Goal: Task Accomplishment & Management: Manage account settings

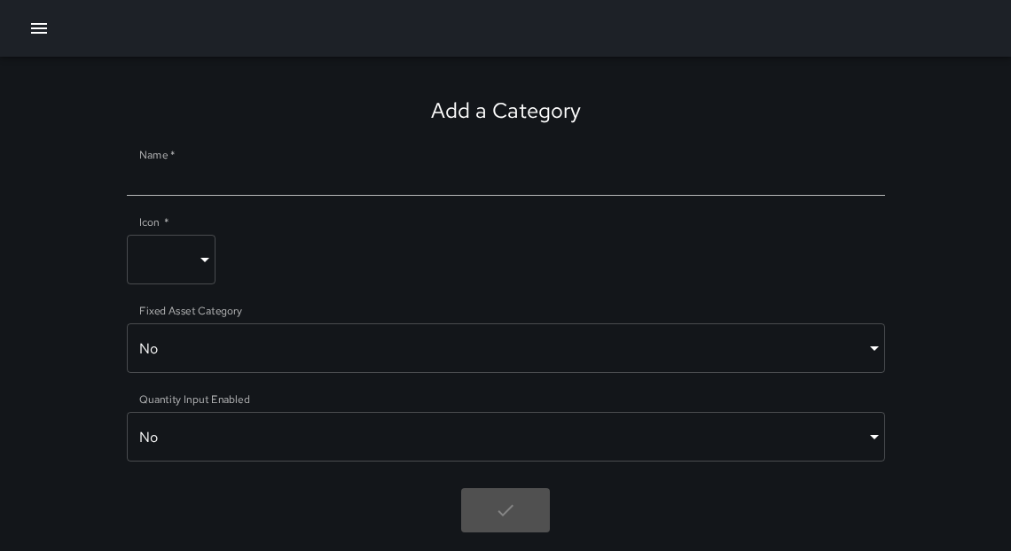
click at [45, 29] on icon "button" at bounding box center [38, 28] width 21 height 21
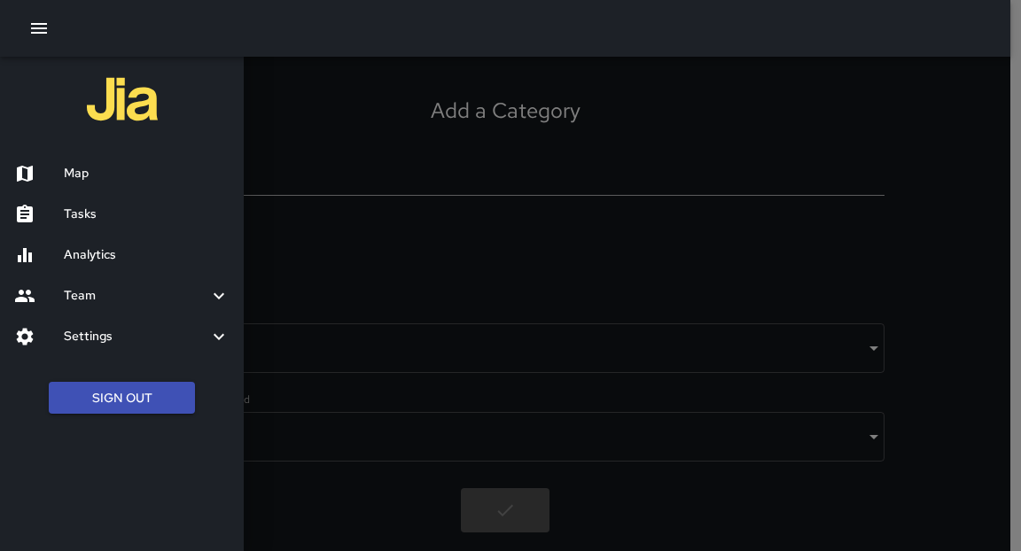
click at [77, 176] on h6 "Map" at bounding box center [147, 174] width 166 height 20
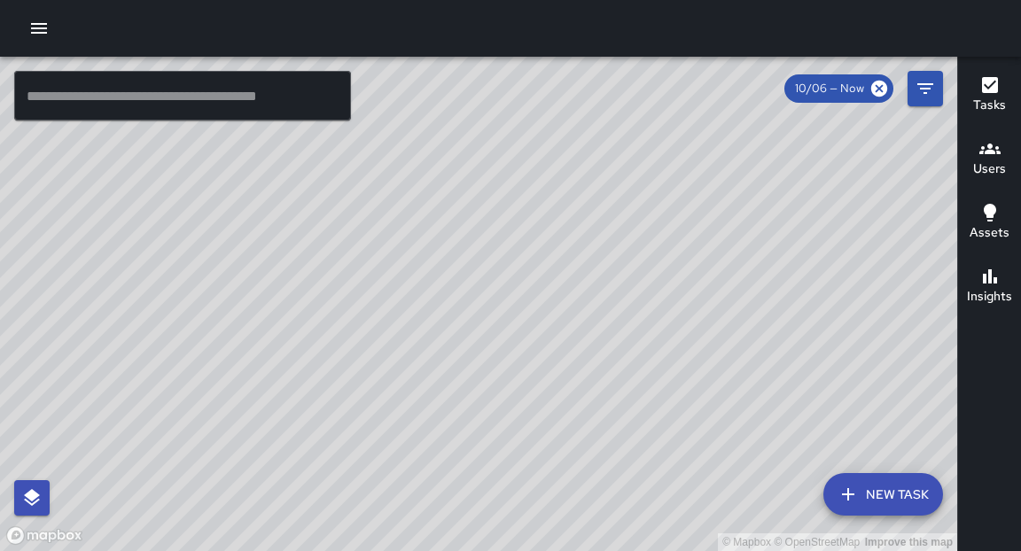
click at [43, 28] on icon "button" at bounding box center [39, 28] width 16 height 11
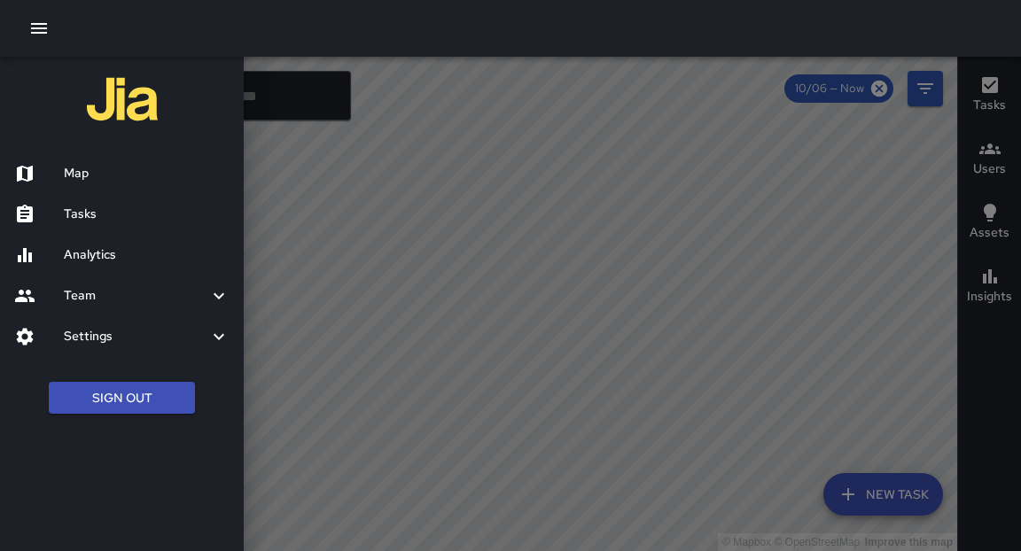
click at [70, 207] on h6 "Tasks" at bounding box center [147, 215] width 166 height 20
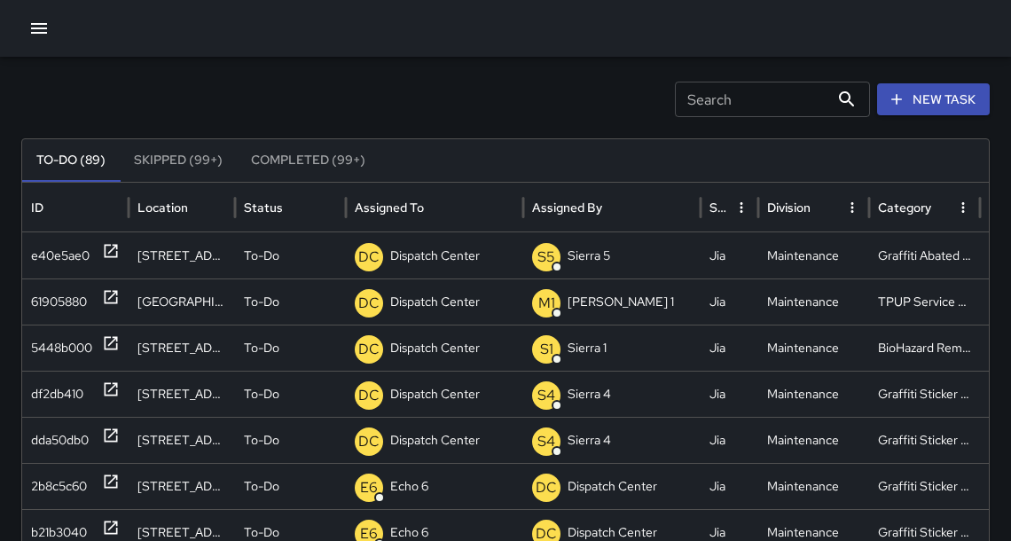
scroll to position [41, 0]
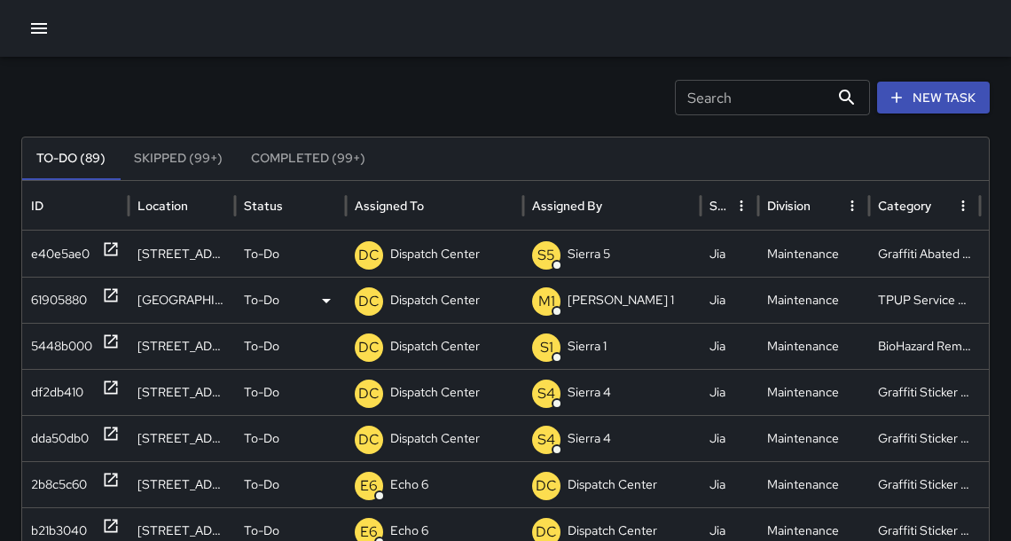
click at [106, 295] on icon at bounding box center [111, 295] width 18 height 18
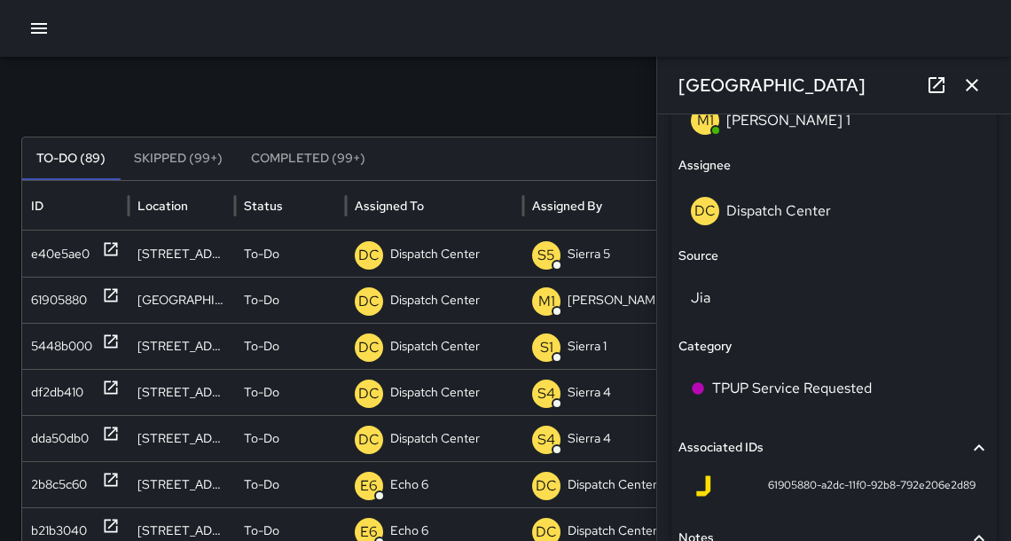
scroll to position [1106, 0]
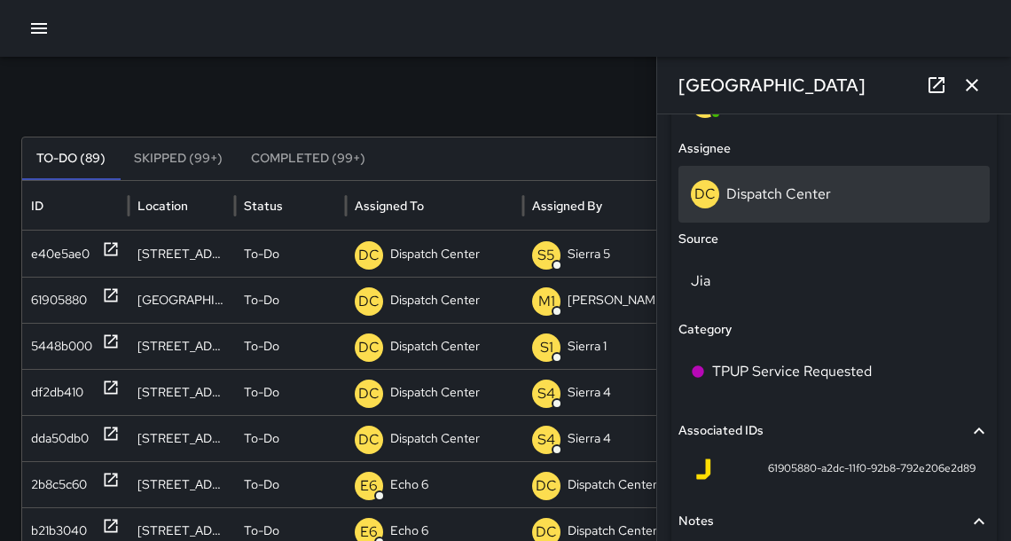
click at [755, 200] on p "Dispatch Center" at bounding box center [778, 193] width 105 height 19
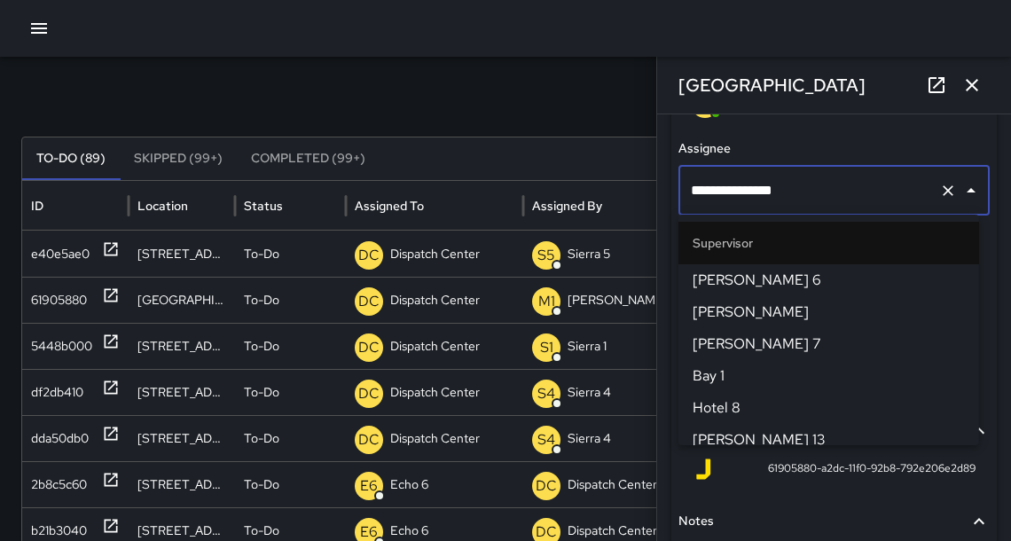
scroll to position [1921, 0]
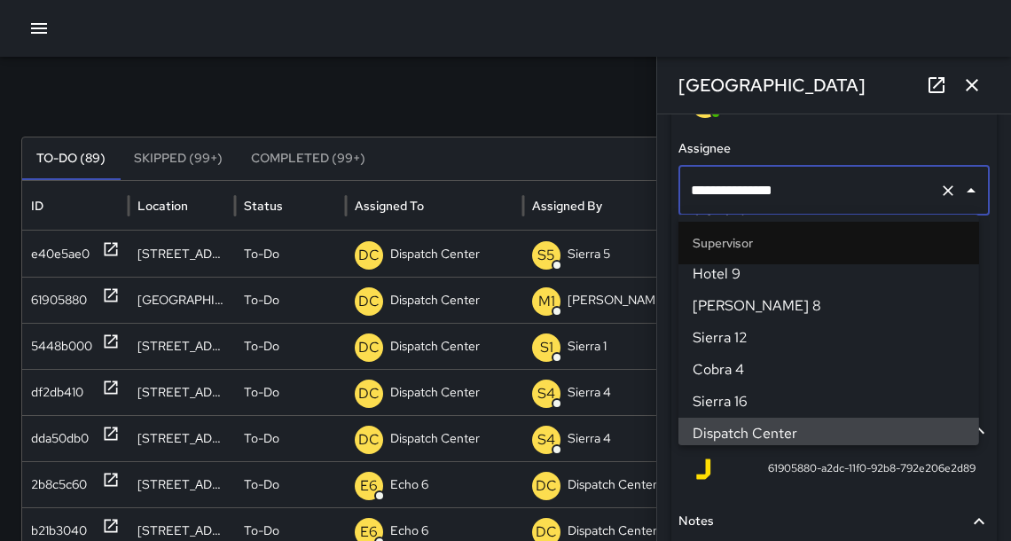
click at [756, 195] on input "**********" at bounding box center [809, 191] width 246 height 34
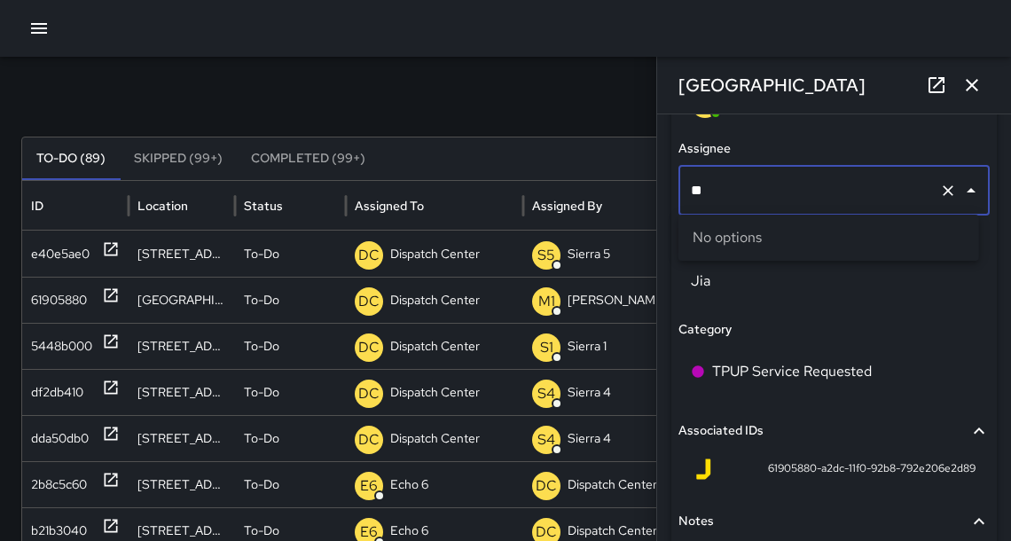
type input "***"
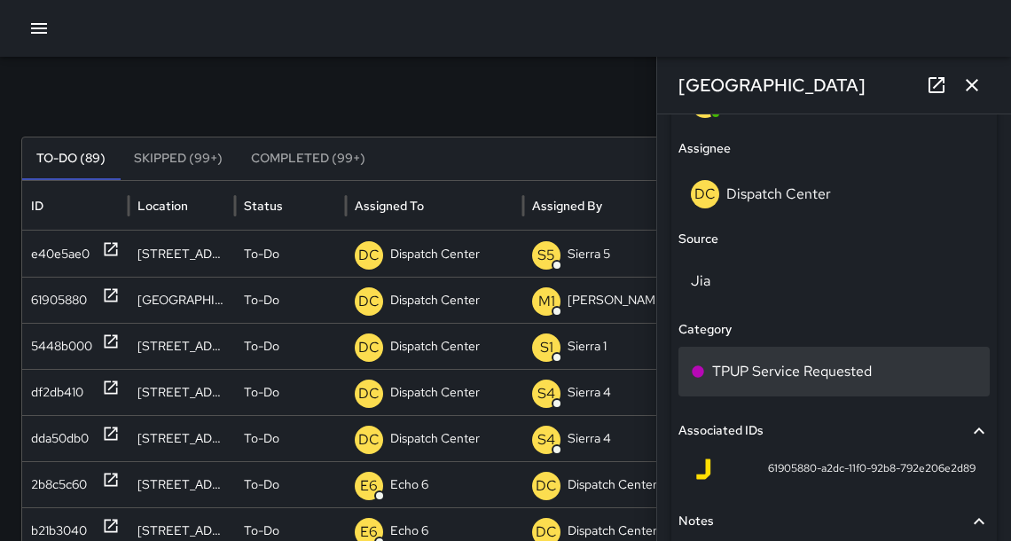
click at [769, 371] on p "TPUP Service Requested" at bounding box center [792, 371] width 160 height 21
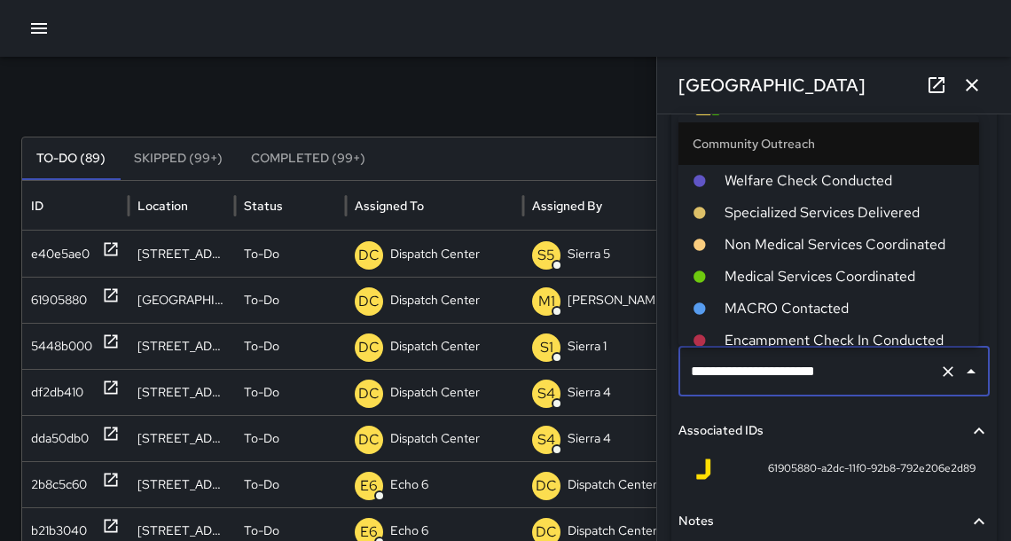
scroll to position [1145, 0]
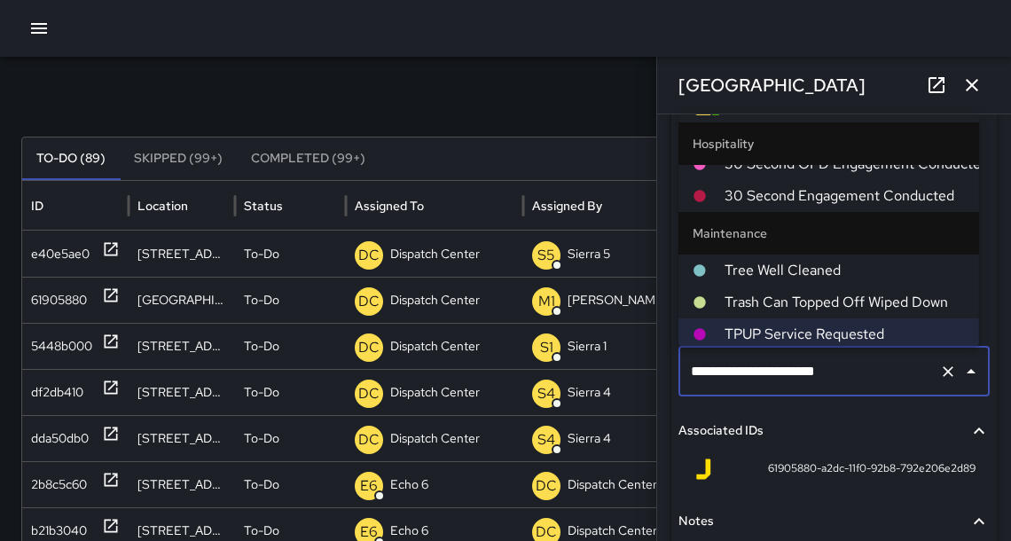
click at [938, 83] on icon at bounding box center [936, 84] width 21 height 21
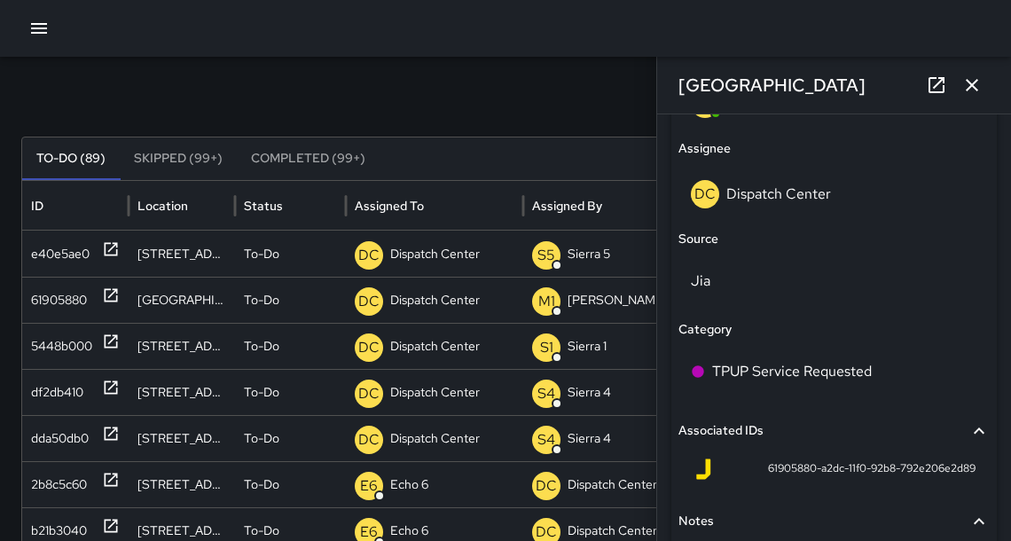
click at [971, 84] on icon "button" at bounding box center [972, 85] width 12 height 12
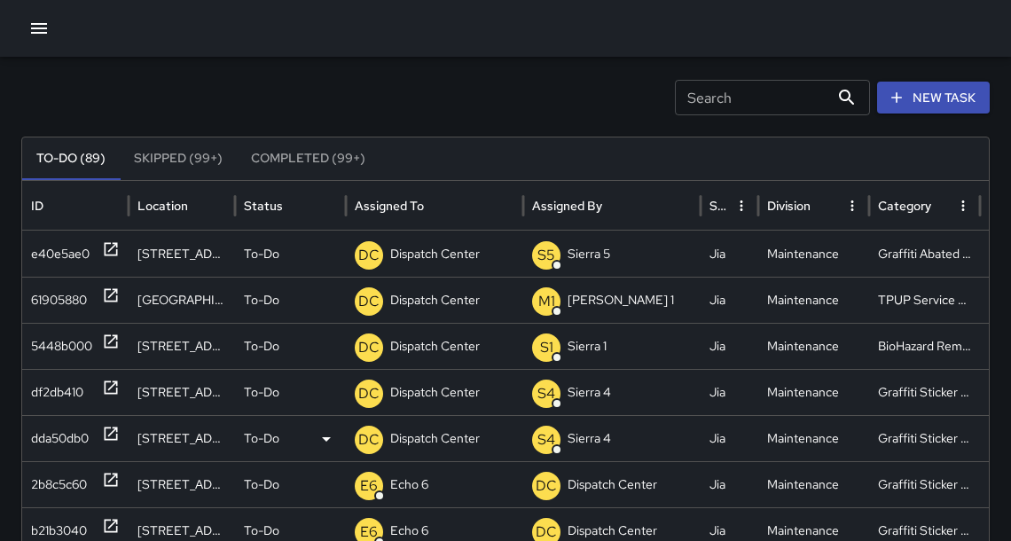
click at [108, 432] on icon at bounding box center [111, 434] width 18 height 18
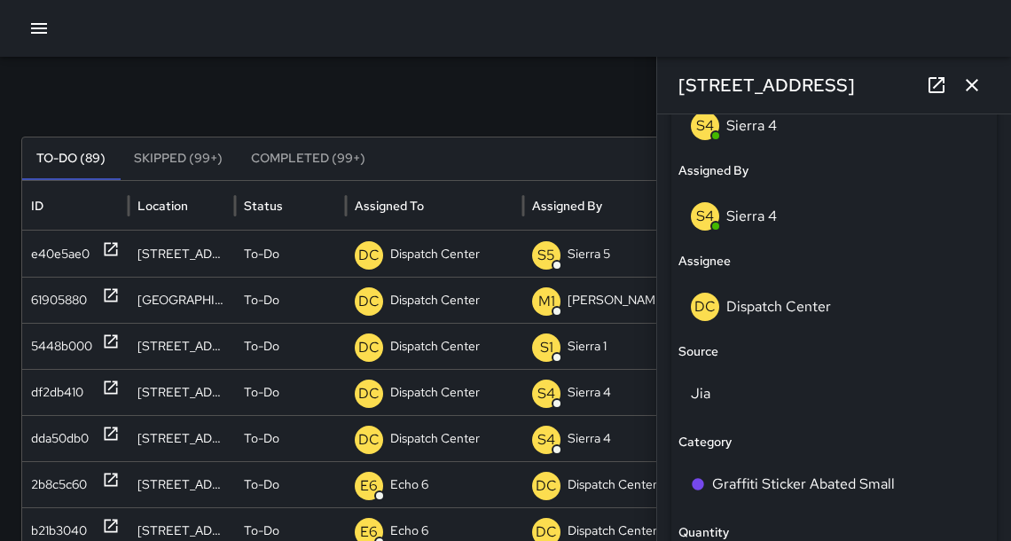
scroll to position [970, 0]
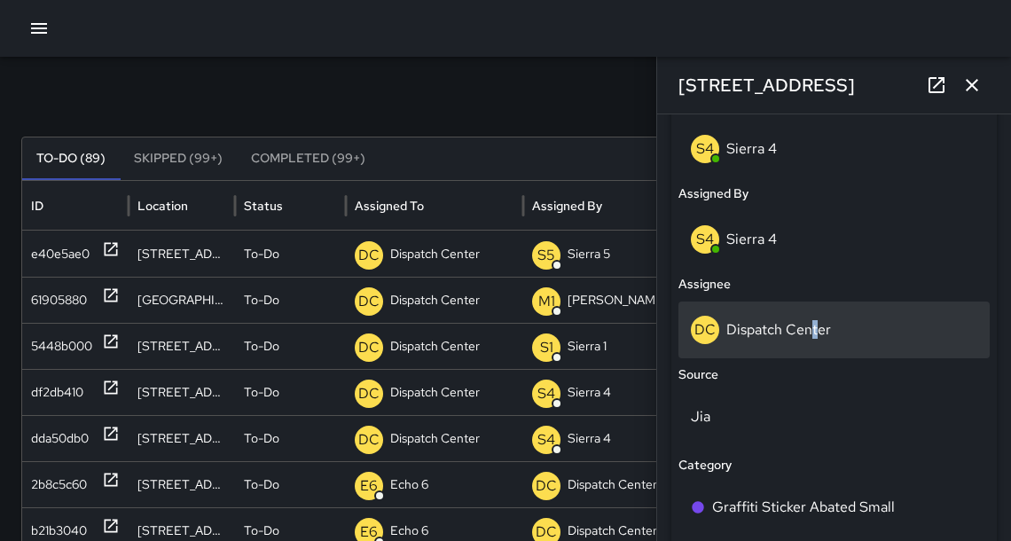
click at [813, 330] on p "Dispatch Center" at bounding box center [778, 329] width 105 height 19
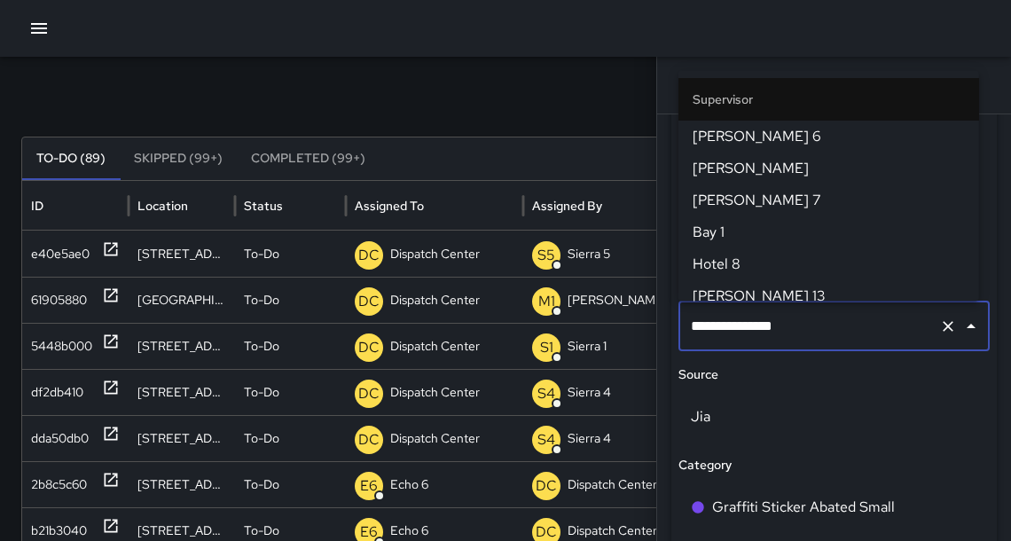
scroll to position [1921, 0]
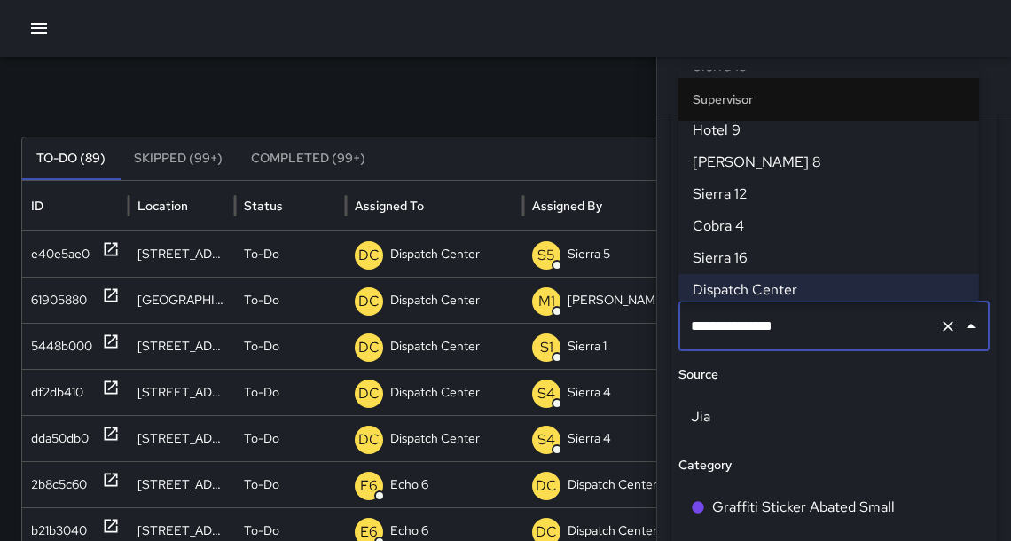
drag, startPoint x: 991, startPoint y: 254, endPoint x: 992, endPoint y: 263, distance: 8.9
click at [992, 255] on div "**********" at bounding box center [834, 327] width 354 height 426
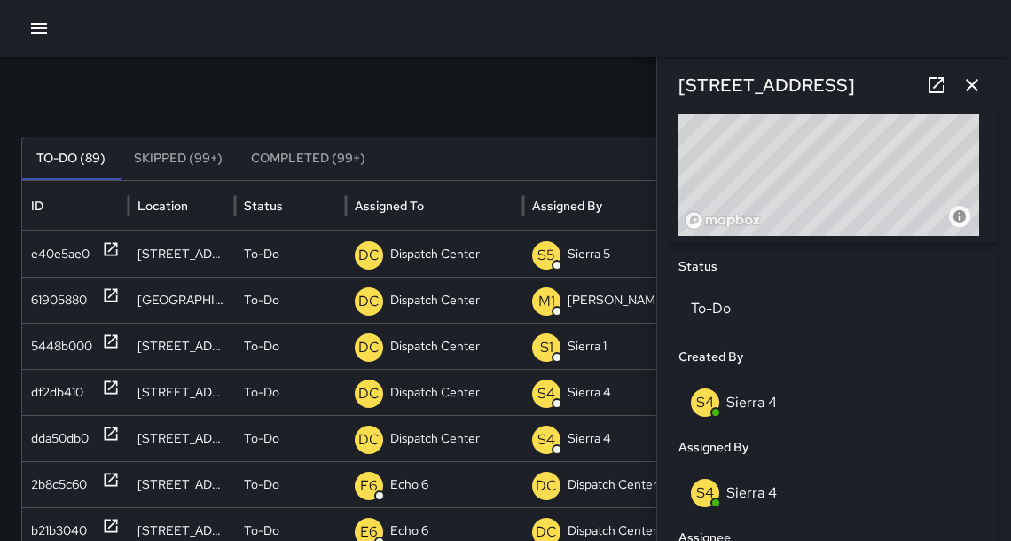
scroll to position [714, 0]
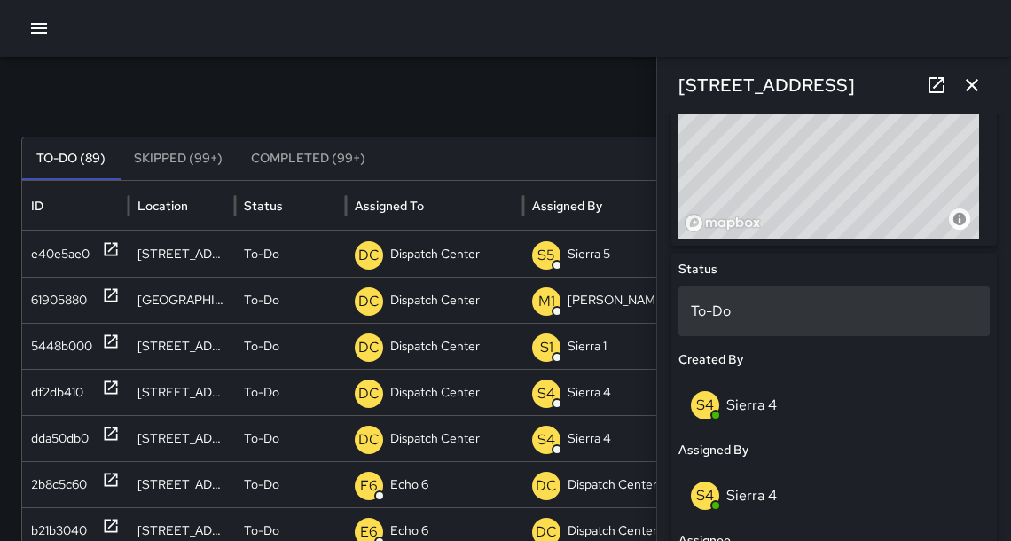
click at [770, 317] on p "To-Do" at bounding box center [834, 311] width 286 height 21
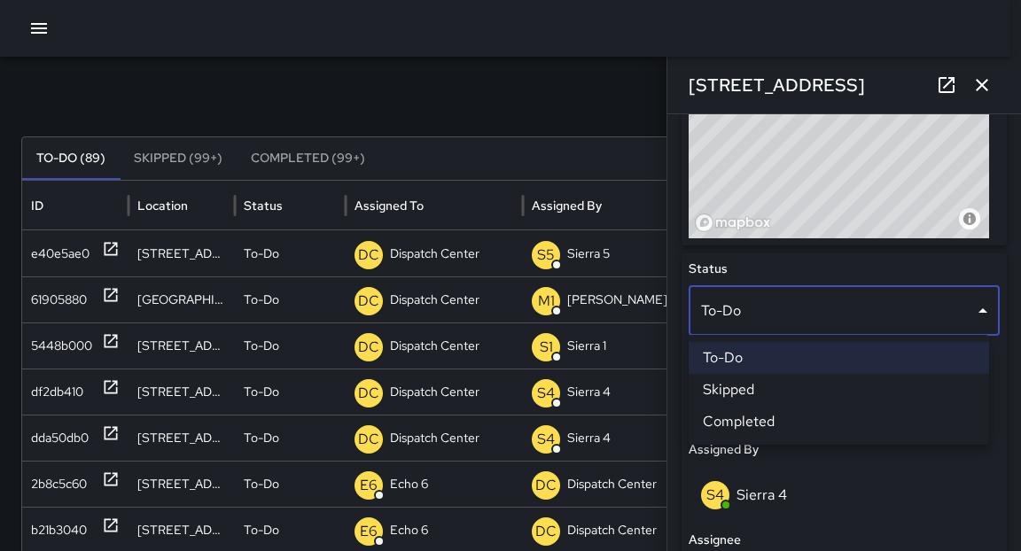
click at [732, 399] on li "Skipped" at bounding box center [839, 390] width 301 height 32
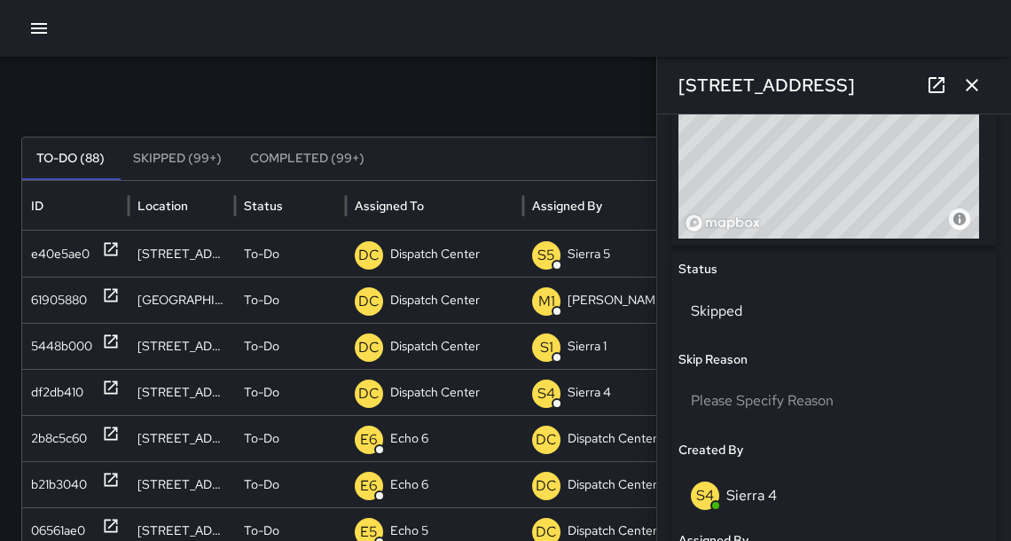
click at [970, 90] on icon "button" at bounding box center [971, 84] width 21 height 21
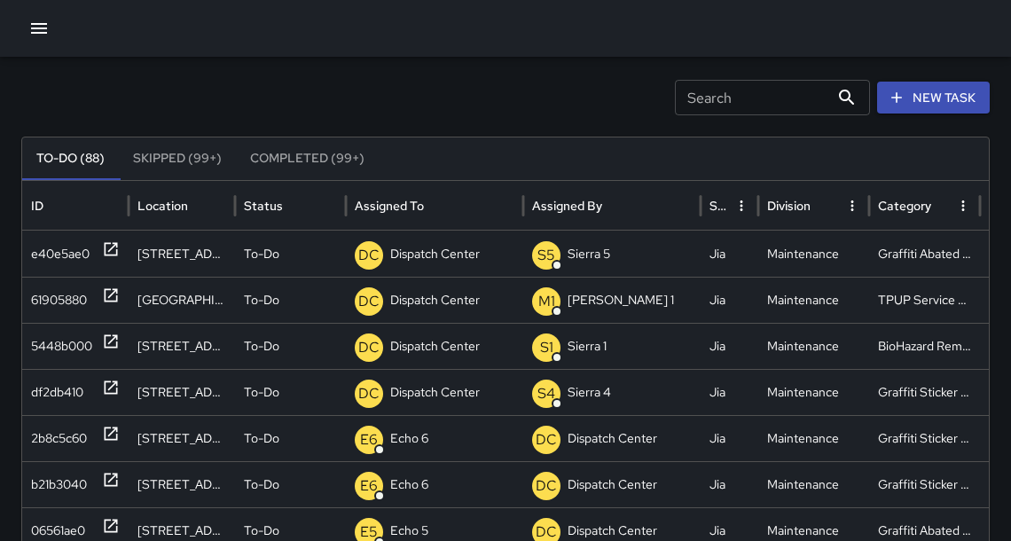
scroll to position [59, 0]
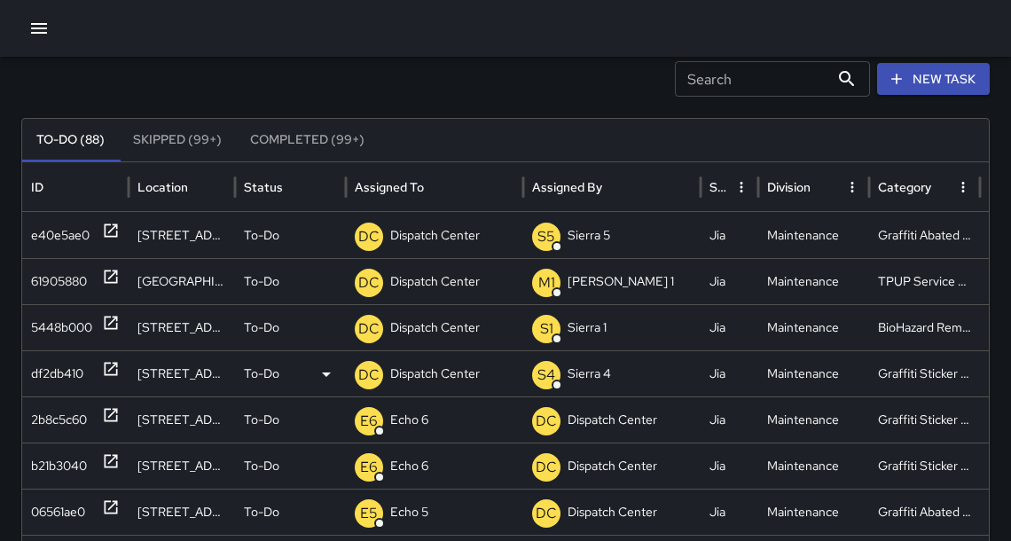
click at [106, 371] on icon at bounding box center [111, 369] width 18 height 18
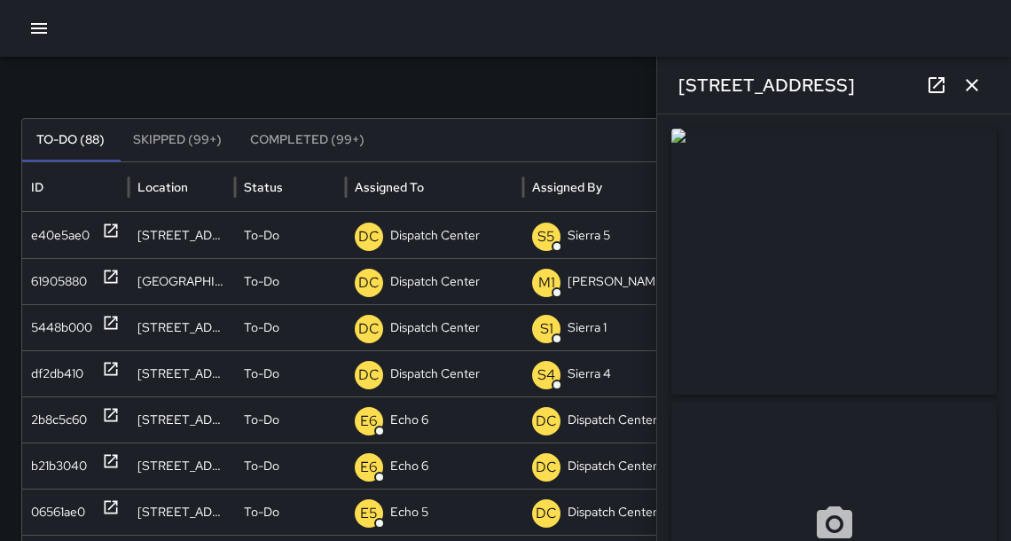
click at [968, 89] on icon "button" at bounding box center [971, 84] width 21 height 21
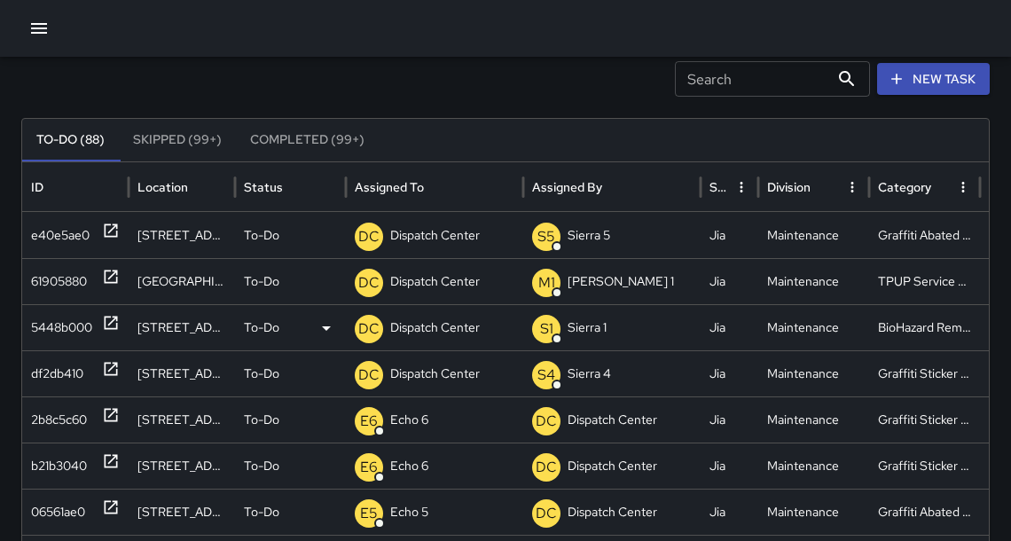
click at [115, 318] on icon at bounding box center [111, 323] width 13 height 13
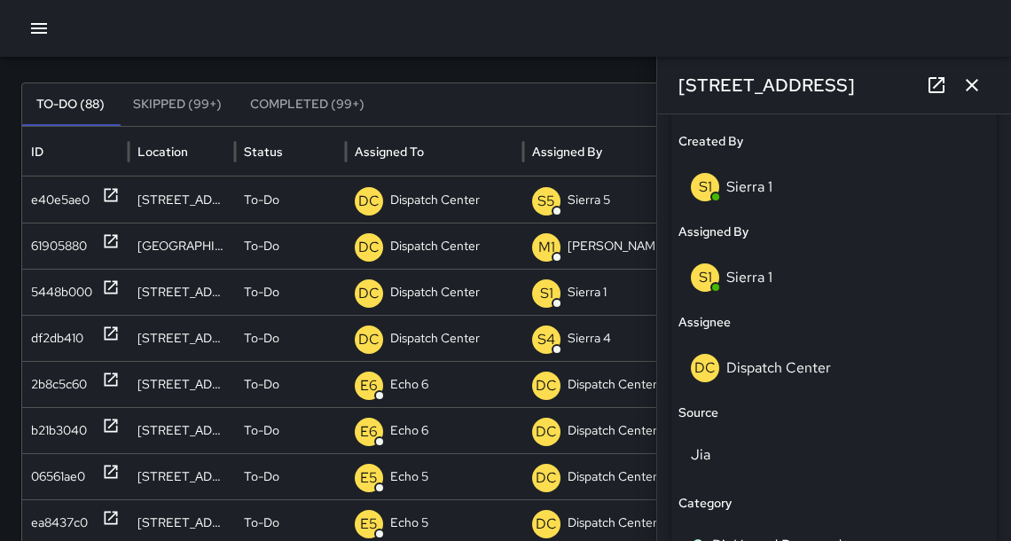
scroll to position [935, 0]
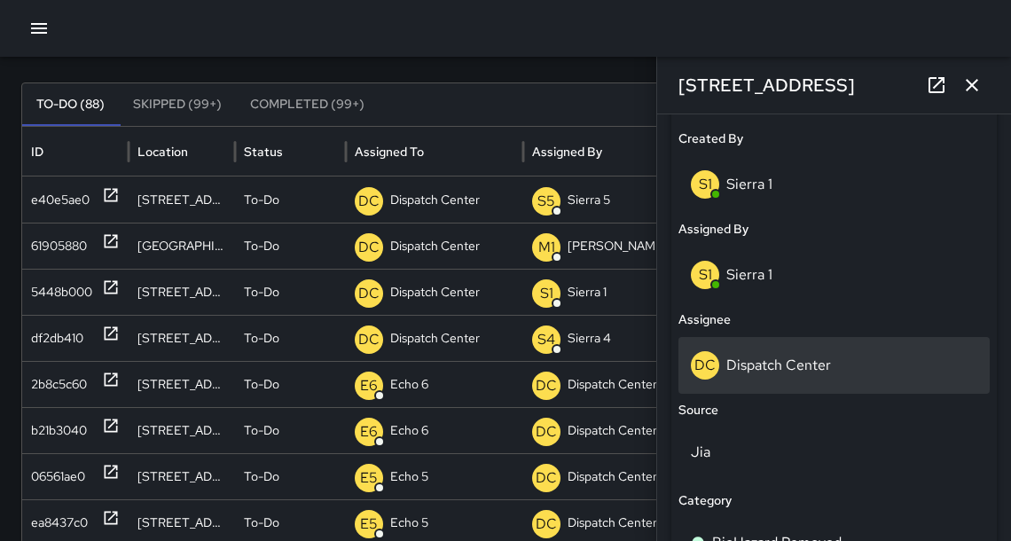
click at [841, 379] on div "DC Dispatch Center" at bounding box center [833, 365] width 311 height 57
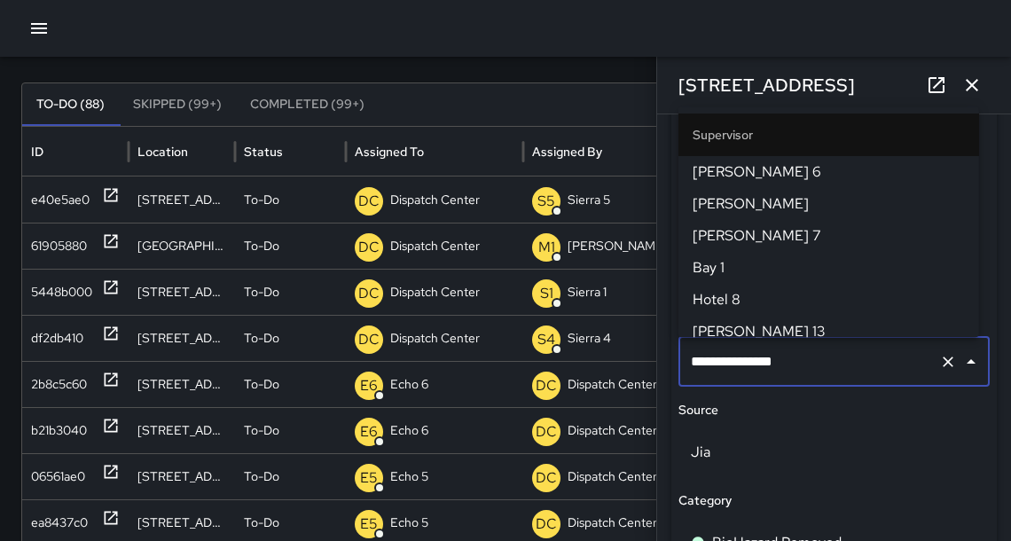
scroll to position [1921, 0]
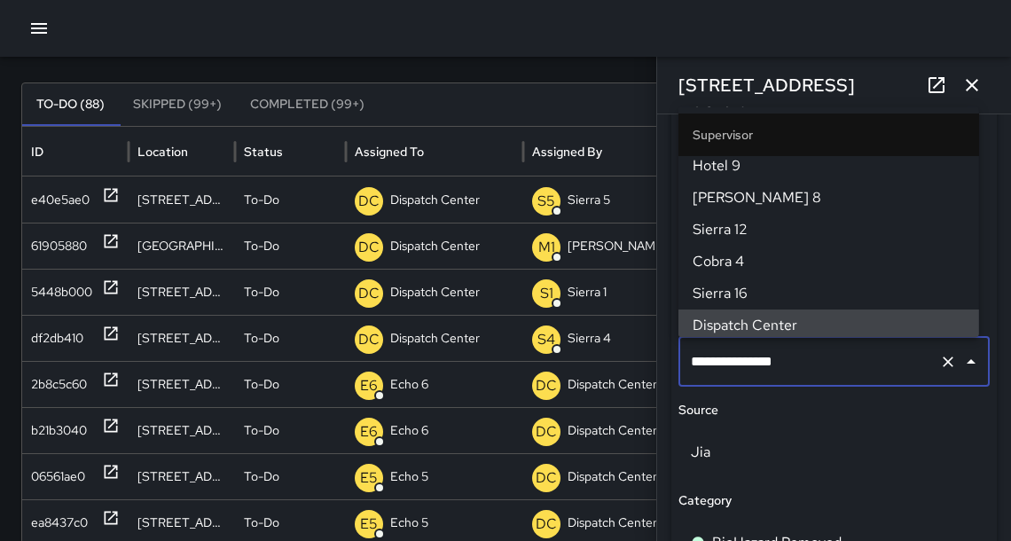
click at [841, 379] on div "**********" at bounding box center [833, 362] width 311 height 50
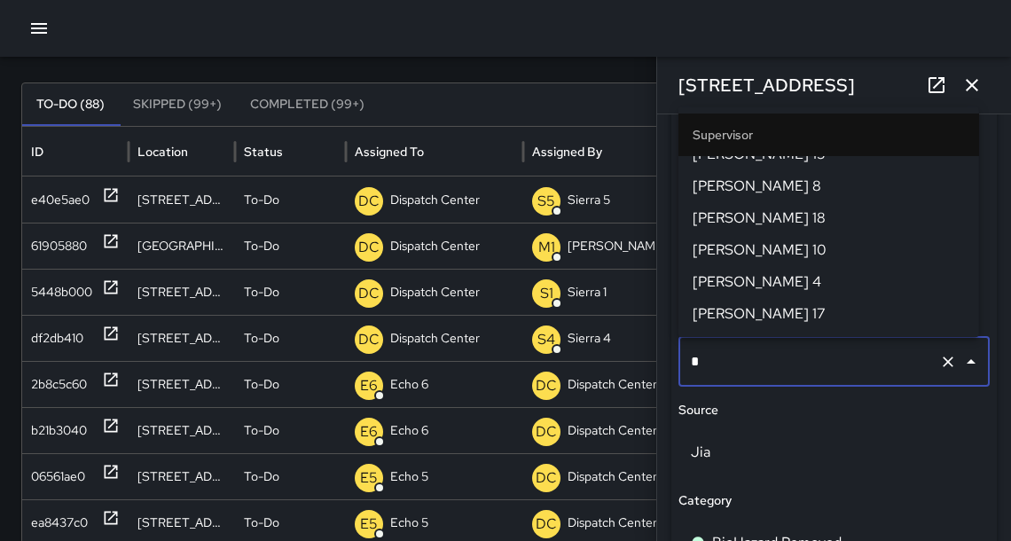
scroll to position [0, 0]
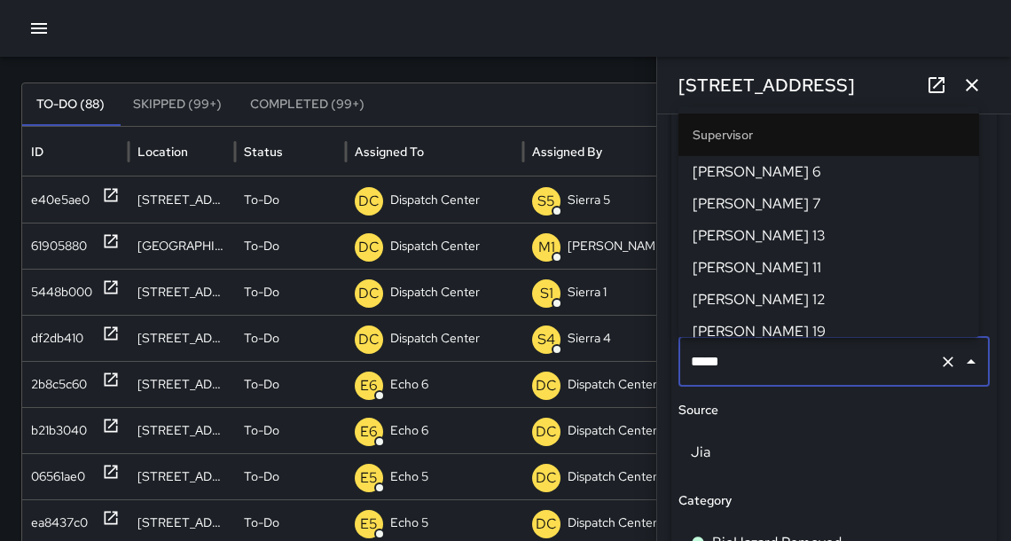
type input "******"
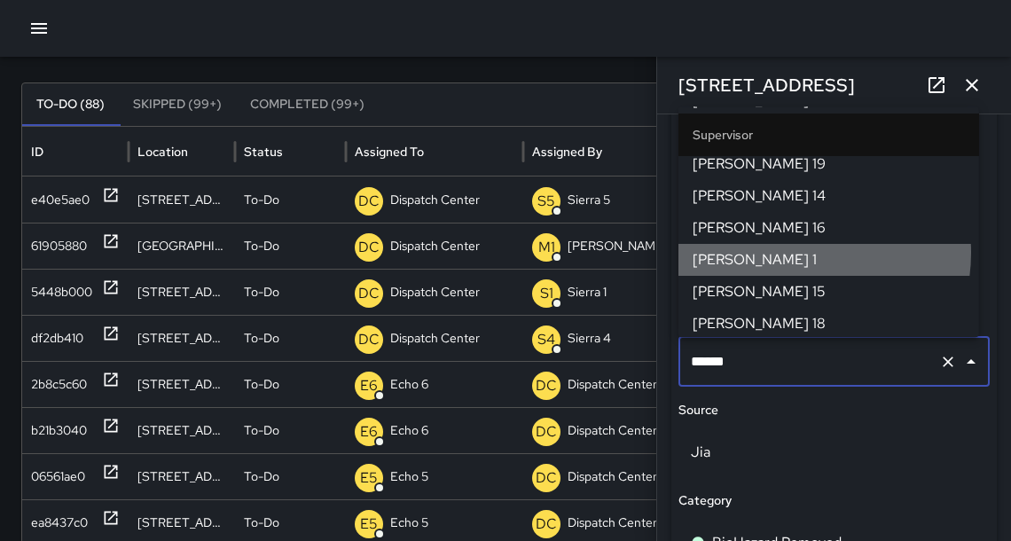
click at [788, 249] on span "[PERSON_NAME] 1" at bounding box center [828, 259] width 272 height 21
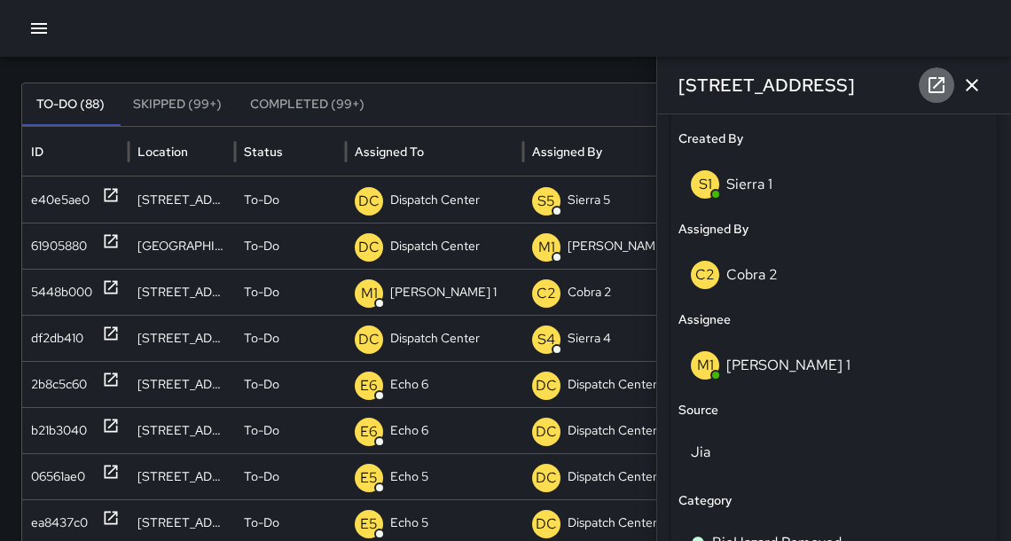
click at [934, 90] on icon at bounding box center [936, 84] width 21 height 21
click at [981, 83] on icon "button" at bounding box center [971, 84] width 21 height 21
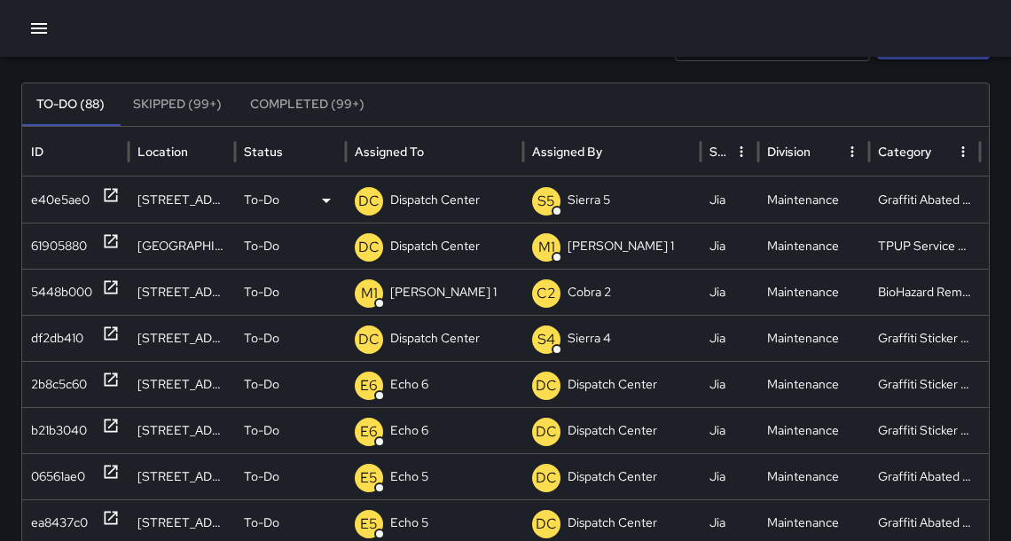
click at [115, 200] on icon at bounding box center [111, 195] width 18 height 18
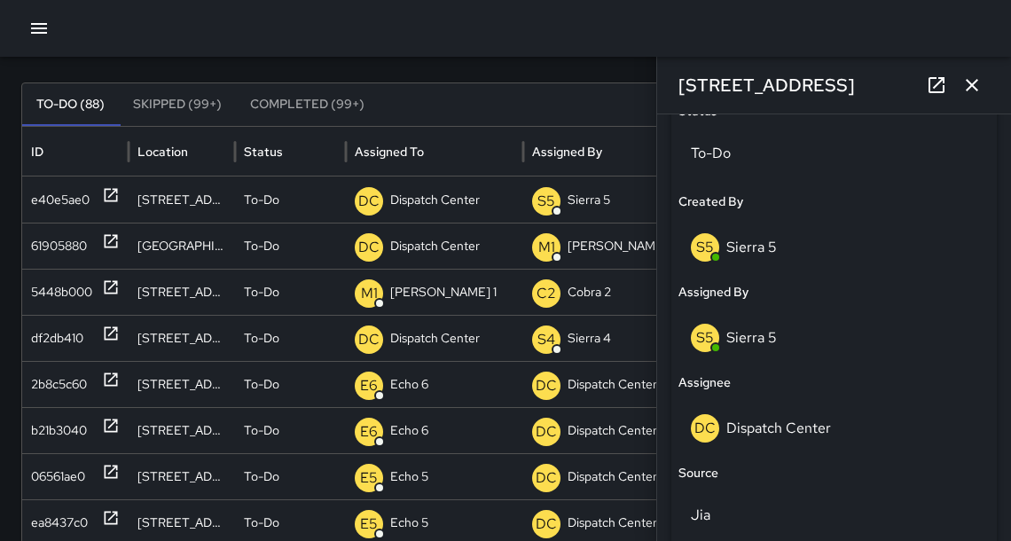
scroll to position [883, 0]
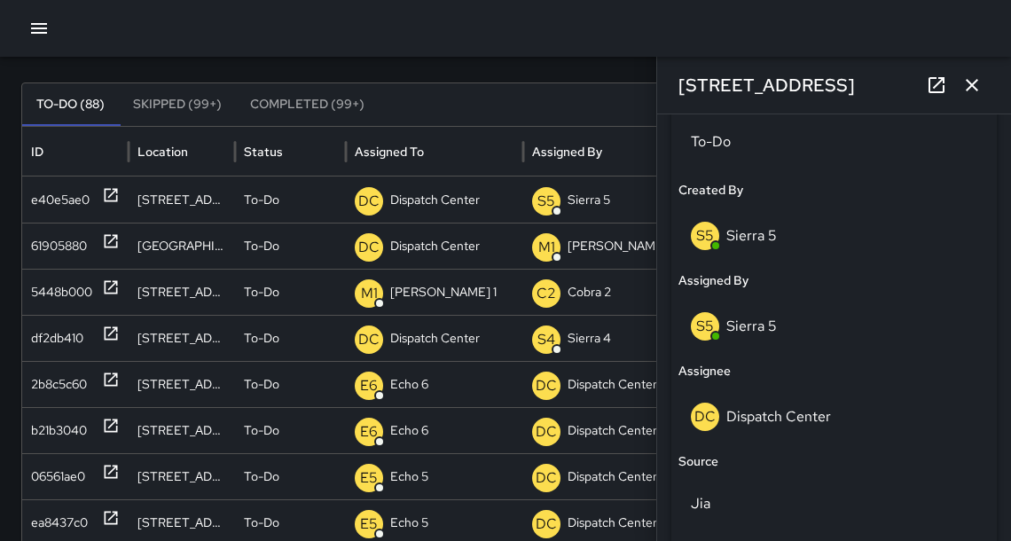
click at [786, 325] on div "S5 Sierra 5" at bounding box center [834, 326] width 286 height 28
click at [752, 323] on p "Sierra 5" at bounding box center [751, 326] width 51 height 19
click at [753, 323] on p "Sierra 5" at bounding box center [751, 326] width 51 height 19
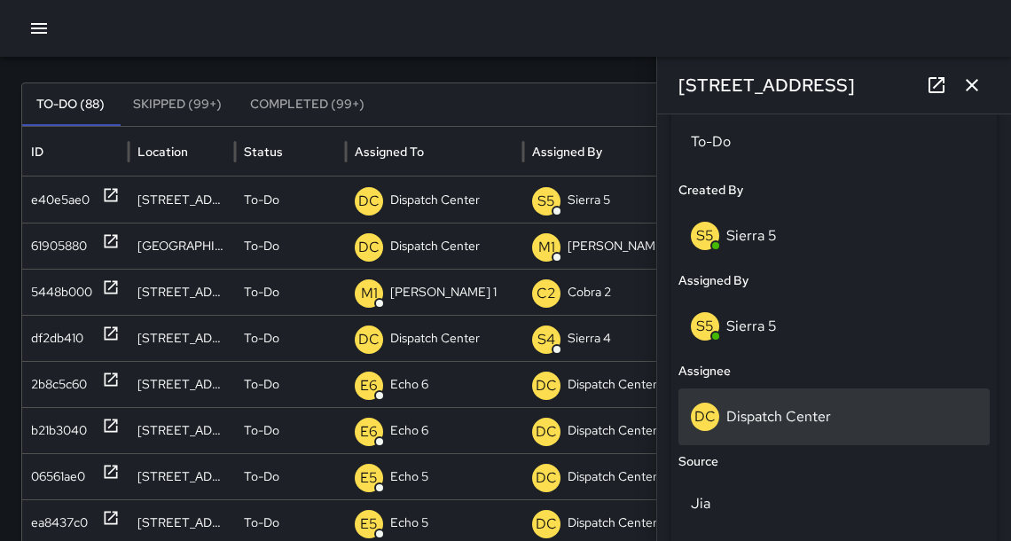
click at [794, 418] on p "Dispatch Center" at bounding box center [778, 416] width 105 height 19
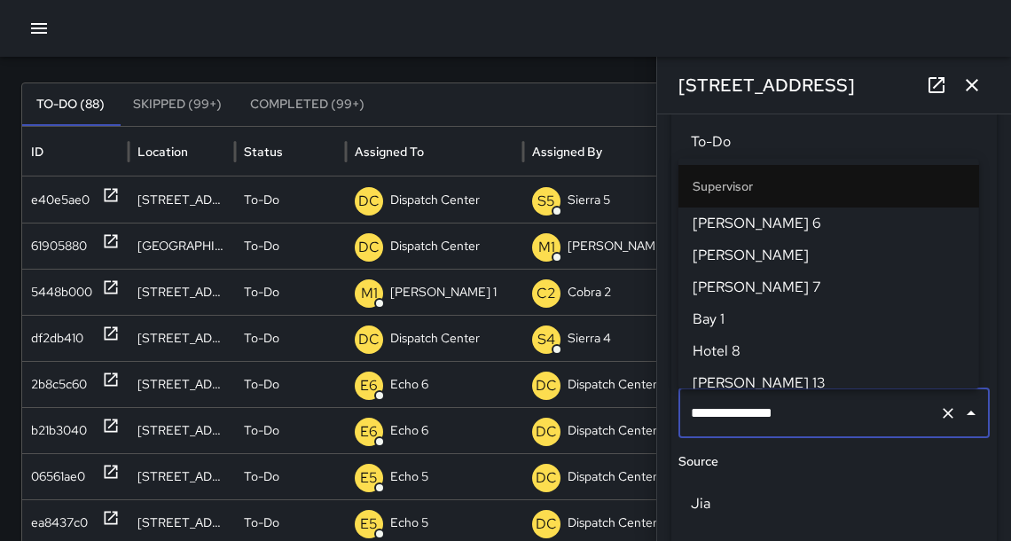
scroll to position [1921, 0]
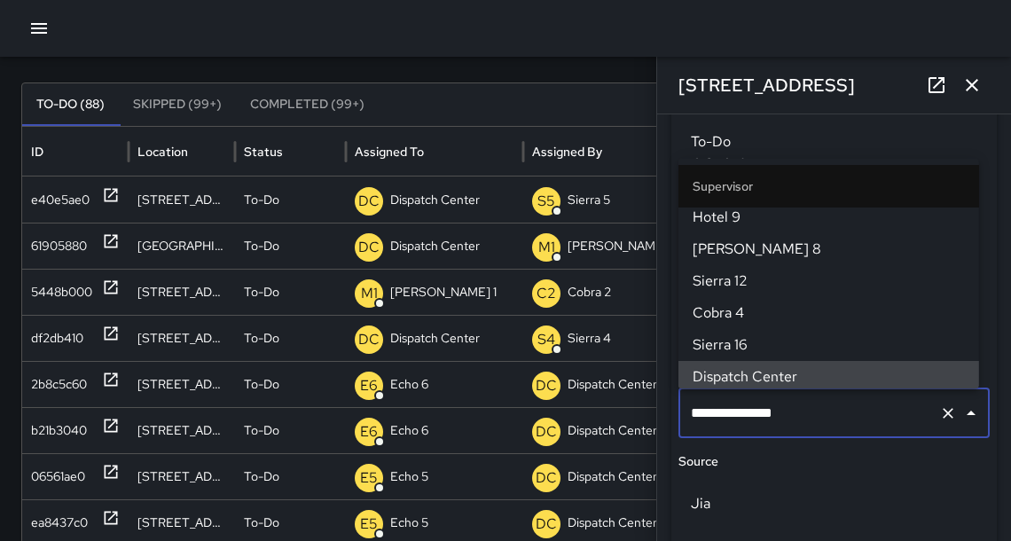
click at [793, 418] on input "**********" at bounding box center [809, 413] width 246 height 34
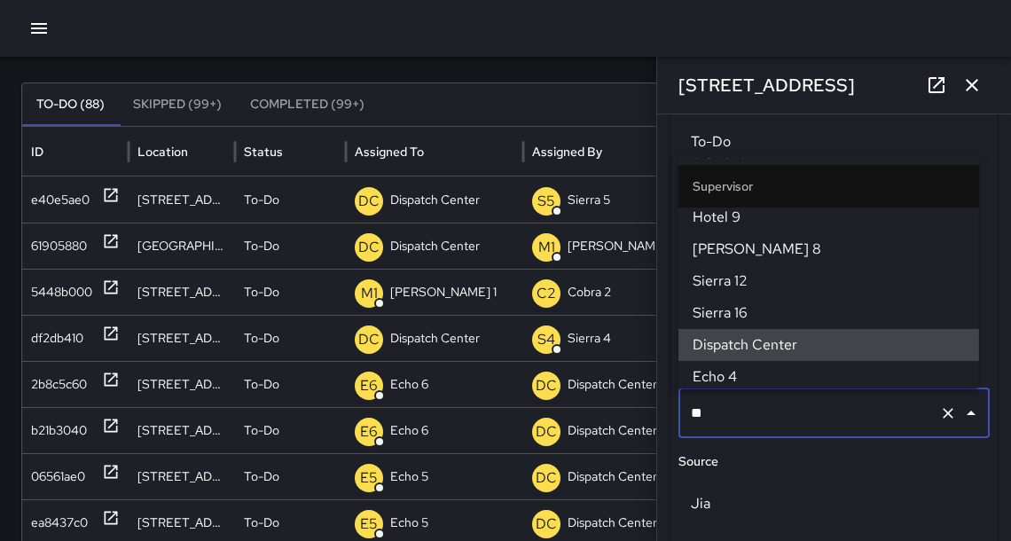
scroll to position [0, 0]
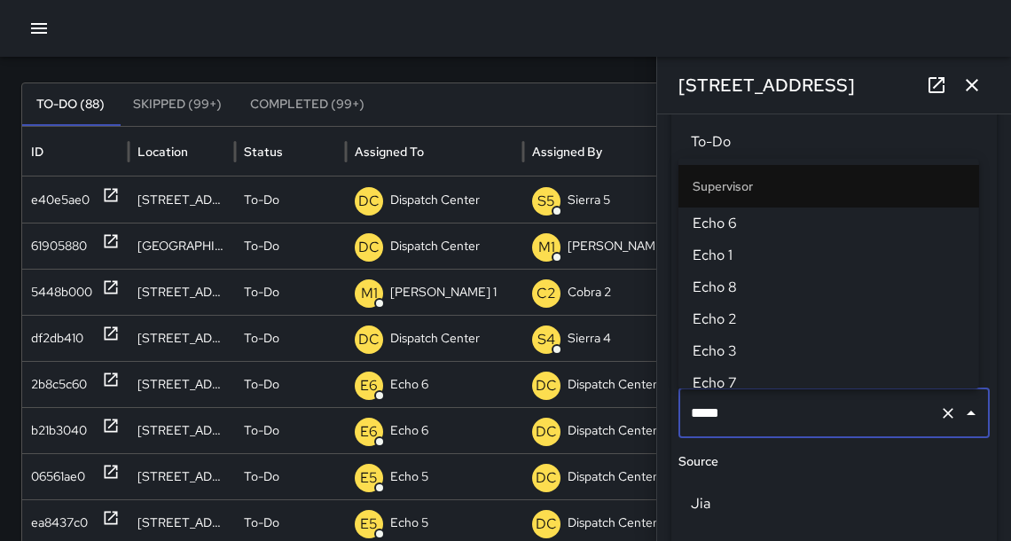
type input "******"
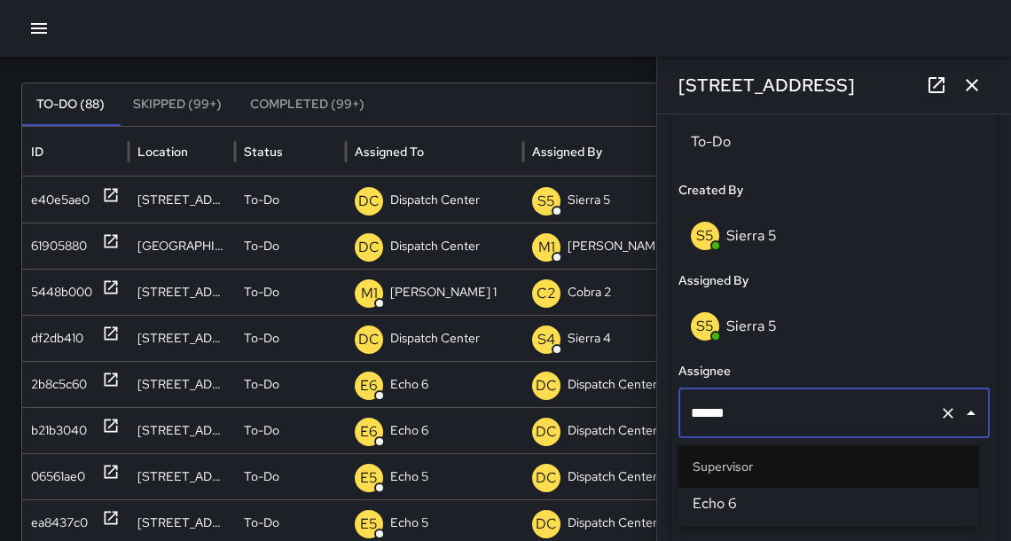
click at [749, 502] on span "Echo 6" at bounding box center [828, 503] width 272 height 21
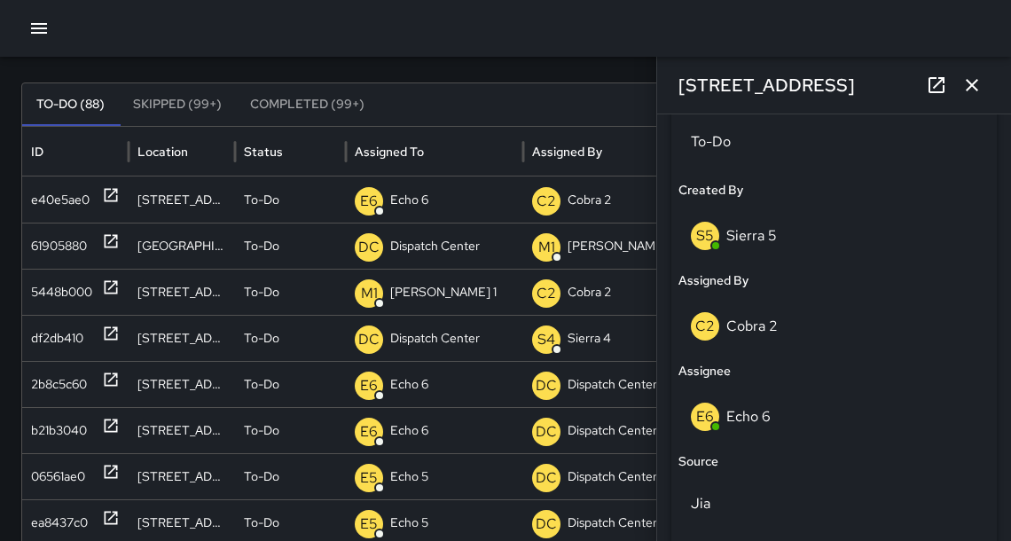
click at [941, 94] on icon at bounding box center [936, 84] width 21 height 21
click at [964, 82] on icon "button" at bounding box center [971, 84] width 21 height 21
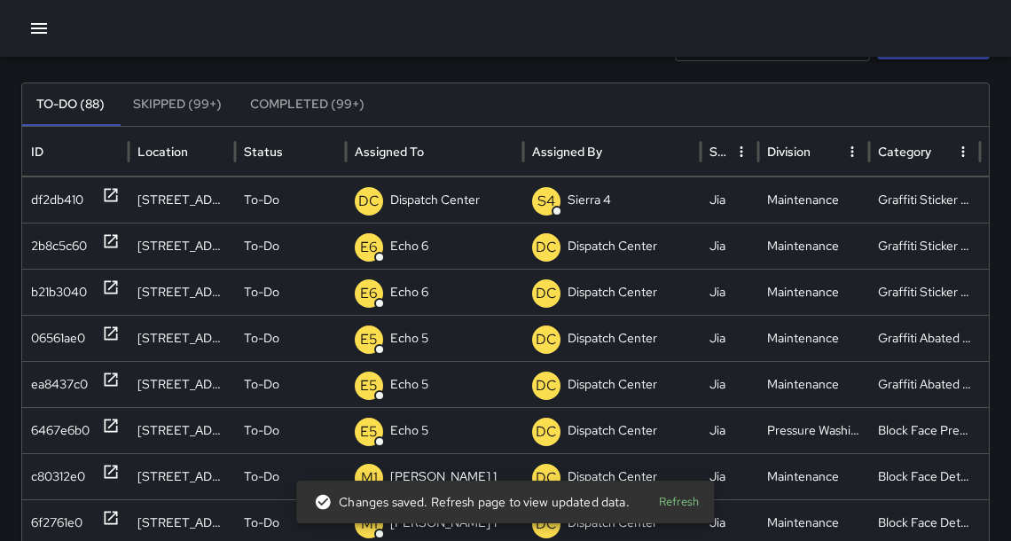
scroll to position [146, 0]
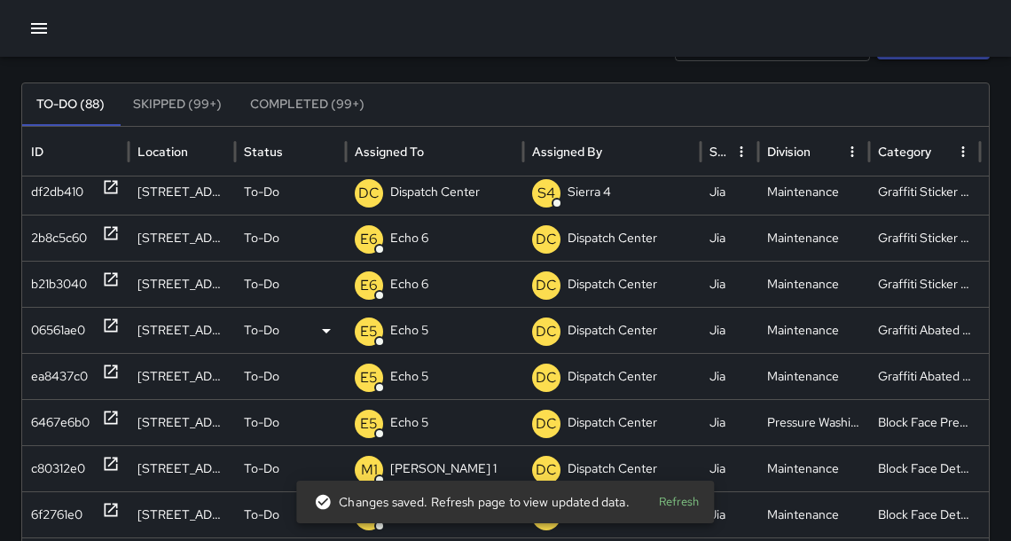
click at [118, 322] on icon at bounding box center [111, 326] width 18 height 18
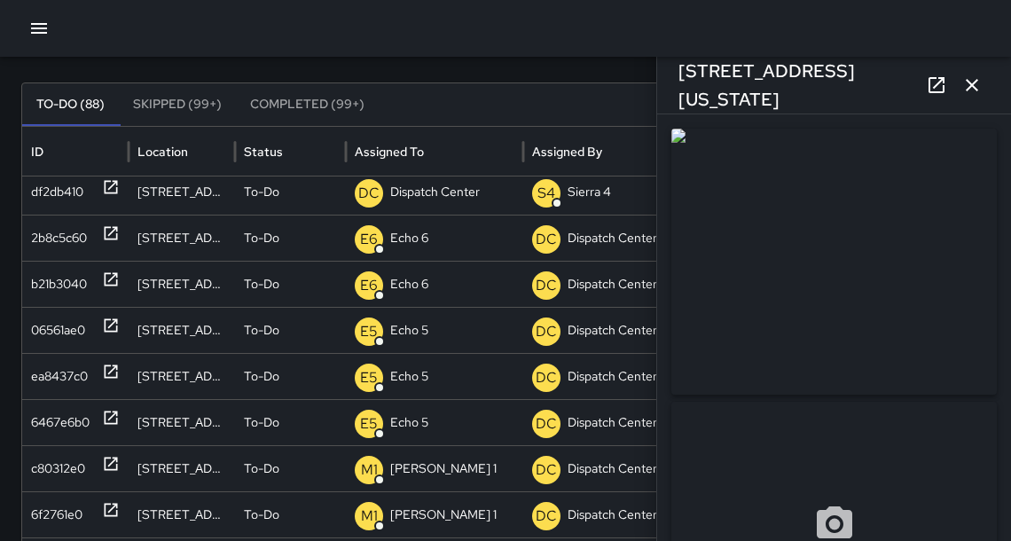
click at [968, 90] on icon "button" at bounding box center [971, 84] width 21 height 21
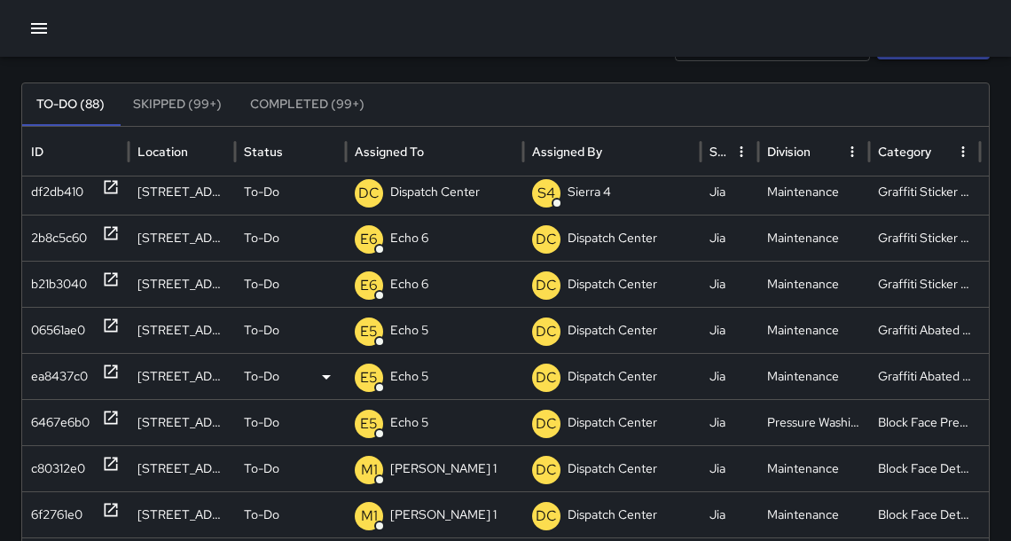
click at [118, 372] on icon at bounding box center [111, 372] width 18 height 18
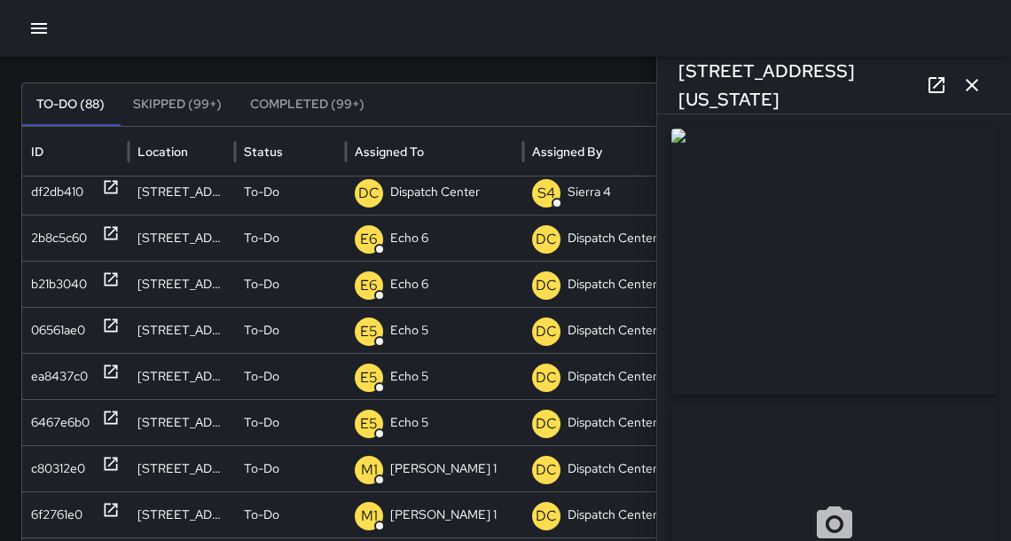
click at [969, 90] on icon "button" at bounding box center [971, 84] width 21 height 21
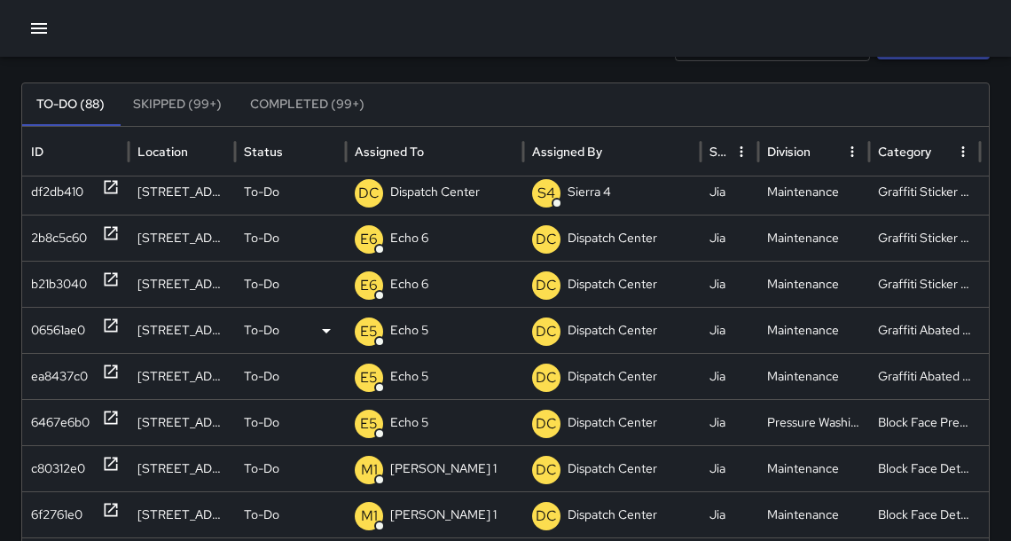
click at [100, 326] on div "06561ae0" at bounding box center [75, 330] width 89 height 45
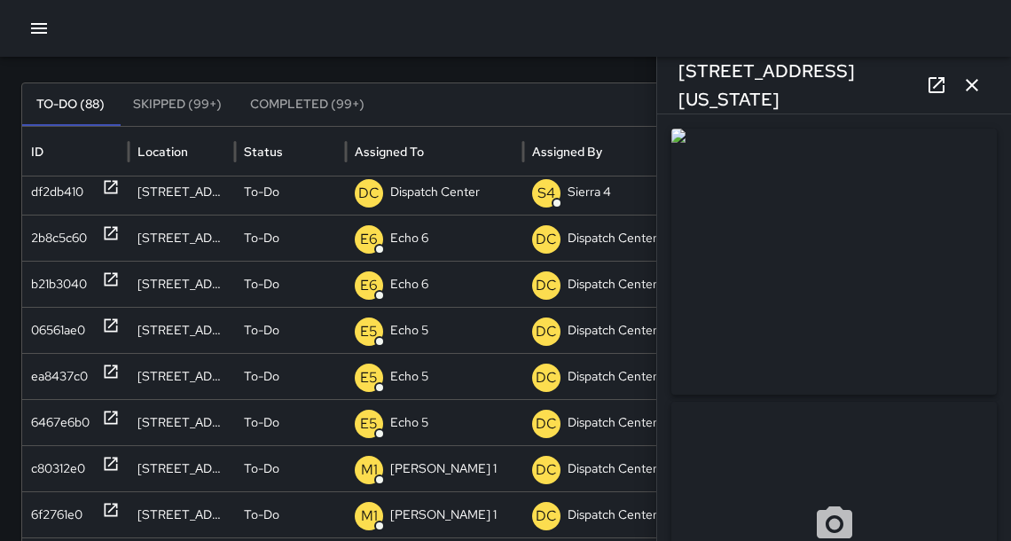
click at [938, 83] on icon at bounding box center [936, 85] width 16 height 16
click at [974, 84] on icon "button" at bounding box center [971, 84] width 21 height 21
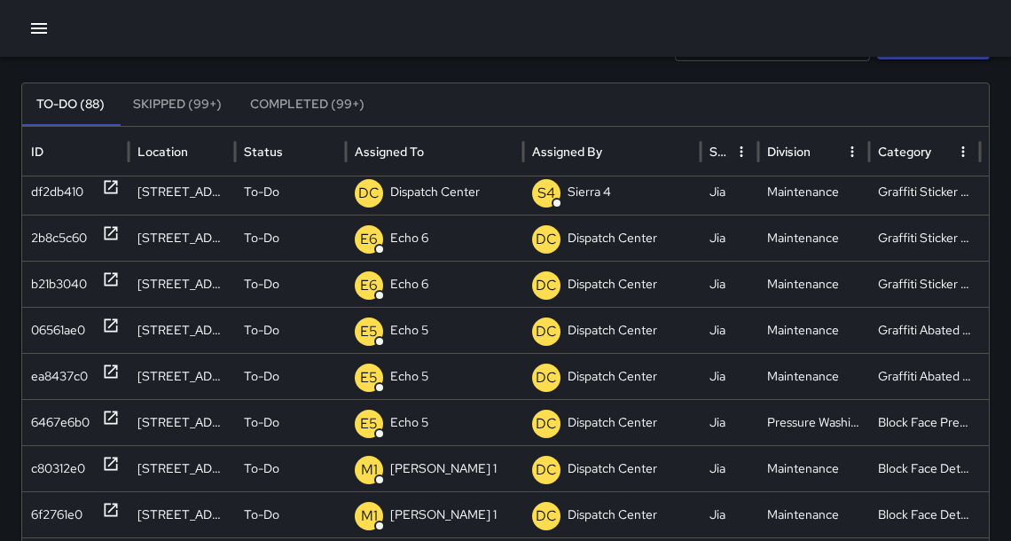
click at [38, 24] on icon "button" at bounding box center [39, 28] width 16 height 11
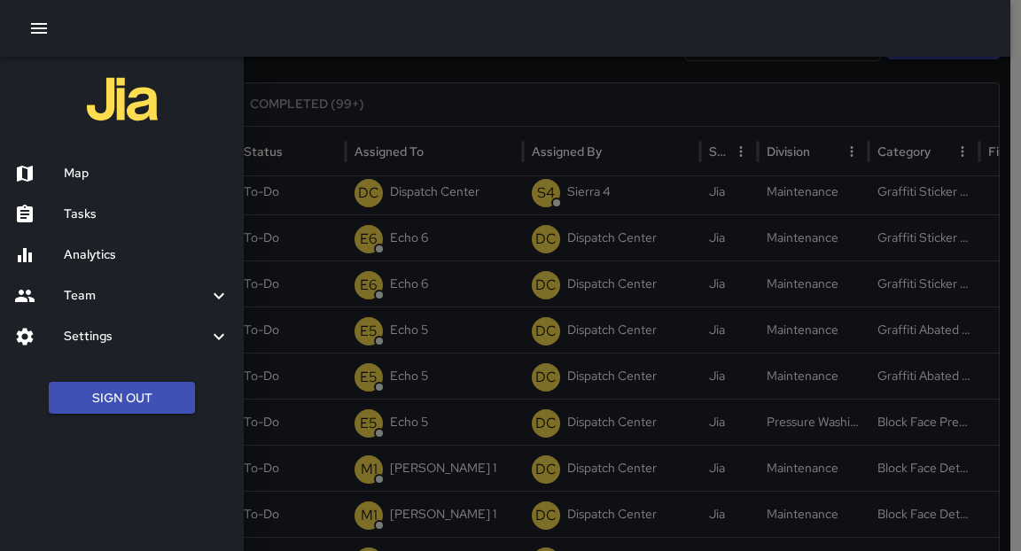
click at [85, 205] on h6 "Tasks" at bounding box center [147, 215] width 166 height 20
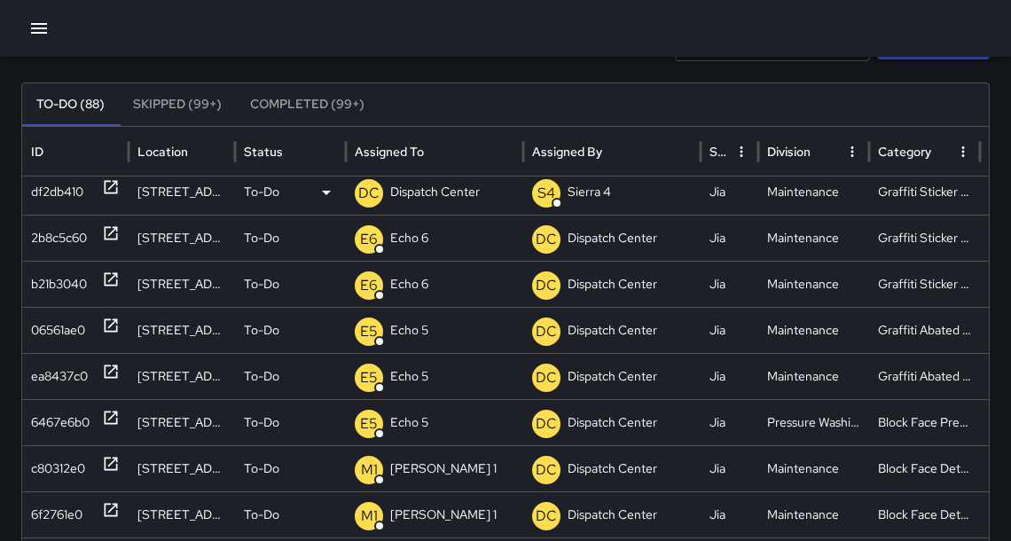
click at [113, 189] on icon at bounding box center [111, 187] width 18 height 18
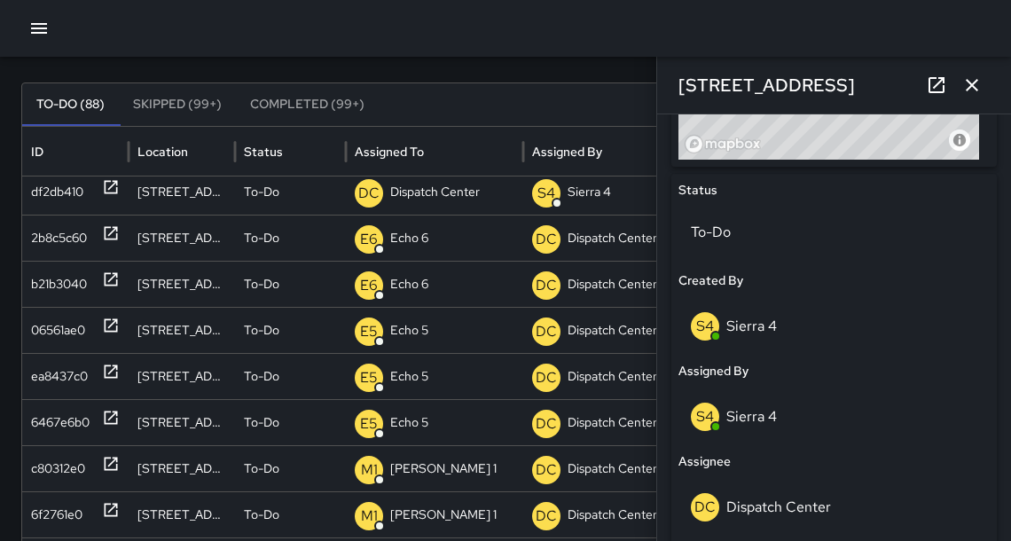
scroll to position [820, 0]
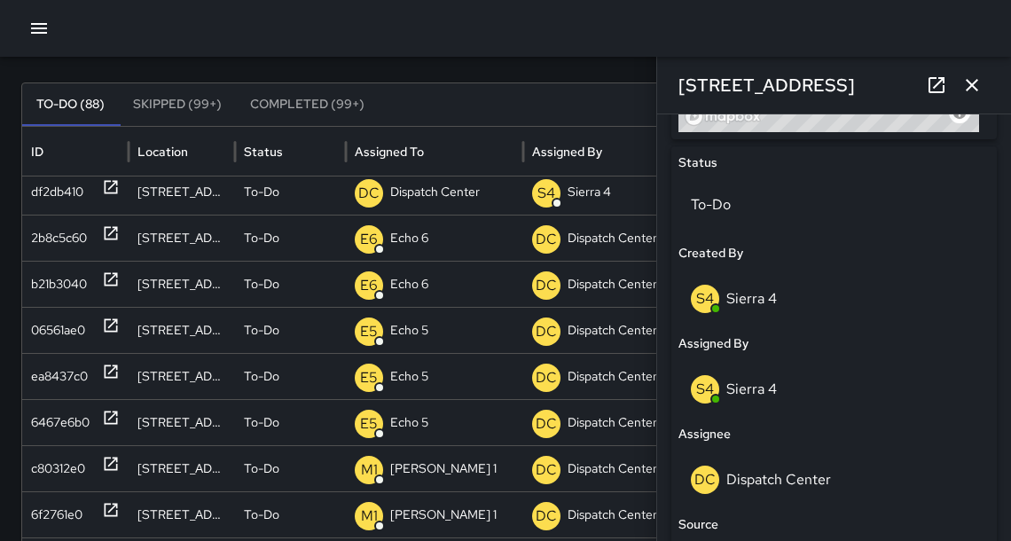
click at [748, 387] on p "Sierra 4" at bounding box center [751, 388] width 51 height 19
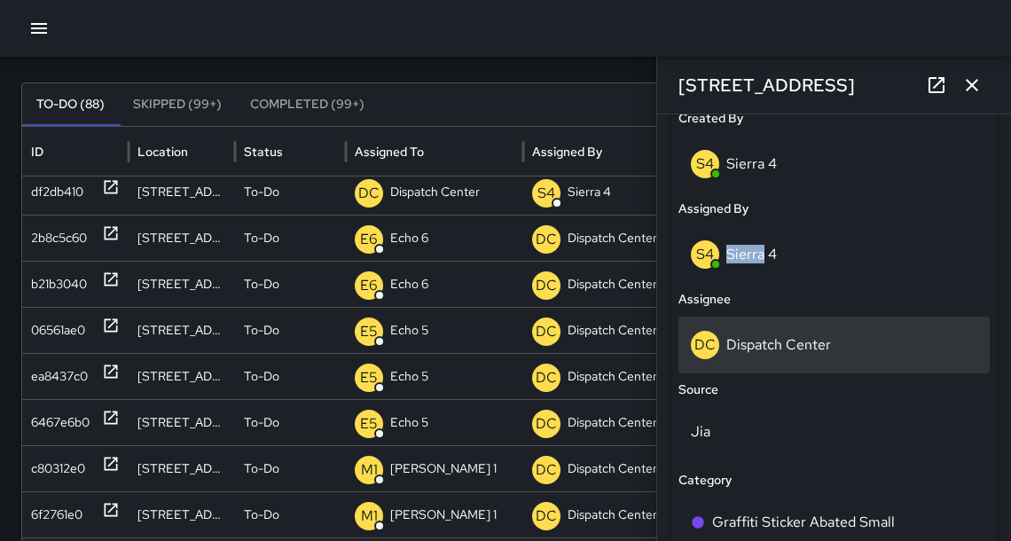
scroll to position [952, 0]
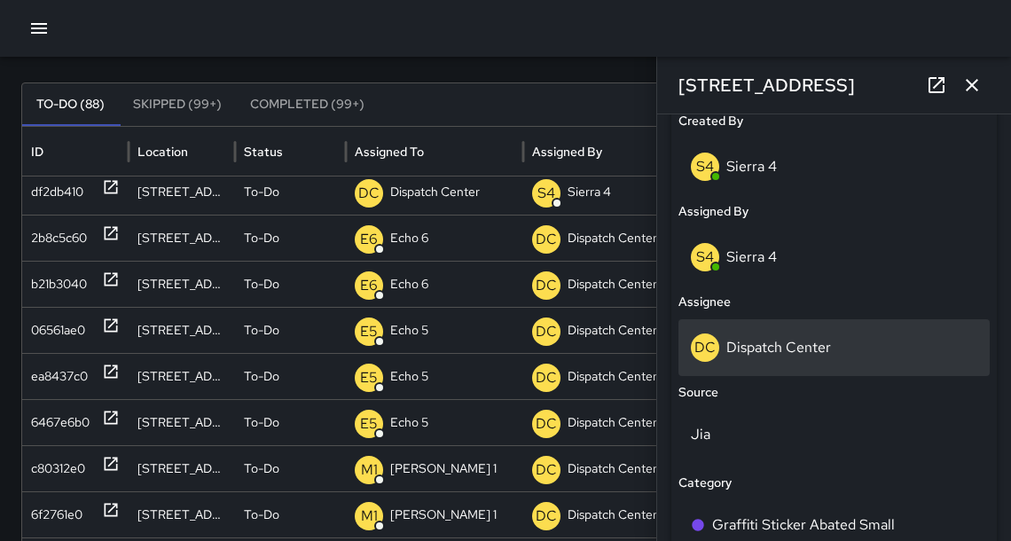
click at [825, 346] on p "Dispatch Center" at bounding box center [778, 347] width 105 height 19
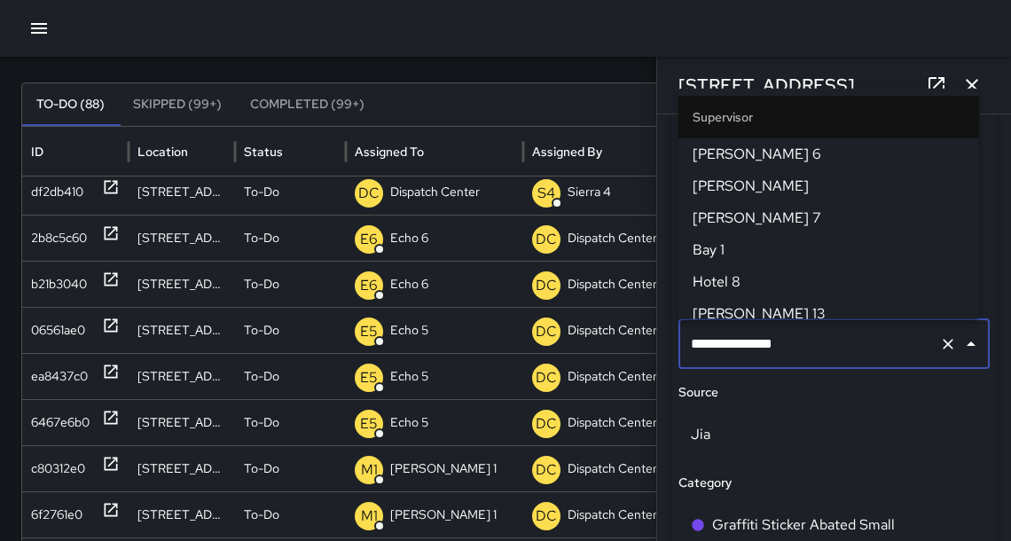
scroll to position [1921, 0]
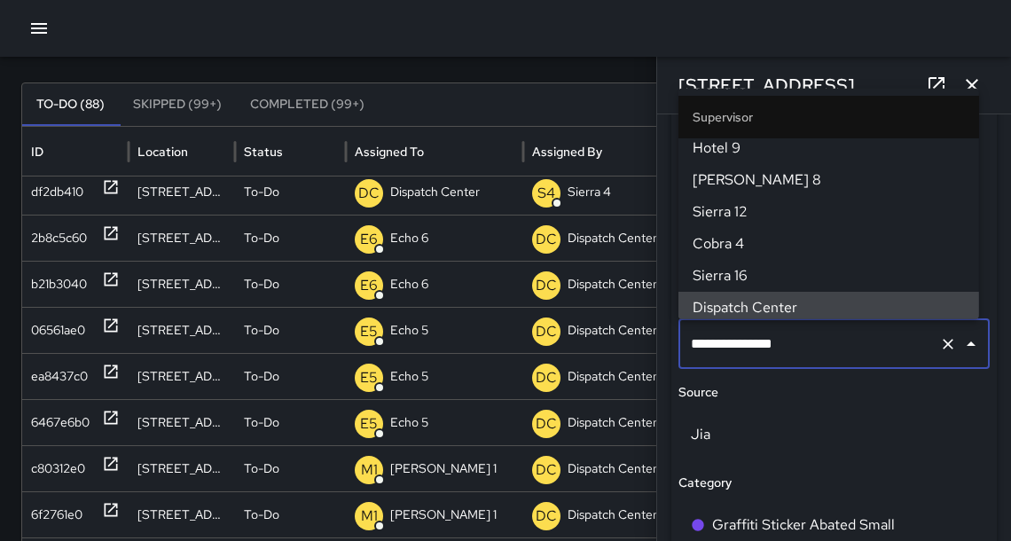
click at [806, 350] on input "**********" at bounding box center [809, 344] width 246 height 34
click at [805, 350] on input "**********" at bounding box center [809, 344] width 246 height 34
click at [809, 344] on input "**********" at bounding box center [809, 344] width 246 height 34
click at [807, 341] on input "**********" at bounding box center [809, 344] width 246 height 34
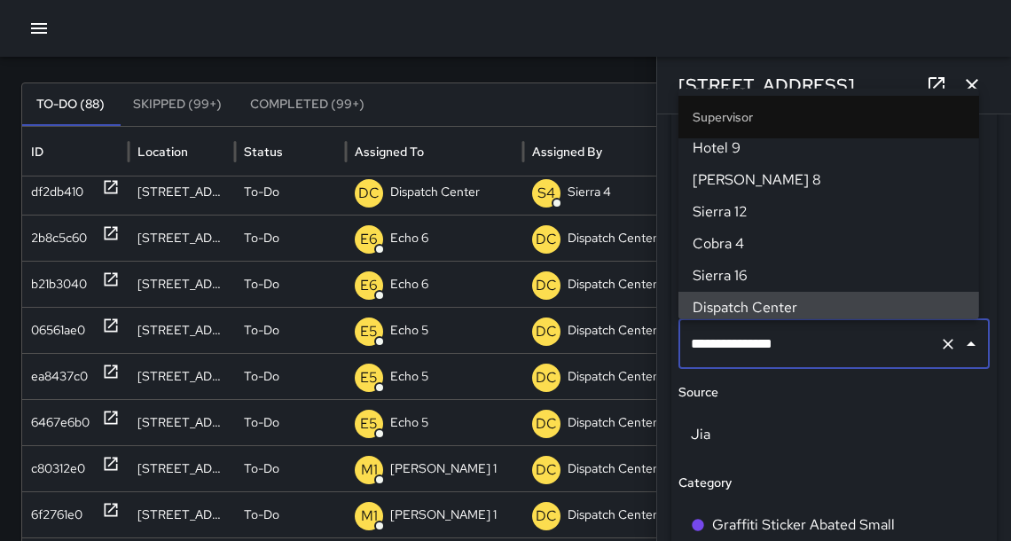
click at [804, 341] on input "**********" at bounding box center [809, 344] width 246 height 34
click at [803, 340] on input "**********" at bounding box center [809, 344] width 246 height 34
click at [759, 346] on input "**********" at bounding box center [809, 344] width 246 height 34
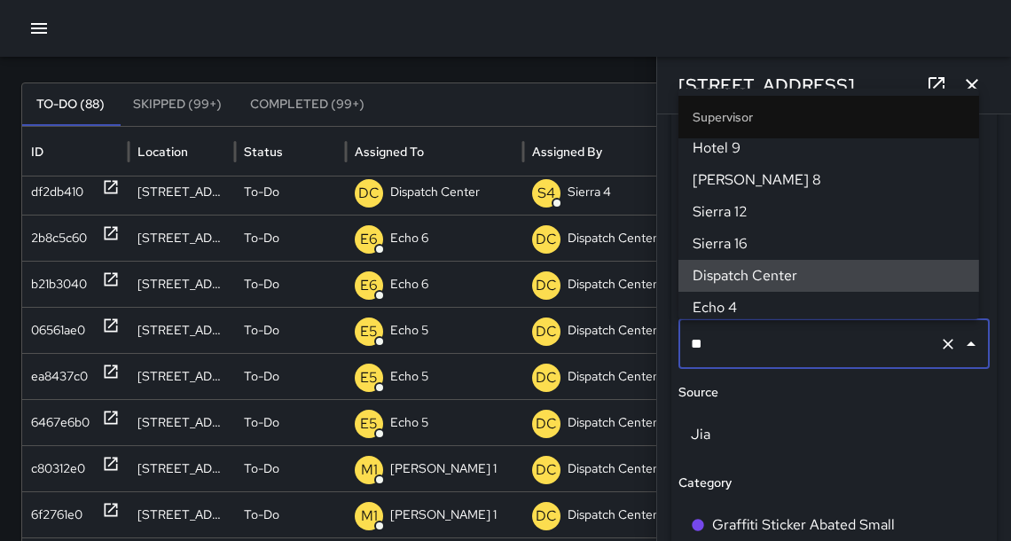
scroll to position [0, 0]
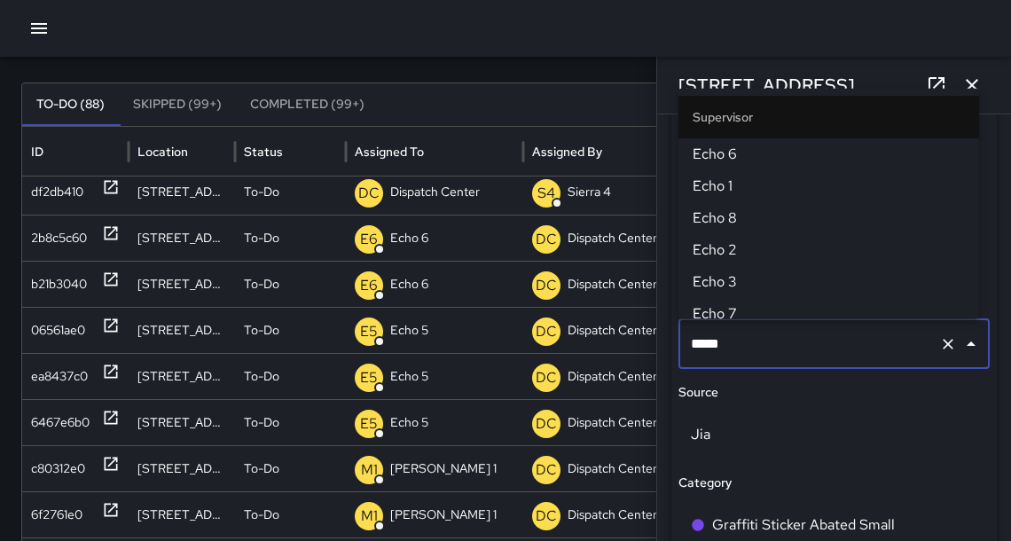
type input "******"
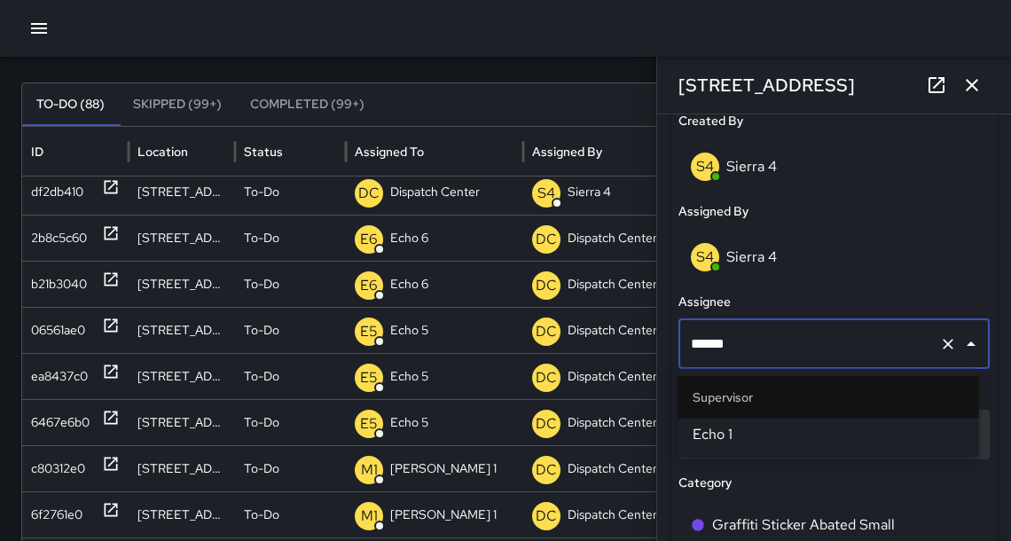
click at [722, 435] on span "Echo 1" at bounding box center [828, 434] width 272 height 21
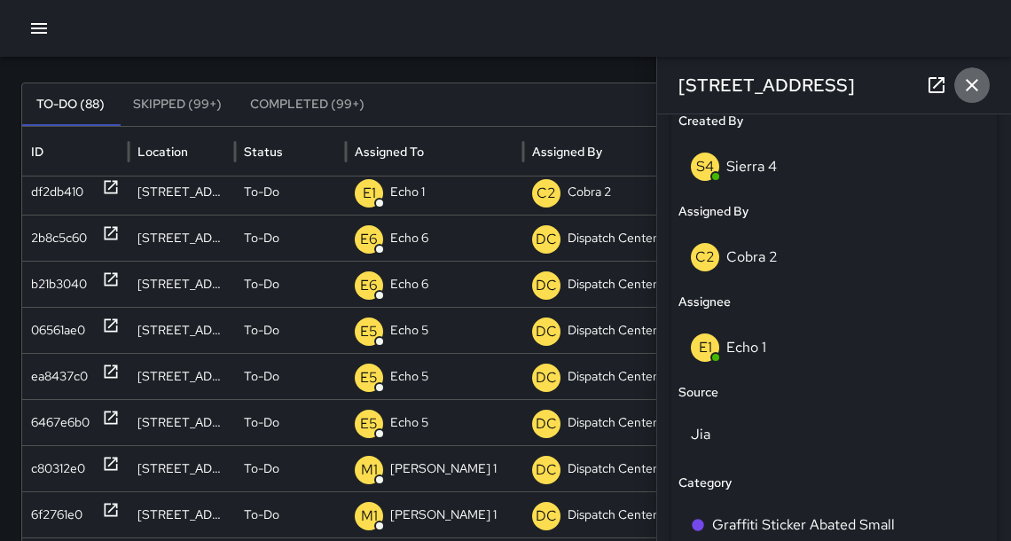
click at [976, 94] on icon "button" at bounding box center [971, 84] width 21 height 21
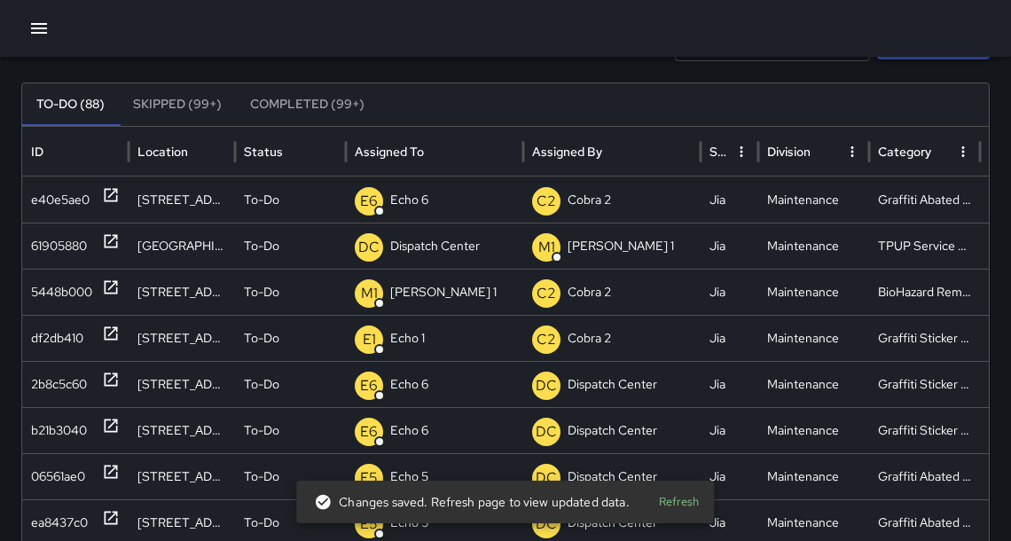
click at [53, 32] on button "button" at bounding box center [38, 28] width 35 height 35
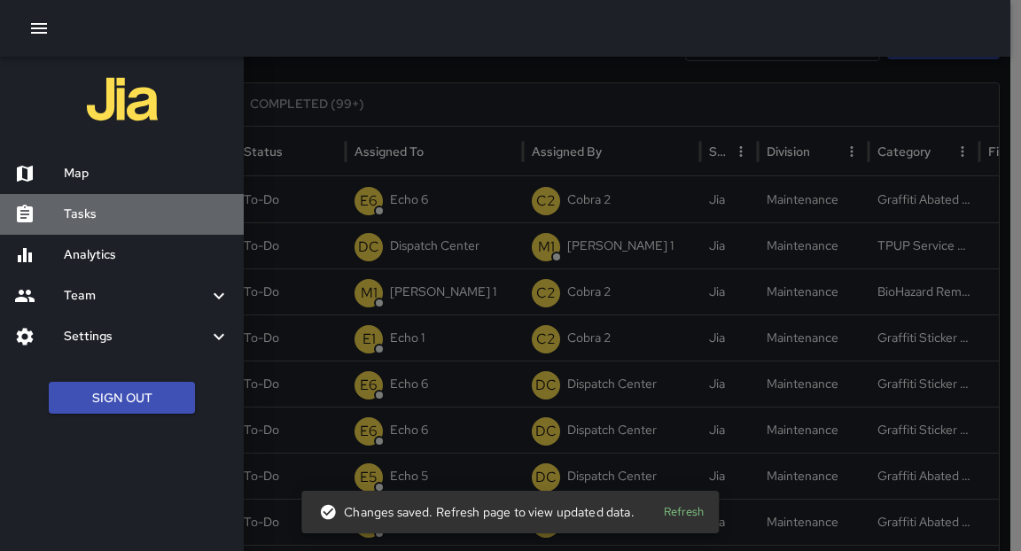
click at [71, 217] on h6 "Tasks" at bounding box center [147, 215] width 166 height 20
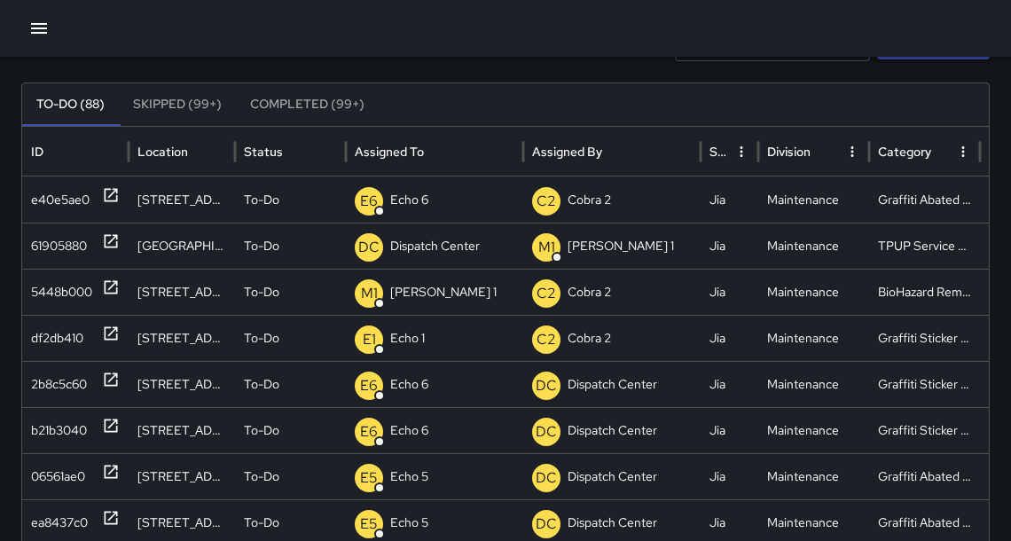
click at [30, 35] on icon "button" at bounding box center [38, 28] width 21 height 21
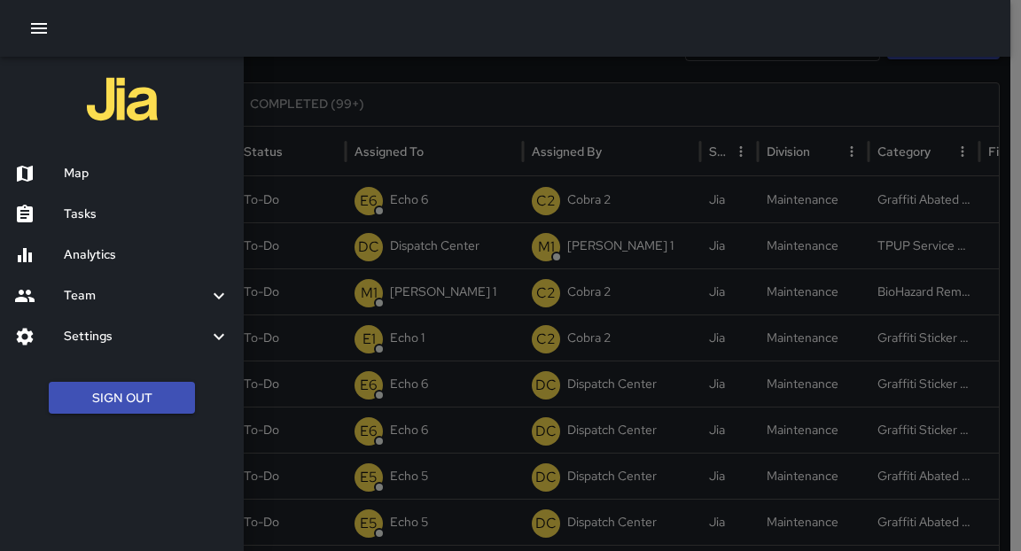
click at [102, 248] on h6 "Analytics" at bounding box center [147, 256] width 166 height 20
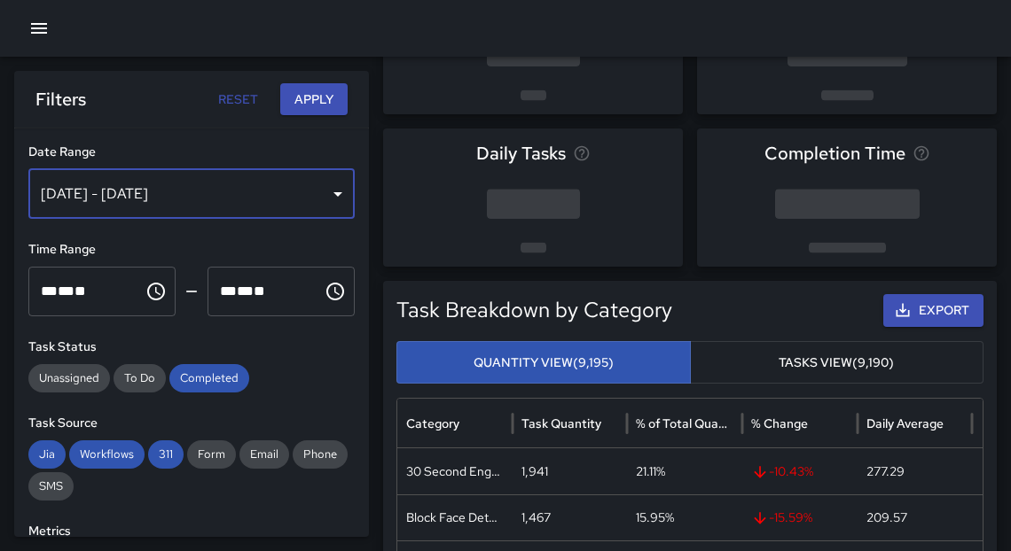
click at [325, 199] on div "[DATE] - [DATE]" at bounding box center [191, 194] width 326 height 50
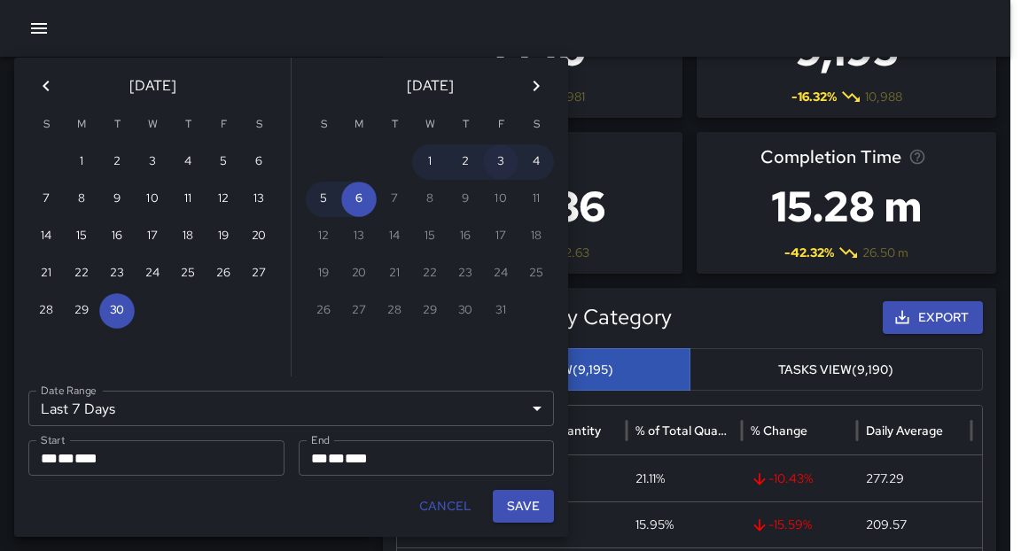
click at [501, 162] on button "3" at bounding box center [500, 162] width 35 height 35
type input "******"
type input "**********"
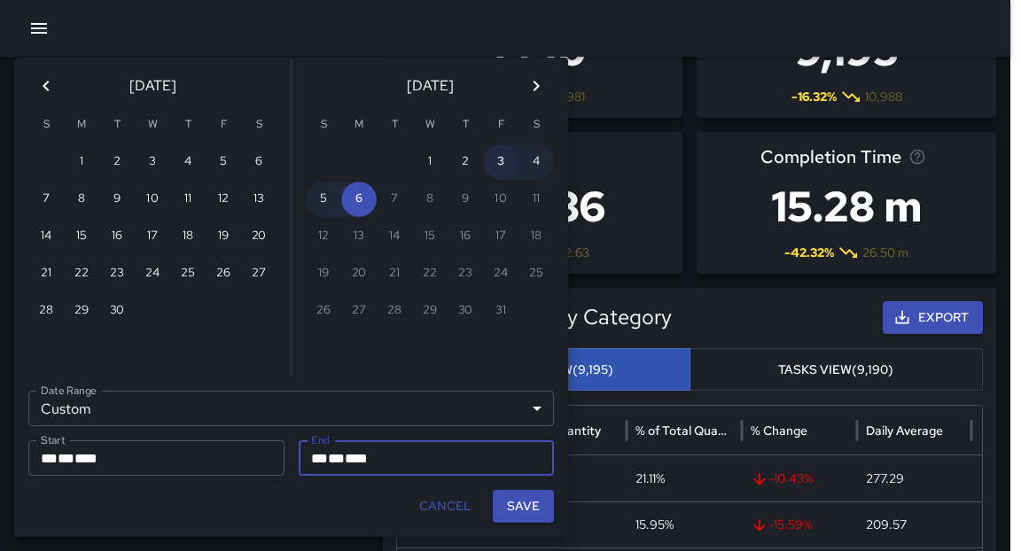
click at [501, 162] on button "3" at bounding box center [500, 162] width 35 height 35
type input "**********"
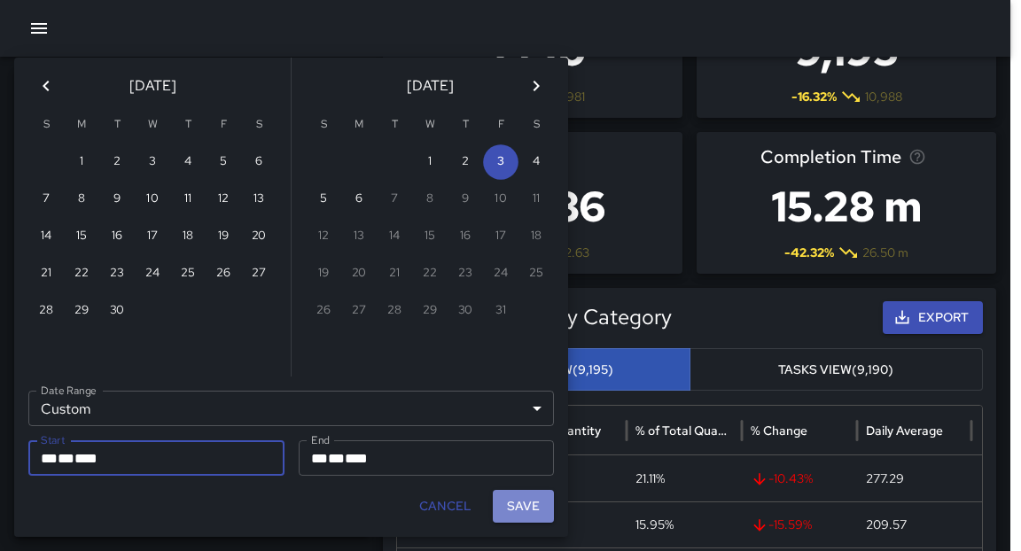
click at [533, 503] on button "Save" at bounding box center [523, 506] width 61 height 33
type input "**********"
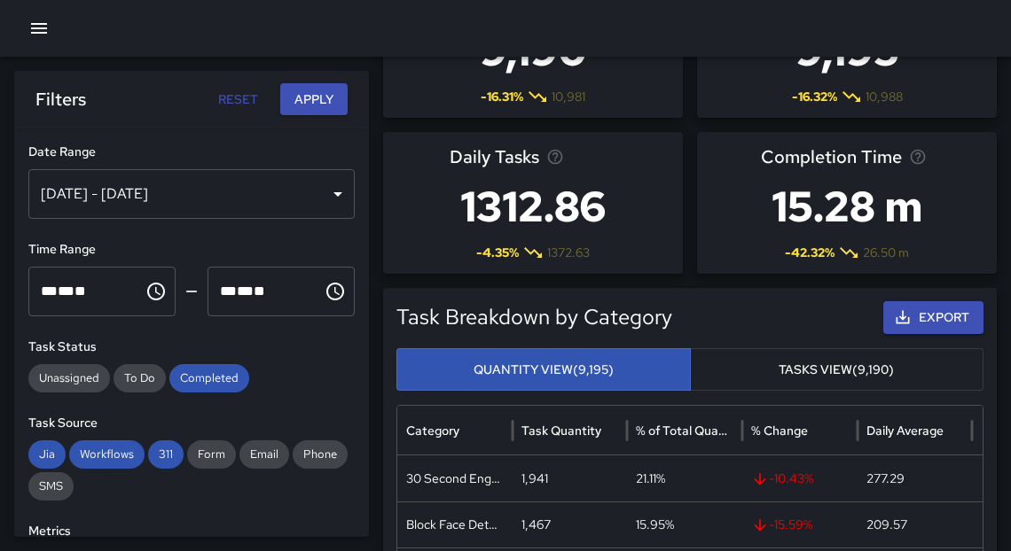
click at [317, 102] on button "Apply" at bounding box center [313, 99] width 67 height 33
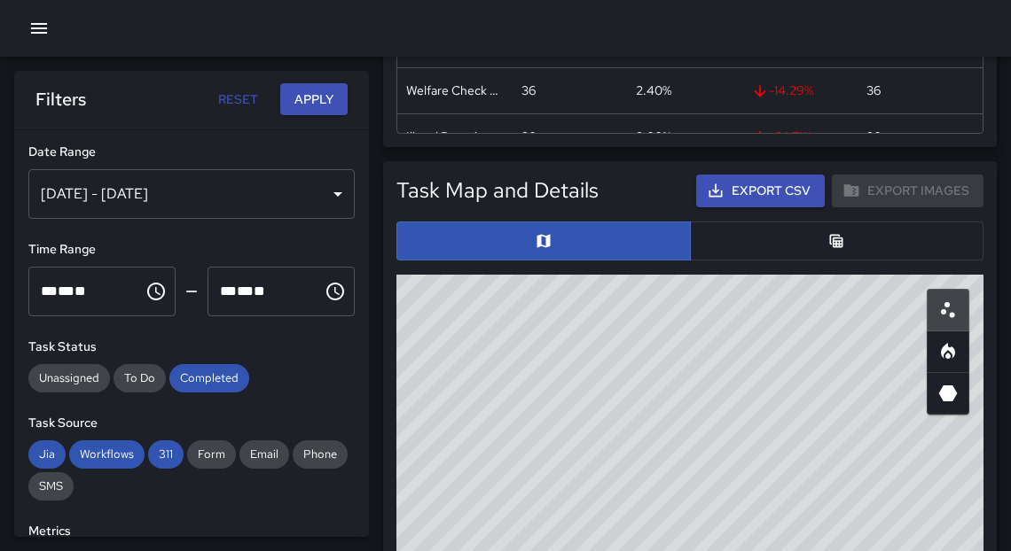
scroll to position [958, 0]
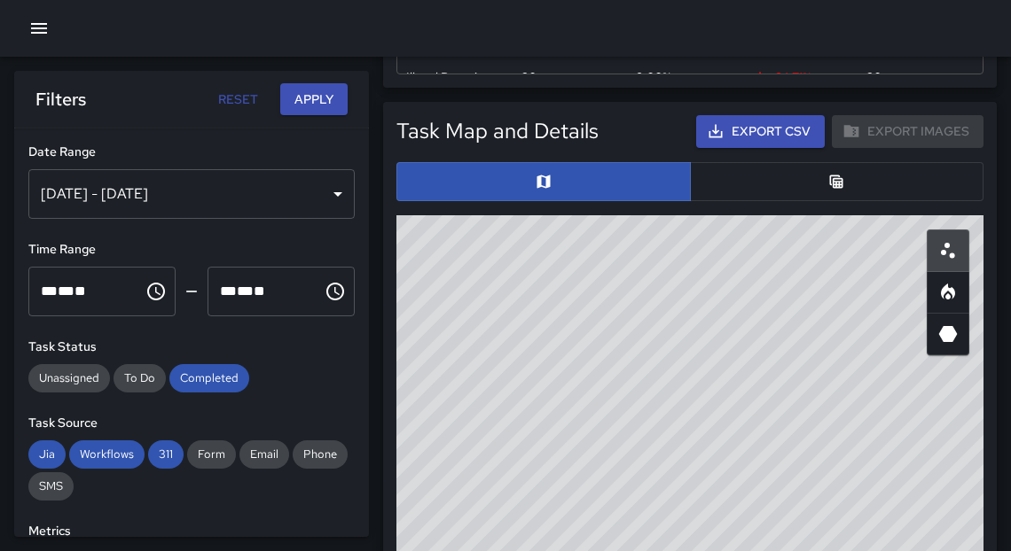
click at [747, 133] on button "Export CSV" at bounding box center [760, 131] width 129 height 33
click at [36, 32] on icon "button" at bounding box center [39, 28] width 16 height 11
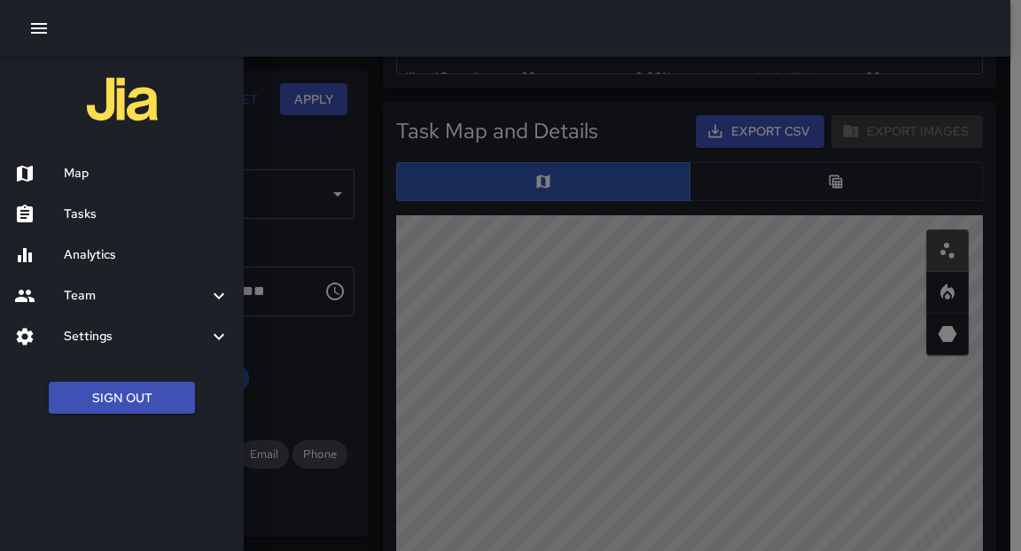
click at [375, 98] on div at bounding box center [510, 275] width 1021 height 551
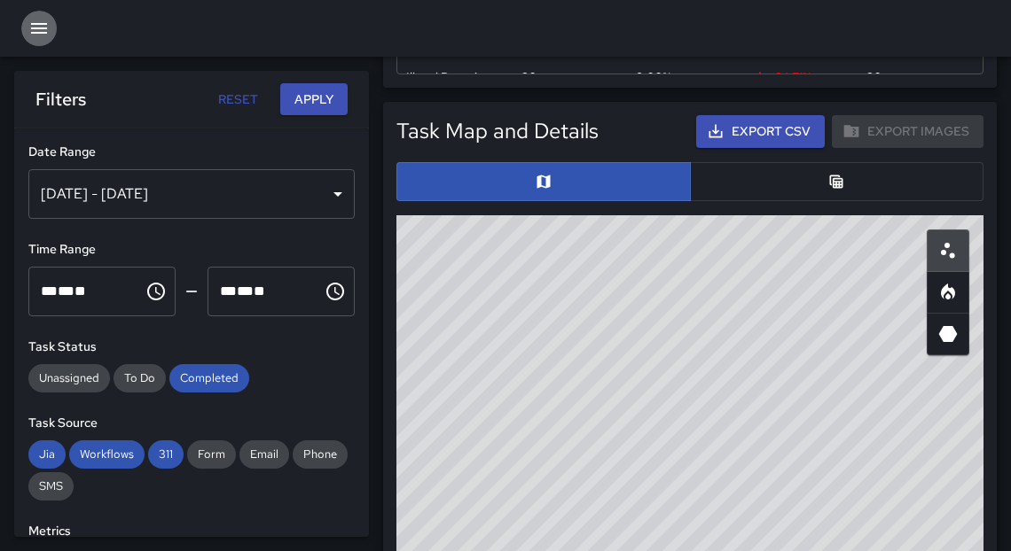
click at [39, 32] on icon "button" at bounding box center [39, 28] width 16 height 11
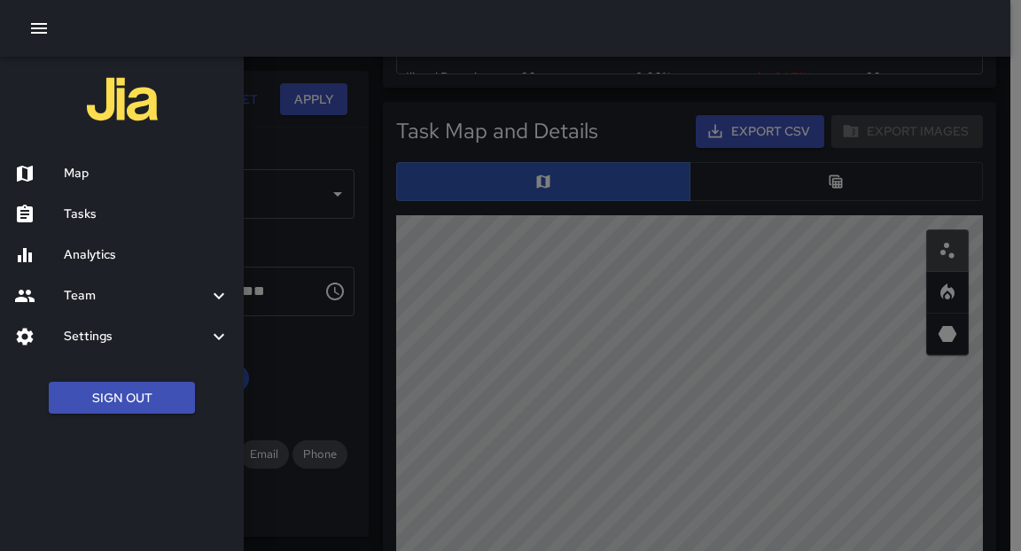
click at [74, 258] on h6 "Analytics" at bounding box center [147, 256] width 166 height 20
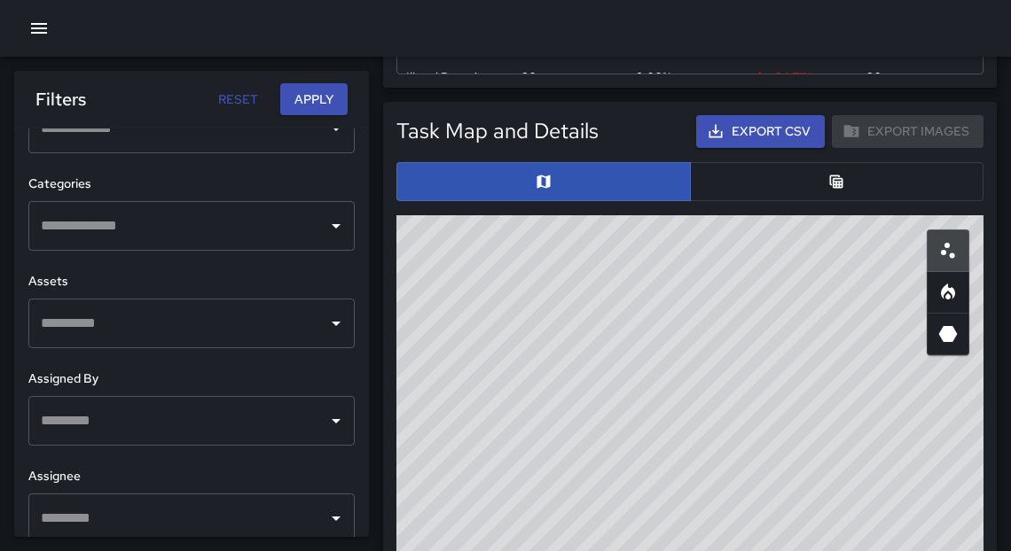
scroll to position [734, 0]
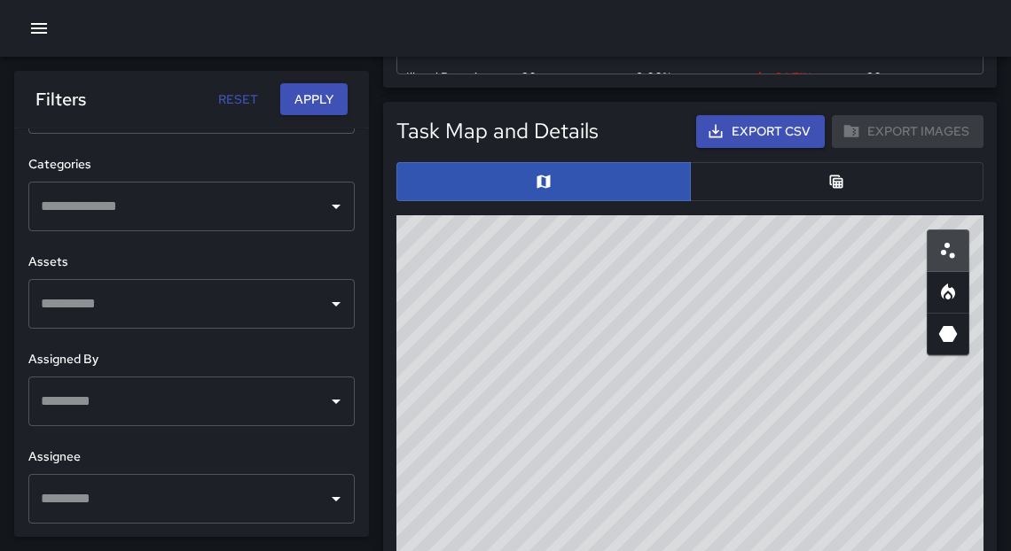
click at [325, 502] on icon "Open" at bounding box center [335, 499] width 21 height 21
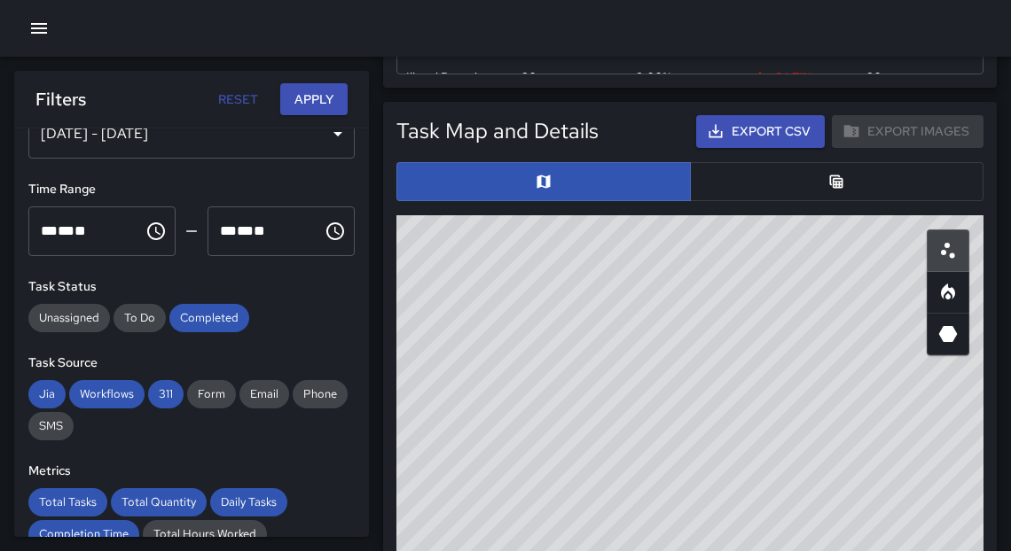
scroll to position [0, 0]
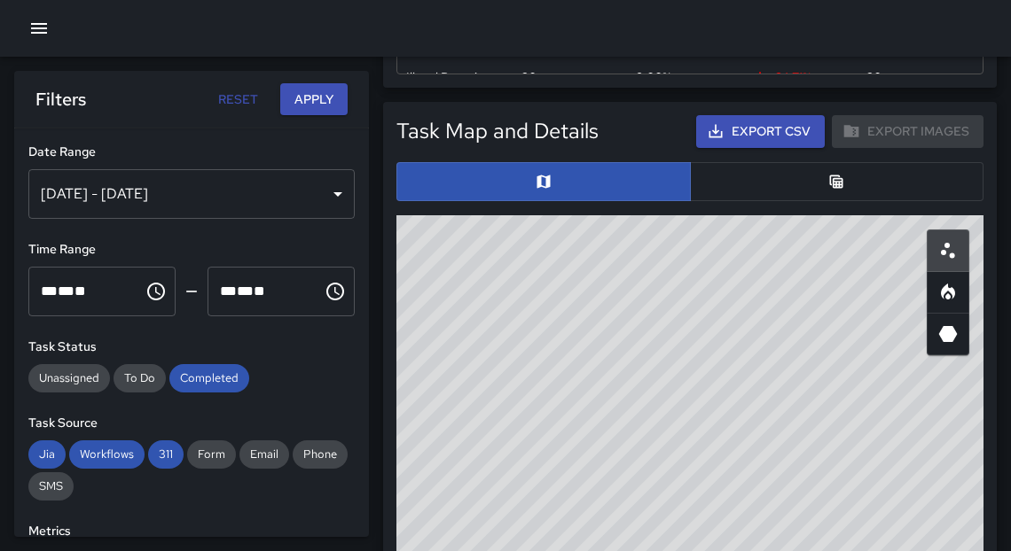
click at [310, 189] on div "Oct 03, 2025 - Oct 03, 2025" at bounding box center [191, 194] width 326 height 50
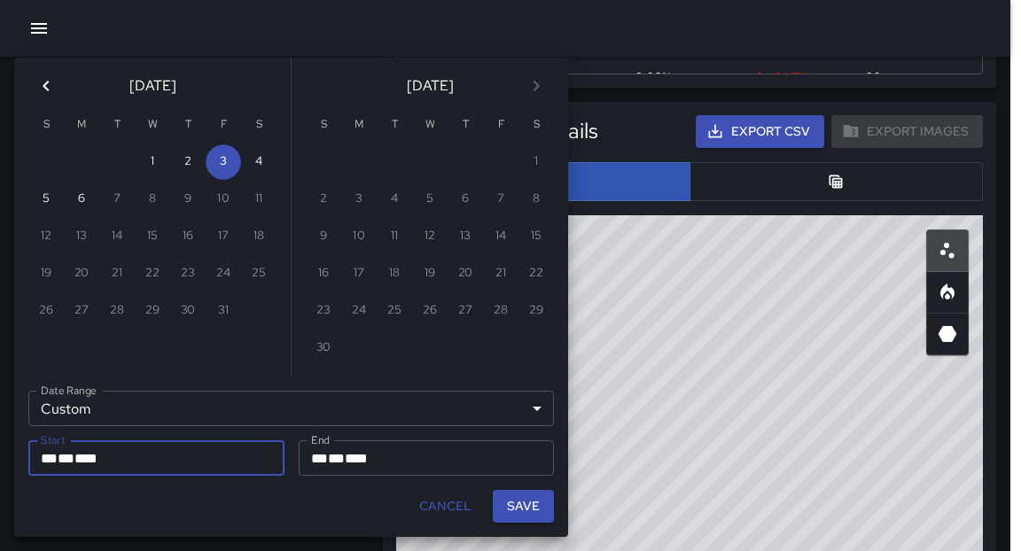
click at [51, 90] on icon "Previous month" at bounding box center [45, 85] width 21 height 21
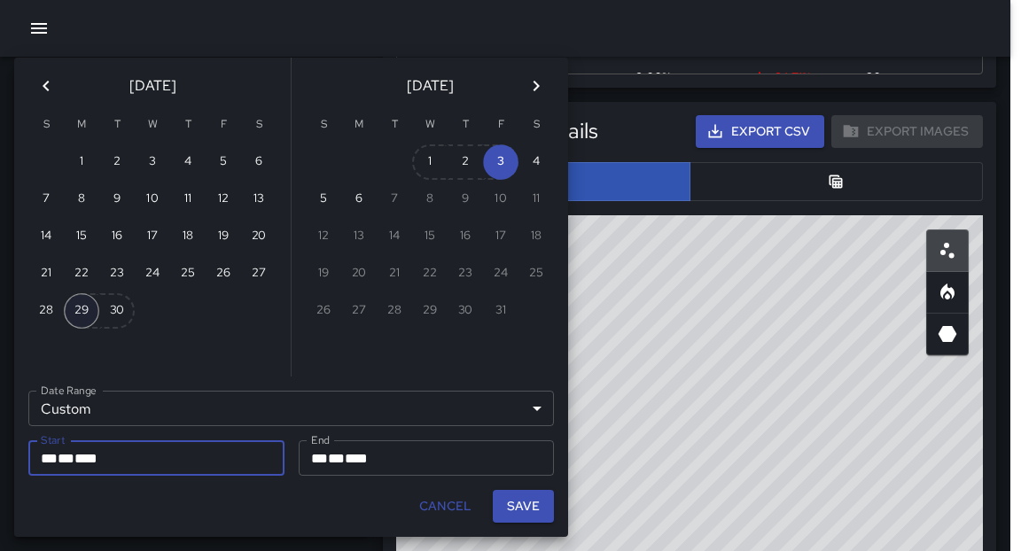
click at [89, 308] on button "29" at bounding box center [81, 310] width 35 height 35
type input "**********"
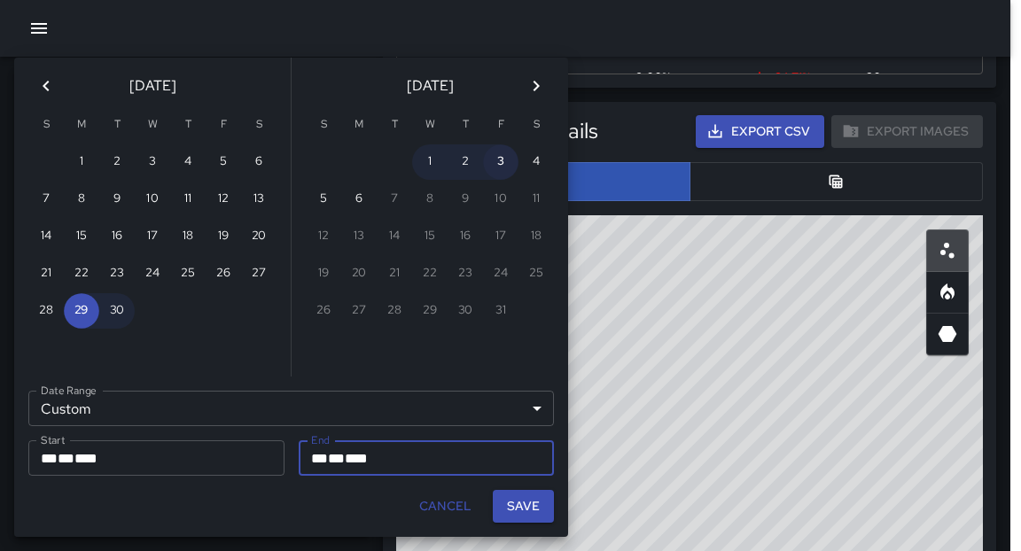
click at [498, 172] on button "3" at bounding box center [500, 162] width 35 height 35
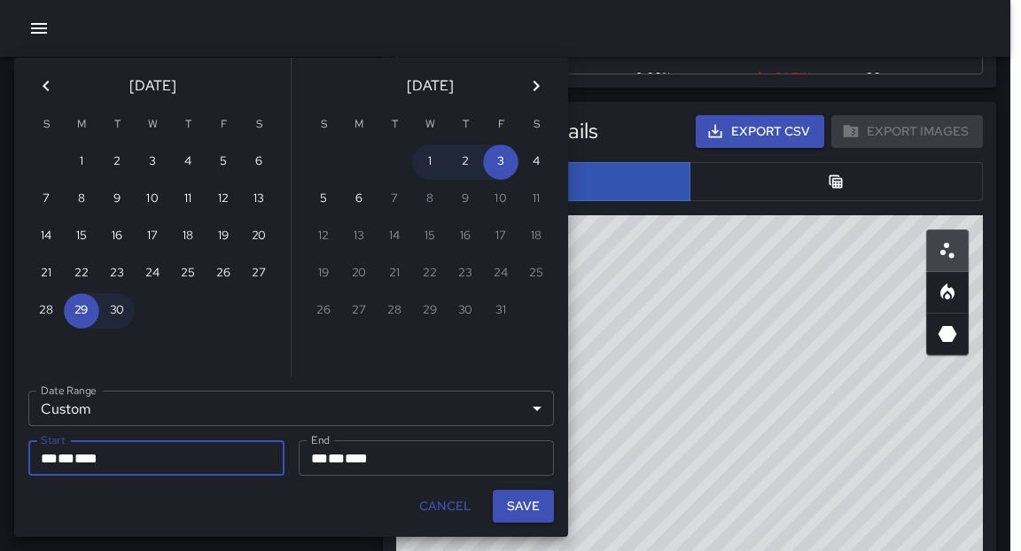
click at [527, 509] on button "Save" at bounding box center [523, 506] width 61 height 33
type input "**********"
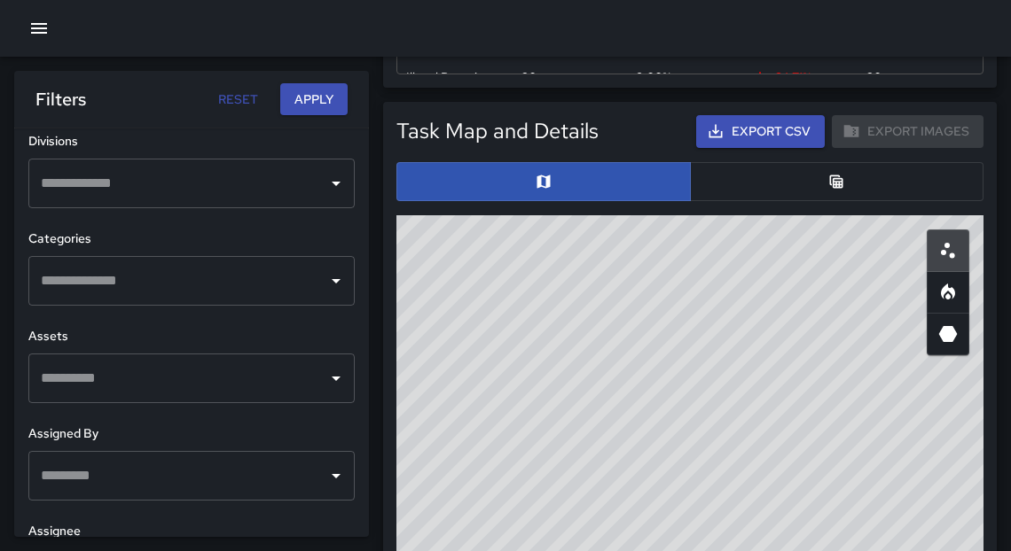
scroll to position [650, 0]
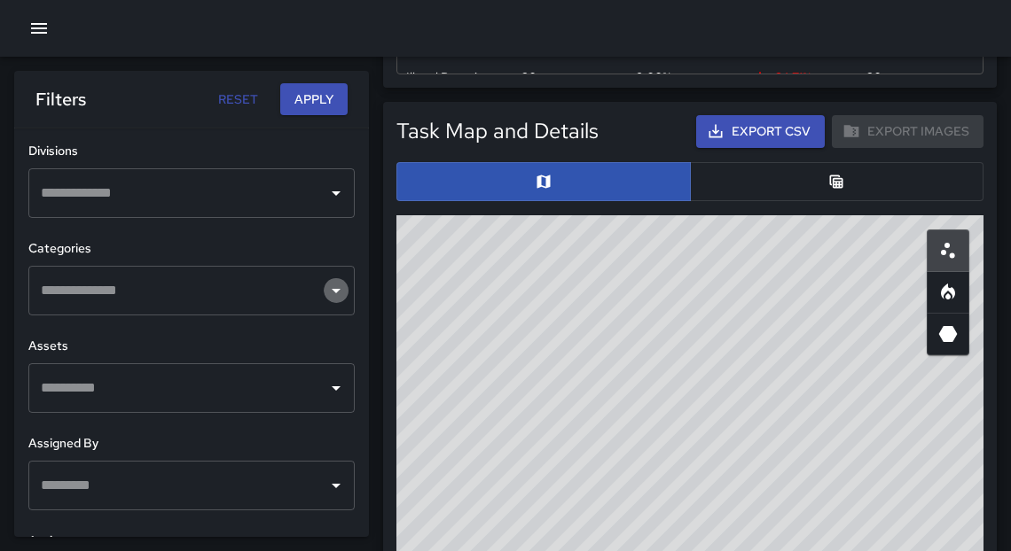
click at [325, 285] on icon "Open" at bounding box center [335, 290] width 21 height 21
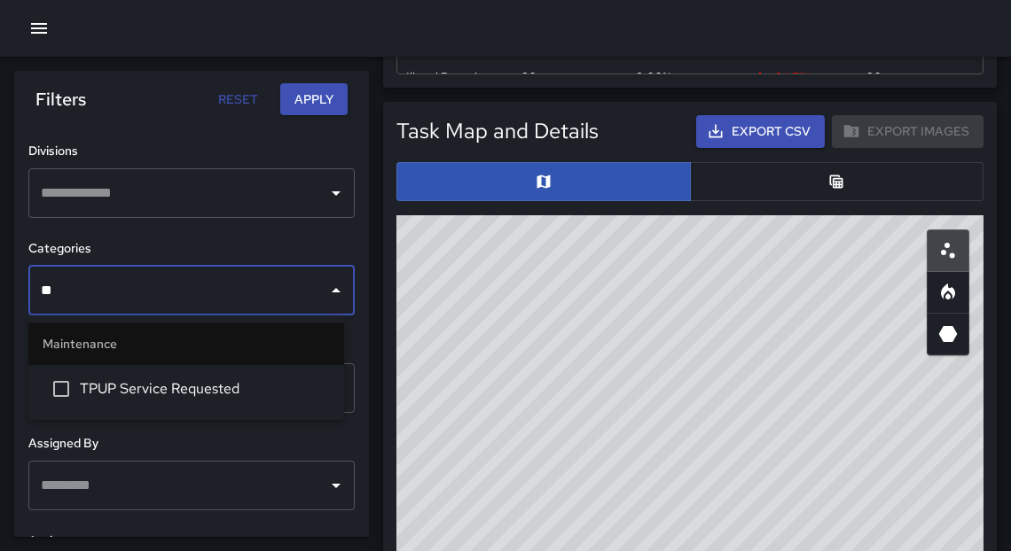
type input "*"
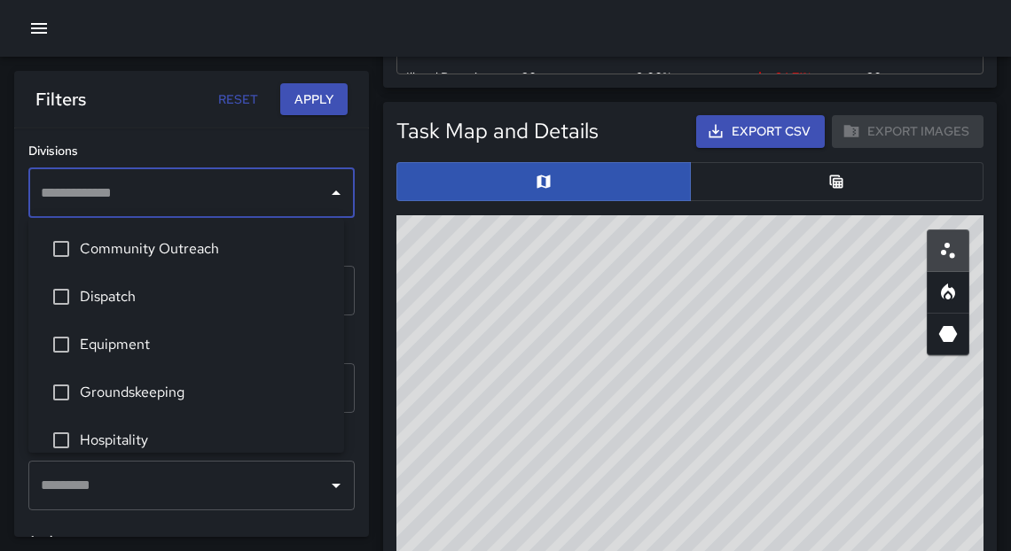
click at [234, 205] on input "text" at bounding box center [178, 193] width 284 height 34
type input "**"
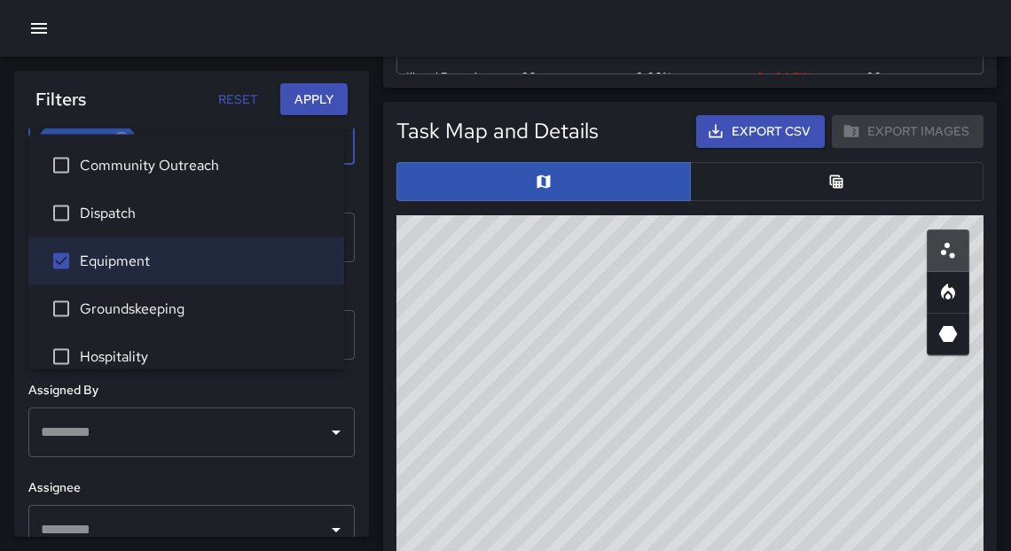
scroll to position [734, 0]
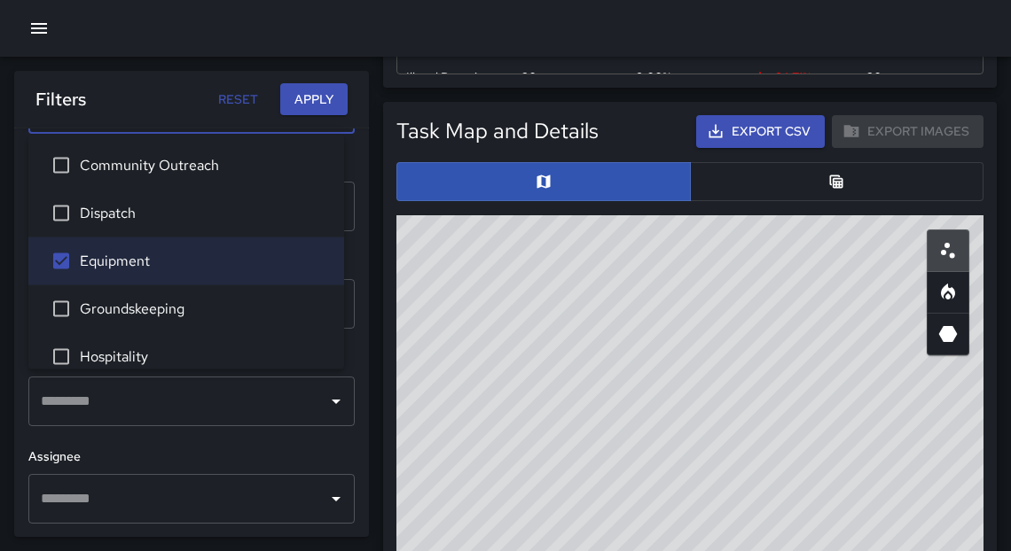
click at [309, 497] on div "​" at bounding box center [191, 499] width 326 height 50
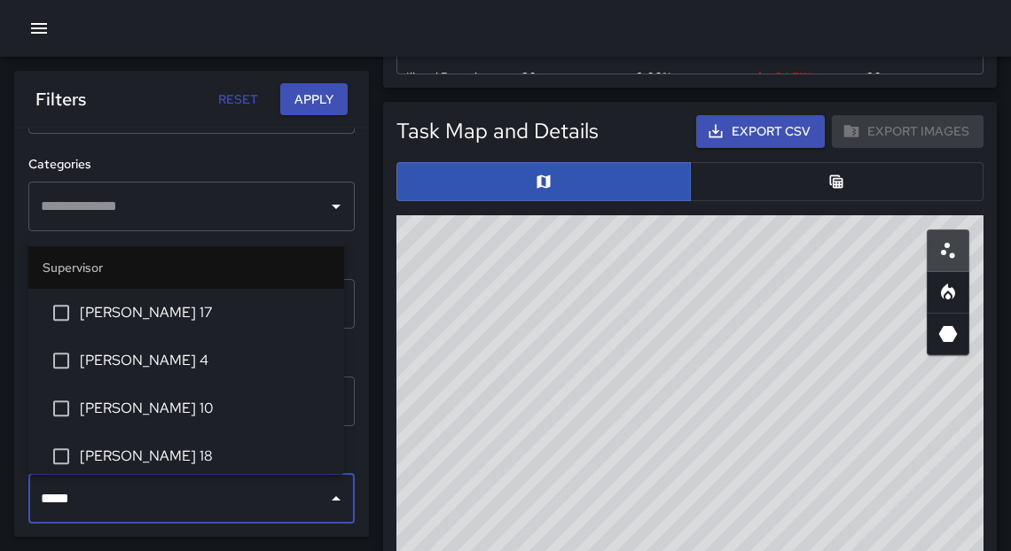
type input "******"
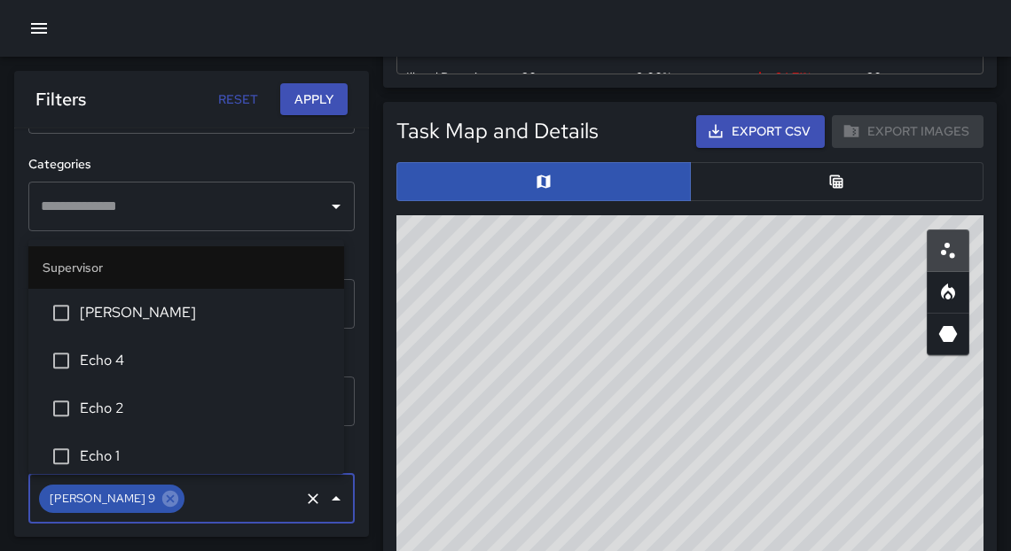
scroll to position [437, 0]
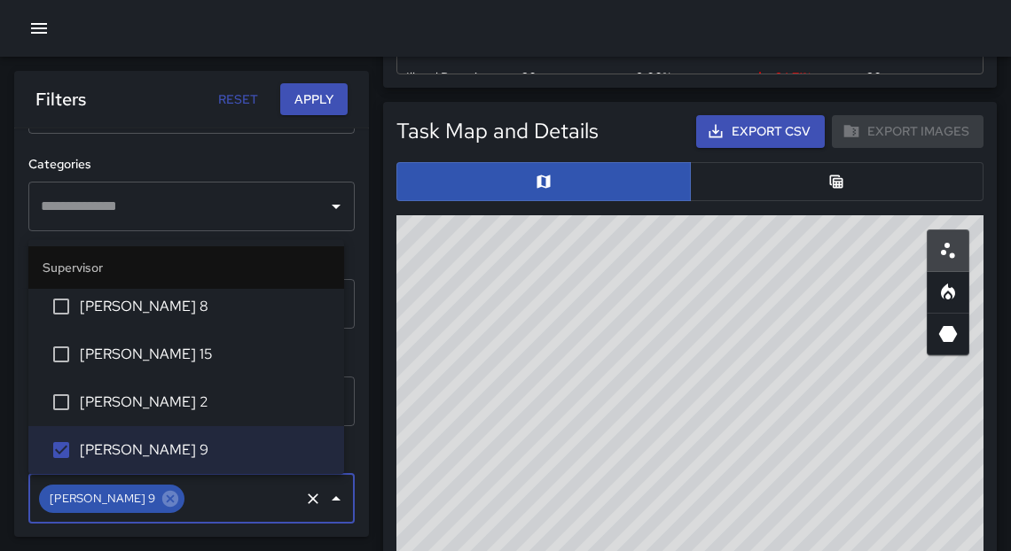
click at [331, 108] on button "Apply" at bounding box center [313, 99] width 67 height 33
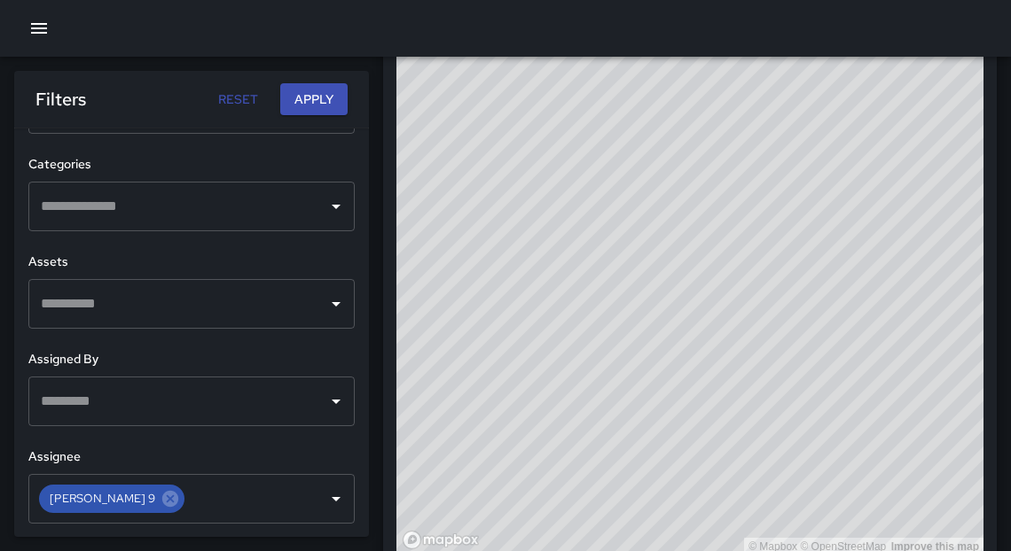
scroll to position [1318, 0]
click at [230, 101] on button "Reset" at bounding box center [237, 99] width 57 height 33
type input "**********"
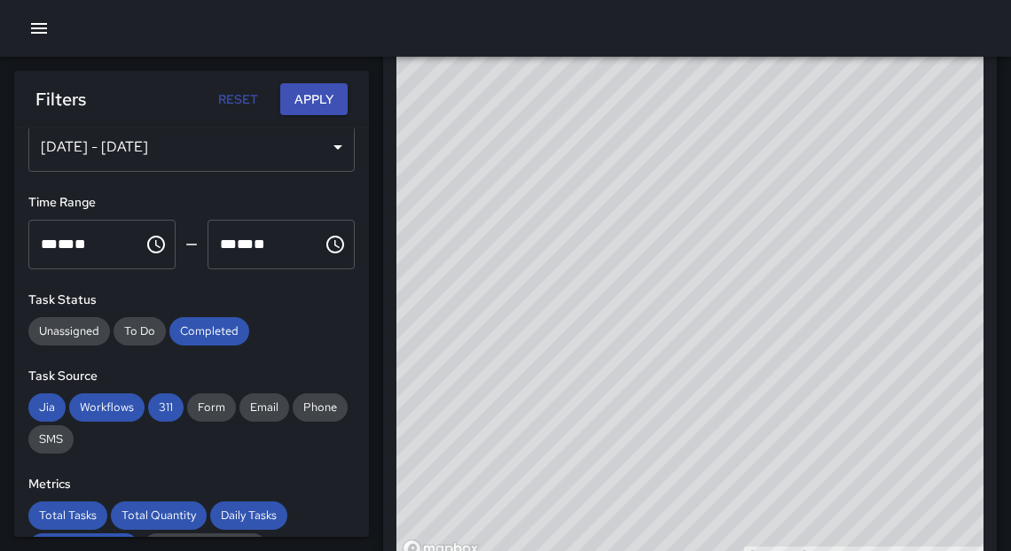
scroll to position [0, 0]
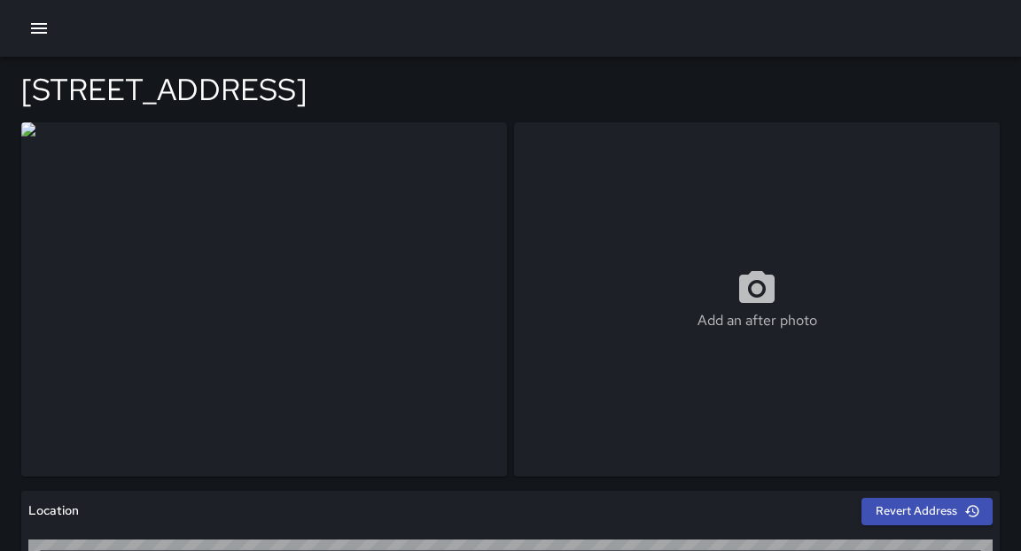
type input "**********"
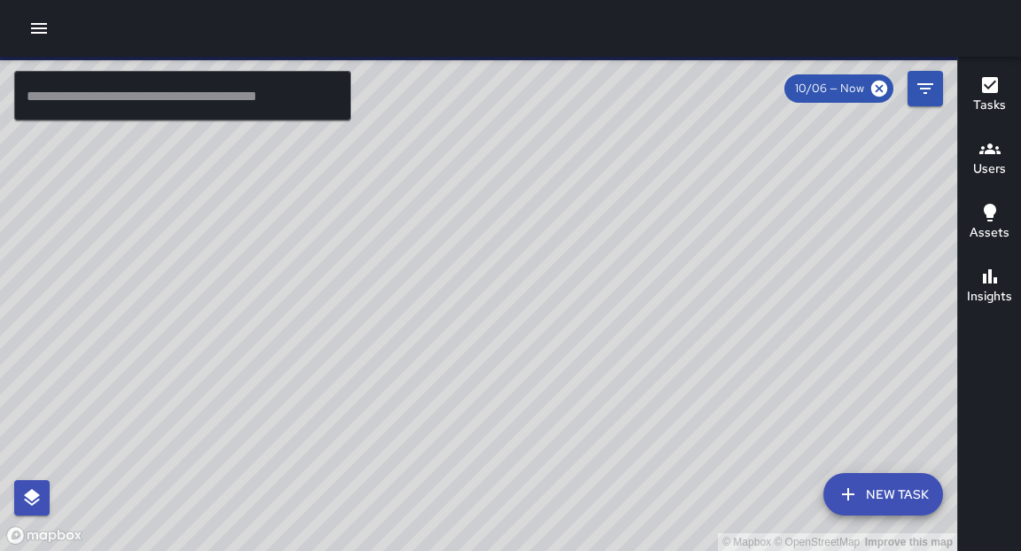
click at [36, 32] on icon "button" at bounding box center [39, 28] width 16 height 11
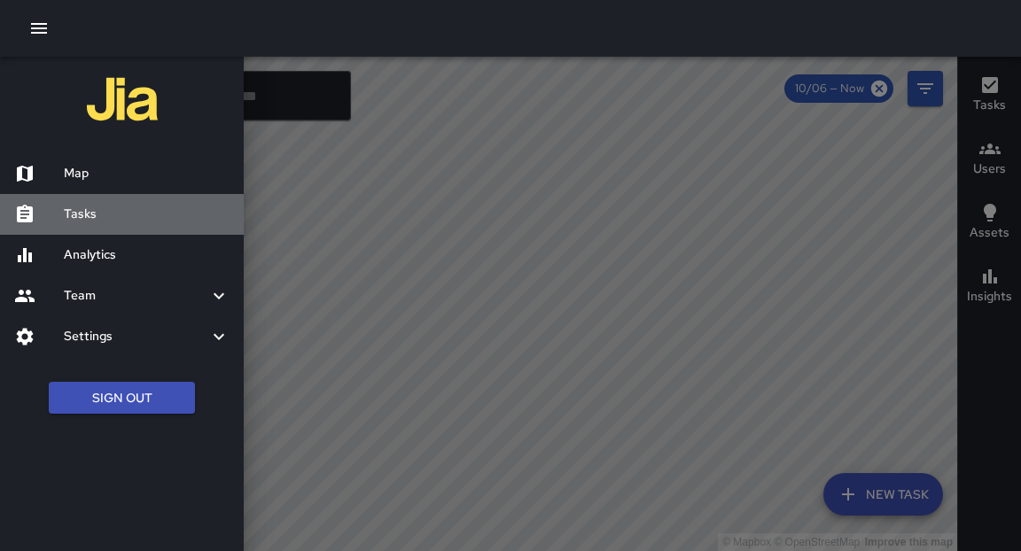
click at [101, 217] on h6 "Tasks" at bounding box center [147, 215] width 166 height 20
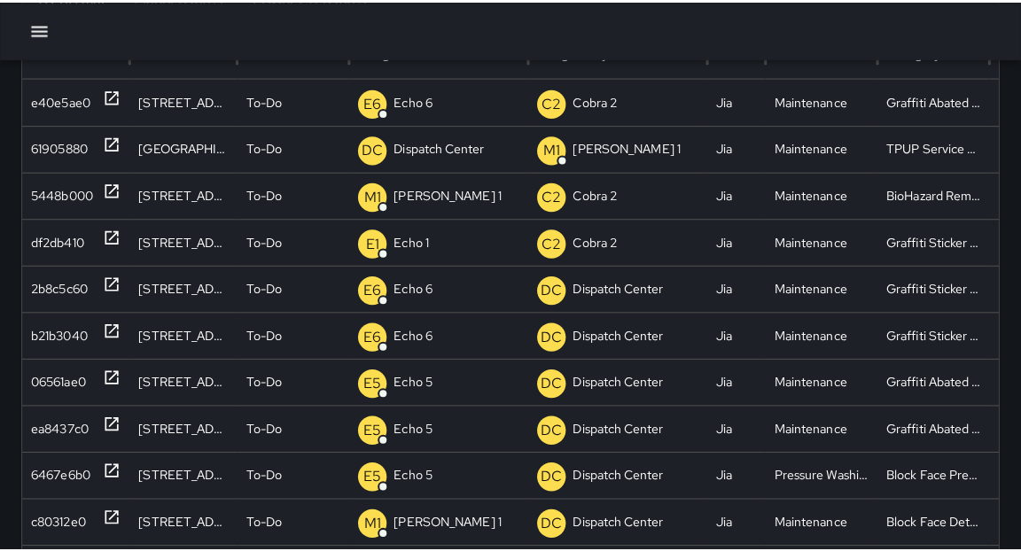
scroll to position [197, 0]
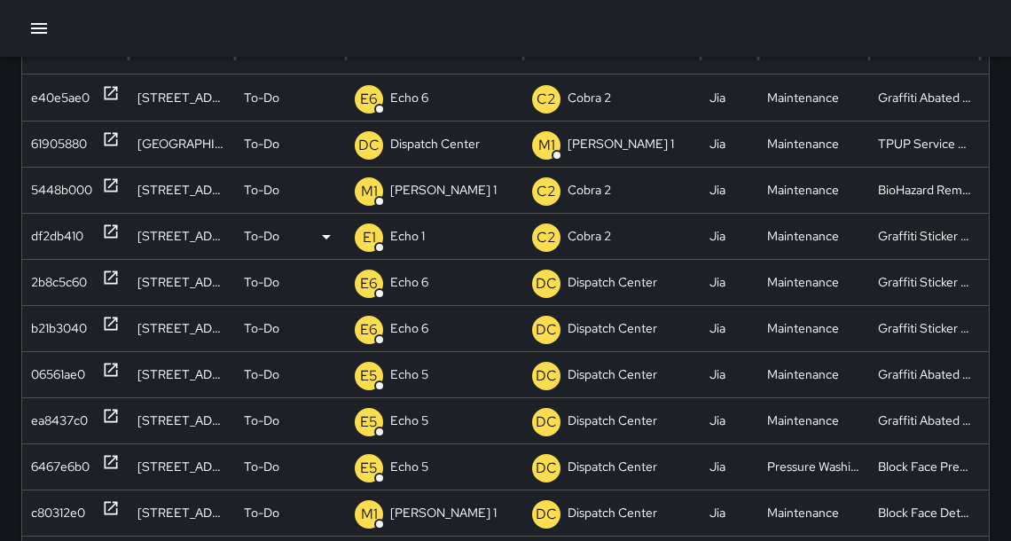
click at [108, 234] on icon at bounding box center [111, 232] width 18 height 18
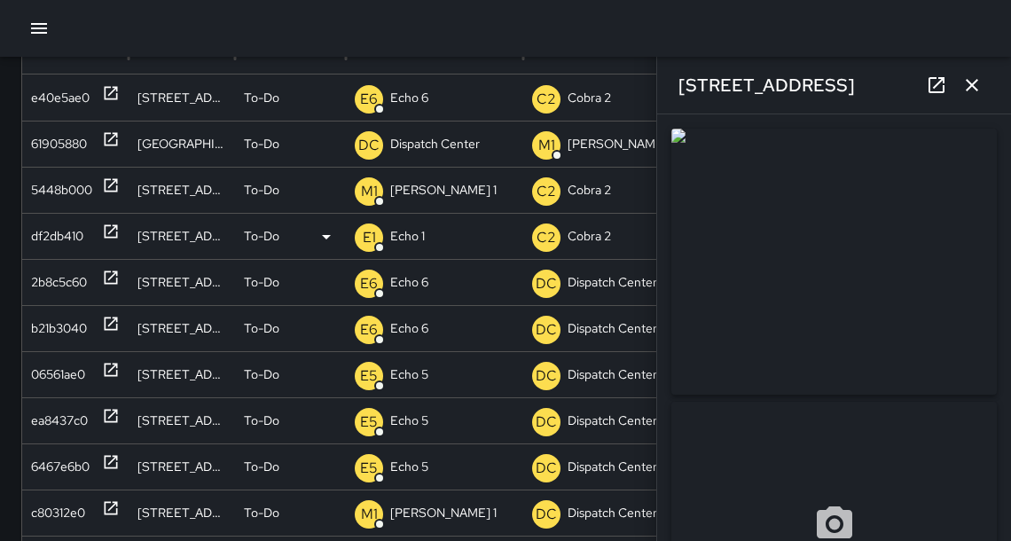
click at [422, 242] on div "E1 Echo 1" at bounding box center [435, 236] width 160 height 45
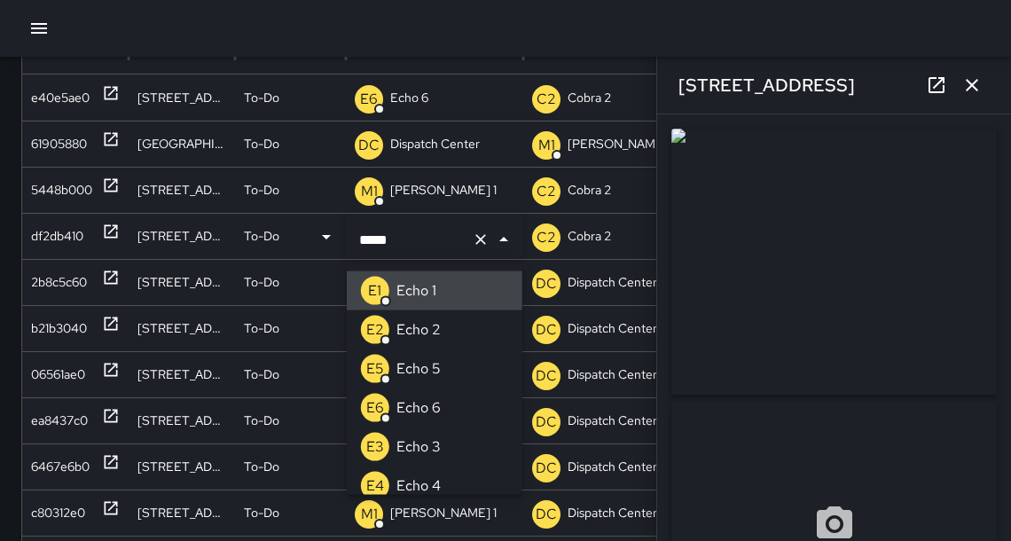
type input "******"
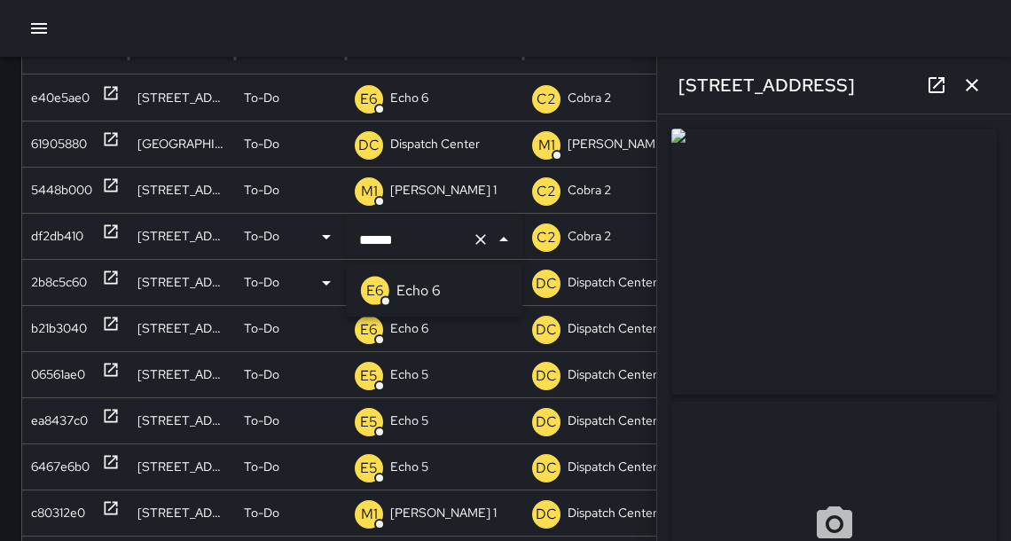
click at [416, 283] on p "Echo 6" at bounding box center [418, 290] width 44 height 21
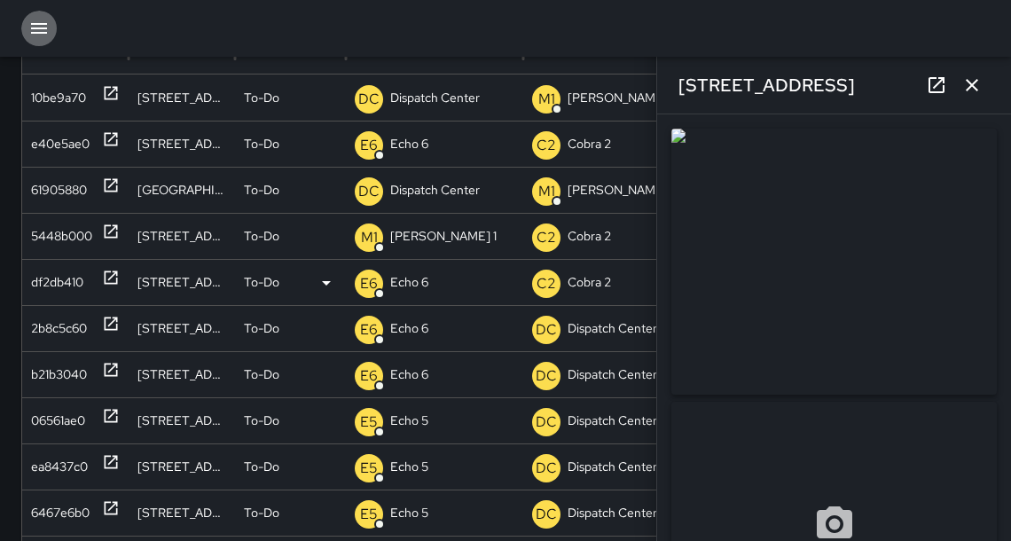
click at [43, 35] on icon "button" at bounding box center [38, 28] width 21 height 21
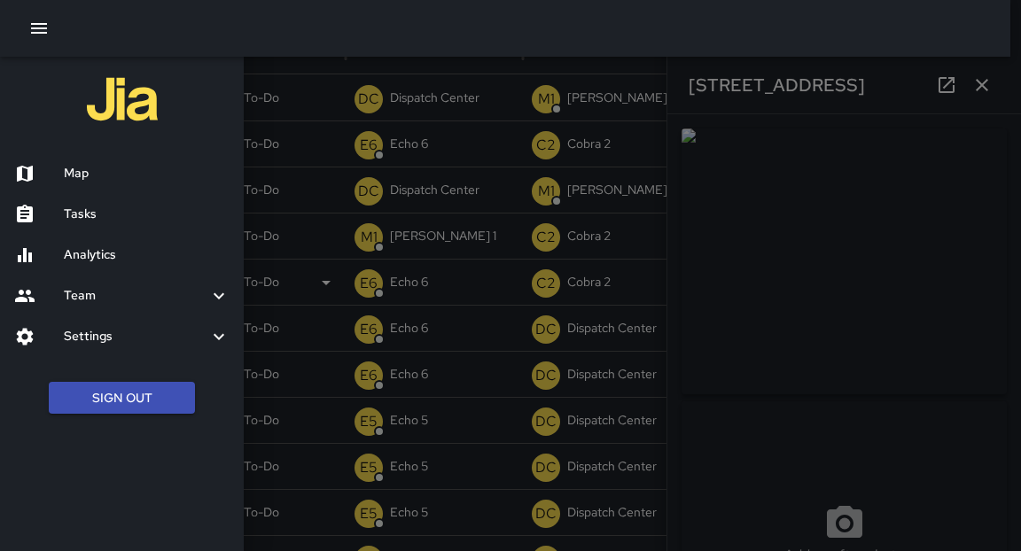
click at [110, 258] on h6 "Analytics" at bounding box center [147, 256] width 166 height 20
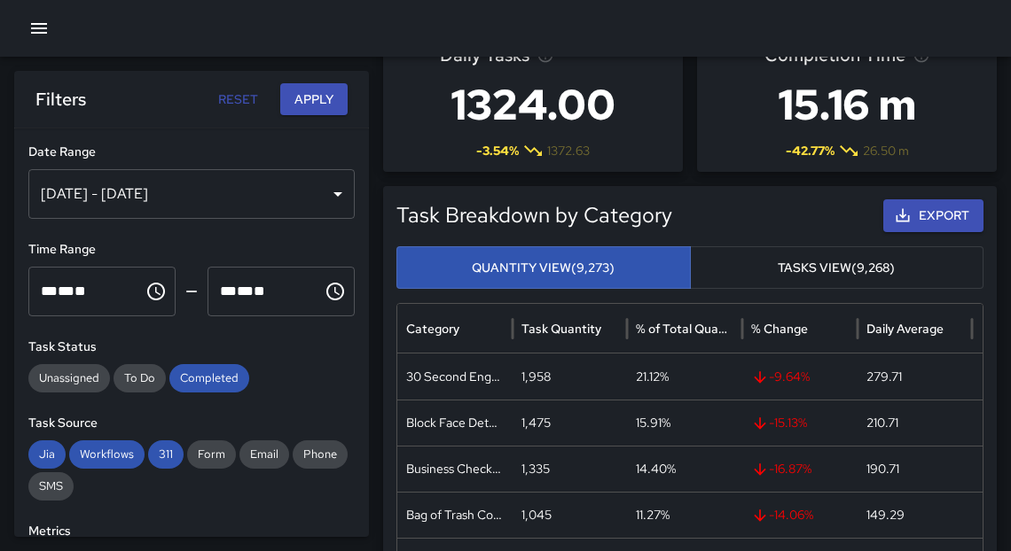
click at [37, 32] on icon "button" at bounding box center [39, 28] width 16 height 11
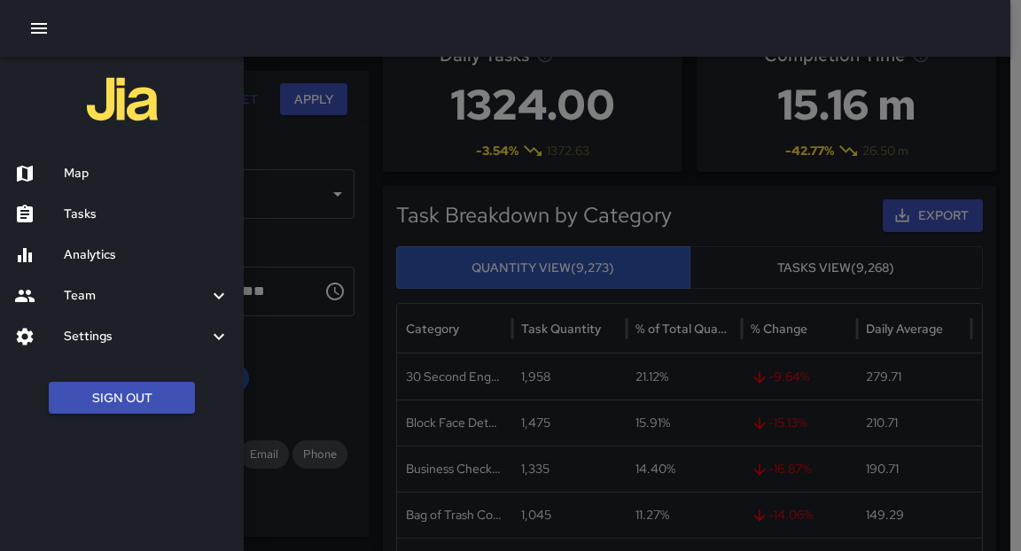
click at [110, 172] on h6 "Map" at bounding box center [147, 174] width 166 height 20
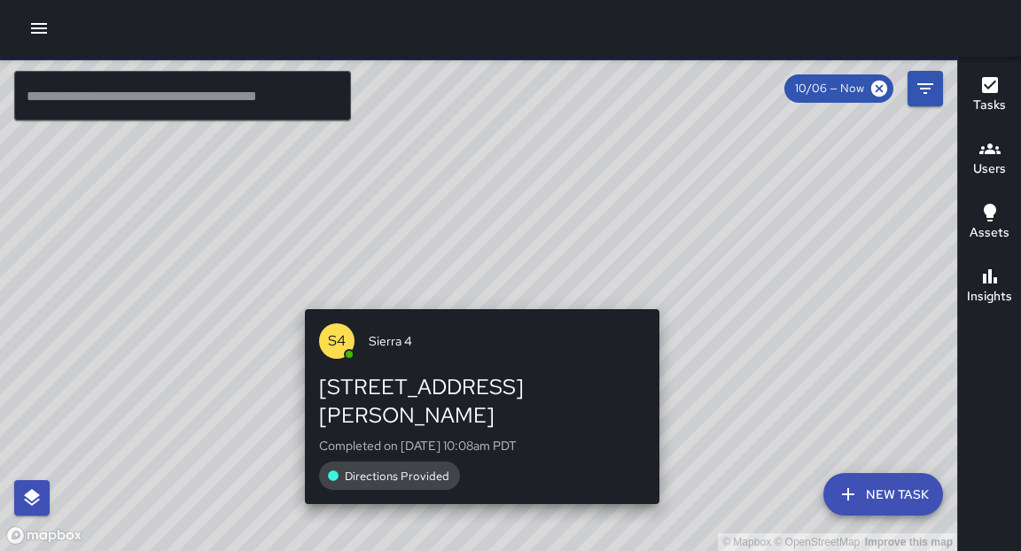
drag, startPoint x: 545, startPoint y: 251, endPoint x: 458, endPoint y: 304, distance: 102.6
click at [457, 310] on div "© Mapbox © OpenStreetMap Improve this map S4 Sierra 4 [STREET_ADDRESS][PERSON_N…" at bounding box center [479, 304] width 958 height 495
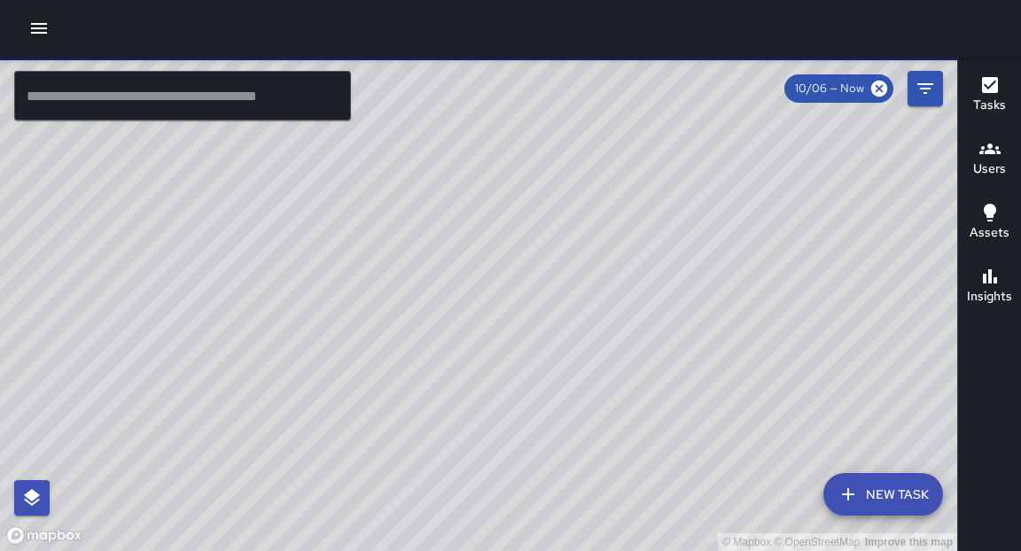
drag, startPoint x: 501, startPoint y: 272, endPoint x: 468, endPoint y: 297, distance: 41.1
click at [471, 295] on div "© Mapbox © OpenStreetMap Improve this map" at bounding box center [479, 304] width 958 height 495
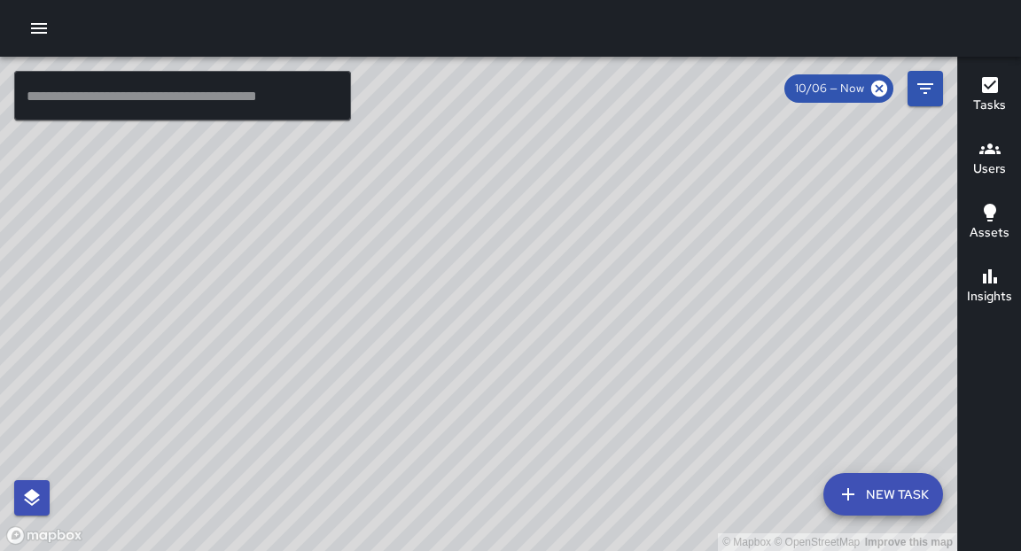
drag, startPoint x: 490, startPoint y: 248, endPoint x: 423, endPoint y: 291, distance: 79.7
click at [423, 291] on div "© Mapbox © OpenStreetMap Improve this map" at bounding box center [479, 304] width 958 height 495
drag, startPoint x: 438, startPoint y: 252, endPoint x: 365, endPoint y: 272, distance: 75.5
click at [364, 273] on div "© Mapbox © OpenStreetMap Improve this map" at bounding box center [479, 304] width 958 height 495
drag, startPoint x: 526, startPoint y: 221, endPoint x: 618, endPoint y: 342, distance: 152.5
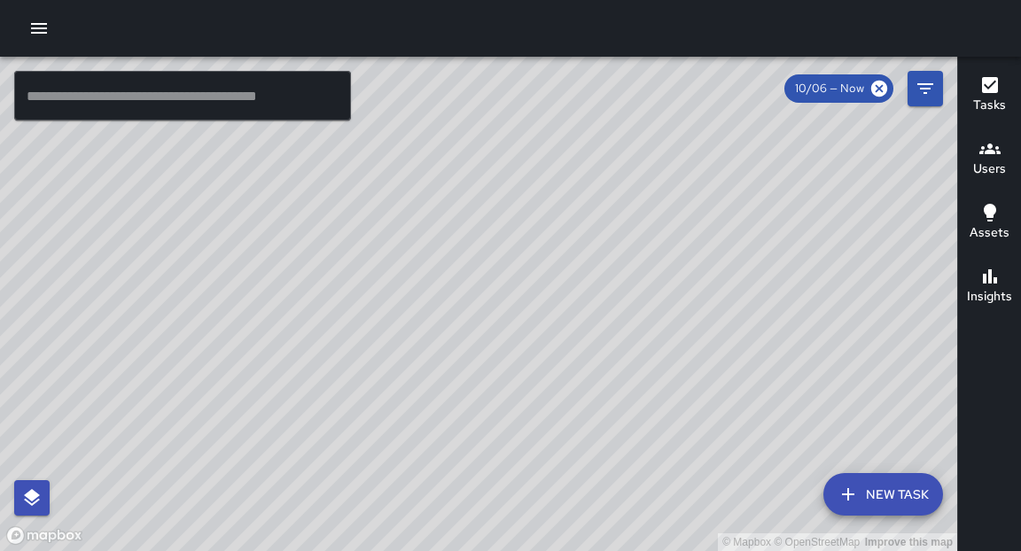
click at [622, 346] on div "© Mapbox © OpenStreetMap Improve this map" at bounding box center [479, 304] width 958 height 495
drag, startPoint x: 474, startPoint y: 209, endPoint x: 505, endPoint y: 365, distance: 158.9
click at [505, 365] on div "© Mapbox © OpenStreetMap Improve this map" at bounding box center [479, 304] width 958 height 495
drag, startPoint x: 481, startPoint y: 201, endPoint x: 485, endPoint y: 283, distance: 81.7
click at [485, 283] on div "© Mapbox © OpenStreetMap Improve this map" at bounding box center [479, 304] width 958 height 495
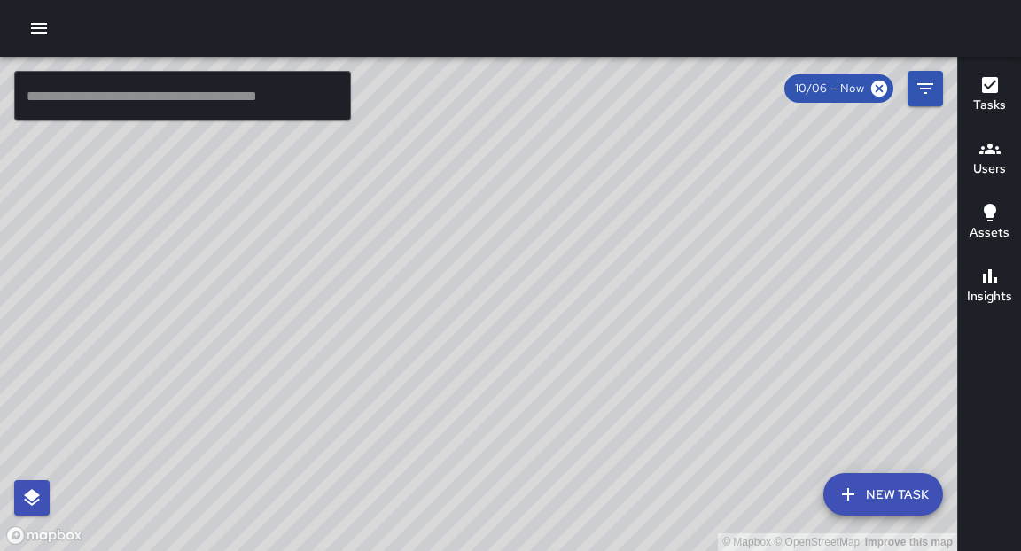
drag, startPoint x: 474, startPoint y: 261, endPoint x: 549, endPoint y: 332, distance: 102.9
click at [549, 332] on div "© Mapbox © OpenStreetMap Improve this map" at bounding box center [479, 304] width 958 height 495
drag, startPoint x: 583, startPoint y: 332, endPoint x: 602, endPoint y: 277, distance: 58.0
click at [602, 277] on div "© Mapbox © OpenStreetMap Improve this map" at bounding box center [479, 304] width 958 height 495
drag, startPoint x: 512, startPoint y: 275, endPoint x: 600, endPoint y: 325, distance: 100.8
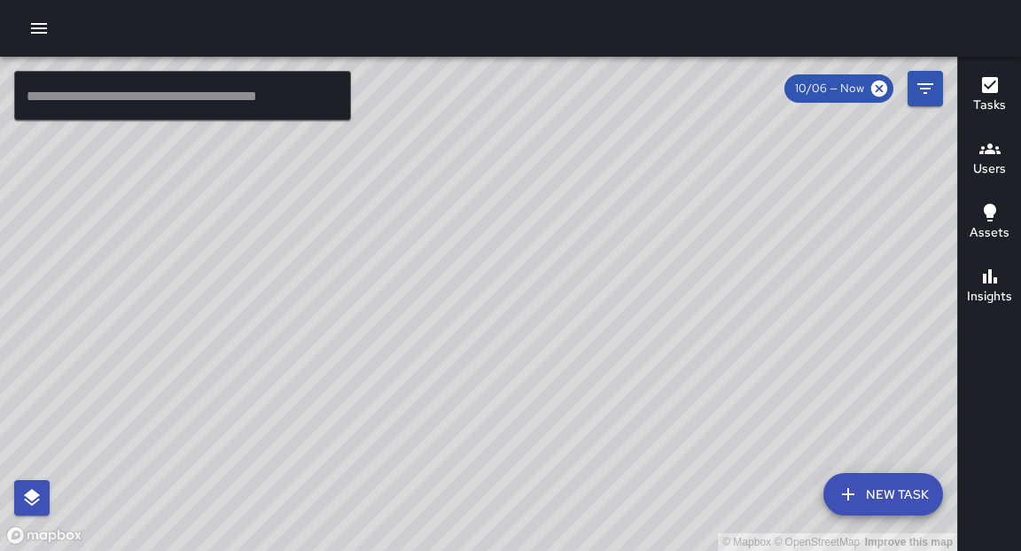
click at [600, 325] on div "© Mapbox © OpenStreetMap Improve this map" at bounding box center [479, 304] width 958 height 495
drag, startPoint x: 568, startPoint y: 278, endPoint x: 613, endPoint y: 306, distance: 52.6
click at [613, 306] on div "© Mapbox © OpenStreetMap Improve this map" at bounding box center [479, 304] width 958 height 495
drag, startPoint x: 593, startPoint y: 295, endPoint x: 617, endPoint y: 266, distance: 37.8
click at [617, 266] on div "© Mapbox © OpenStreetMap Improve this map" at bounding box center [479, 304] width 958 height 495
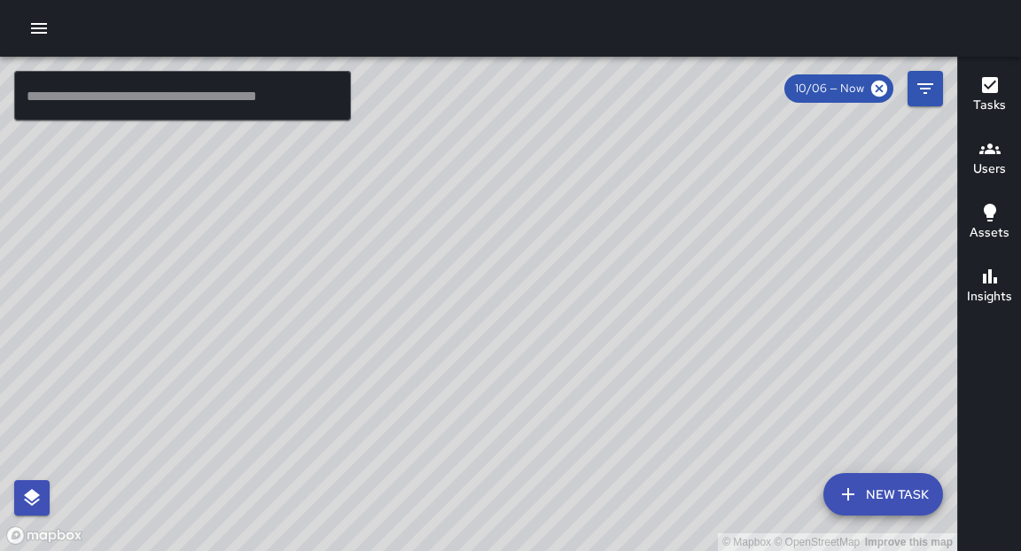
drag, startPoint x: 636, startPoint y: 309, endPoint x: 686, endPoint y: 161, distance: 155.6
click at [686, 161] on div "© Mapbox © OpenStreetMap Improve this map" at bounding box center [479, 304] width 958 height 495
drag, startPoint x: 621, startPoint y: 332, endPoint x: 603, endPoint y: 393, distance: 63.7
click at [610, 426] on div "© Mapbox © OpenStreetMap Improve this map" at bounding box center [479, 304] width 958 height 495
drag, startPoint x: 635, startPoint y: 280, endPoint x: 630, endPoint y: 318, distance: 38.5
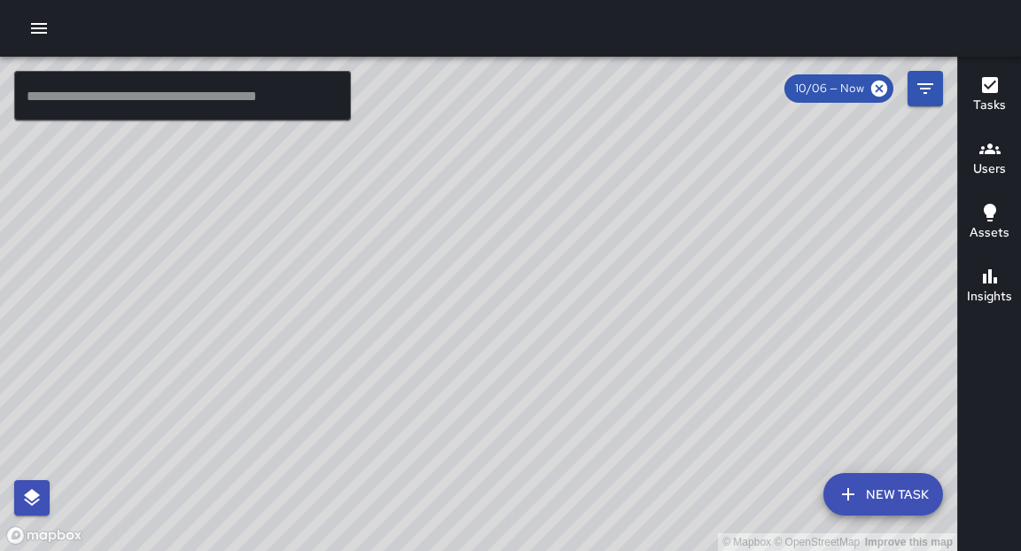
click at [630, 318] on div "© Mapbox © OpenStreetMap Improve this map" at bounding box center [479, 304] width 958 height 495
drag, startPoint x: 792, startPoint y: 351, endPoint x: 781, endPoint y: 177, distance: 174.1
click at [779, 176] on div "© Mapbox © OpenStreetMap Improve this map" at bounding box center [479, 304] width 958 height 495
drag, startPoint x: 634, startPoint y: 466, endPoint x: 711, endPoint y: 318, distance: 167.0
click at [711, 318] on div "© Mapbox © OpenStreetMap Improve this map" at bounding box center [479, 304] width 958 height 495
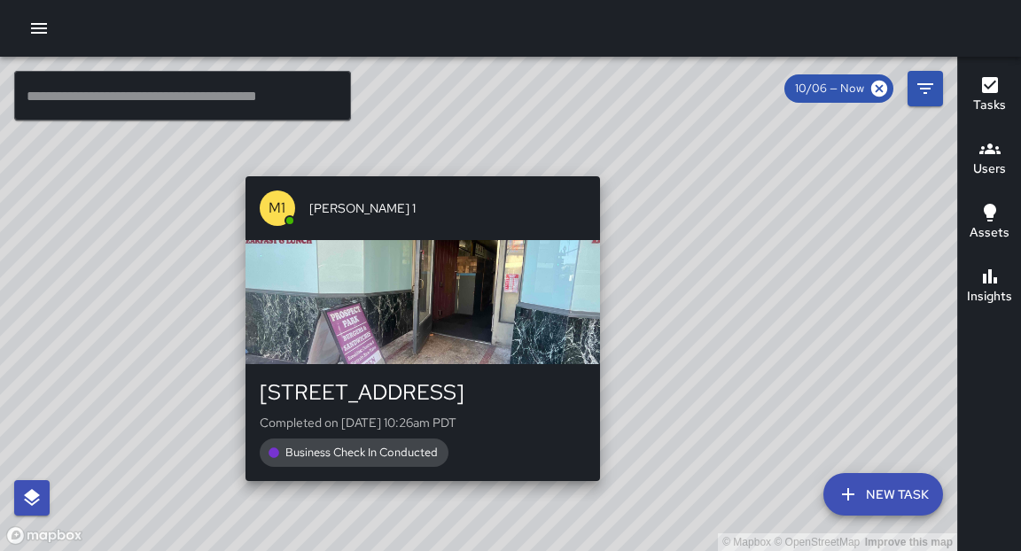
click at [415, 496] on div "© Mapbox © OpenStreetMap Improve this map M1 [PERSON_NAME] 1 [STREET_ADDRESS] C…" at bounding box center [479, 304] width 958 height 495
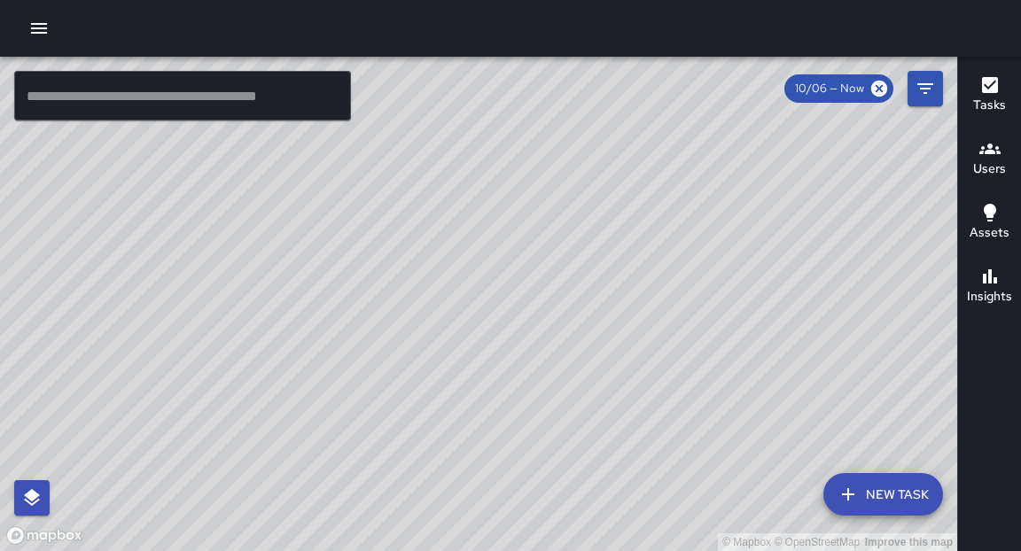
drag, startPoint x: 709, startPoint y: 281, endPoint x: 655, endPoint y: 364, distance: 98.6
click at [655, 363] on div "© Mapbox © OpenStreetMap Improve this map" at bounding box center [479, 304] width 958 height 495
drag, startPoint x: 679, startPoint y: 327, endPoint x: 651, endPoint y: 373, distance: 54.1
click at [655, 374] on div "© Mapbox © OpenStreetMap Improve this map" at bounding box center [479, 304] width 958 height 495
click at [43, 33] on icon "button" at bounding box center [39, 28] width 16 height 11
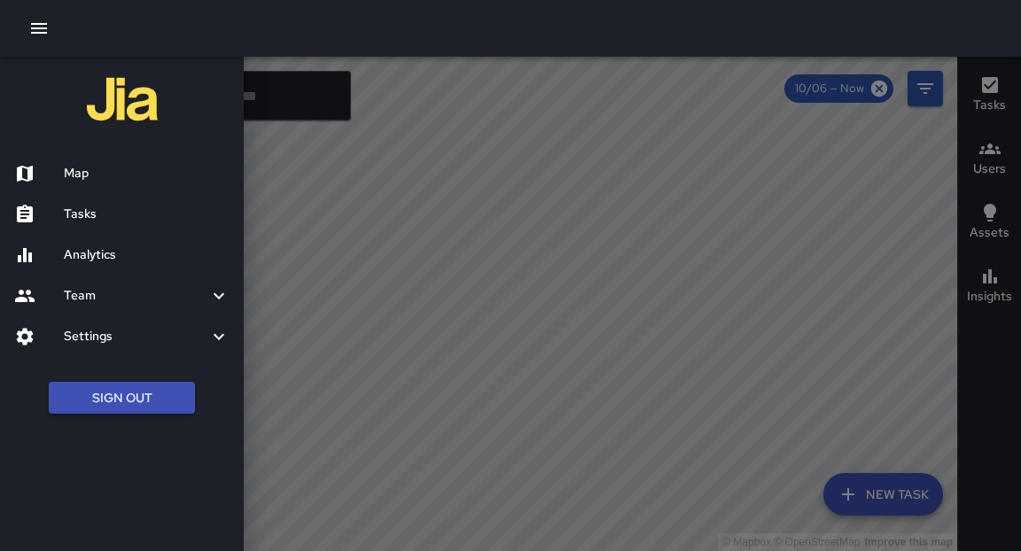
click at [559, 263] on div at bounding box center [510, 275] width 1021 height 551
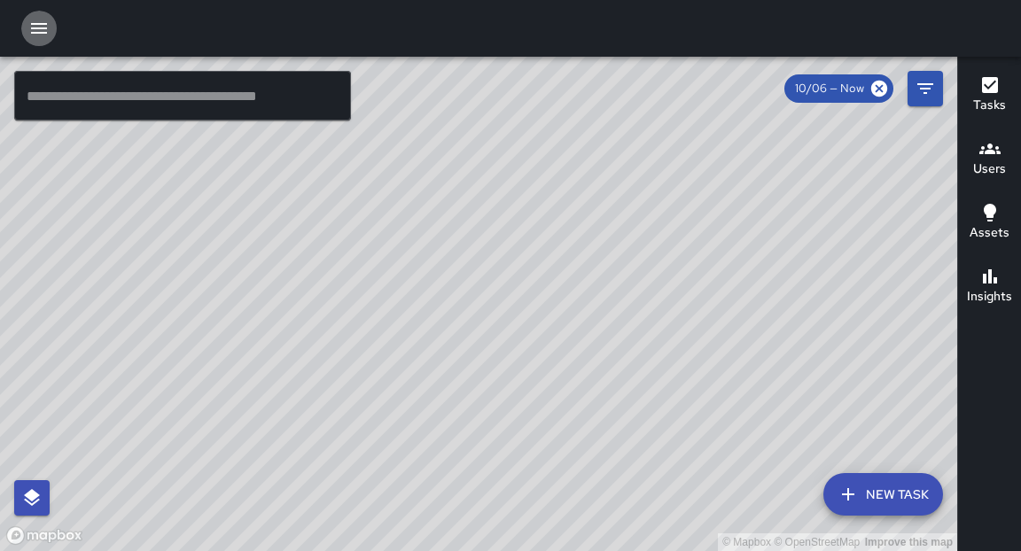
click at [34, 34] on icon "button" at bounding box center [38, 28] width 21 height 21
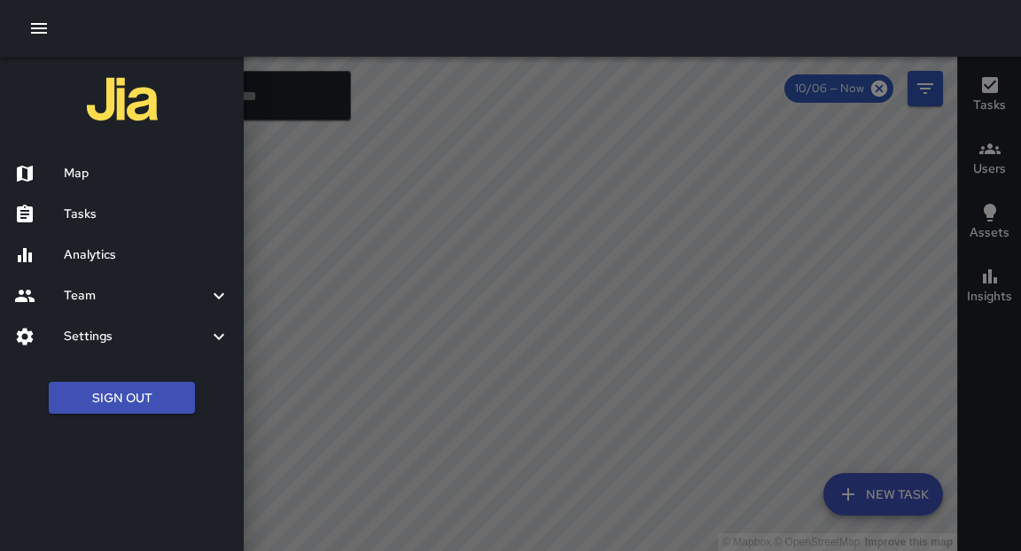
click at [83, 250] on h6 "Analytics" at bounding box center [147, 256] width 166 height 20
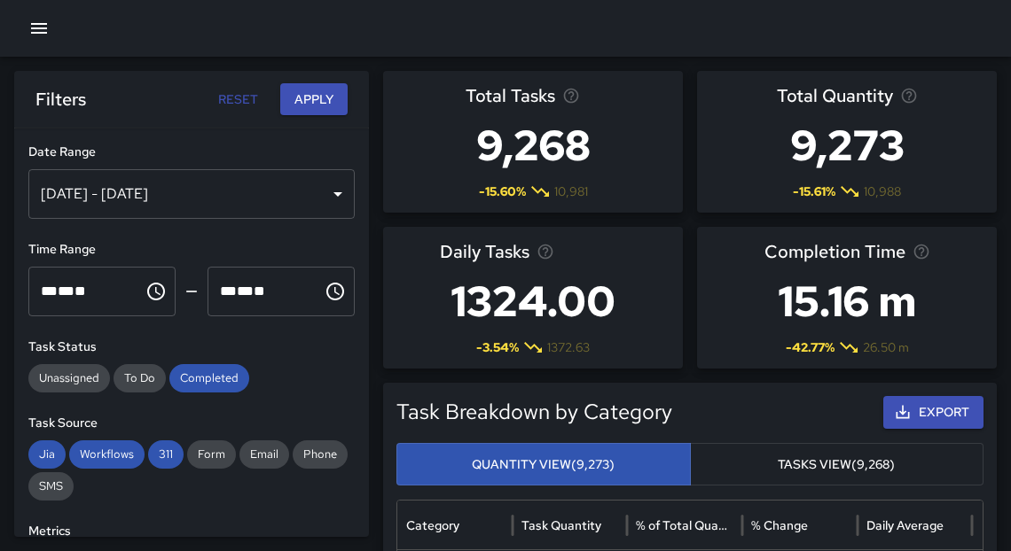
click at [305, 203] on div "[DATE] - [DATE]" at bounding box center [191, 194] width 326 height 50
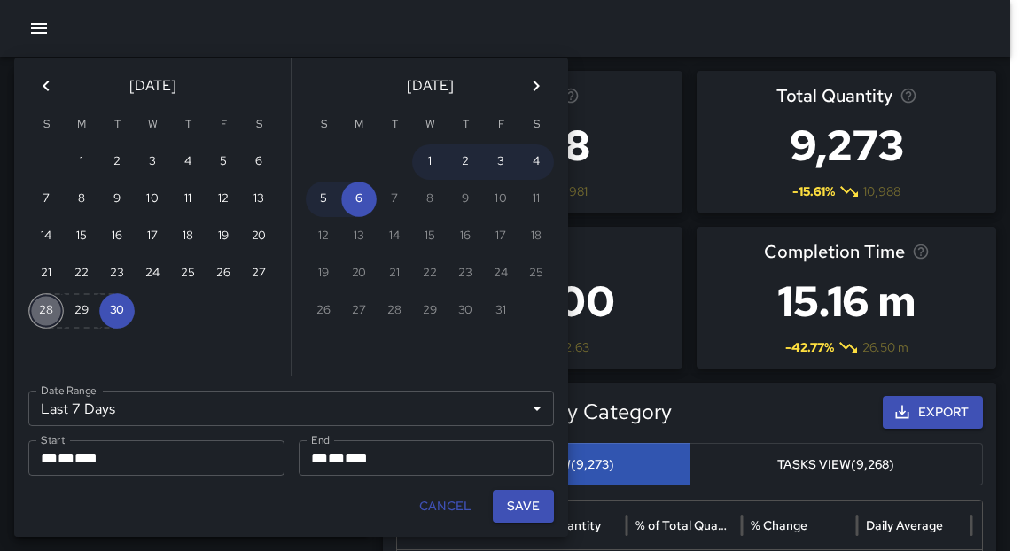
click at [51, 309] on button "28" at bounding box center [45, 310] width 35 height 35
type input "******"
type input "**********"
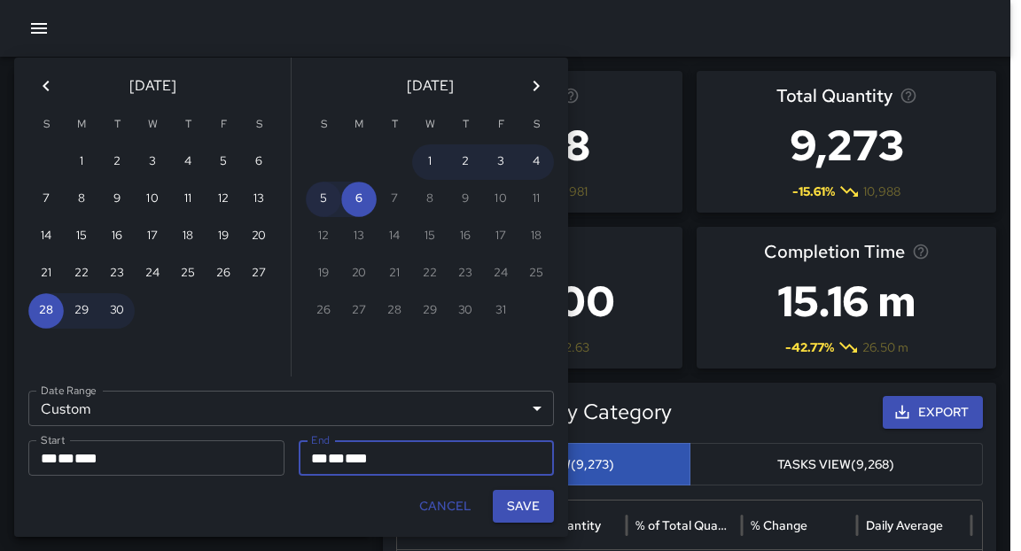
click at [322, 192] on button "5" at bounding box center [323, 199] width 35 height 35
type input "**********"
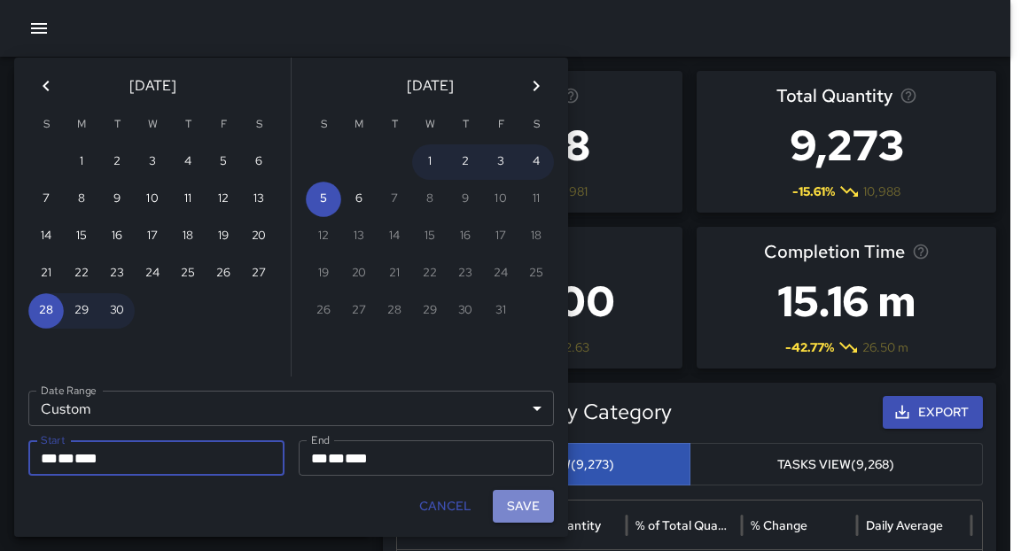
click at [528, 510] on button "Save" at bounding box center [523, 506] width 61 height 33
type input "**********"
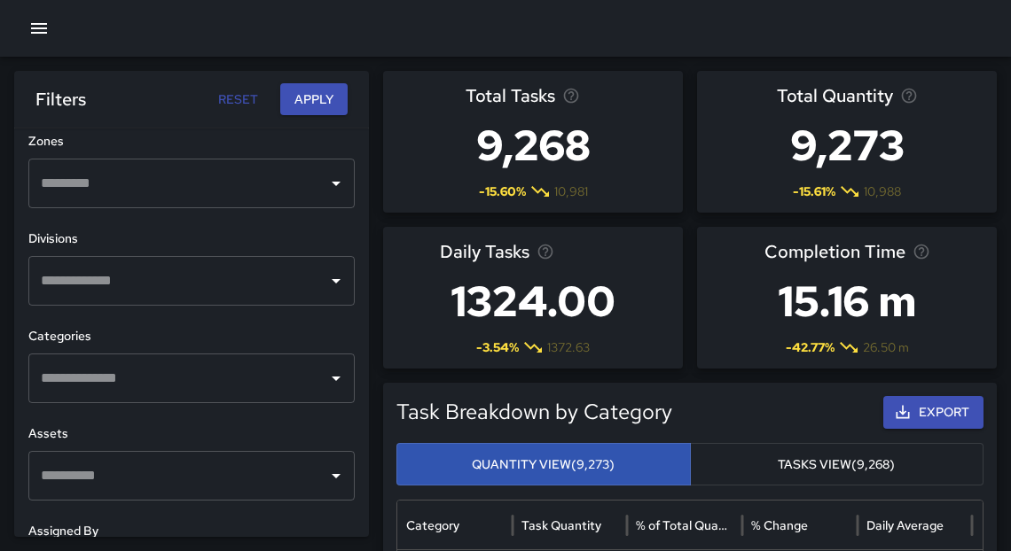
scroll to position [576, 0]
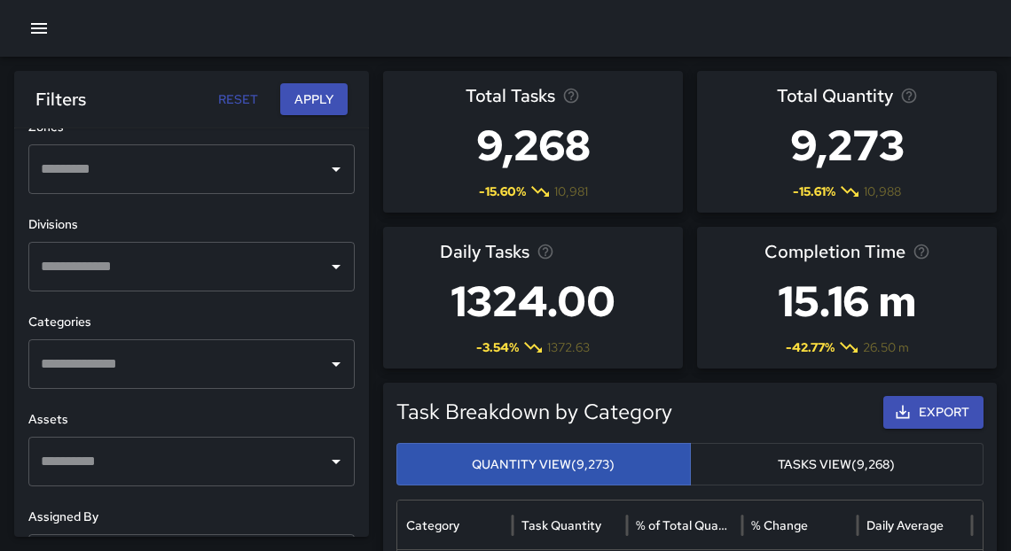
click at [311, 266] on div "​" at bounding box center [191, 267] width 326 height 50
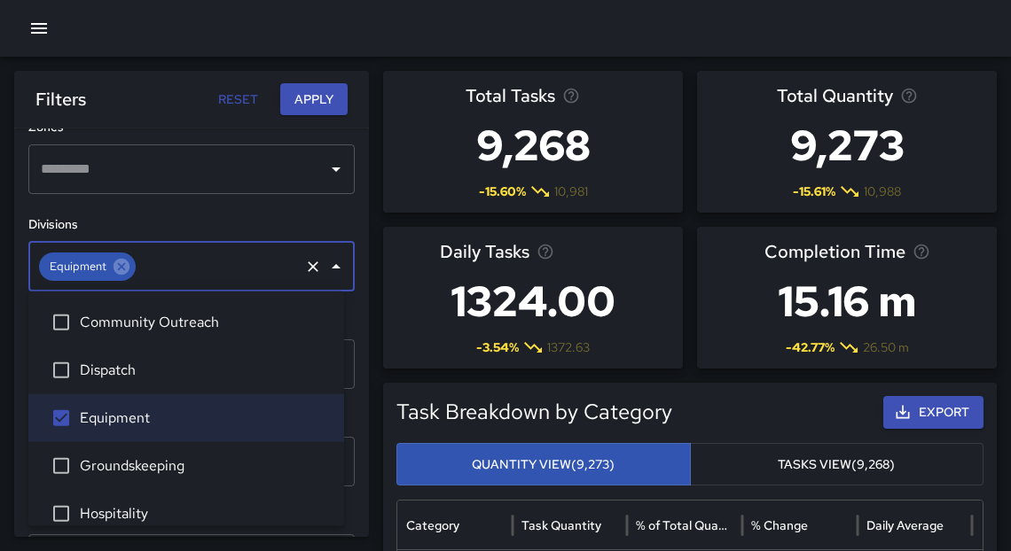
click at [310, 109] on button "Apply" at bounding box center [313, 99] width 67 height 33
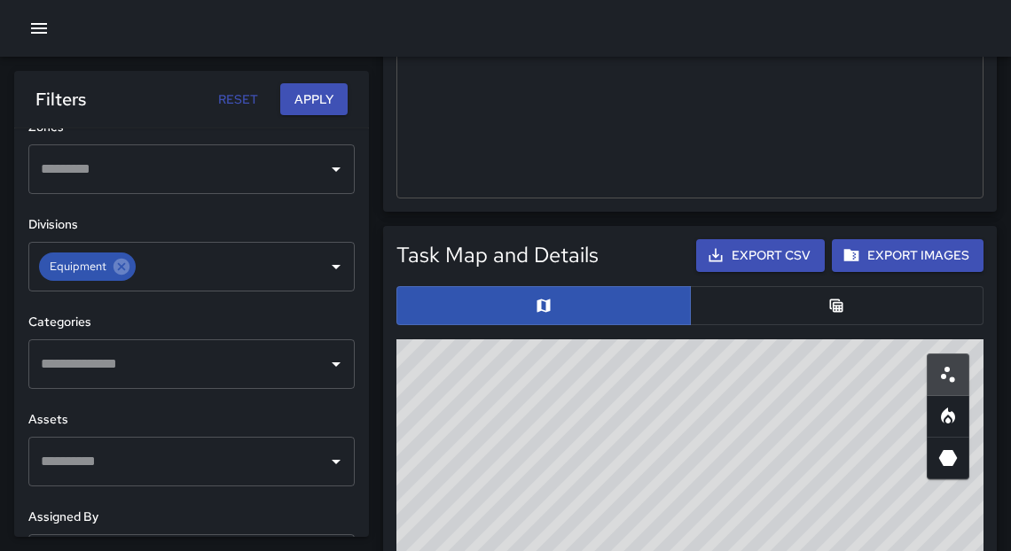
scroll to position [835, 0]
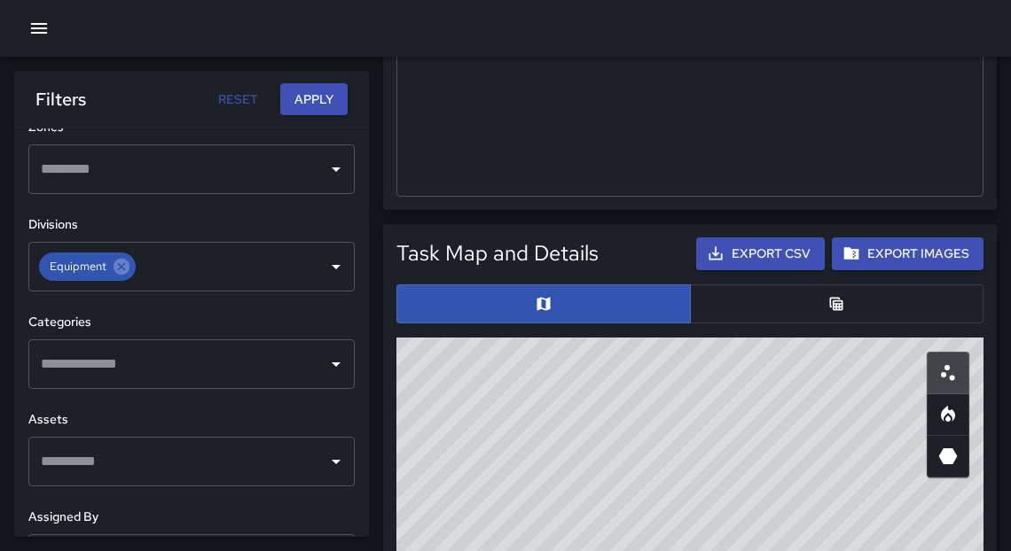
click at [762, 262] on button "Export CSV" at bounding box center [760, 254] width 129 height 33
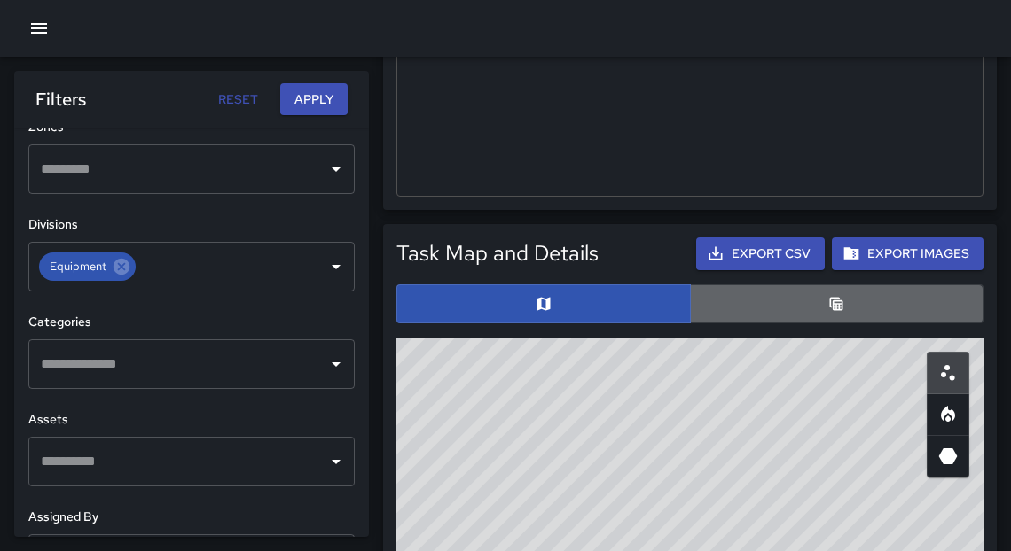
click at [801, 313] on button "button" at bounding box center [837, 304] width 294 height 39
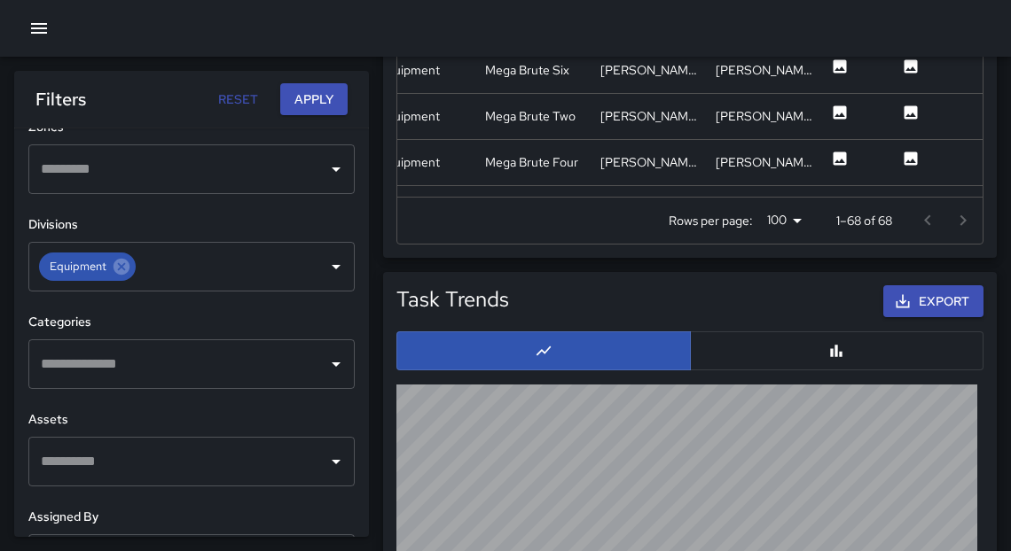
scroll to position [0, 0]
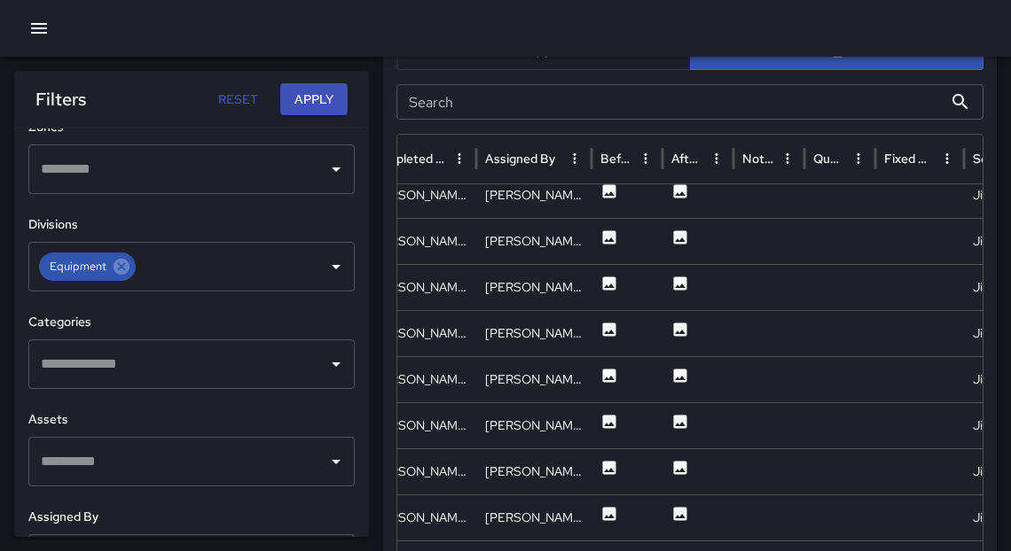
click at [43, 27] on icon "button" at bounding box center [39, 28] width 16 height 11
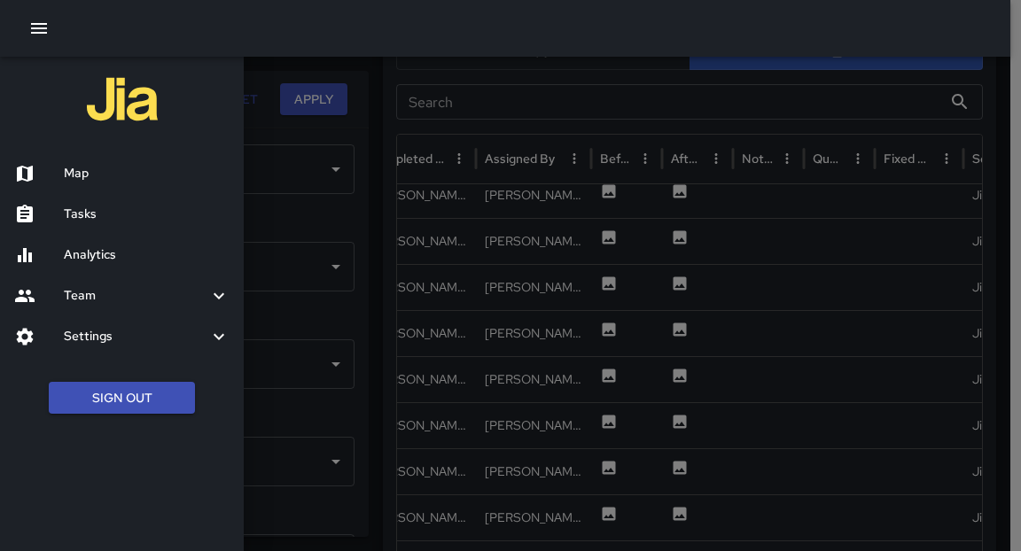
click at [82, 219] on h6 "Tasks" at bounding box center [147, 215] width 166 height 20
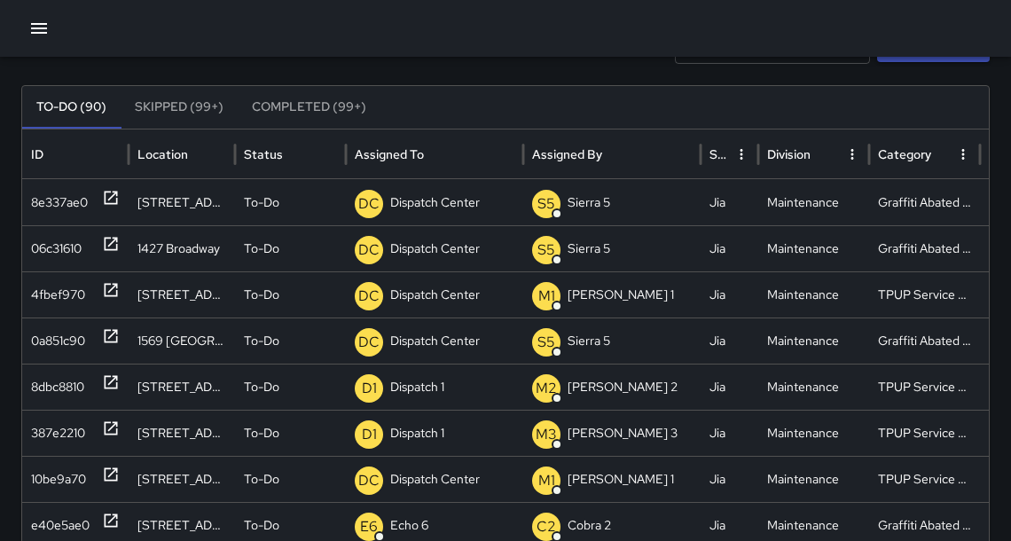
scroll to position [91, 0]
click at [427, 483] on p "Dispatch Center" at bounding box center [435, 480] width 90 height 45
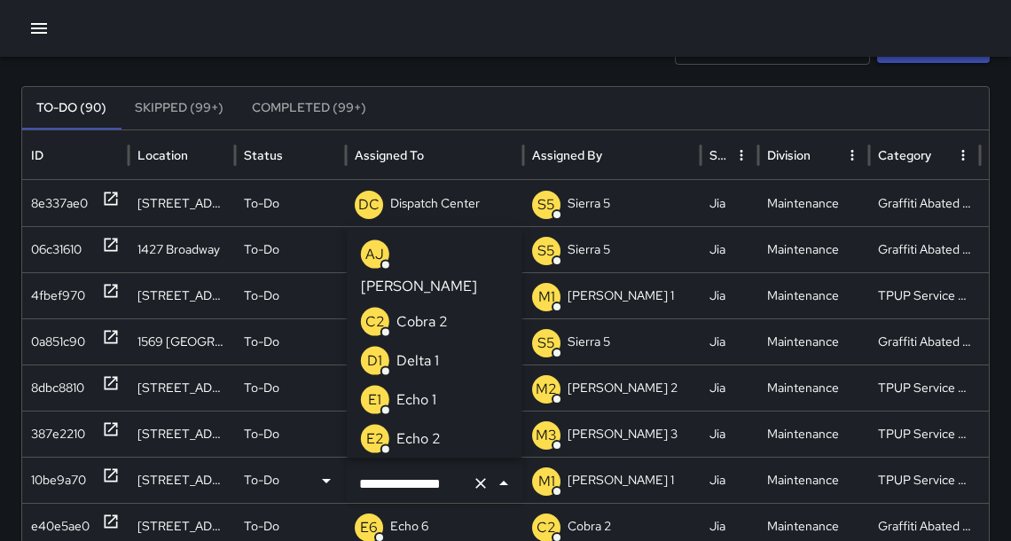
scroll to position [0, 0]
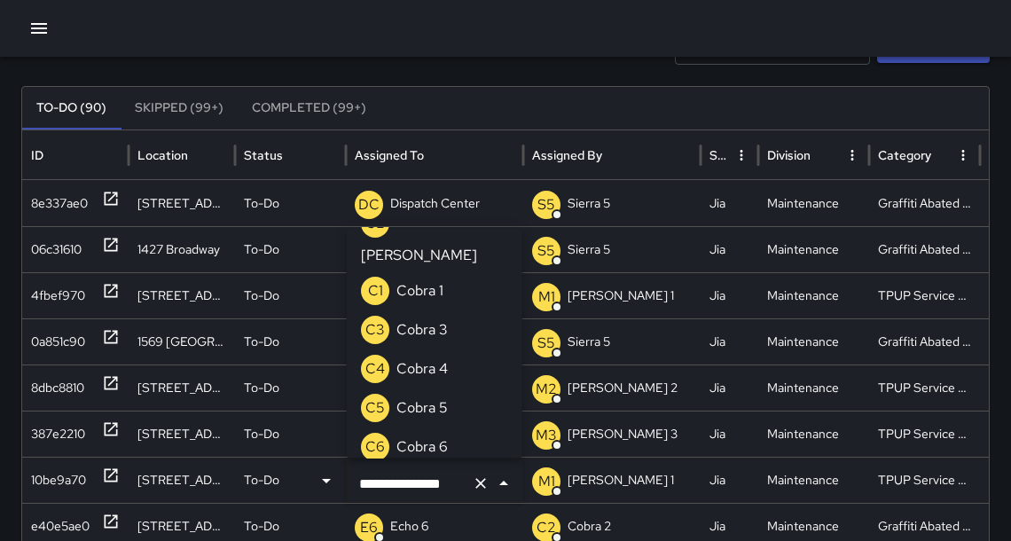
click at [443, 481] on input "**********" at bounding box center [410, 483] width 110 height 34
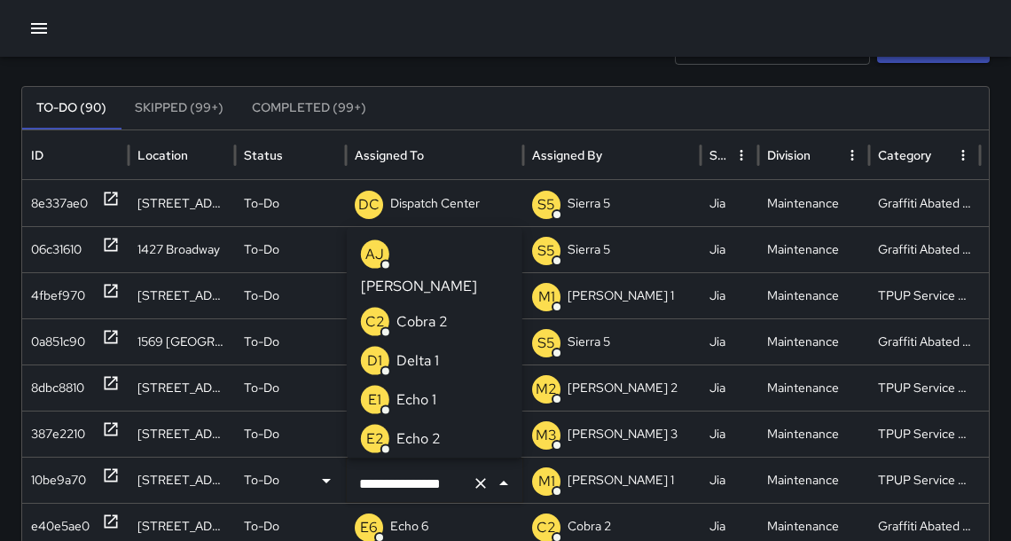
click at [442, 481] on input "**********" at bounding box center [410, 483] width 110 height 34
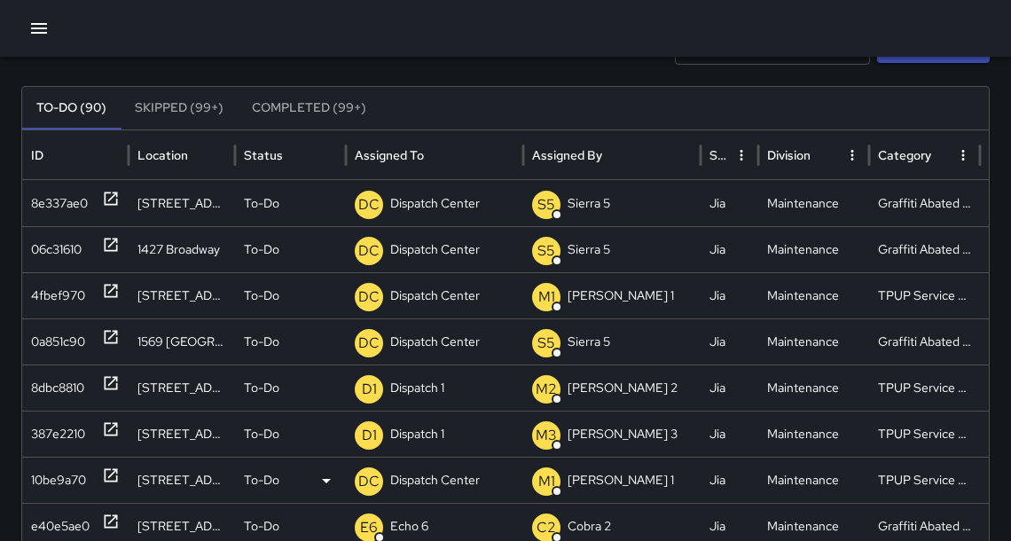
click at [466, 481] on p "Dispatch Center" at bounding box center [435, 480] width 90 height 45
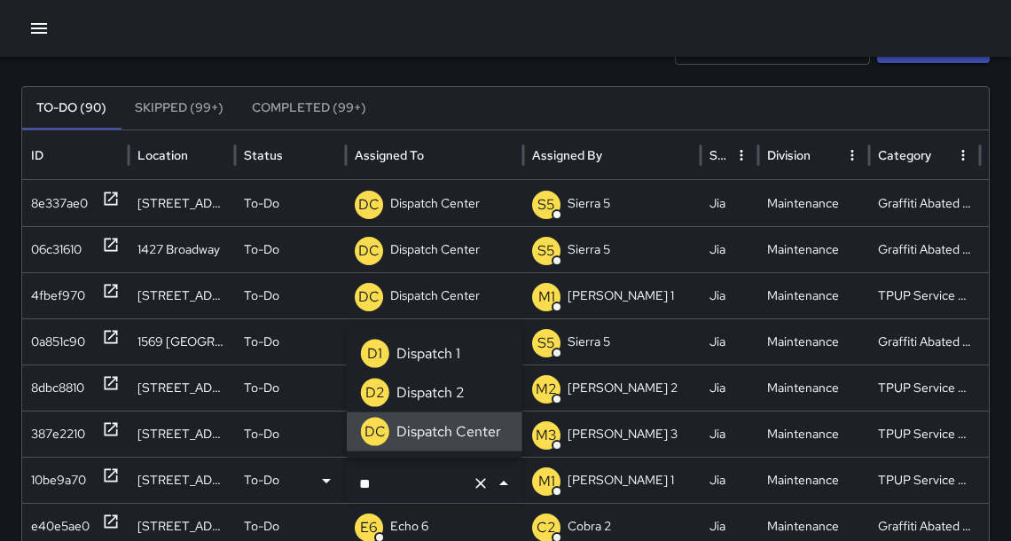
type input "*"
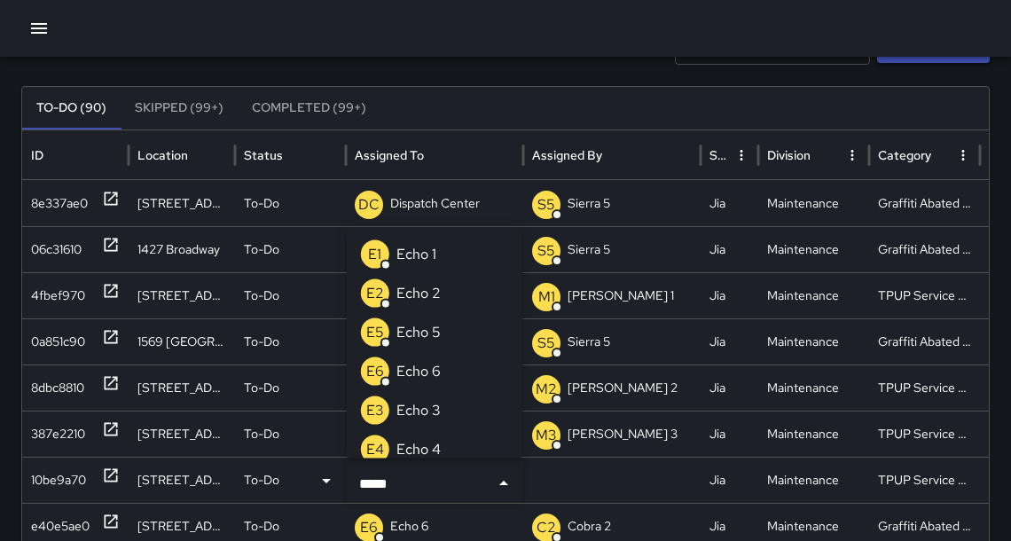
type input "******"
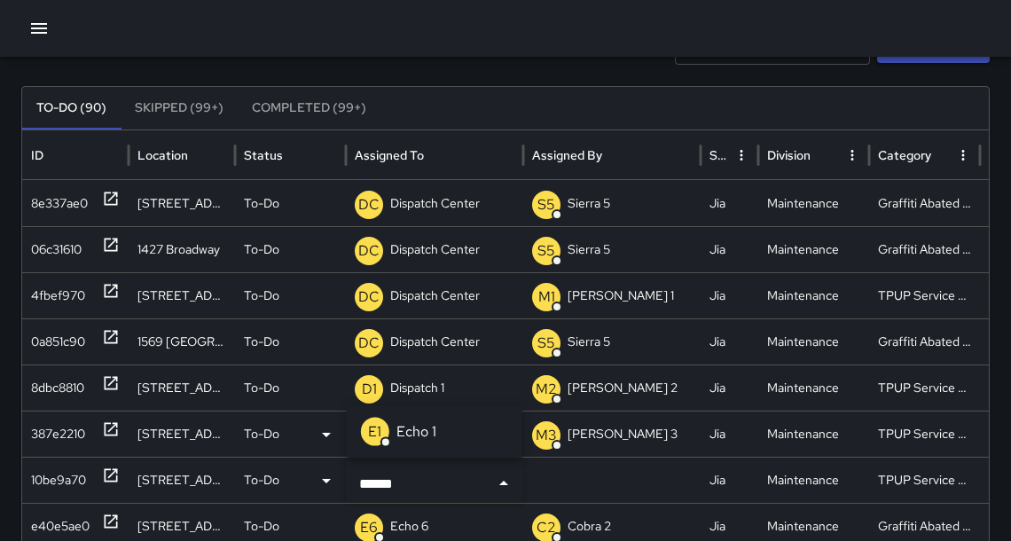
drag, startPoint x: 442, startPoint y: 436, endPoint x: 431, endPoint y: 438, distance: 10.8
click at [442, 436] on li "E1 Echo 1" at bounding box center [435, 431] width 176 height 39
click at [423, 437] on p "Dispatch 1" at bounding box center [417, 433] width 54 height 45
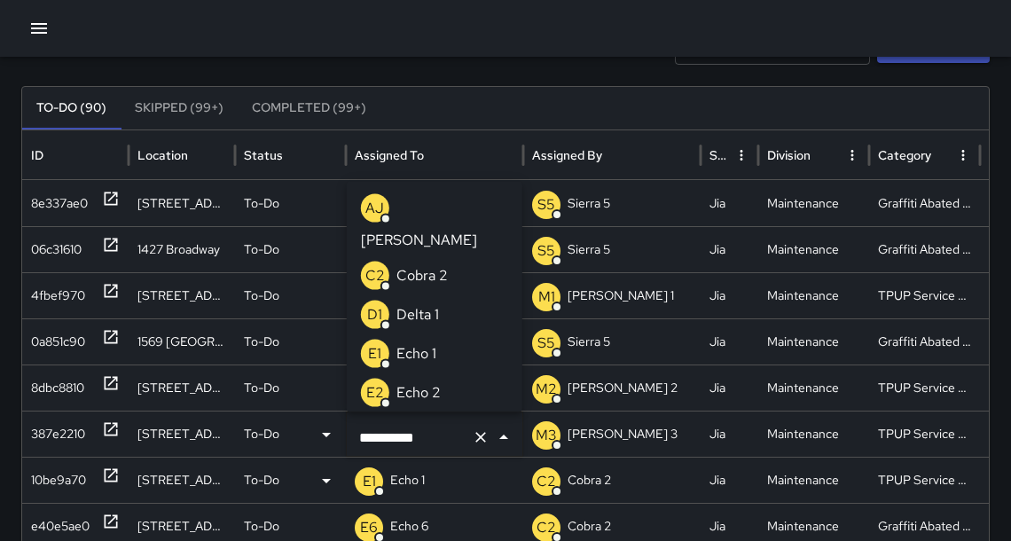
scroll to position [1361, 0]
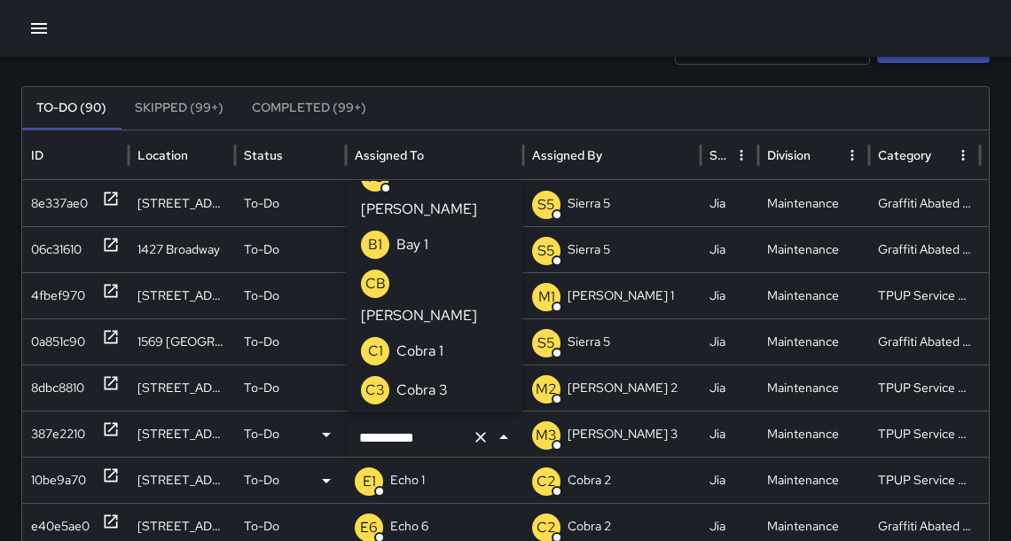
click at [423, 436] on input "**********" at bounding box center [410, 437] width 110 height 34
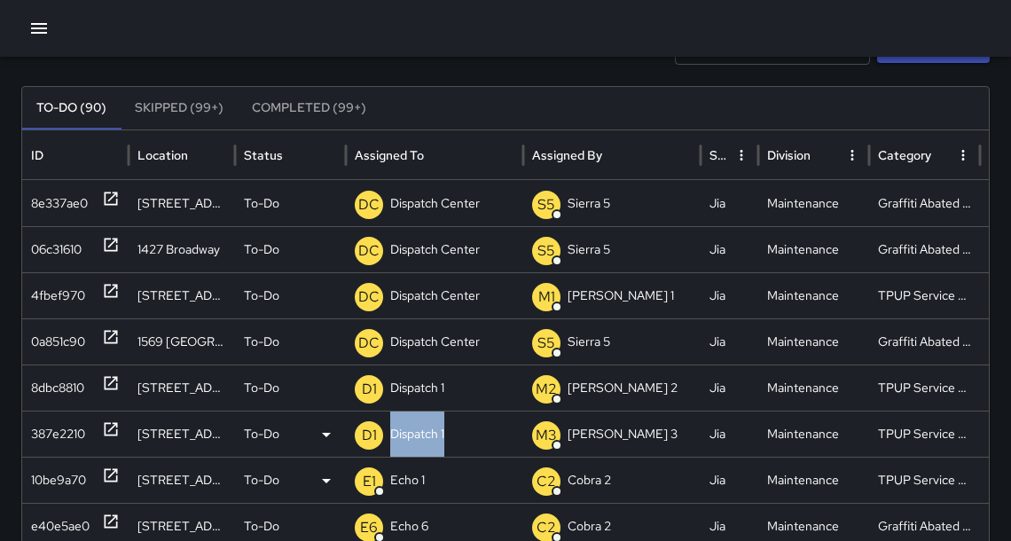
click at [423, 436] on p "Dispatch 1" at bounding box center [417, 433] width 54 height 45
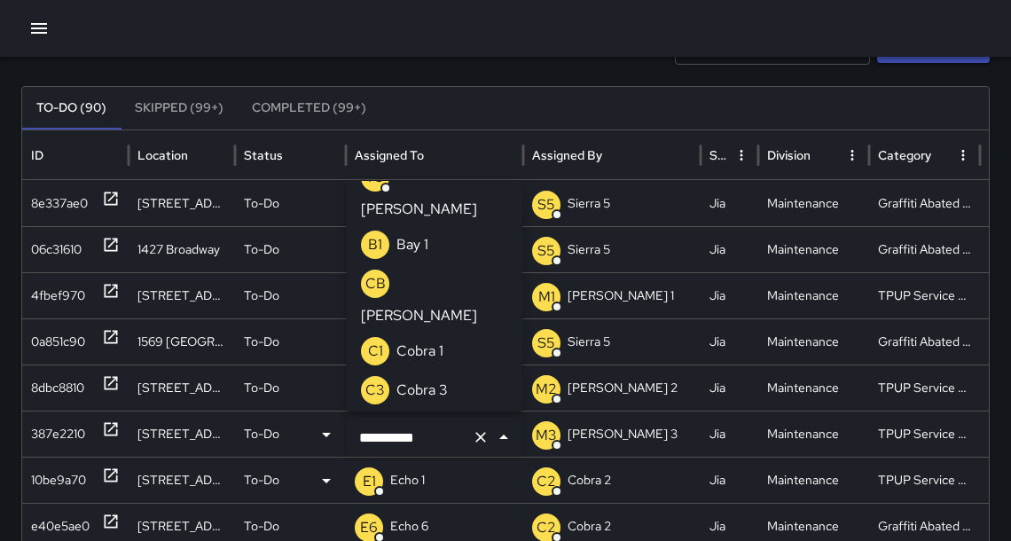
click at [423, 436] on input "**********" at bounding box center [410, 437] width 110 height 34
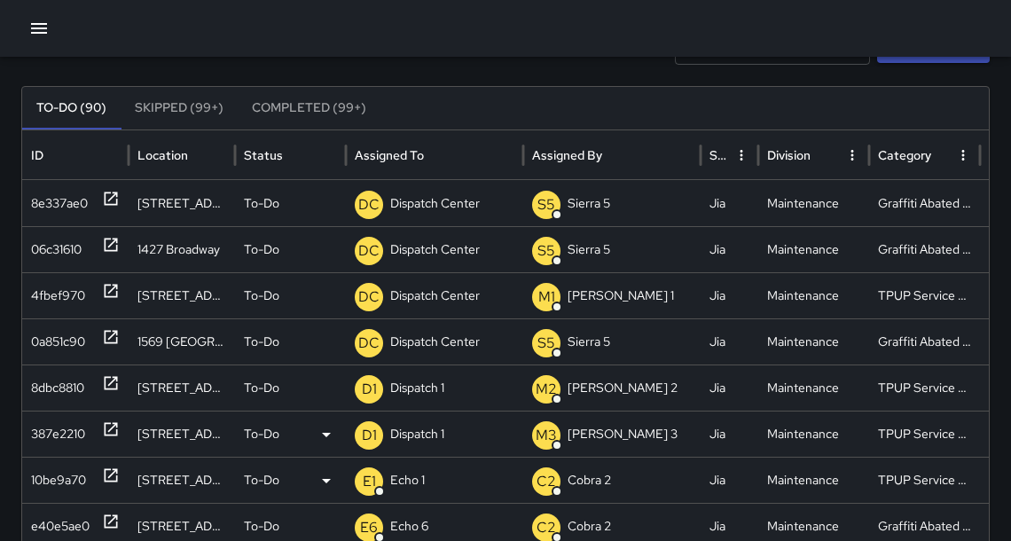
click at [426, 434] on p "Dispatch 1" at bounding box center [417, 433] width 54 height 45
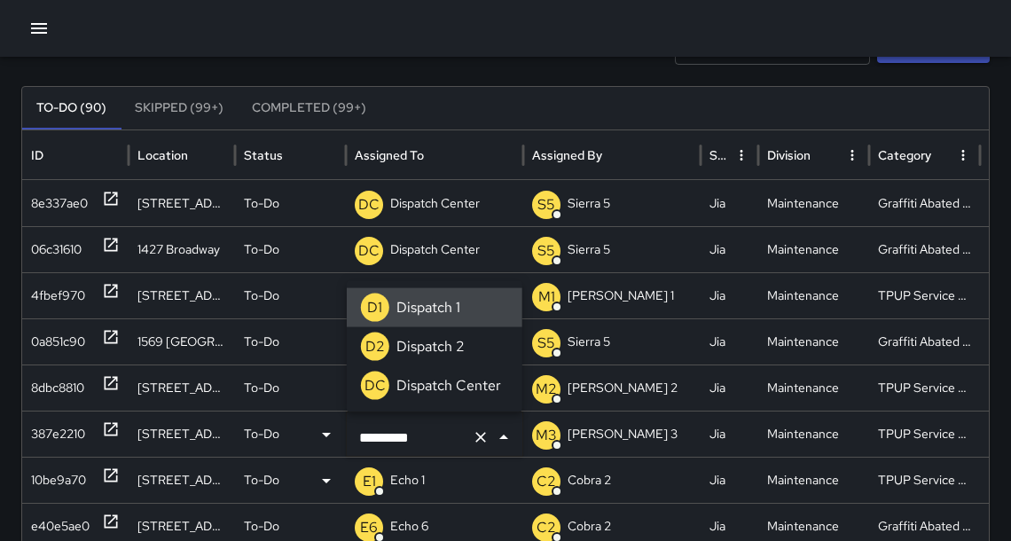
scroll to position [0, 0]
type input "*"
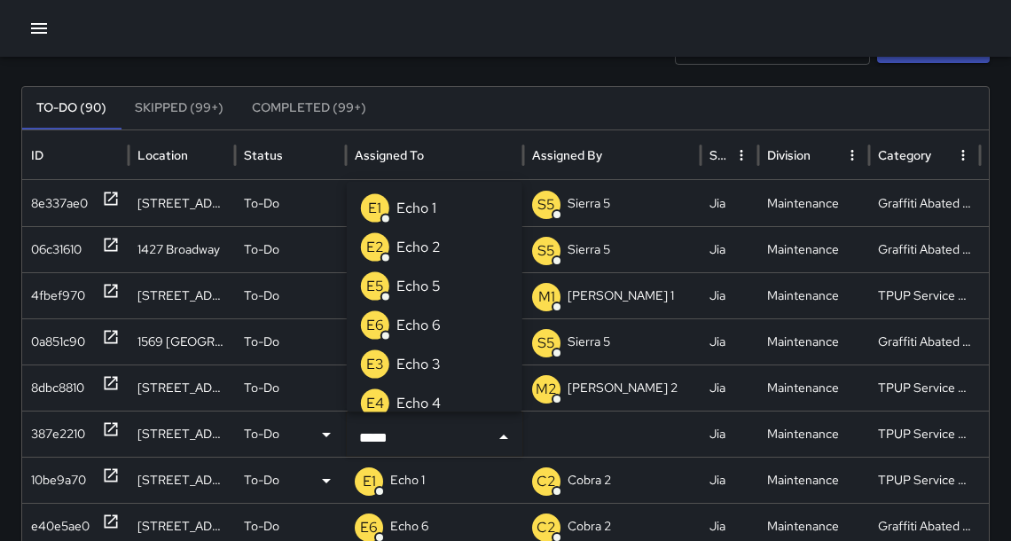
type input "******"
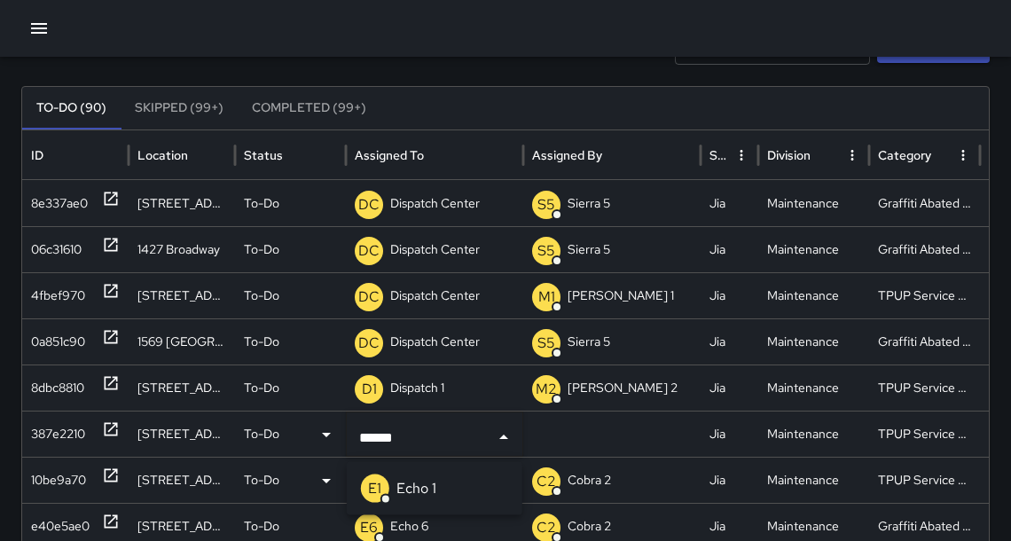
click at [416, 481] on p "Echo 1" at bounding box center [416, 488] width 40 height 21
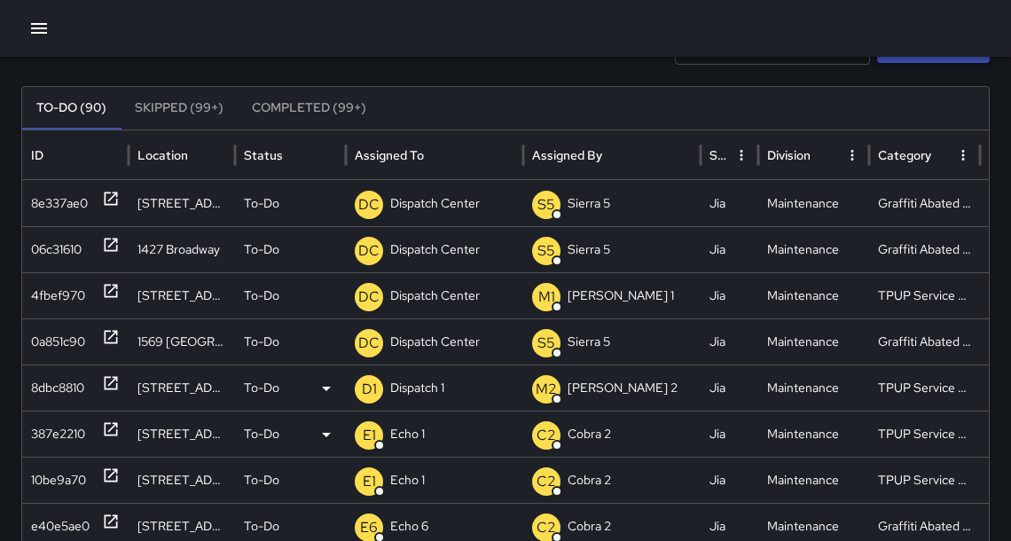
click at [429, 387] on p "Dispatch 1" at bounding box center [417, 387] width 54 height 45
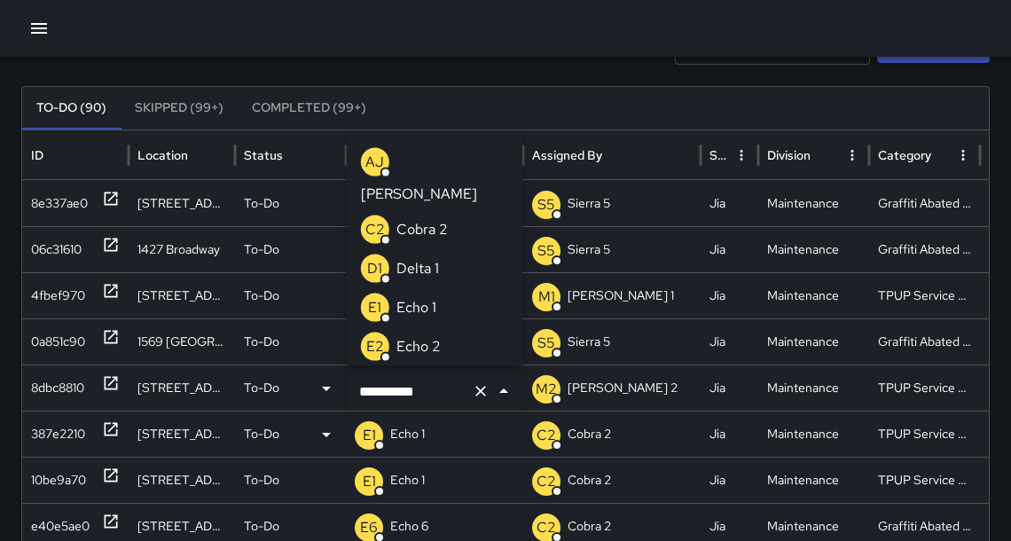
scroll to position [1361, 0]
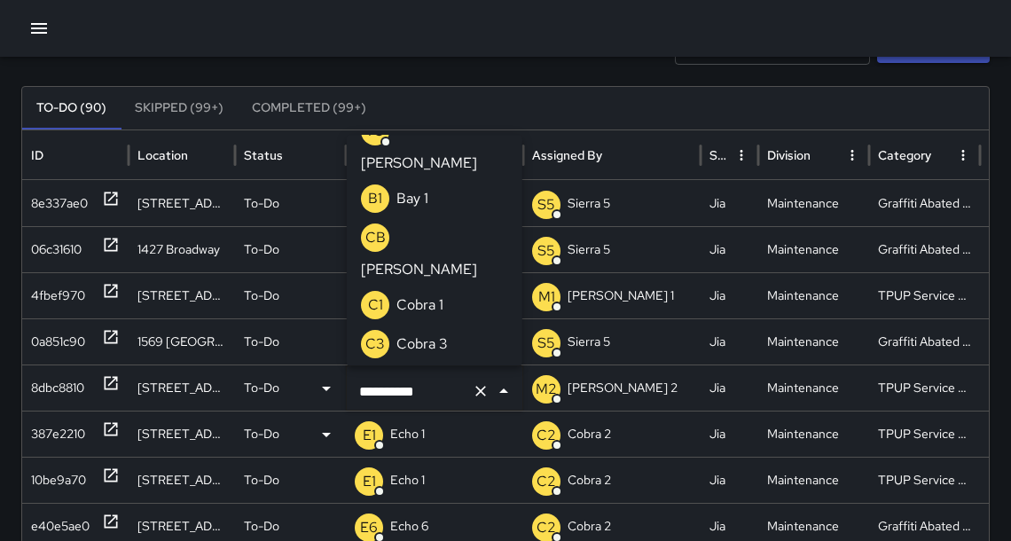
drag, startPoint x: 427, startPoint y: 395, endPoint x: 367, endPoint y: 390, distance: 60.5
click at [367, 390] on input "**********" at bounding box center [410, 391] width 110 height 34
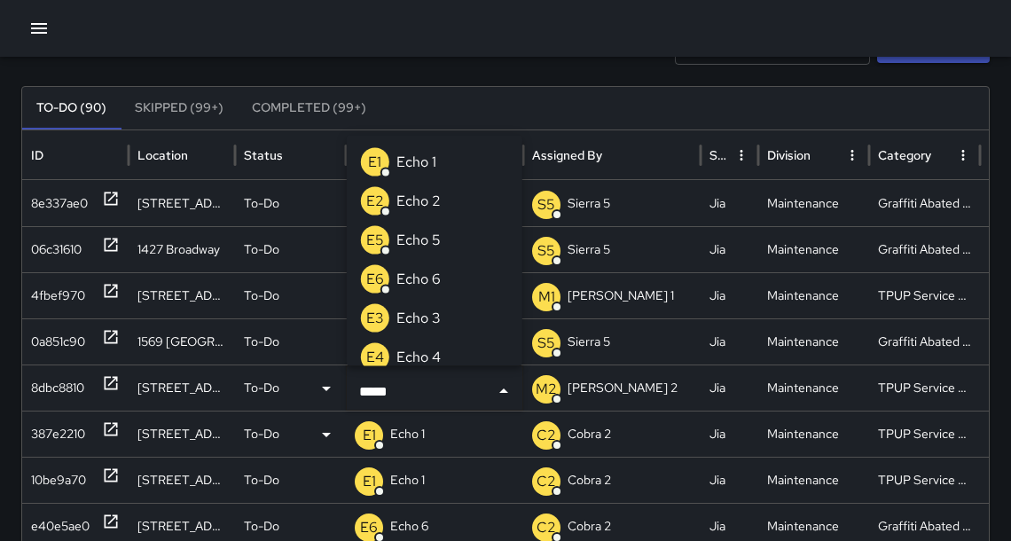
type input "******"
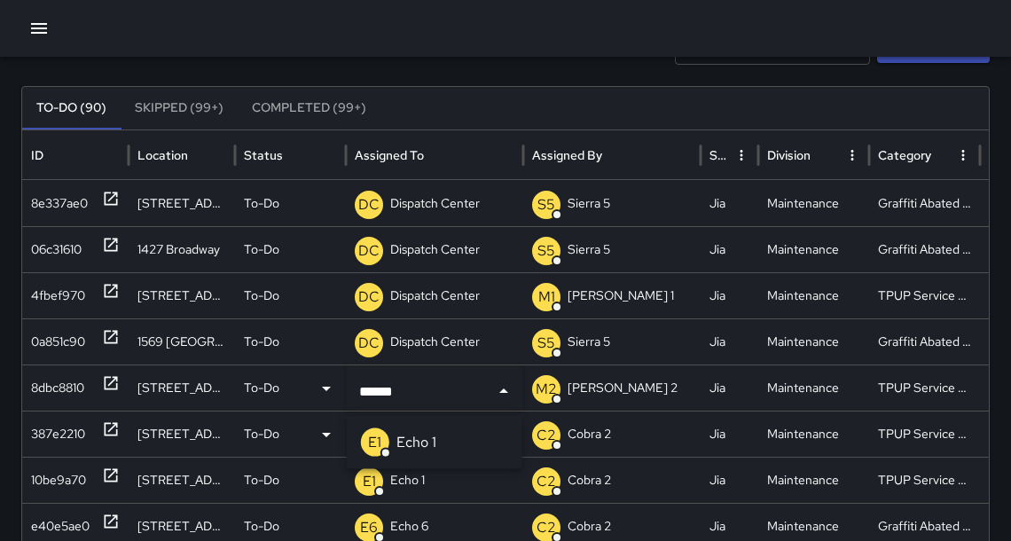
click at [421, 450] on p "Echo 1" at bounding box center [416, 442] width 40 height 21
click at [450, 296] on p "Dispatch Center" at bounding box center [435, 295] width 90 height 45
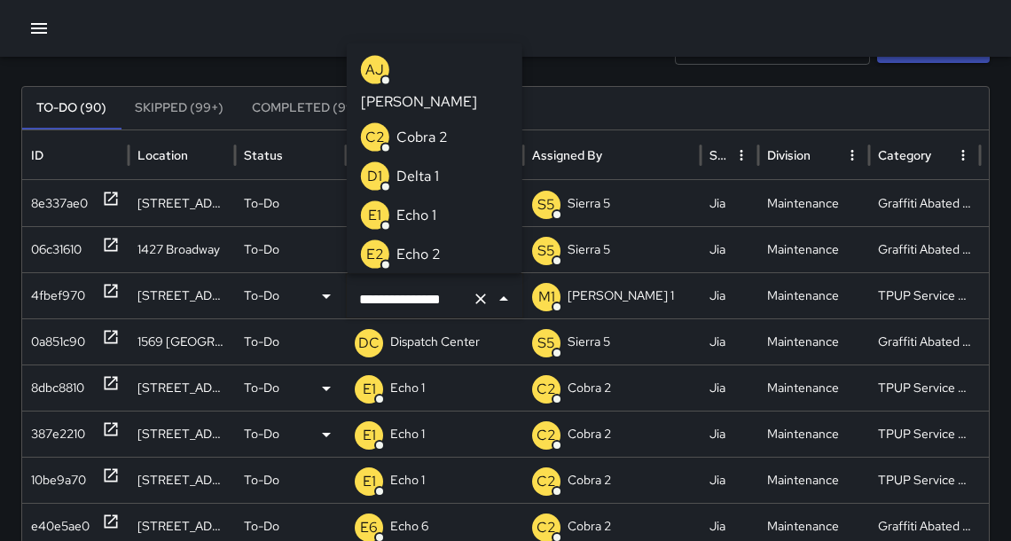
scroll to position [0, 0]
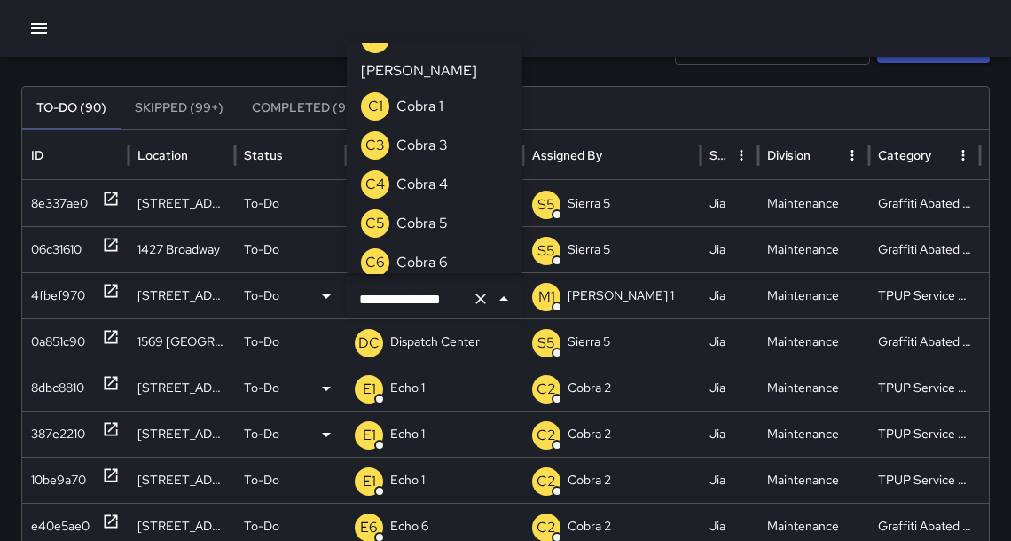
click at [424, 294] on input "**********" at bounding box center [410, 299] width 110 height 34
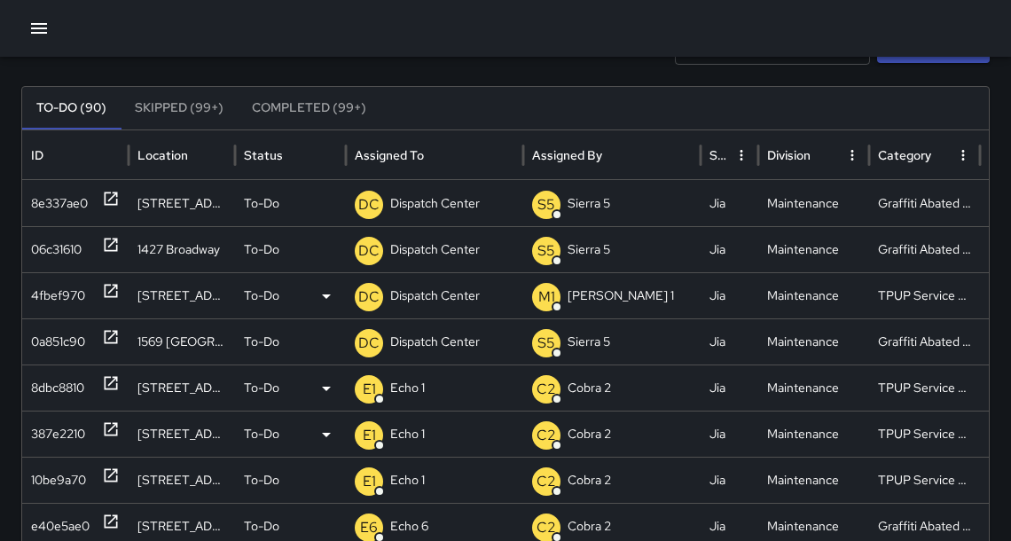
click at [424, 294] on p "Dispatch Center" at bounding box center [435, 295] width 90 height 45
click at [439, 293] on p "Dispatch Center" at bounding box center [435, 295] width 90 height 45
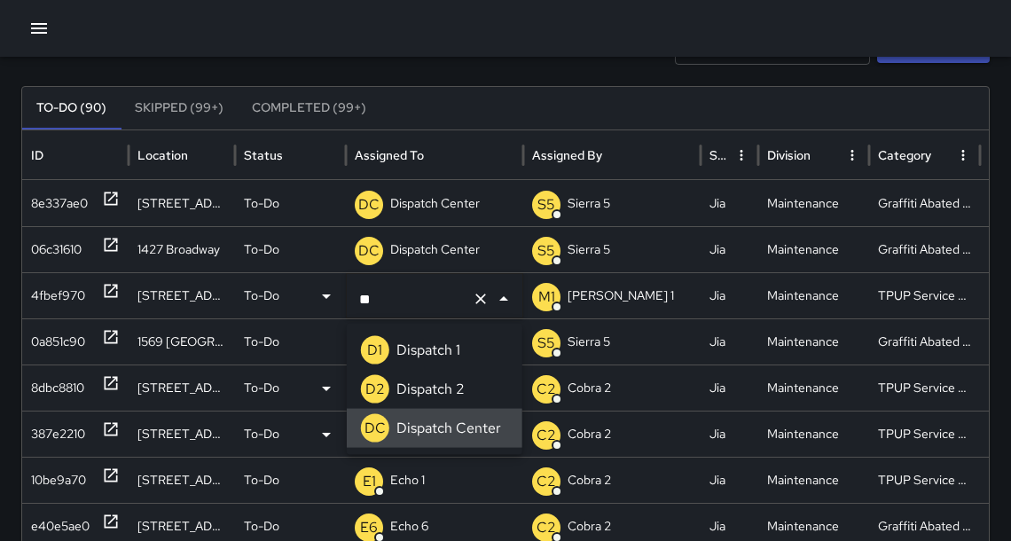
type input "*"
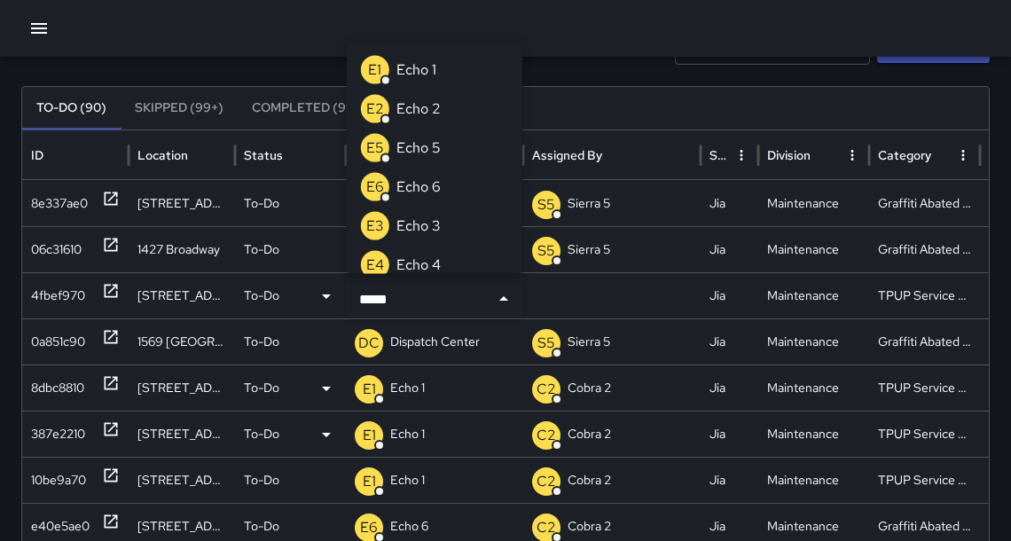
type input "******"
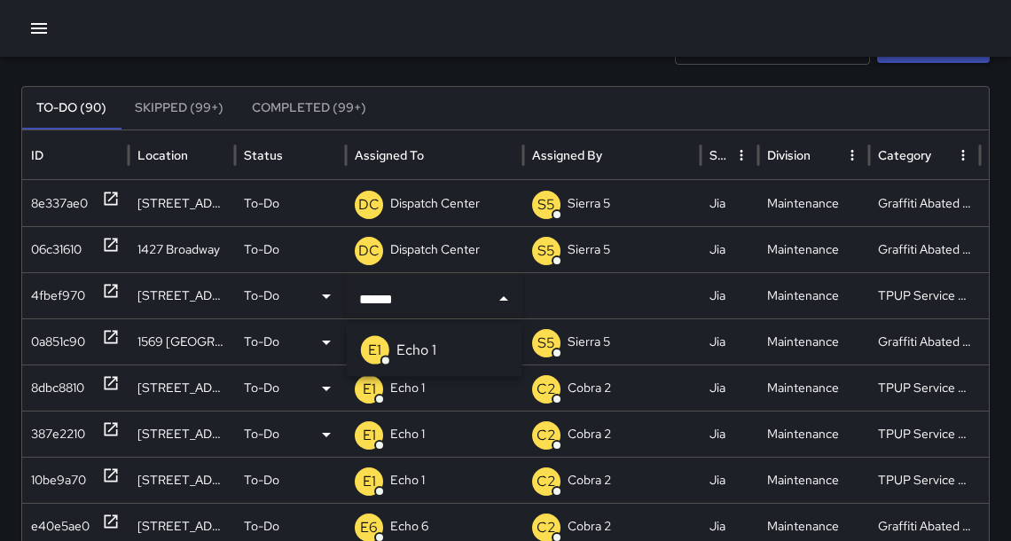
click at [443, 348] on li "E1 Echo 1" at bounding box center [435, 350] width 176 height 39
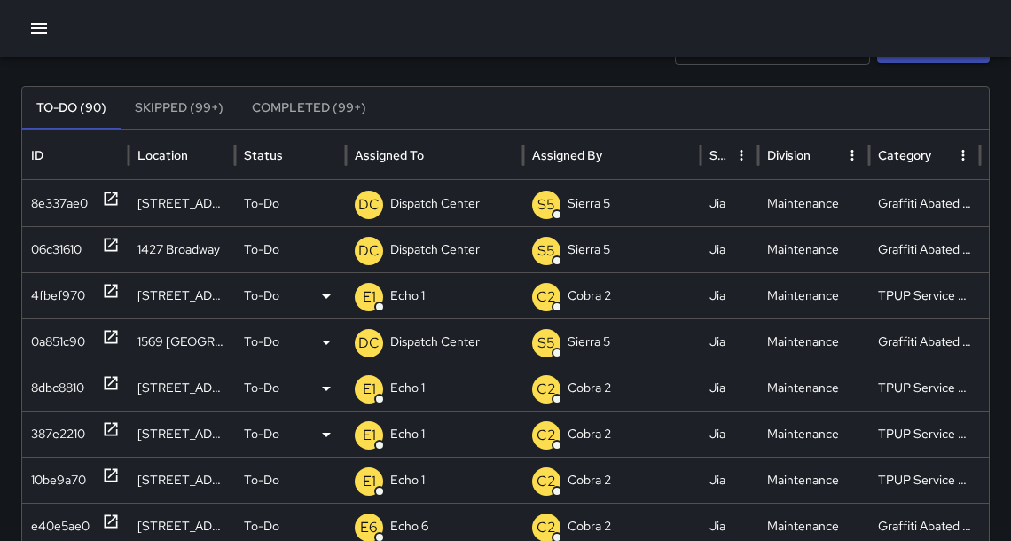
click at [113, 335] on icon at bounding box center [111, 337] width 18 height 18
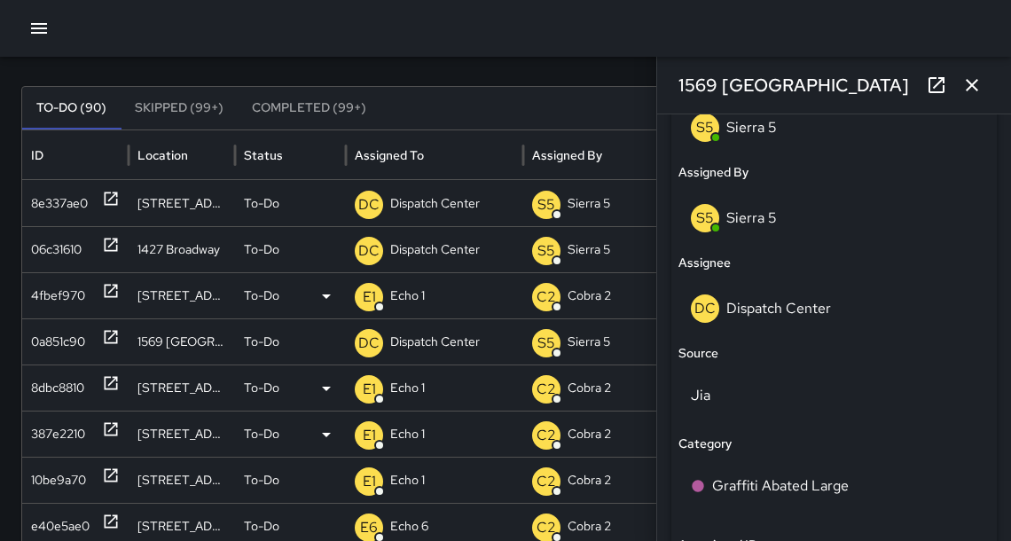
scroll to position [1005, 0]
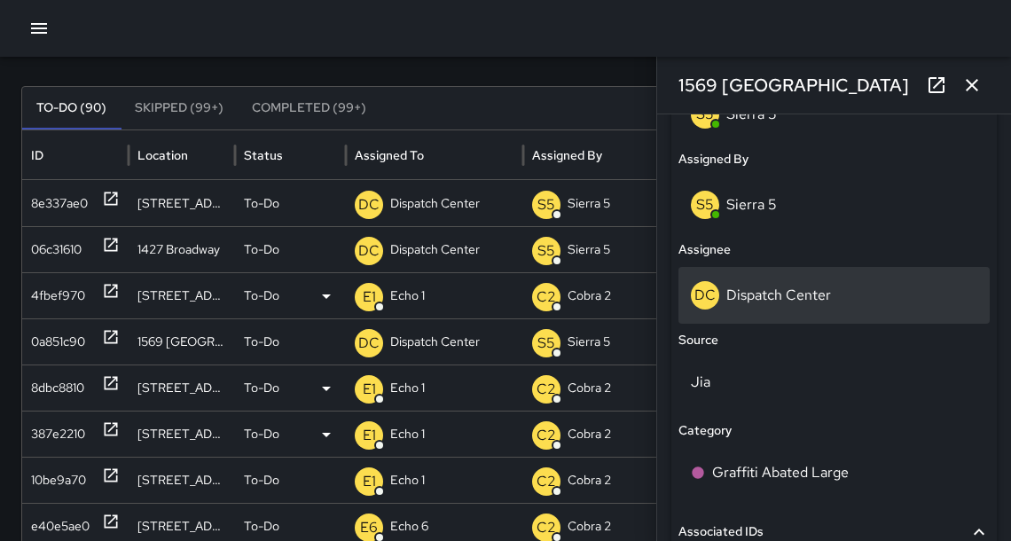
click at [734, 301] on p "Dispatch Center" at bounding box center [778, 294] width 105 height 19
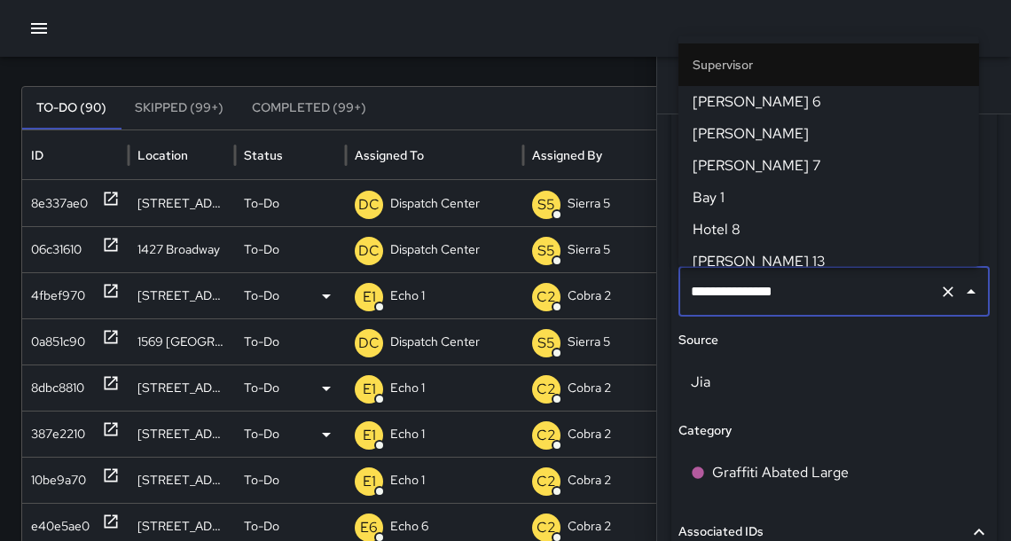
click at [734, 301] on input "**********" at bounding box center [809, 292] width 246 height 34
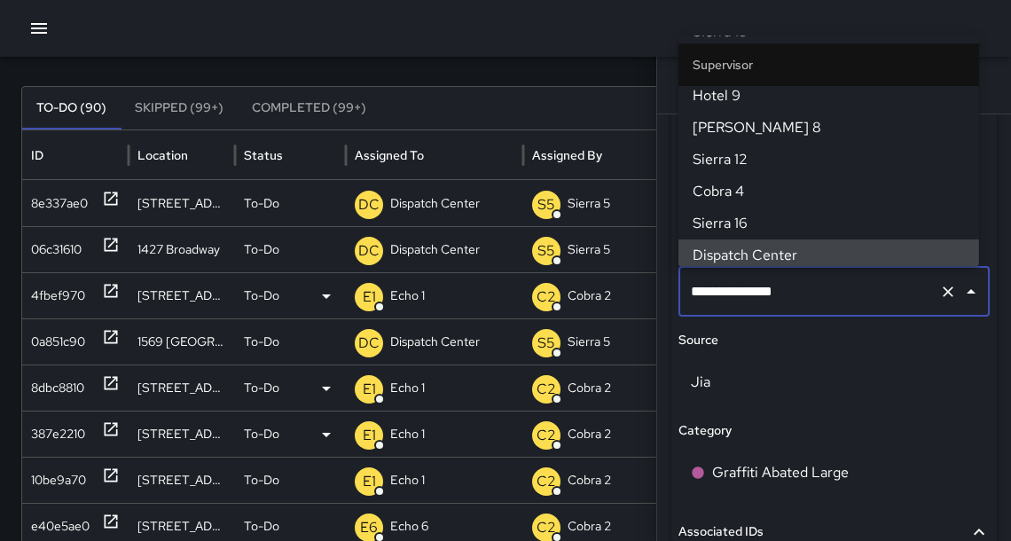
click at [734, 301] on input "**********" at bounding box center [809, 292] width 246 height 34
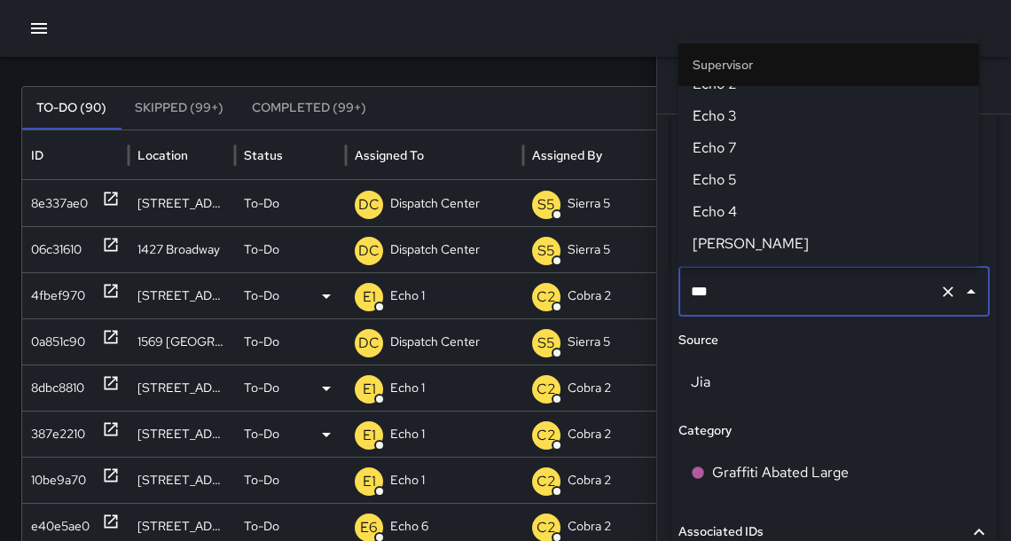
scroll to position [0, 0]
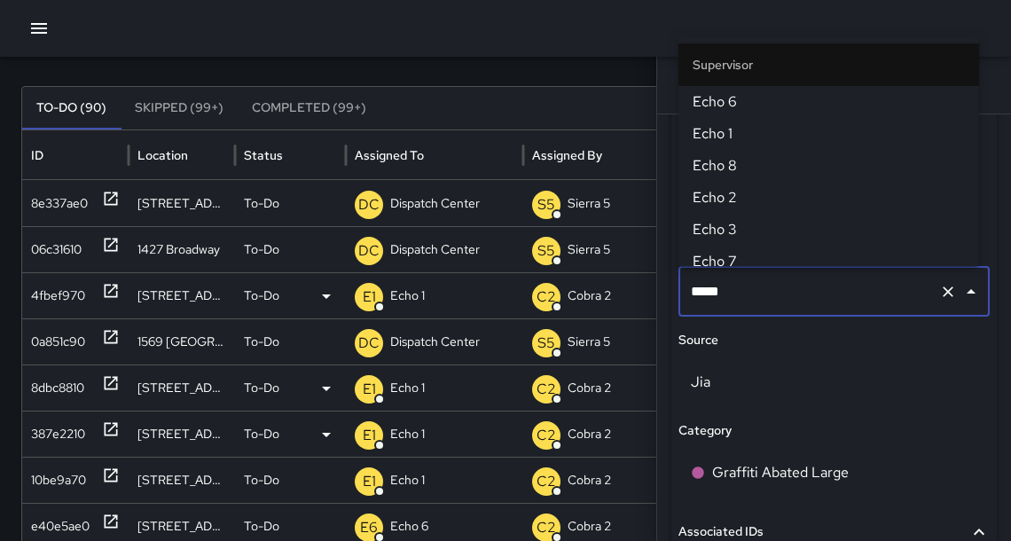
type input "******"
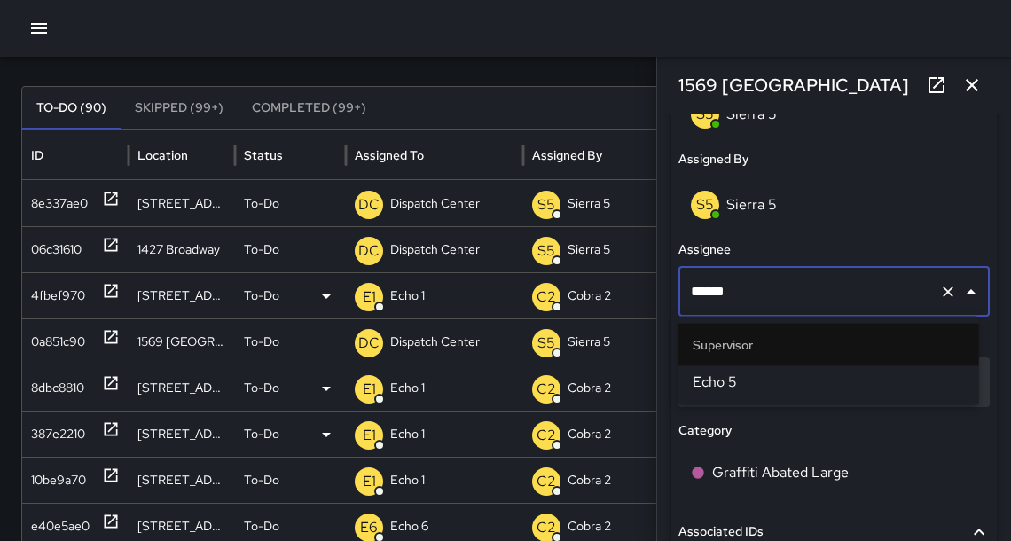
click at [693, 382] on span "Echo 5" at bounding box center [828, 382] width 272 height 21
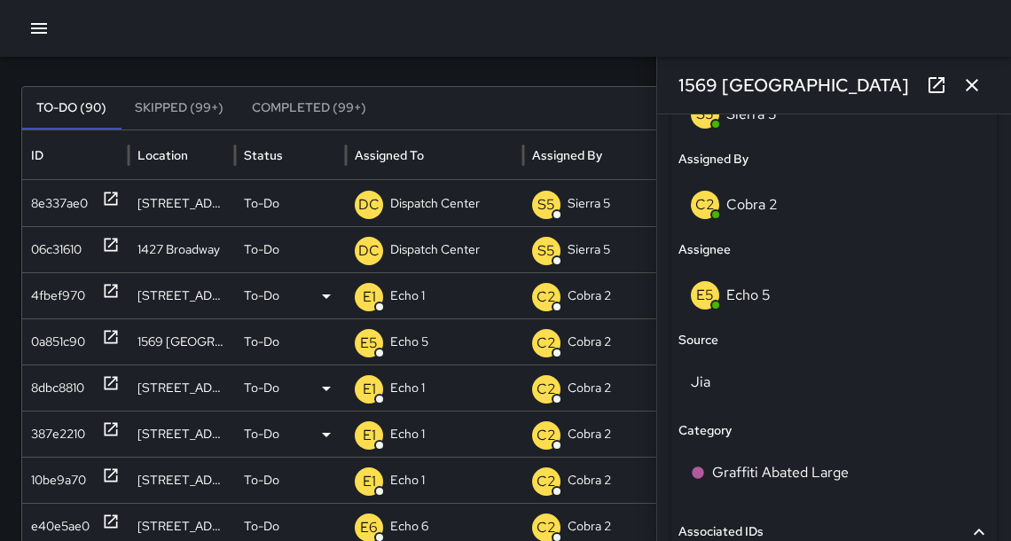
click at [974, 86] on icon "button" at bounding box center [971, 84] width 21 height 21
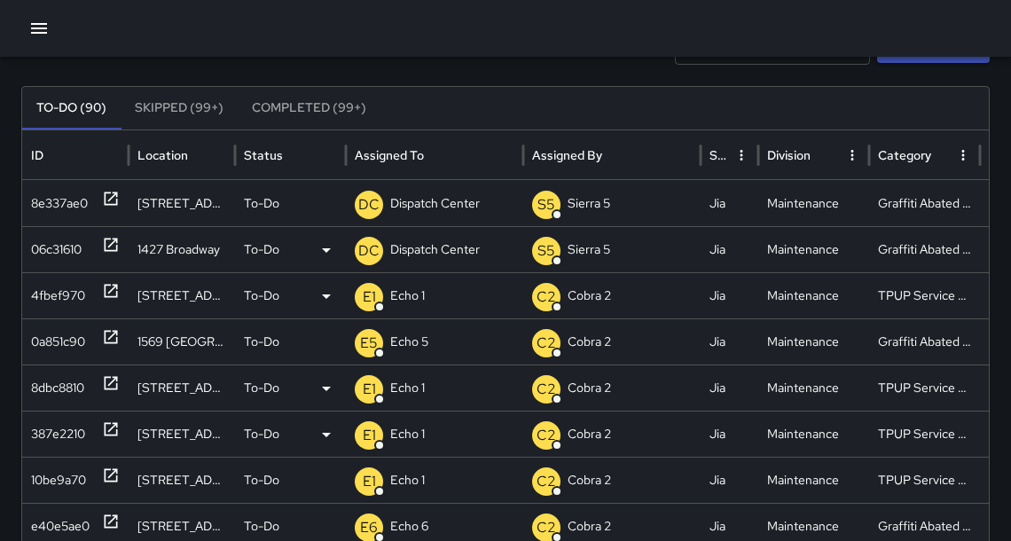
drag, startPoint x: 113, startPoint y: 249, endPoint x: 103, endPoint y: 257, distance: 13.3
click at [113, 249] on icon at bounding box center [111, 245] width 13 height 13
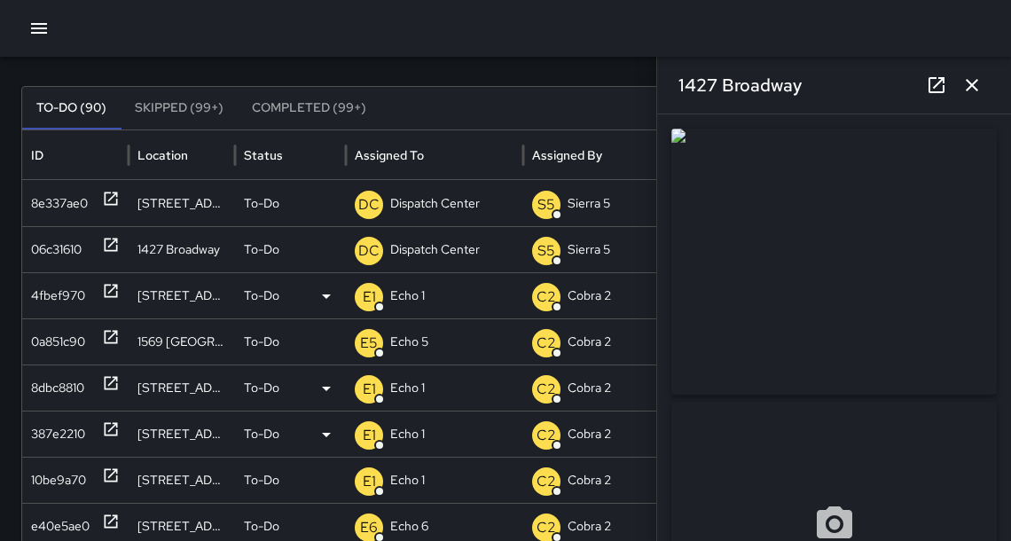
click at [980, 82] on icon "button" at bounding box center [971, 84] width 21 height 21
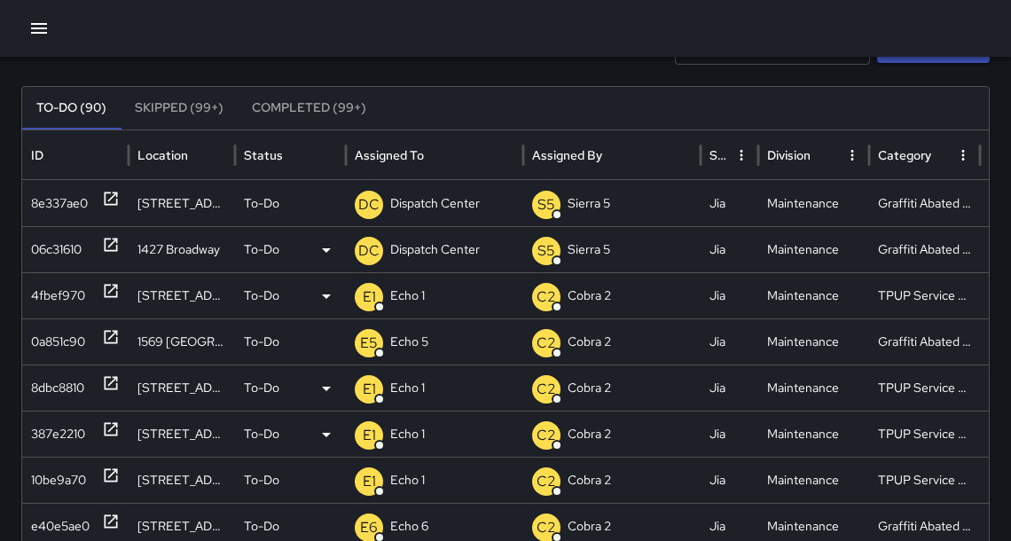
click at [105, 246] on icon at bounding box center [111, 245] width 13 height 13
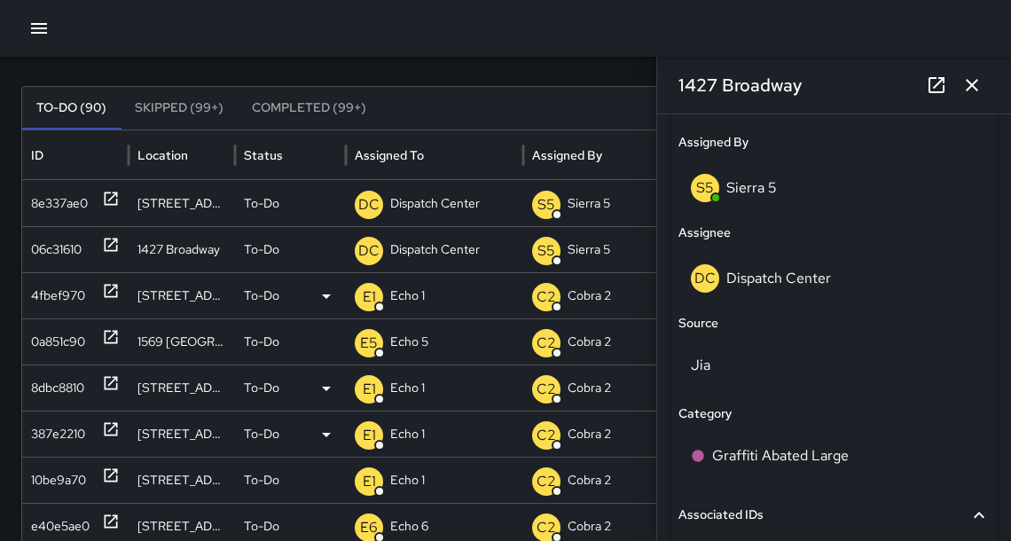
scroll to position [1018, 0]
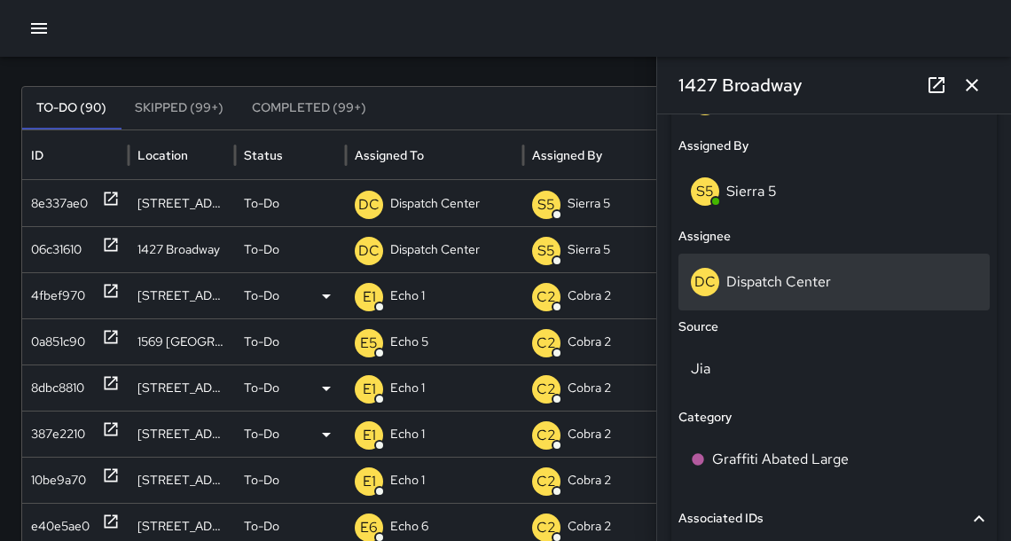
click at [778, 289] on p "Dispatch Center" at bounding box center [778, 281] width 105 height 19
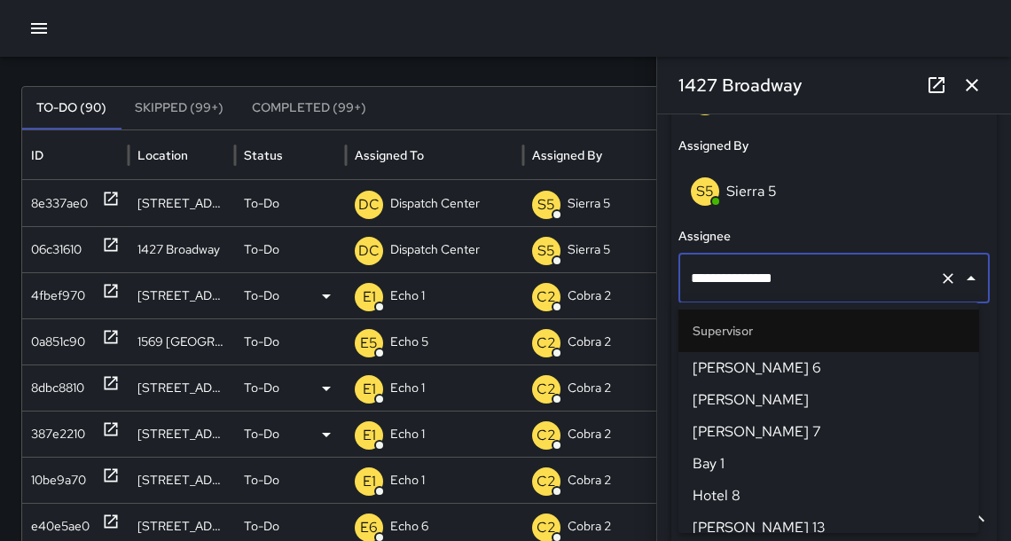
scroll to position [1921, 0]
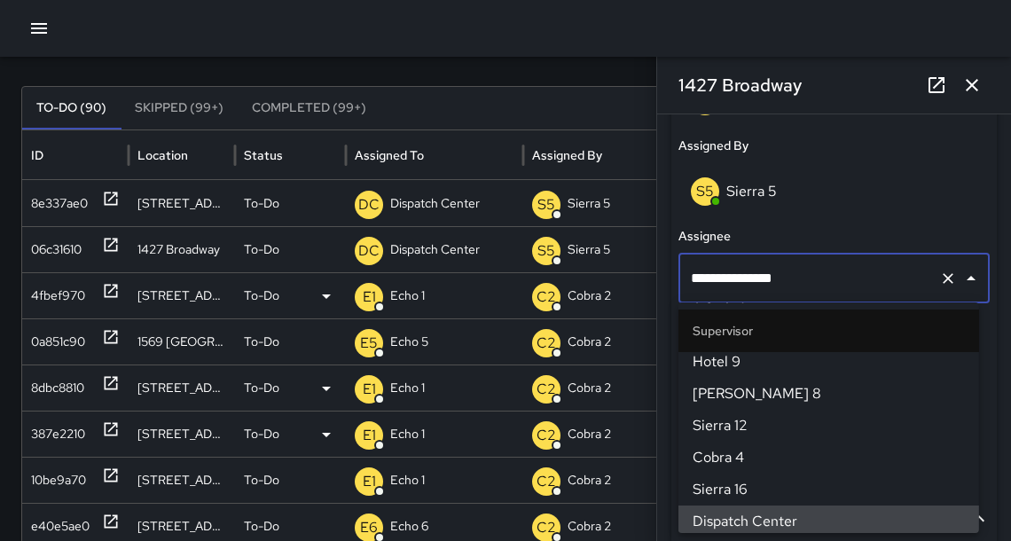
click at [774, 283] on input "**********" at bounding box center [809, 279] width 246 height 34
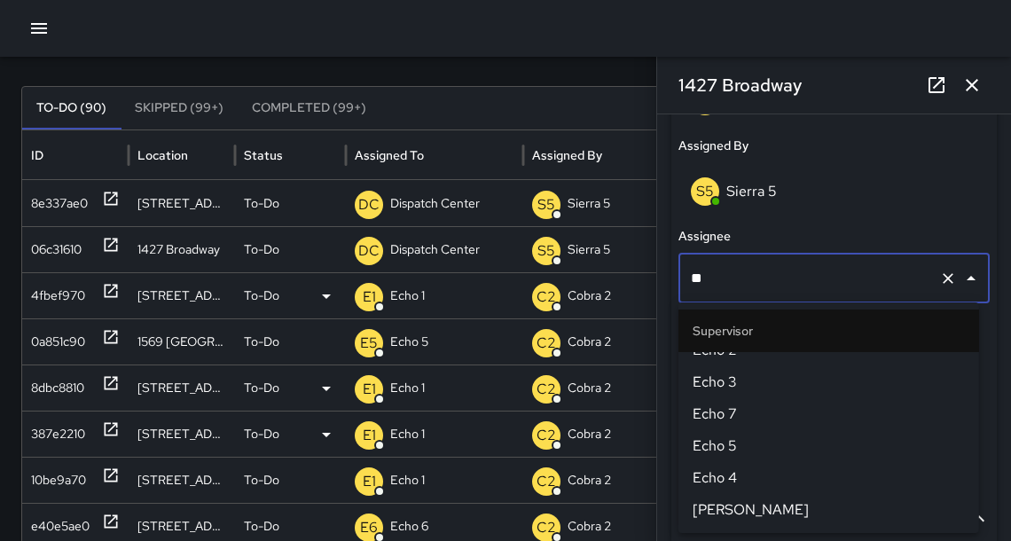
scroll to position [0, 0]
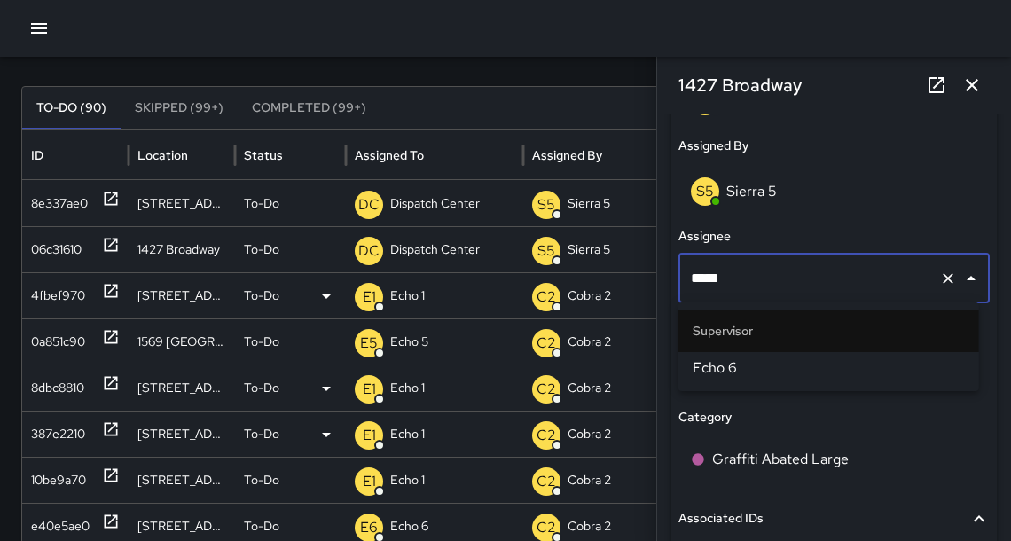
type input "******"
click at [724, 373] on span "Echo 6" at bounding box center [828, 367] width 272 height 21
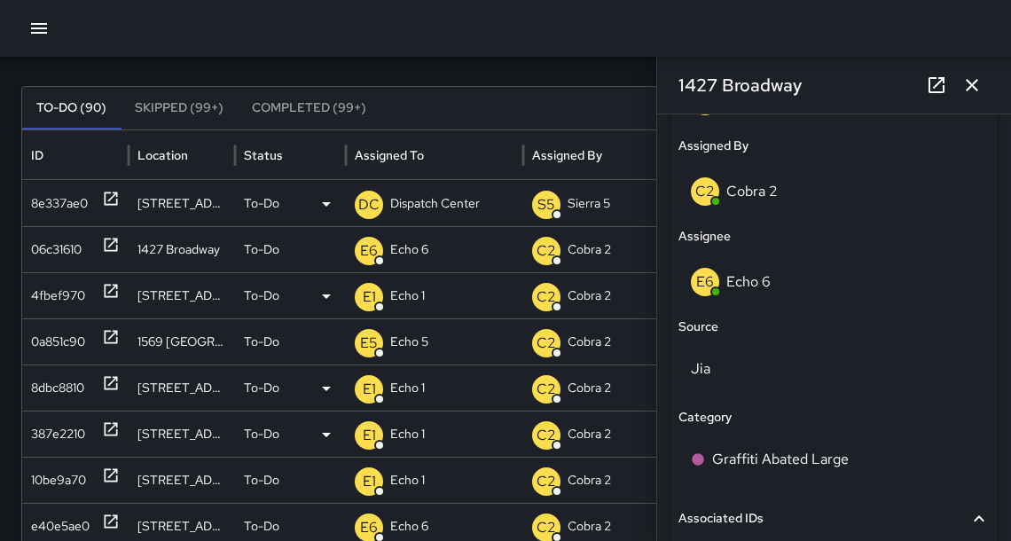
click at [113, 199] on icon at bounding box center [111, 199] width 18 height 18
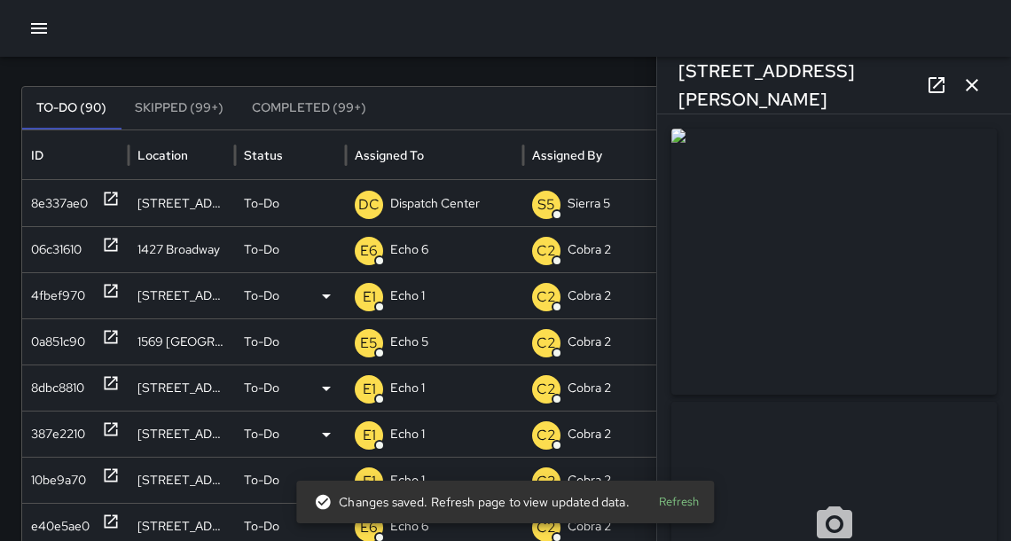
scroll to position [8, 0]
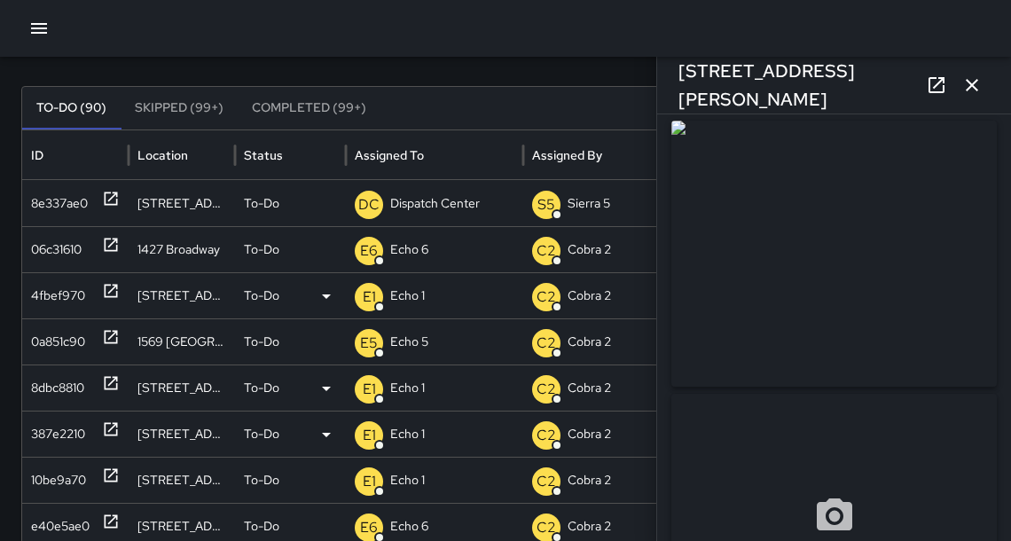
click at [43, 34] on icon "button" at bounding box center [38, 28] width 21 height 21
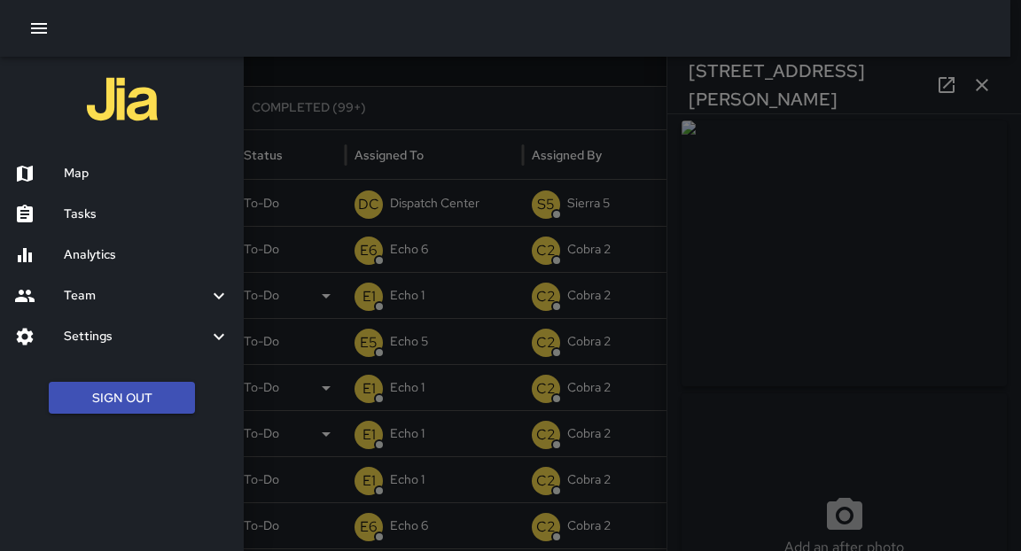
click at [387, 70] on div at bounding box center [510, 275] width 1021 height 551
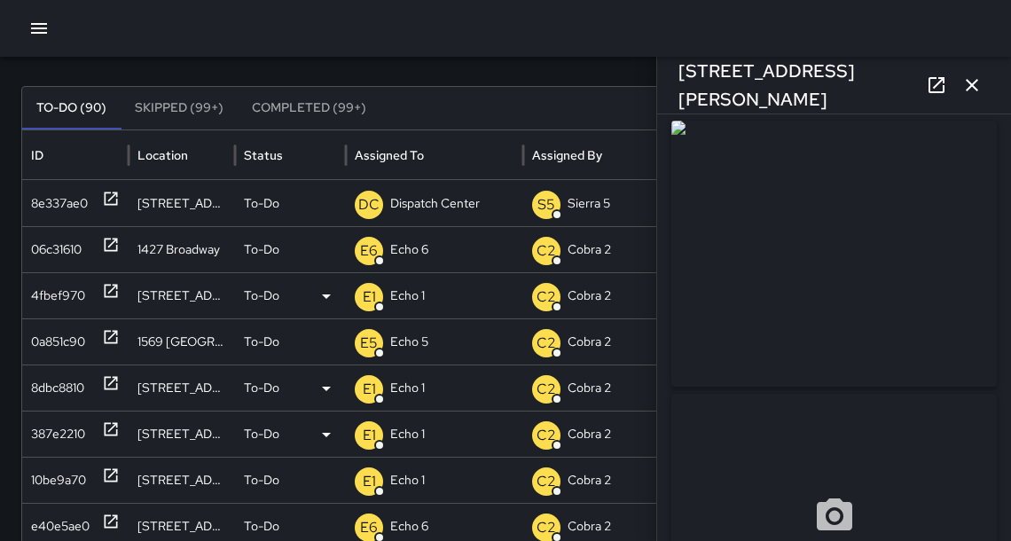
click at [315, 110] on button "Completed (99+)" at bounding box center [309, 108] width 143 height 43
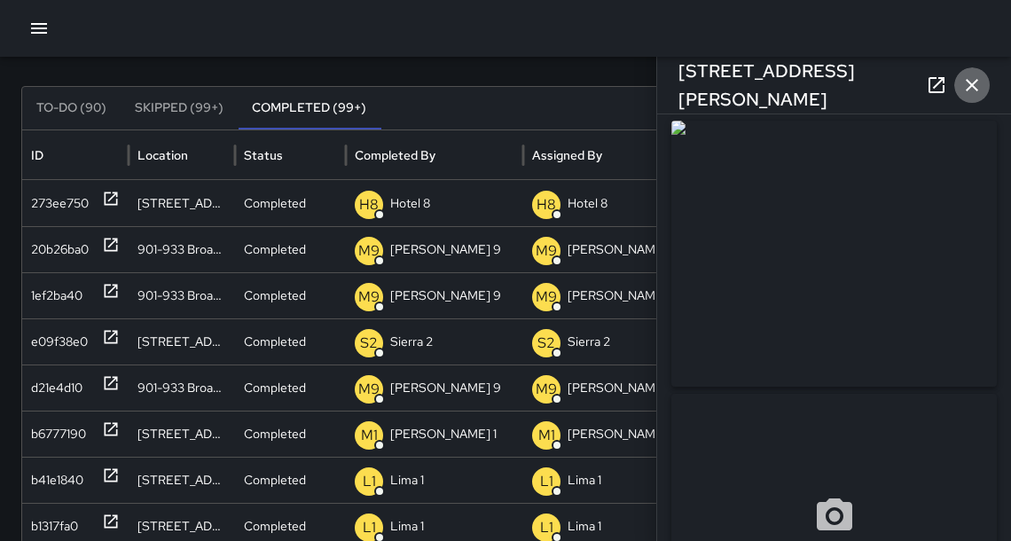
click at [980, 83] on button "button" at bounding box center [971, 84] width 35 height 35
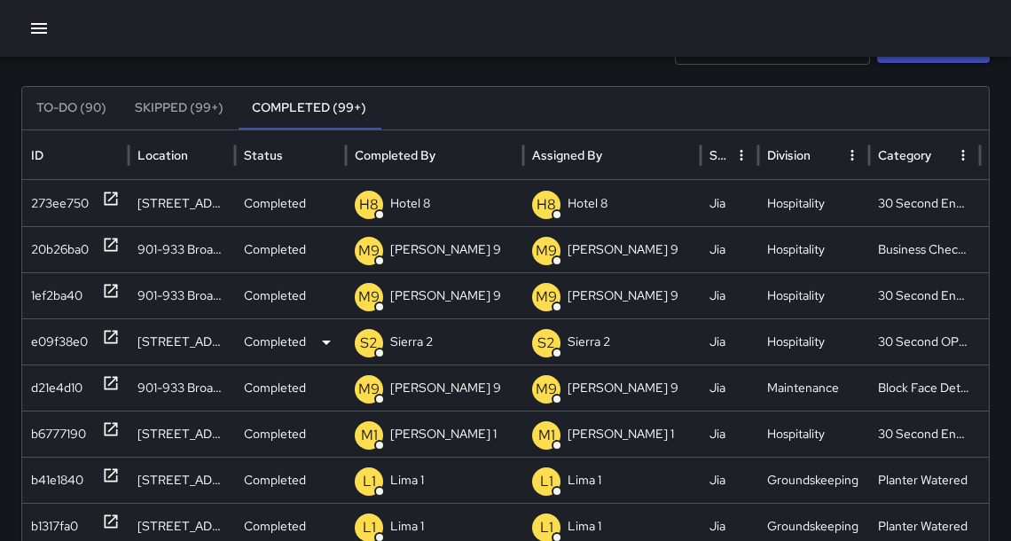
click at [110, 339] on icon at bounding box center [111, 337] width 18 height 18
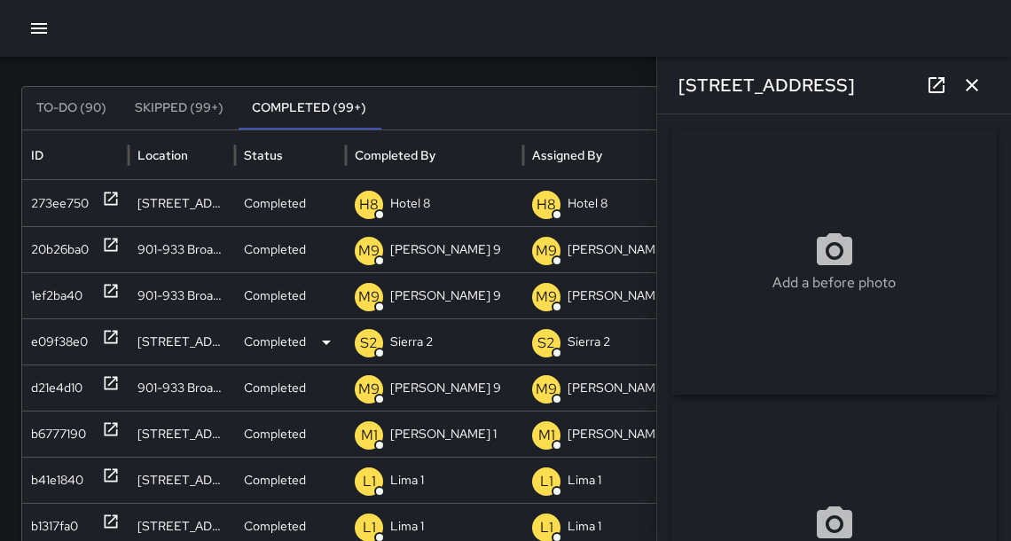
type input "**********"
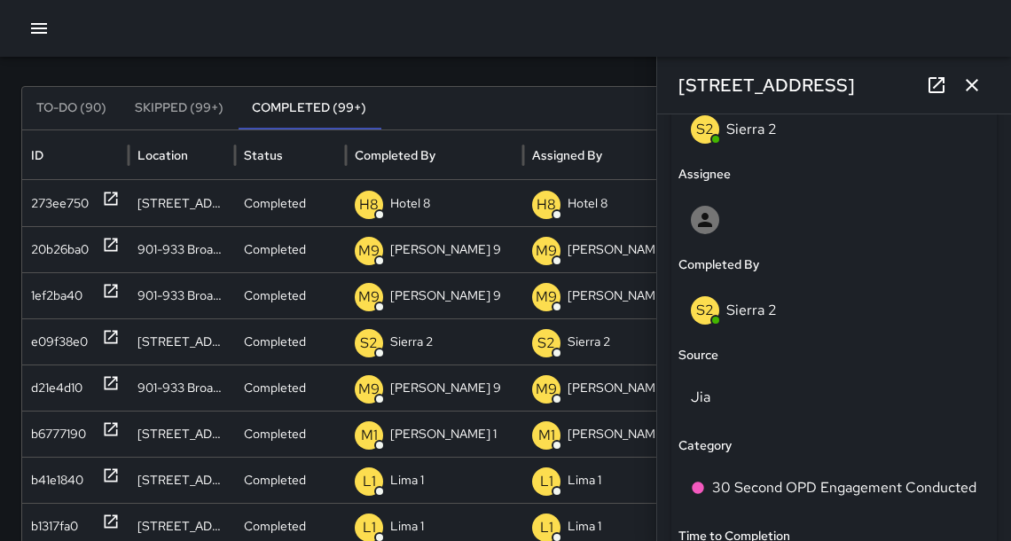
scroll to position [986, 0]
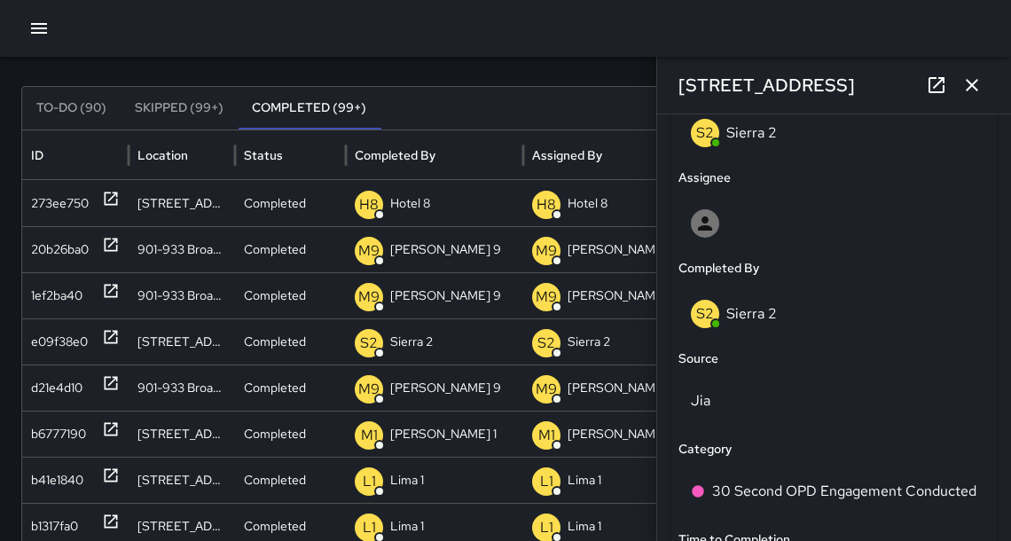
click at [971, 91] on icon "button" at bounding box center [971, 84] width 21 height 21
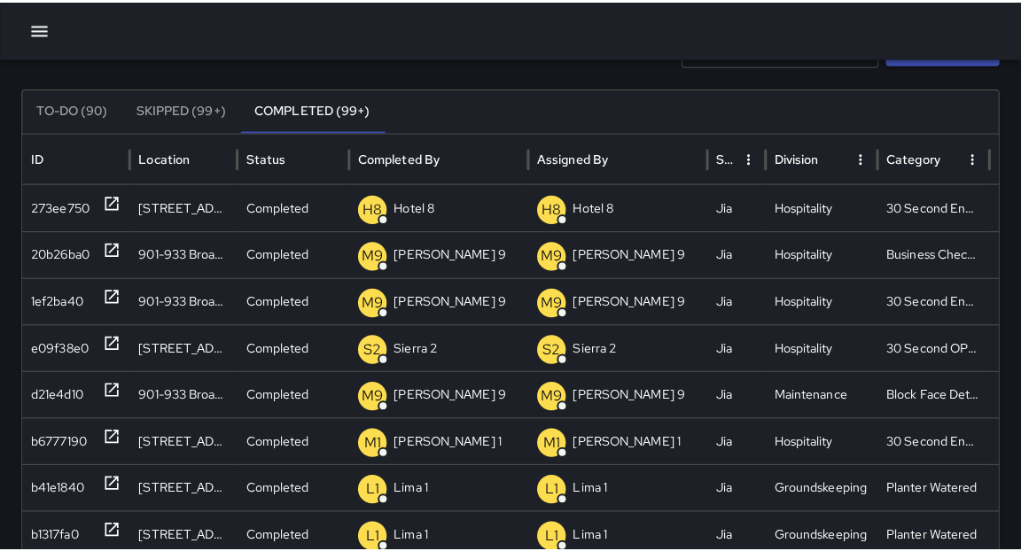
scroll to position [736, 0]
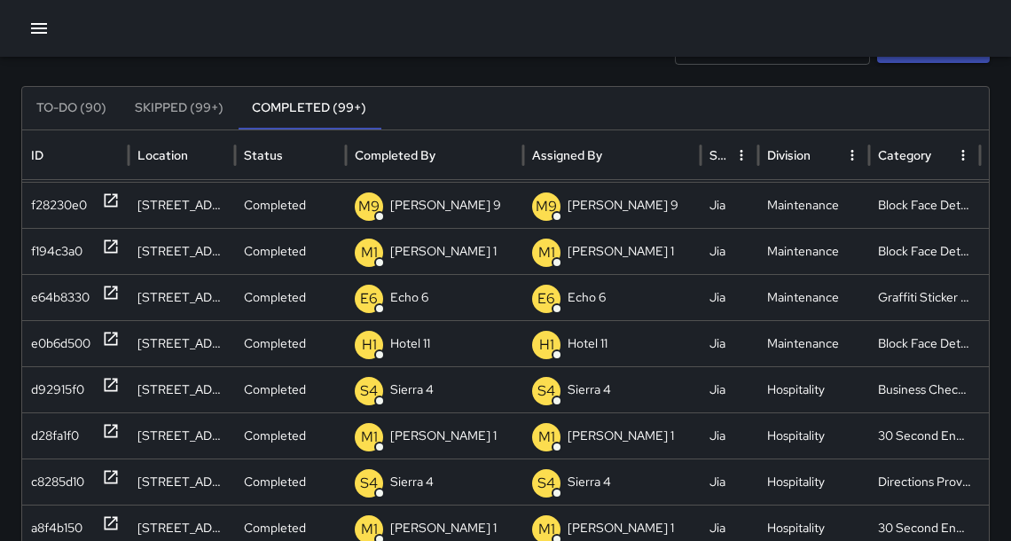
click at [31, 34] on icon "button" at bounding box center [38, 28] width 21 height 21
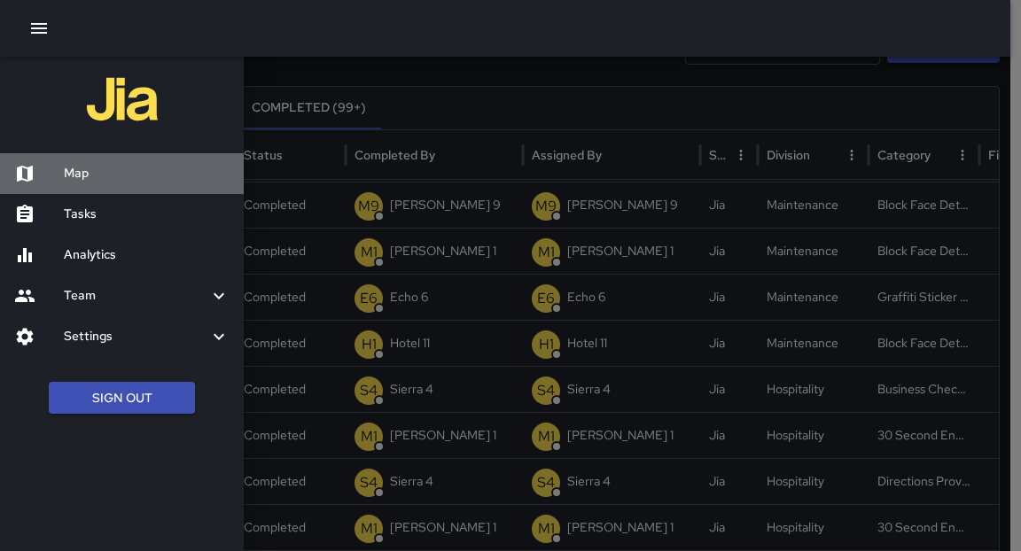
click at [100, 189] on div "Map" at bounding box center [122, 173] width 244 height 41
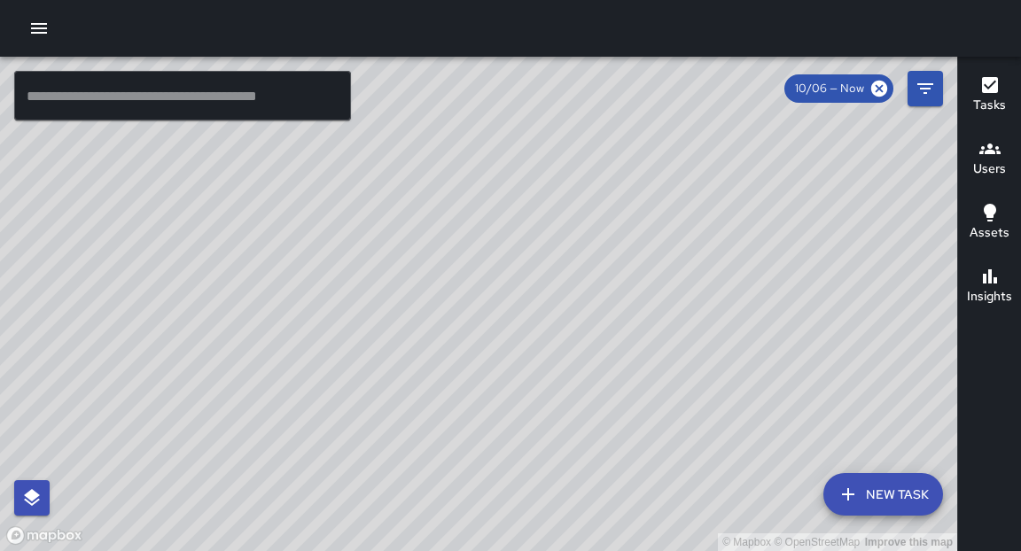
drag, startPoint x: 613, startPoint y: 191, endPoint x: 608, endPoint y: 202, distance: 12.3
click at [608, 202] on div "© Mapbox © OpenStreetMap Improve this map" at bounding box center [479, 304] width 958 height 495
click at [652, 215] on div "© Mapbox © OpenStreetMap Improve this map" at bounding box center [479, 304] width 958 height 495
click at [588, 462] on div "© Mapbox © OpenStreetMap Improve this map" at bounding box center [479, 304] width 958 height 495
drag, startPoint x: 482, startPoint y: 491, endPoint x: 703, endPoint y: 351, distance: 261.5
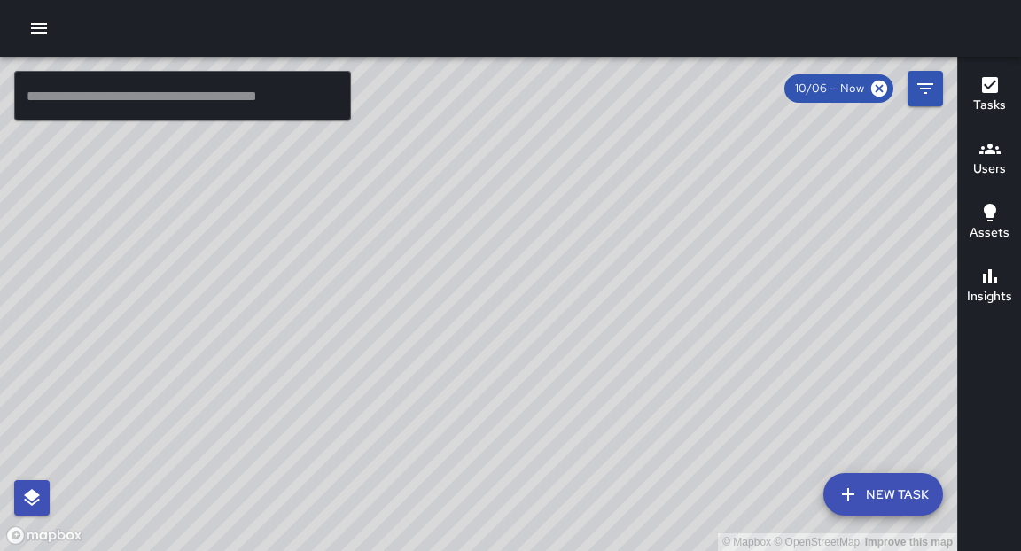
click at [705, 350] on div "© Mapbox © OpenStreetMap Improve this map" at bounding box center [479, 304] width 958 height 495
click at [32, 27] on icon "button" at bounding box center [39, 28] width 16 height 11
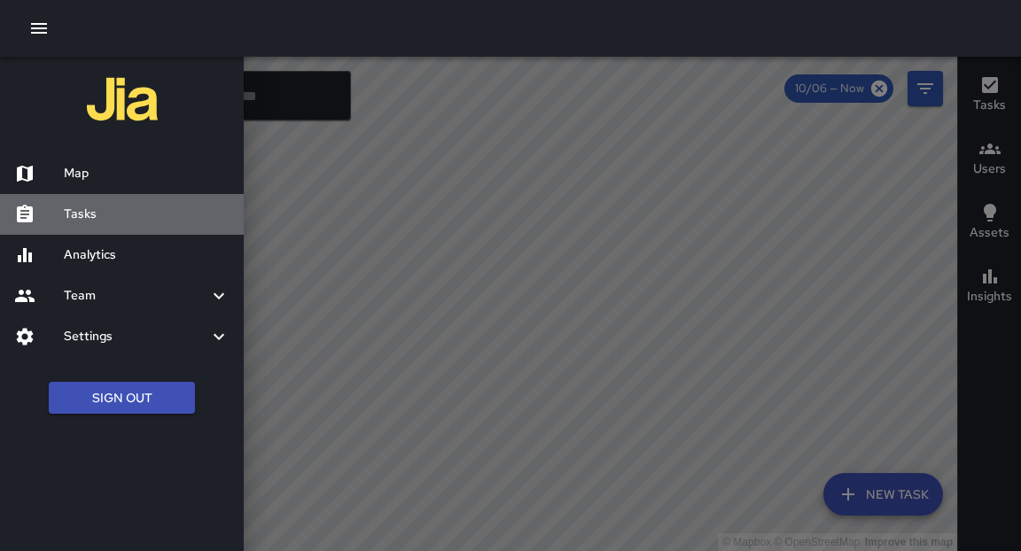
click at [77, 216] on h6 "Tasks" at bounding box center [147, 215] width 166 height 20
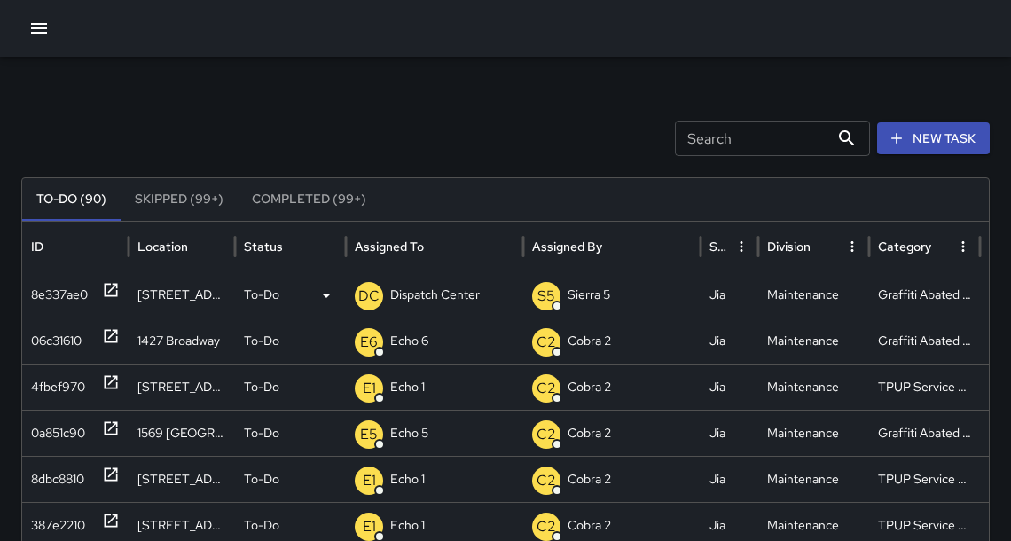
click at [117, 291] on icon at bounding box center [111, 290] width 18 height 18
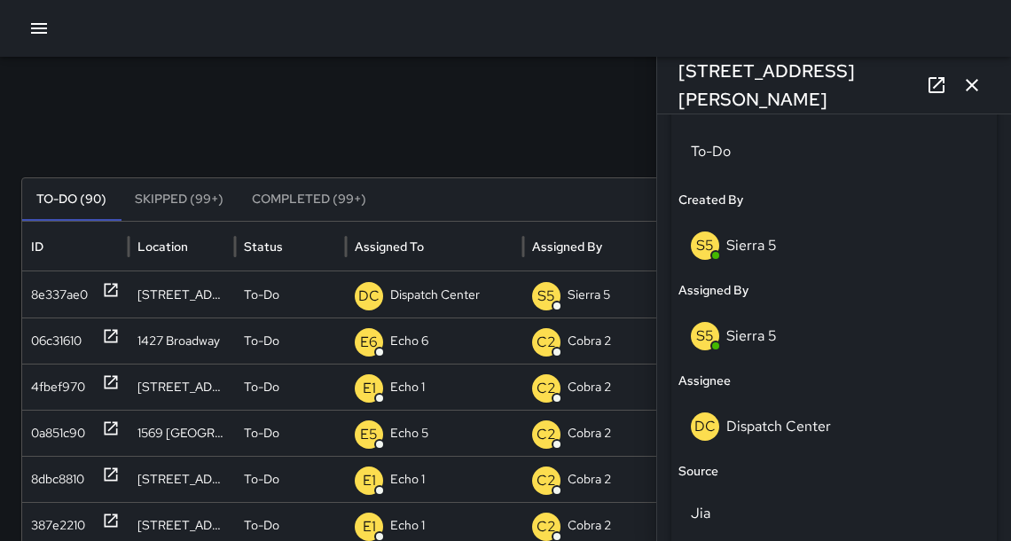
scroll to position [936, 0]
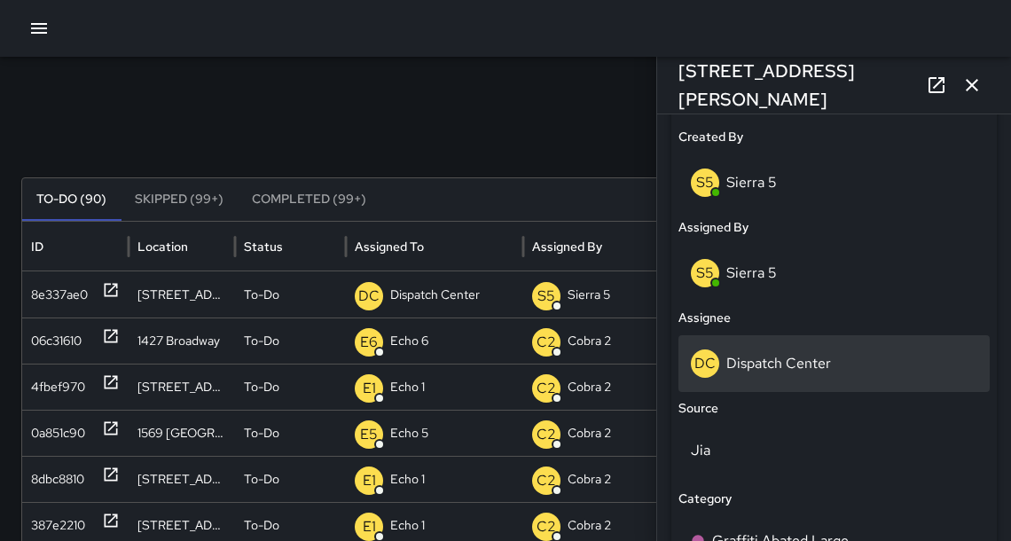
click at [759, 374] on div "DC Dispatch Center" at bounding box center [834, 363] width 286 height 28
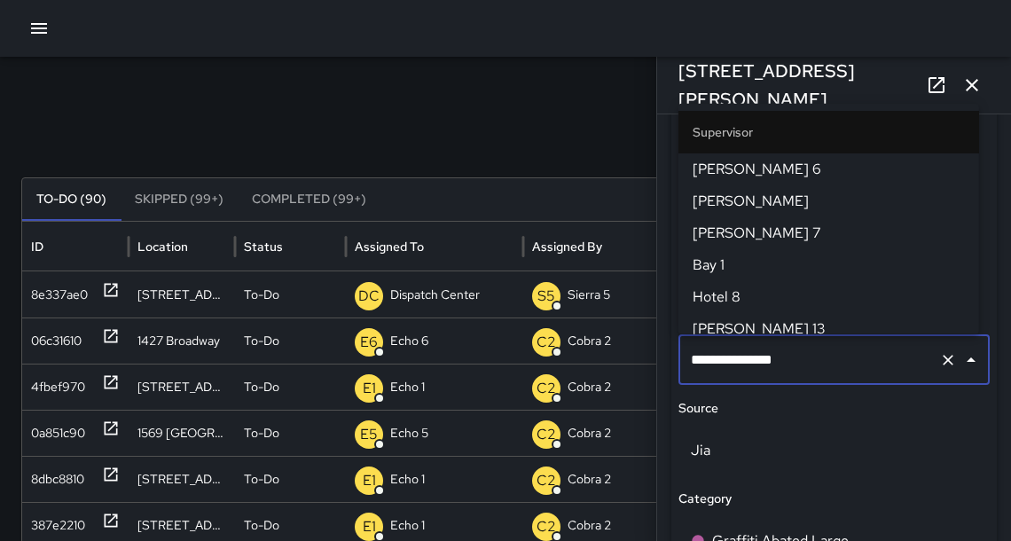
scroll to position [1921, 0]
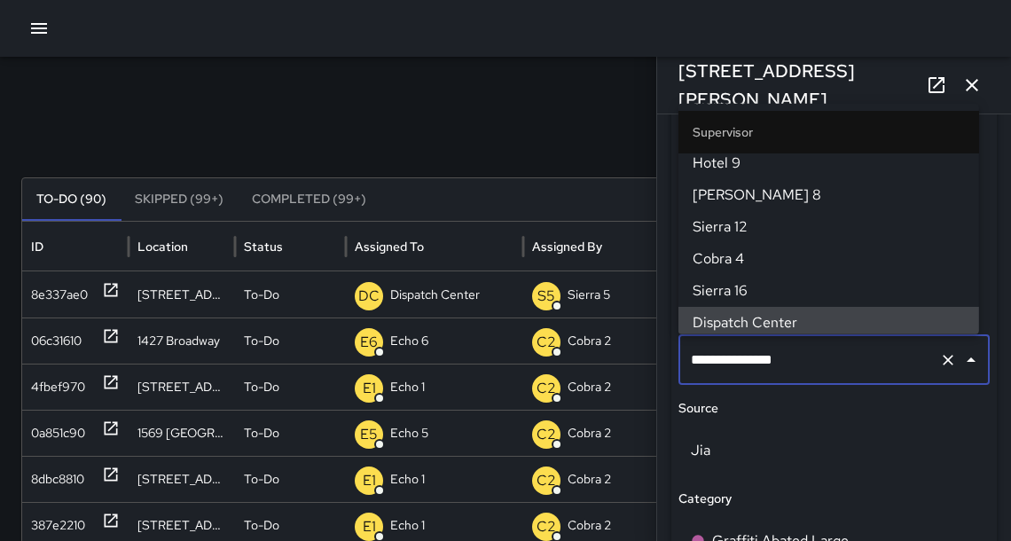
click at [761, 372] on input "**********" at bounding box center [809, 360] width 246 height 34
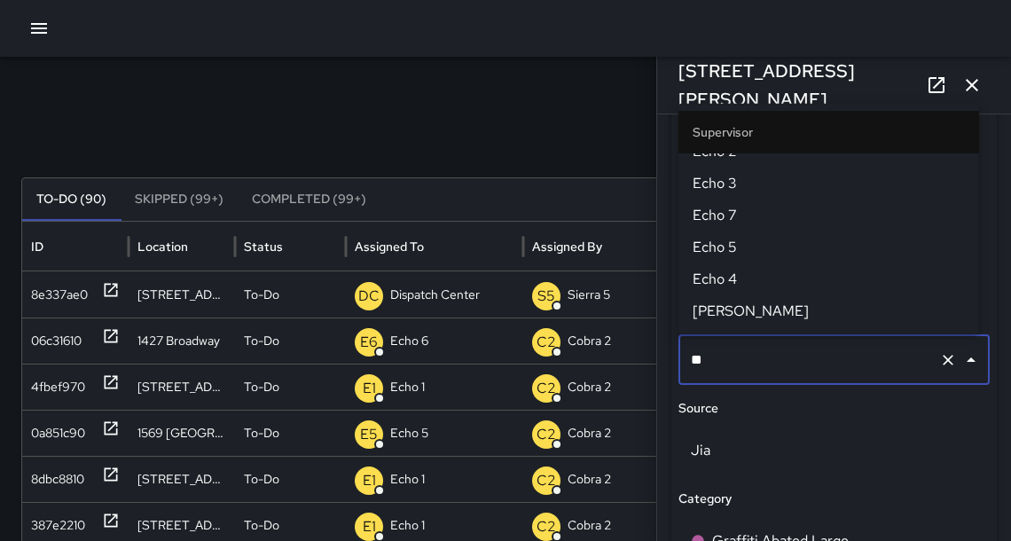
scroll to position [0, 0]
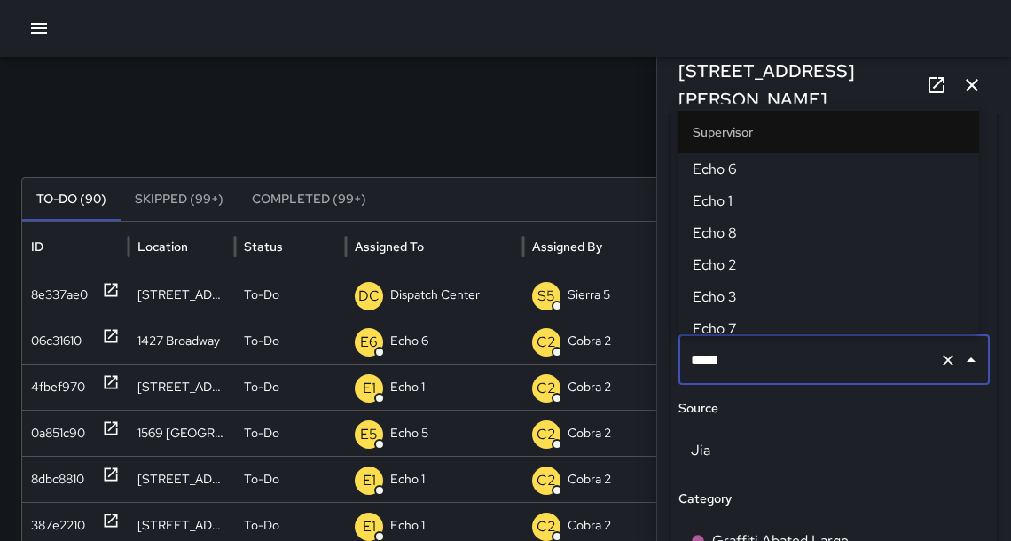
type input "******"
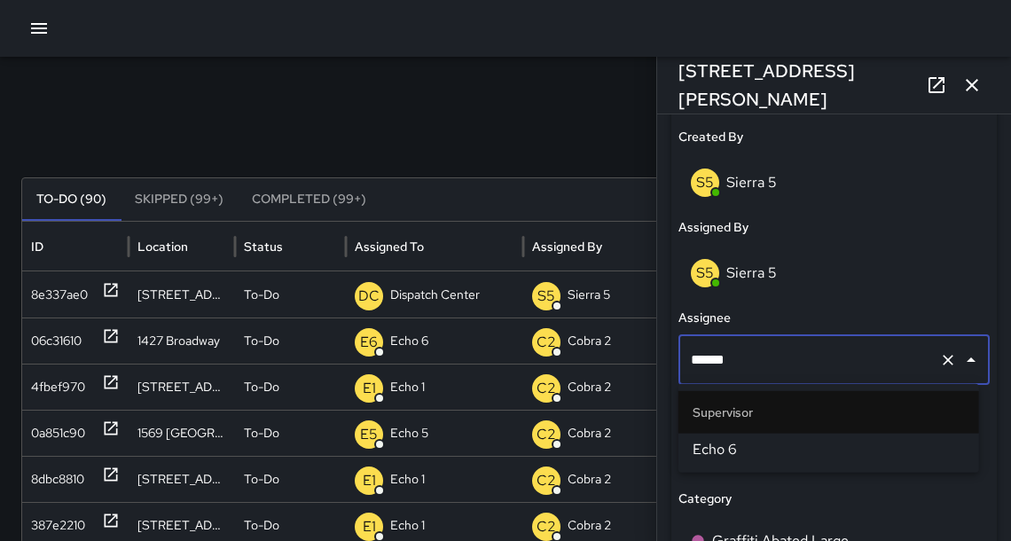
click at [751, 452] on span "Echo 6" at bounding box center [828, 449] width 272 height 21
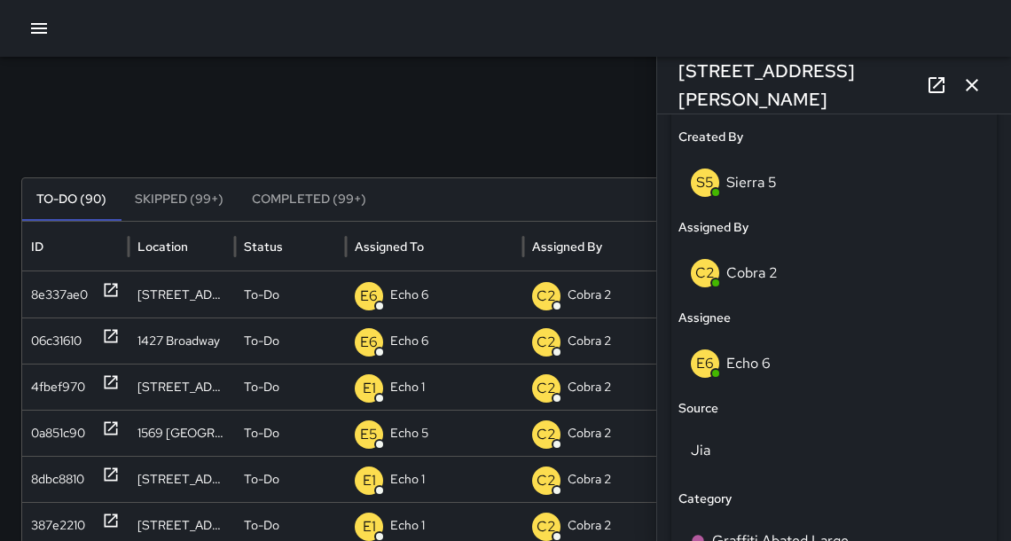
drag, startPoint x: 579, startPoint y: 109, endPoint x: 812, endPoint y: 100, distance: 233.4
click at [982, 87] on icon "button" at bounding box center [971, 84] width 21 height 21
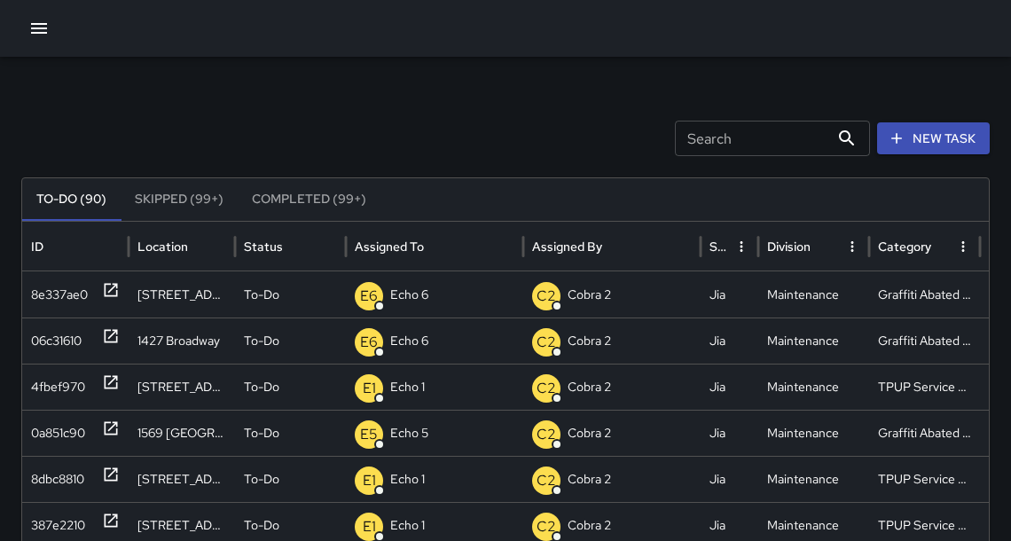
scroll to position [4, 0]
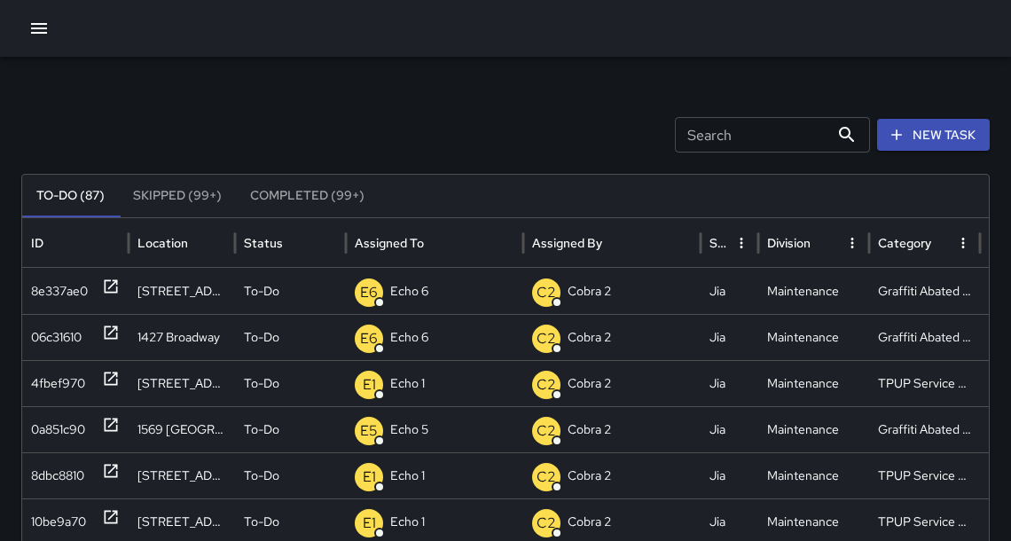
click at [40, 28] on icon "button" at bounding box center [38, 28] width 21 height 21
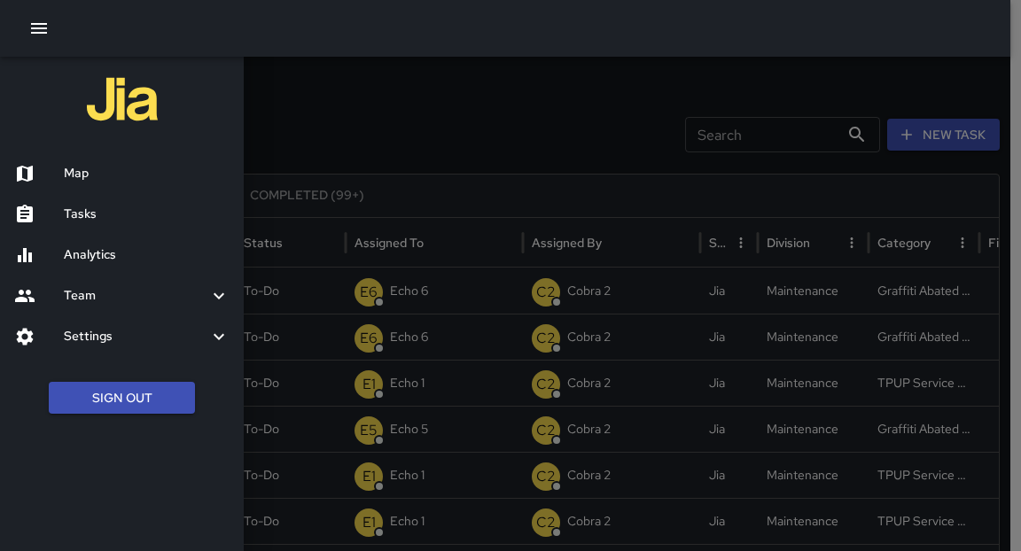
click at [75, 177] on h6 "Map" at bounding box center [147, 174] width 166 height 20
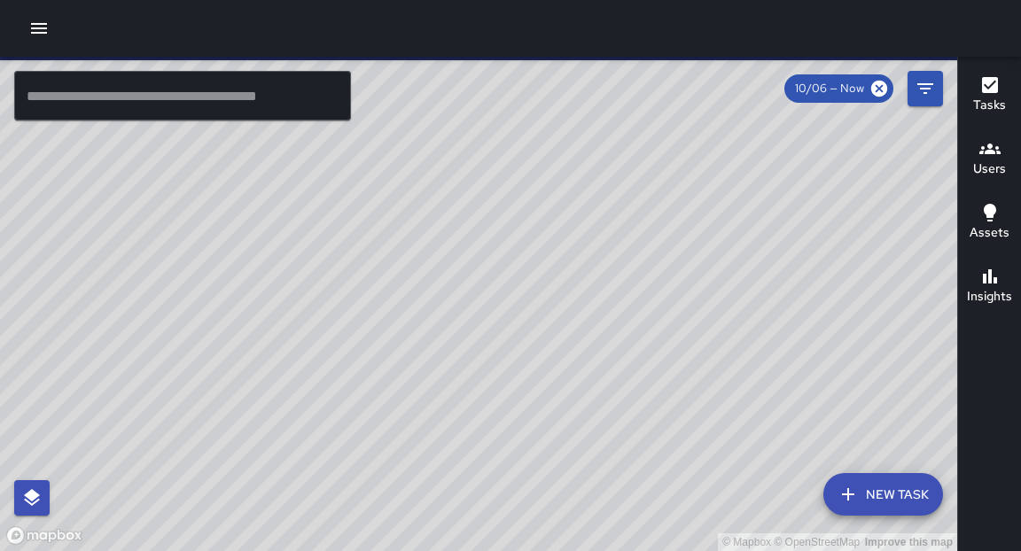
click at [237, 113] on input "text" at bounding box center [182, 96] width 337 height 50
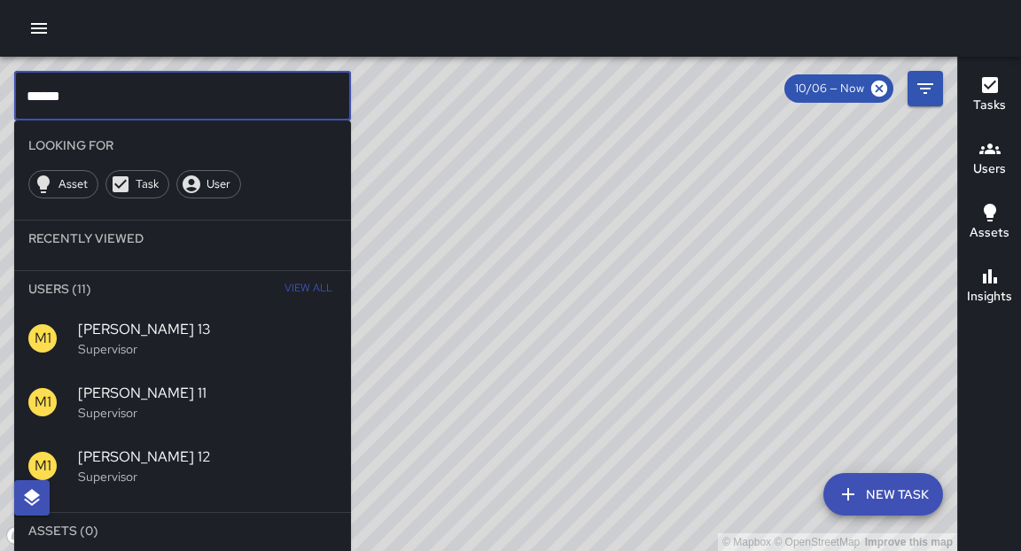
type input "******"
click at [431, 269] on div "© Mapbox © OpenStreetMap Improve this map" at bounding box center [479, 304] width 958 height 495
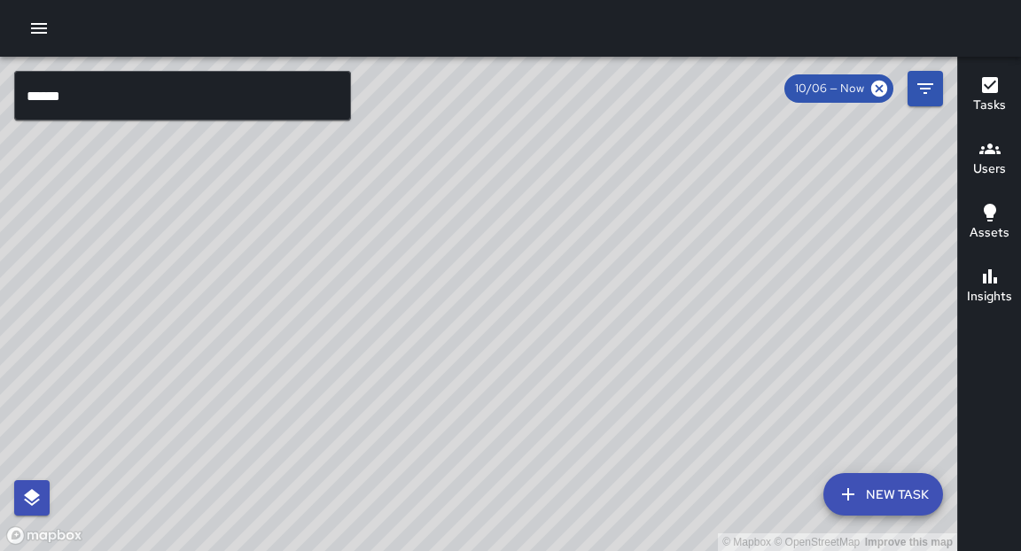
click at [999, 171] on h6 "Users" at bounding box center [990, 170] width 33 height 20
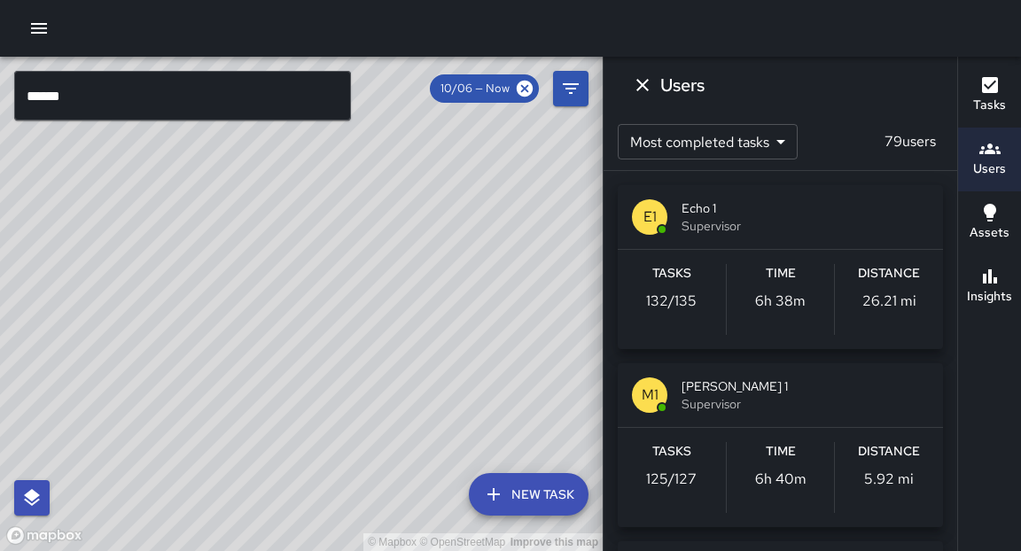
click at [679, 477] on p "125 / 127" at bounding box center [671, 479] width 51 height 21
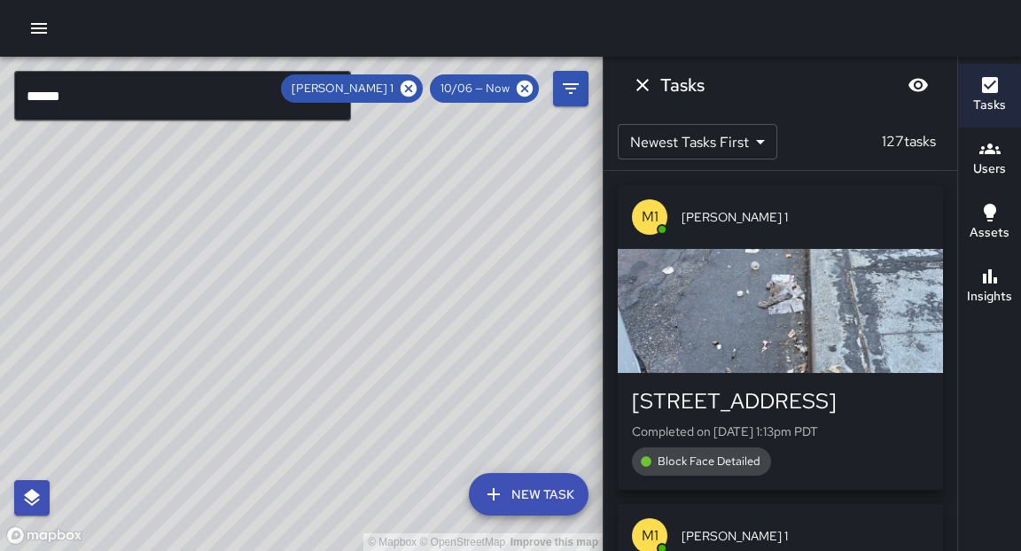
drag, startPoint x: 370, startPoint y: 389, endPoint x: 567, endPoint y: 417, distance: 199.6
click at [567, 417] on div "© Mapbox © OpenStreetMap Improve this map" at bounding box center [301, 304] width 603 height 495
drag, startPoint x: 288, startPoint y: 462, endPoint x: 366, endPoint y: 340, distance: 145.1
click at [366, 340] on div "© Mapbox © OpenStreetMap Improve this map" at bounding box center [301, 304] width 603 height 495
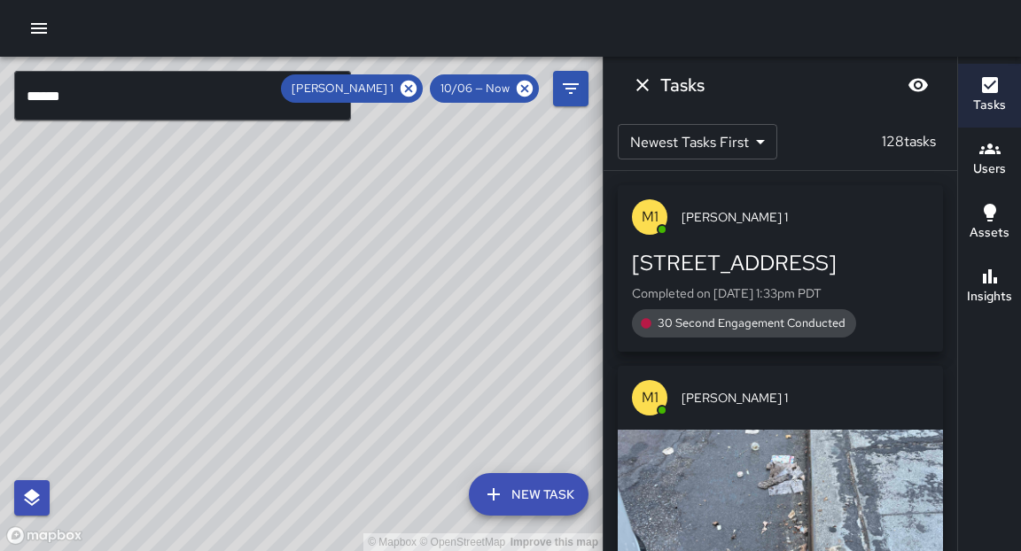
click at [312, 459] on div "© Mapbox © OpenStreetMap Improve this map" at bounding box center [301, 304] width 603 height 495
drag, startPoint x: 388, startPoint y: 387, endPoint x: 387, endPoint y: 442, distance: 55.0
click at [387, 442] on div "© Mapbox © OpenStreetMap Improve this map" at bounding box center [301, 304] width 603 height 495
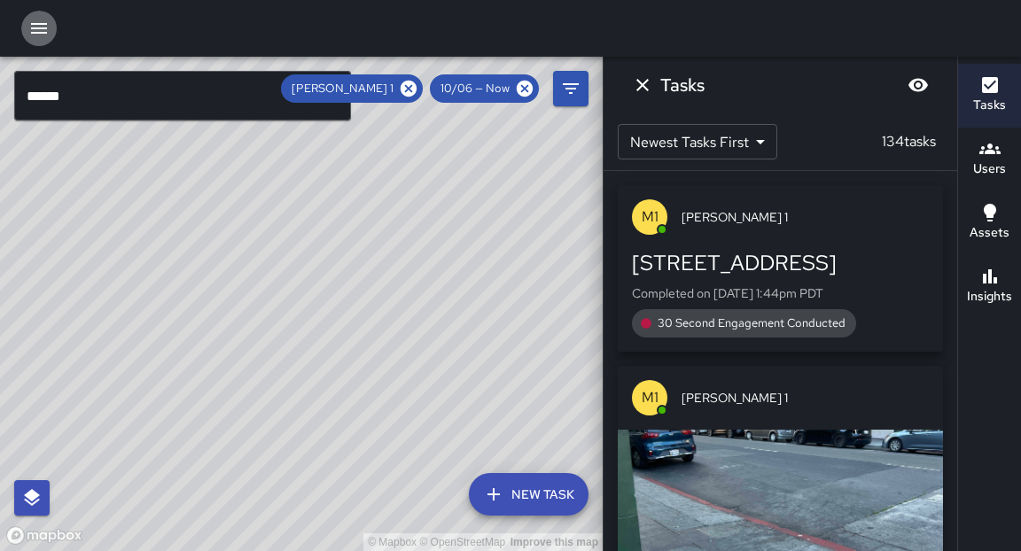
click at [43, 26] on icon "button" at bounding box center [38, 28] width 21 height 21
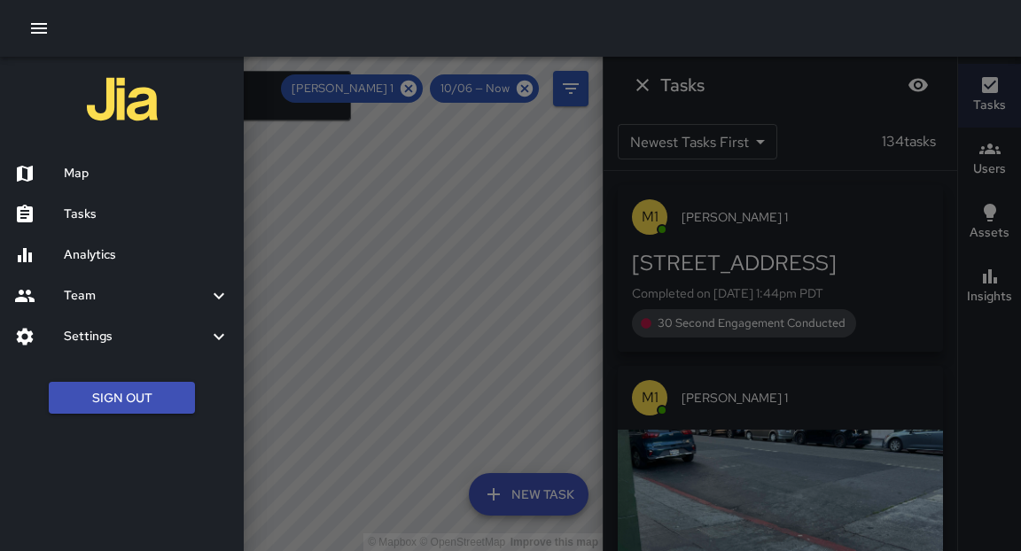
click at [98, 208] on h6 "Tasks" at bounding box center [147, 215] width 166 height 20
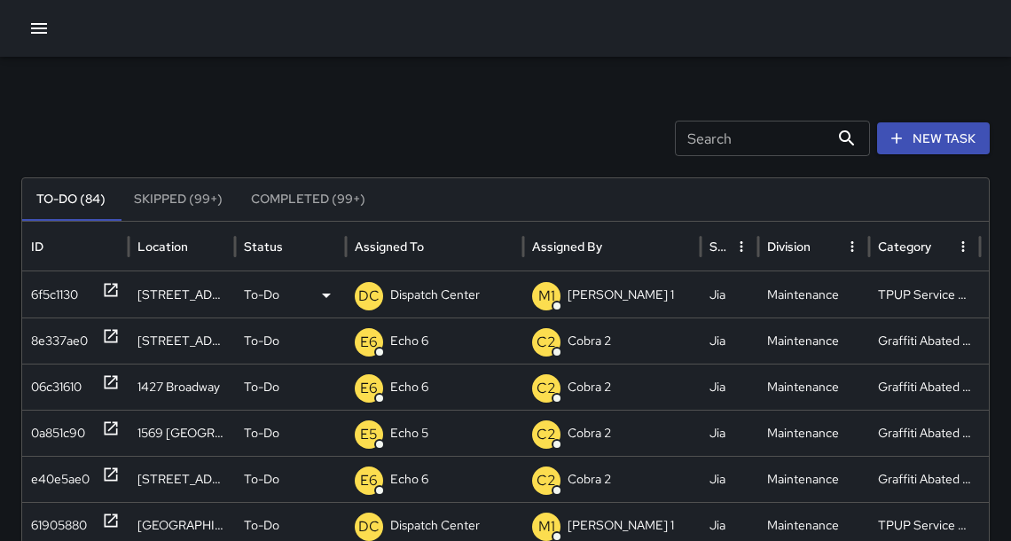
click at [114, 292] on icon at bounding box center [111, 290] width 18 height 18
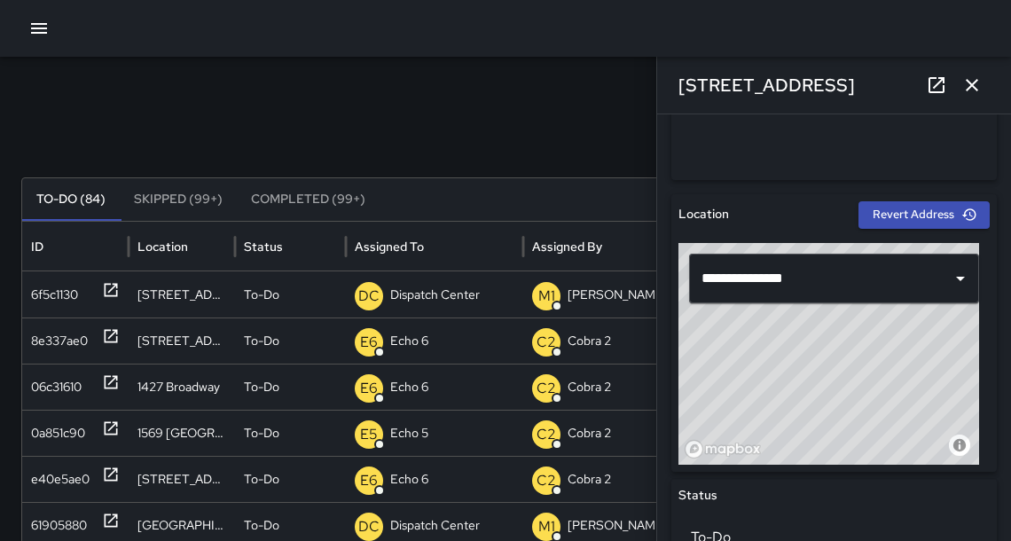
scroll to position [499, 0]
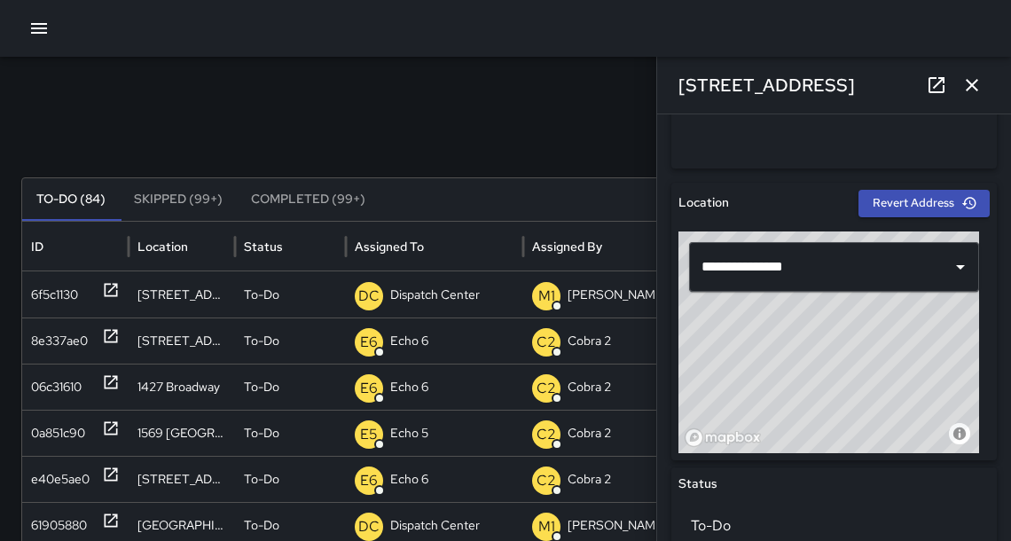
click at [519, 146] on div "Search Search New Task" at bounding box center [505, 138] width 968 height 35
click at [966, 87] on icon "button" at bounding box center [971, 84] width 21 height 21
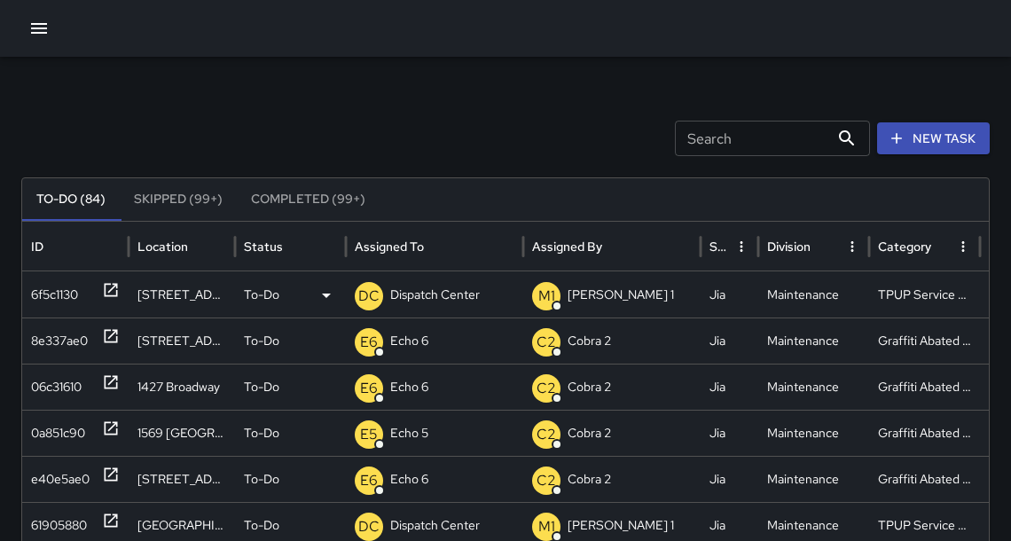
click at [426, 305] on p "Dispatch Center" at bounding box center [435, 294] width 90 height 45
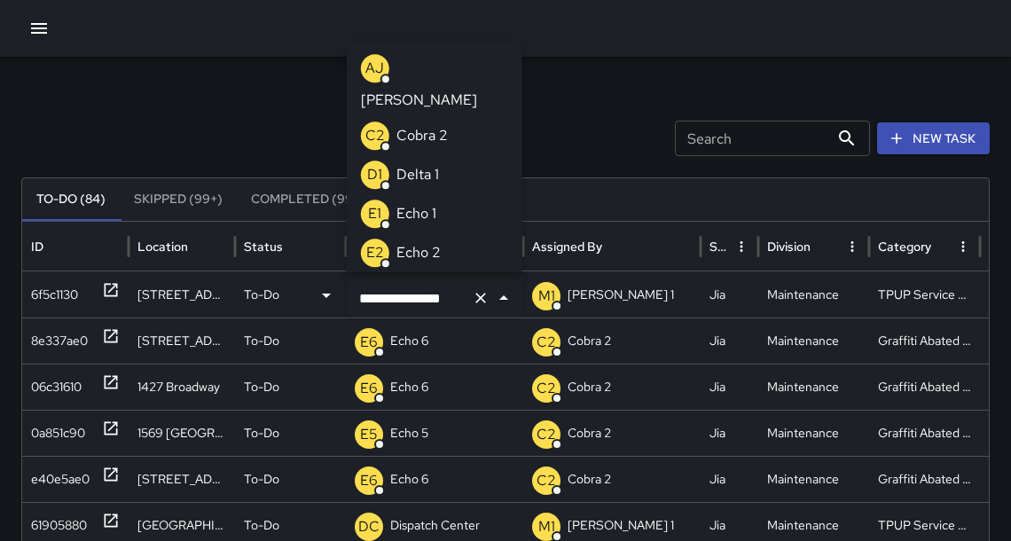
scroll to position [0, 0]
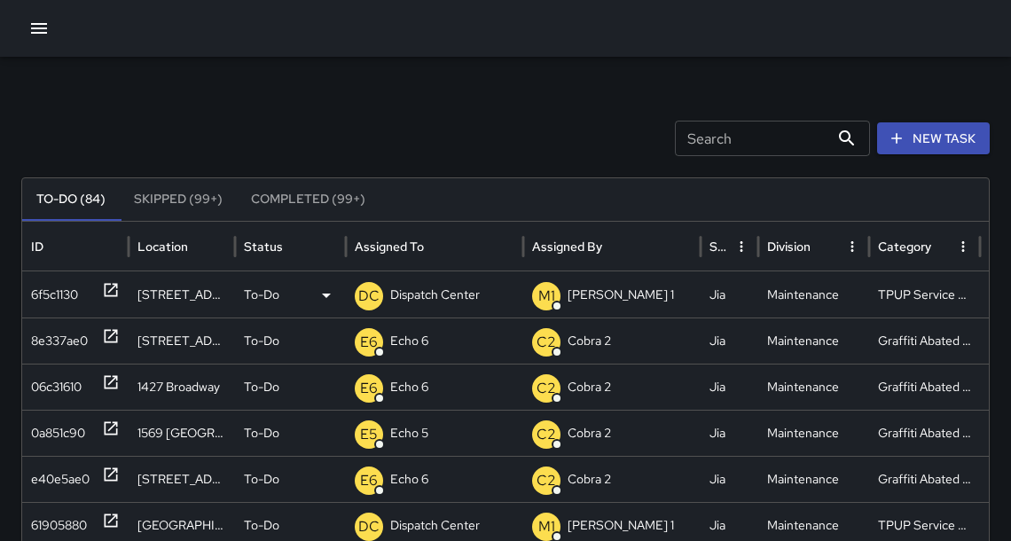
click at [448, 296] on p "Dispatch Center" at bounding box center [435, 294] width 90 height 45
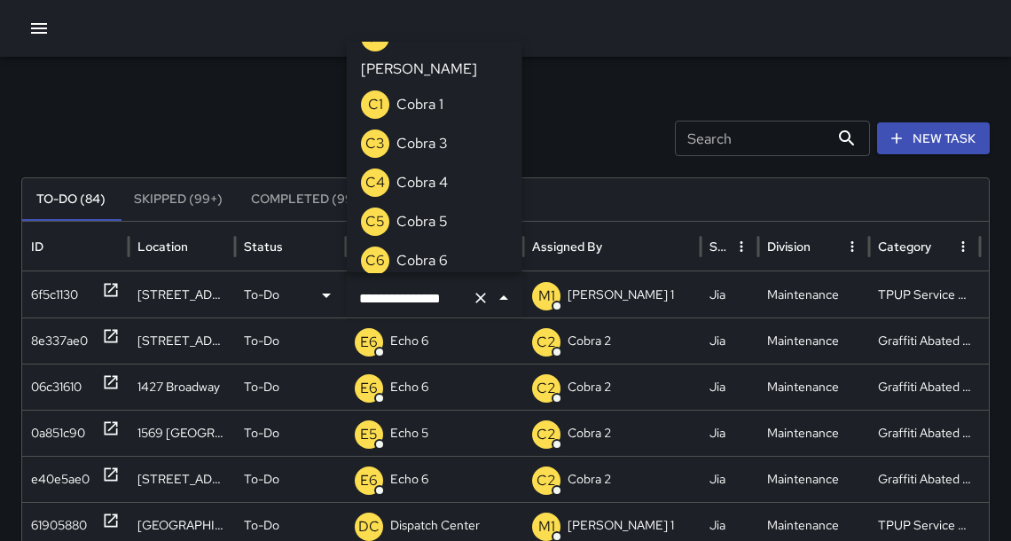
click at [448, 296] on input "**********" at bounding box center [410, 298] width 110 height 34
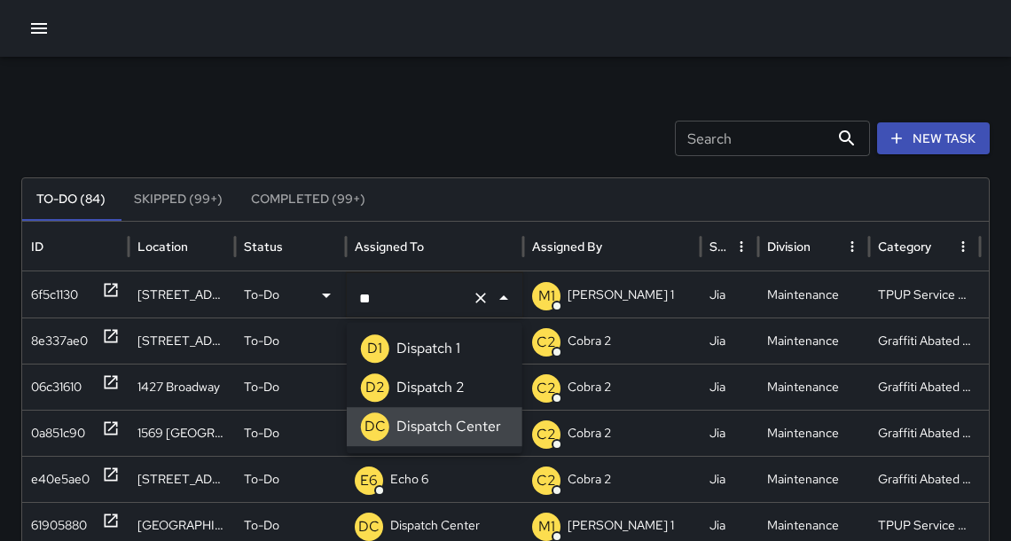
type input "*"
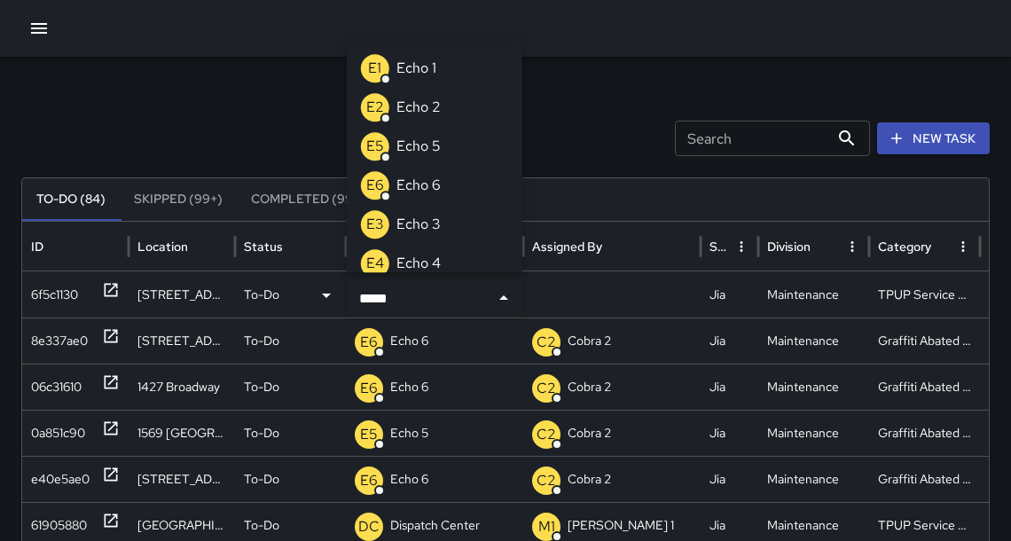
type input "******"
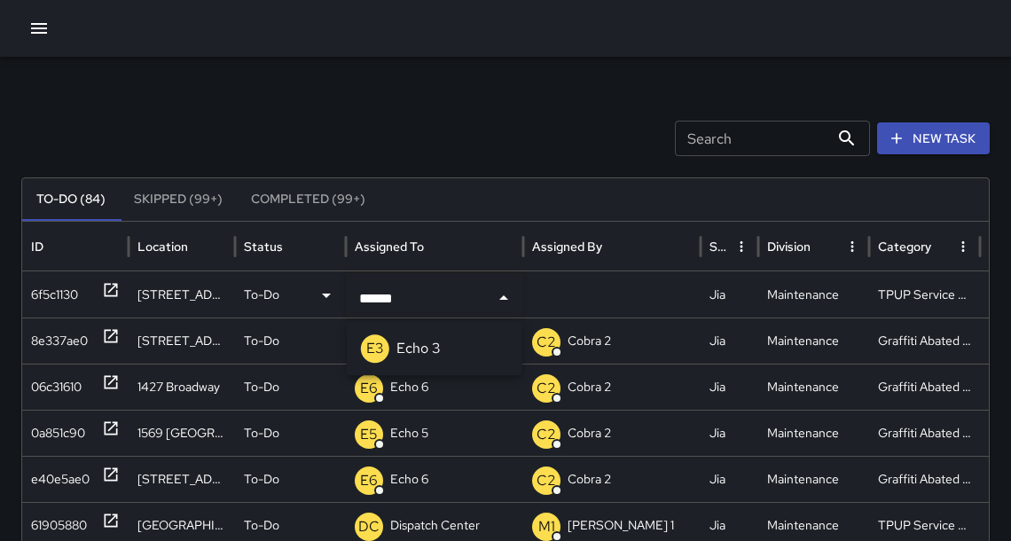
click at [444, 348] on li "E3 Echo 3" at bounding box center [435, 348] width 176 height 39
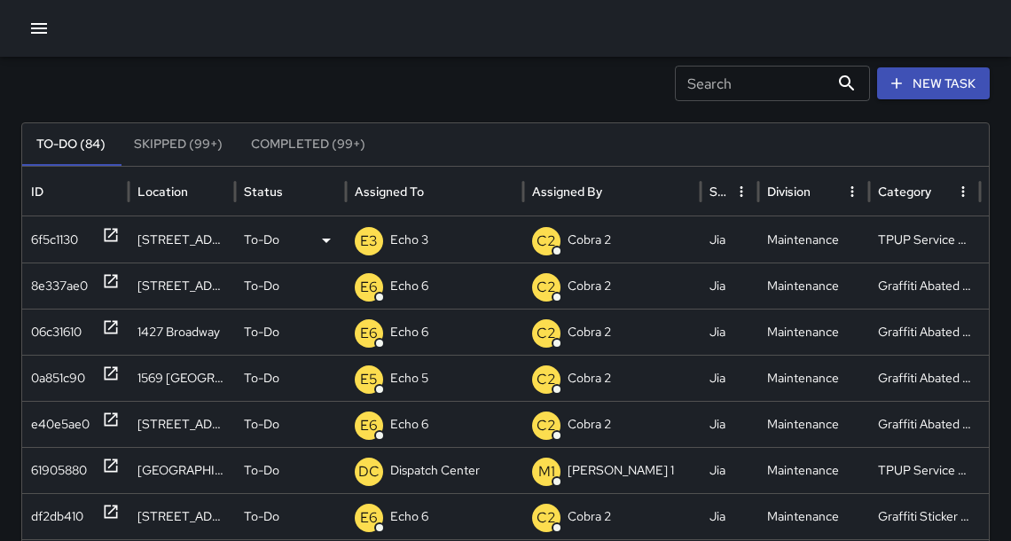
scroll to position [95, 0]
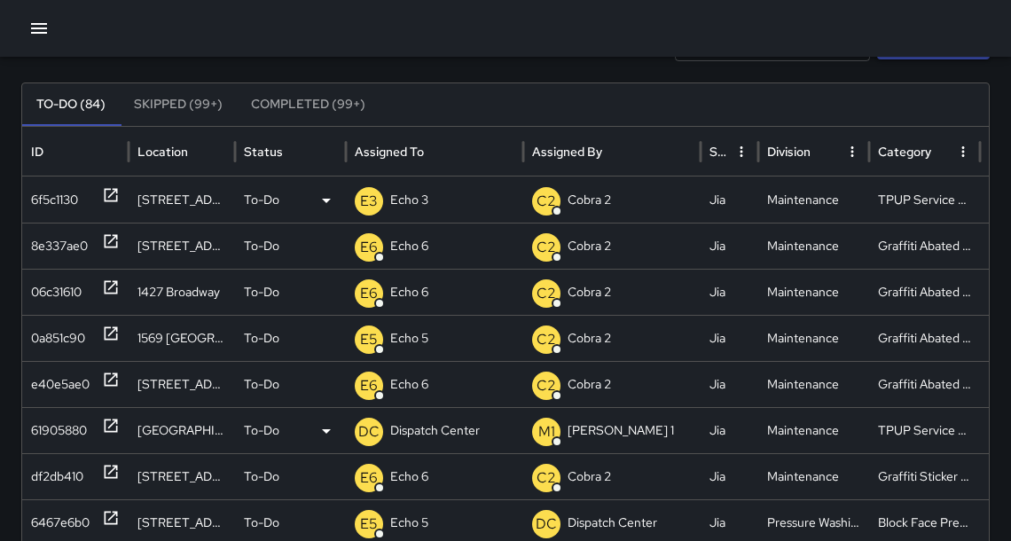
click at [456, 428] on p "Dispatch Center" at bounding box center [435, 430] width 90 height 45
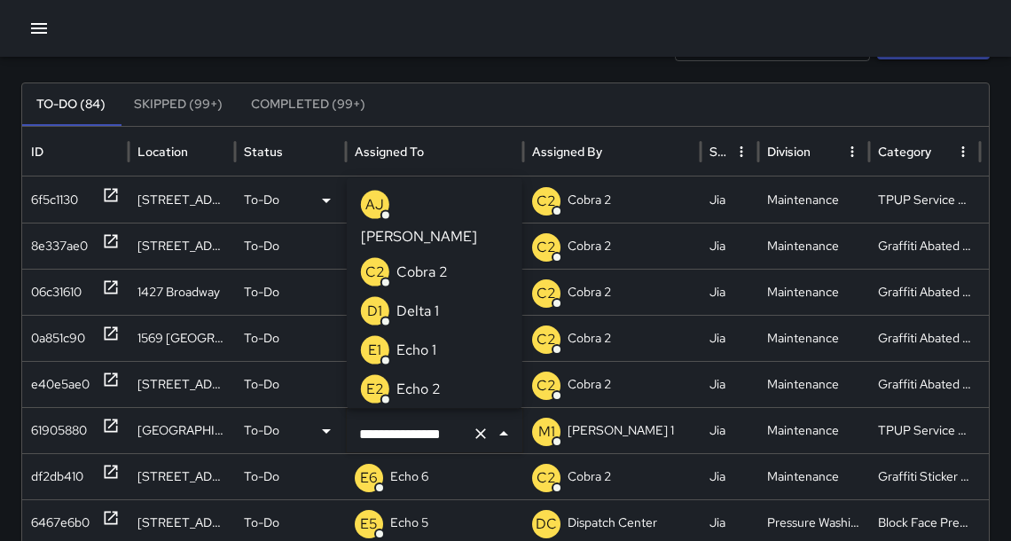
scroll to position [0, 0]
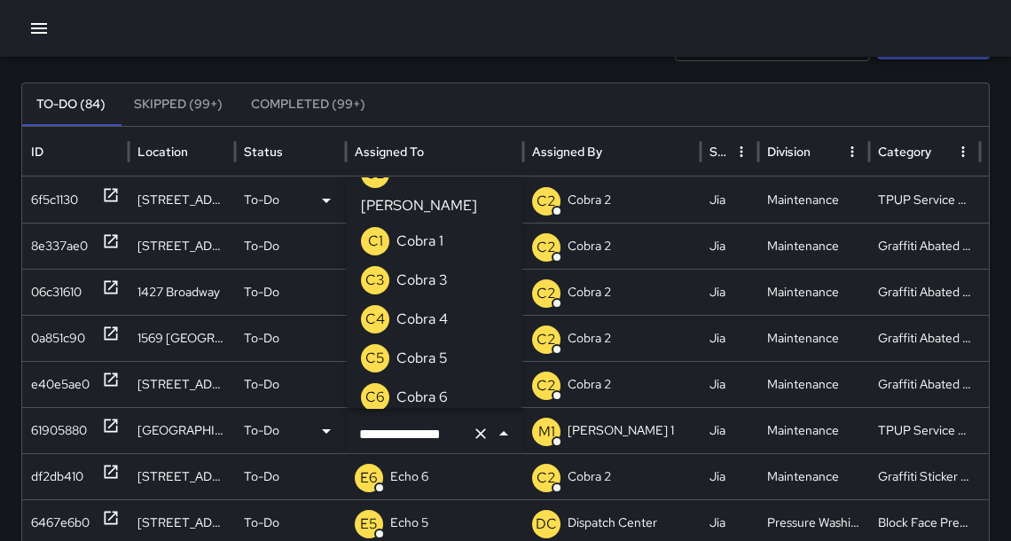
click at [455, 429] on input "**********" at bounding box center [410, 434] width 110 height 34
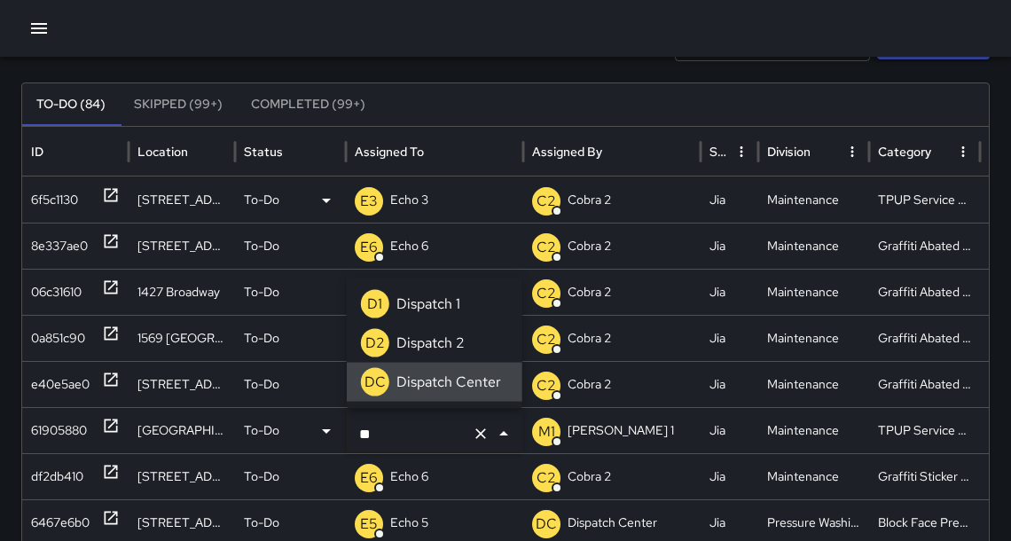
type input "*"
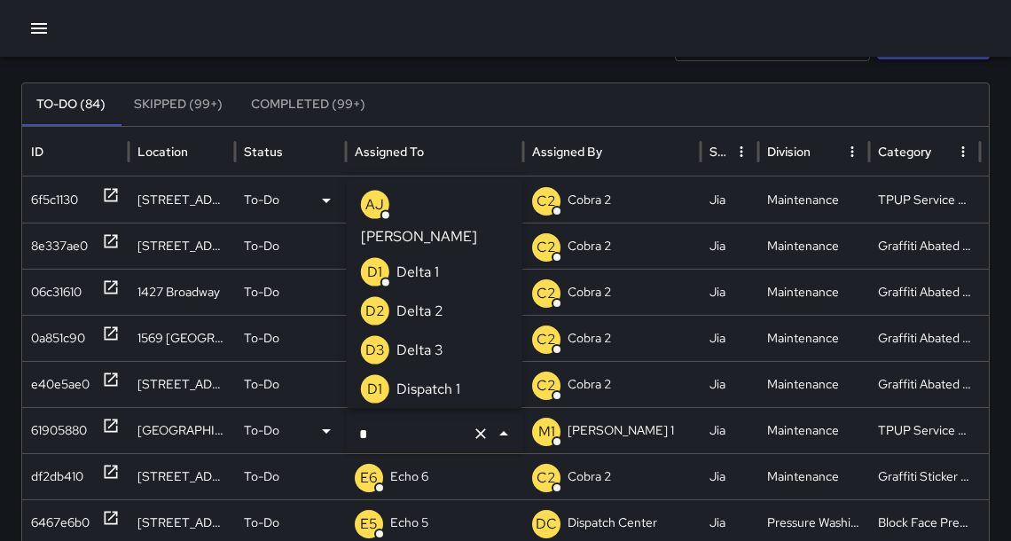
scroll to position [74, 0]
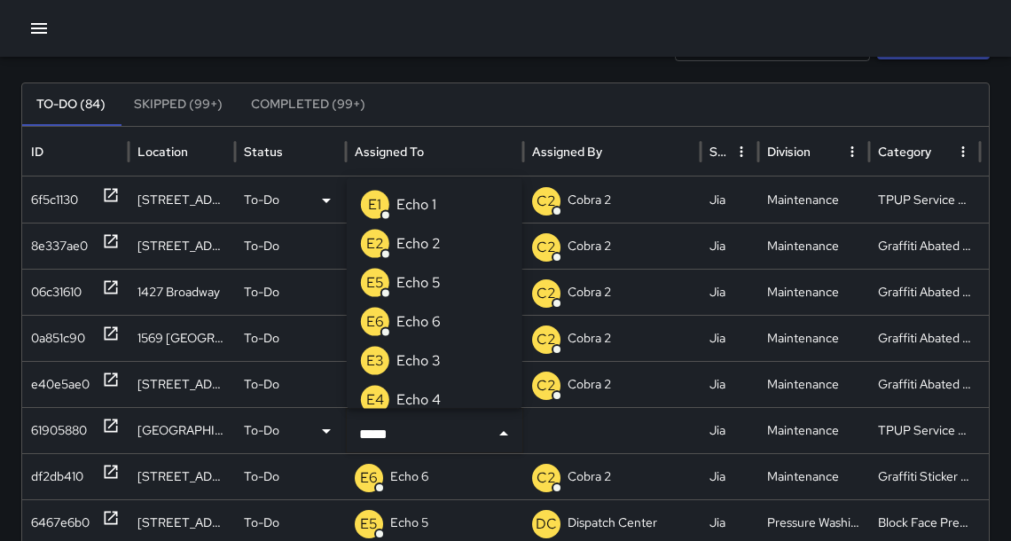
type input "******"
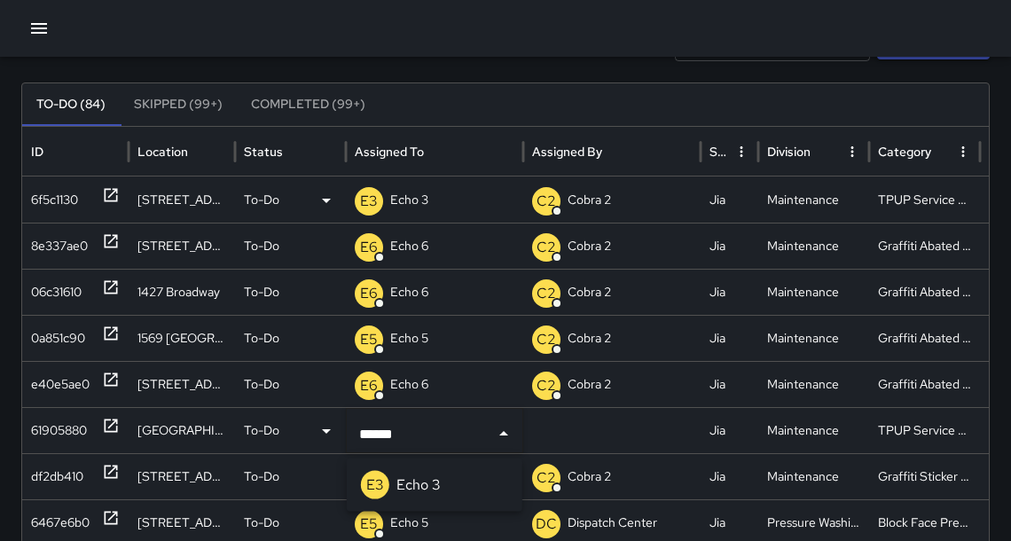
click at [430, 482] on p "Echo 3" at bounding box center [418, 484] width 44 height 21
click at [14, 348] on div "Search Search New Task To-Do (84) Skipped (99+) Completed (99+) ID Location Sta…" at bounding box center [505, 465] width 1011 height 1006
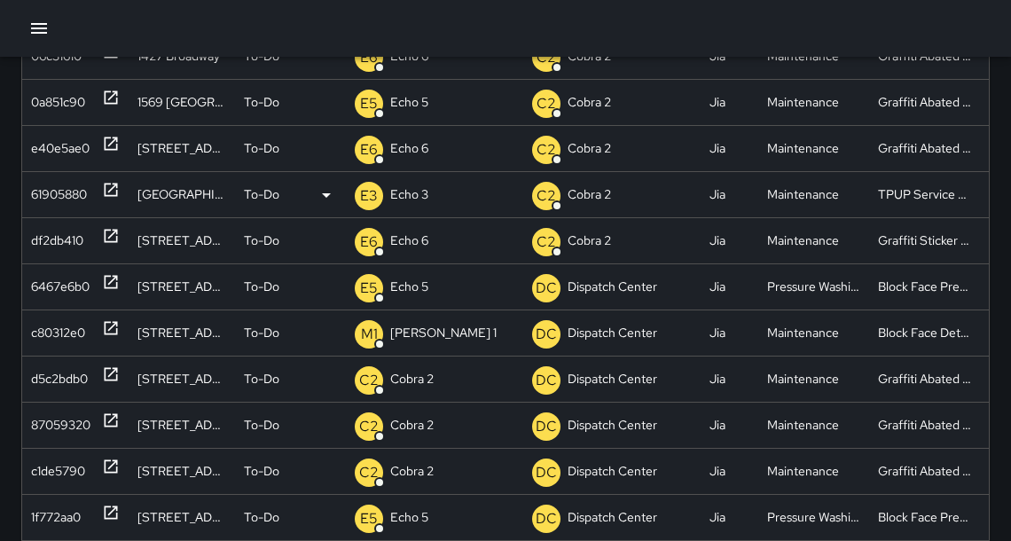
scroll to position [340, 0]
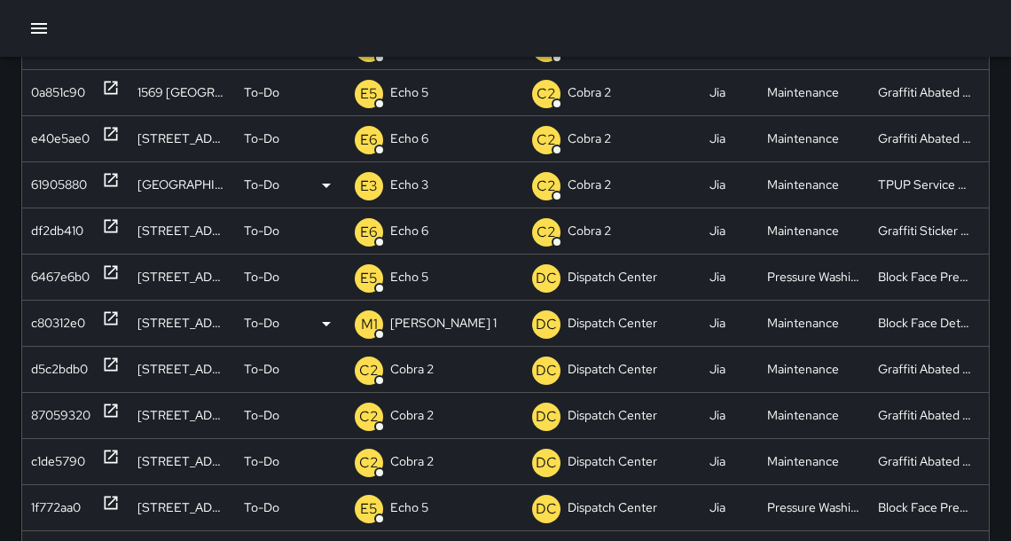
click at [112, 323] on icon at bounding box center [111, 318] width 13 height 13
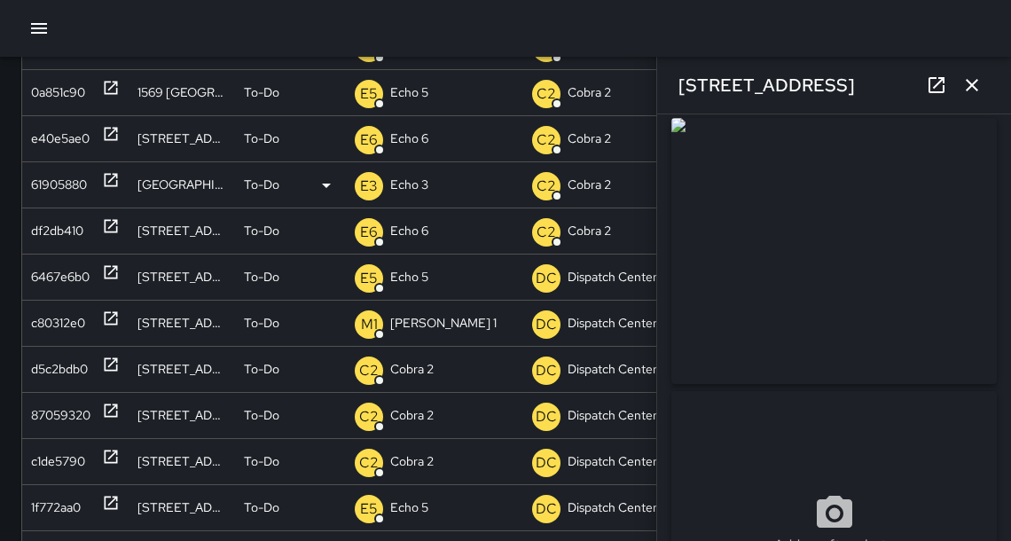
scroll to position [12, 0]
click at [974, 85] on icon "button" at bounding box center [972, 85] width 12 height 12
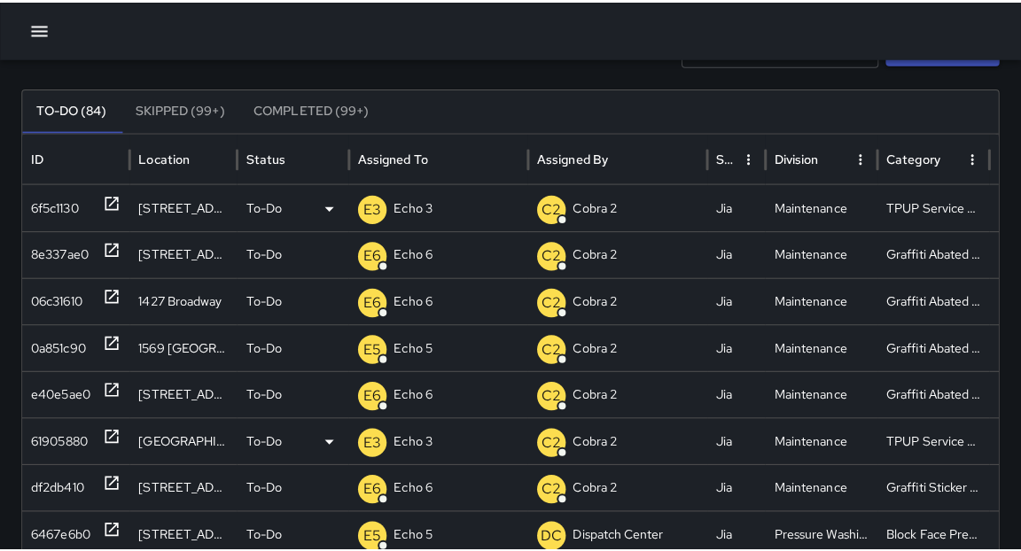
scroll to position [0, 0]
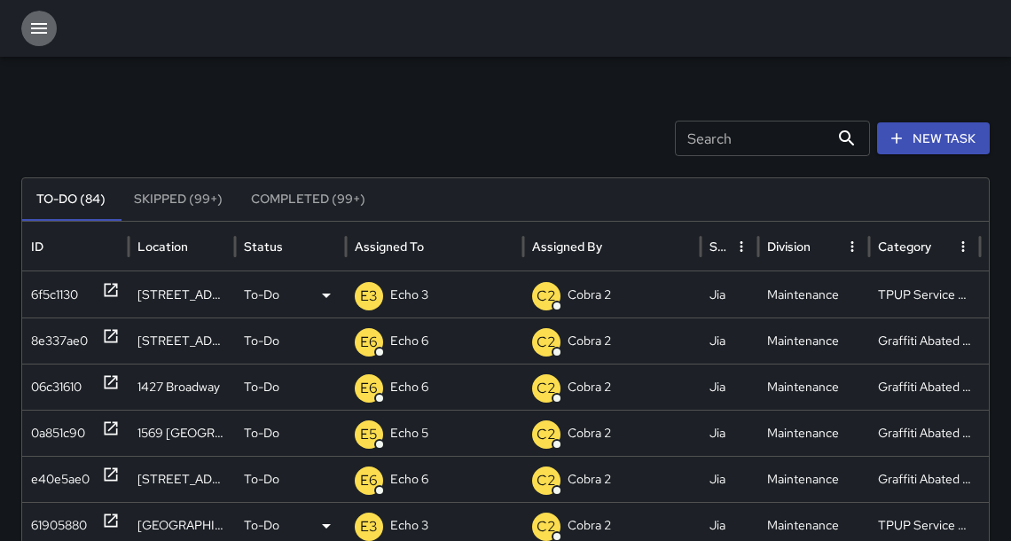
click at [43, 26] on icon "button" at bounding box center [38, 28] width 21 height 21
click at [766, 143] on input "Search" at bounding box center [752, 138] width 154 height 35
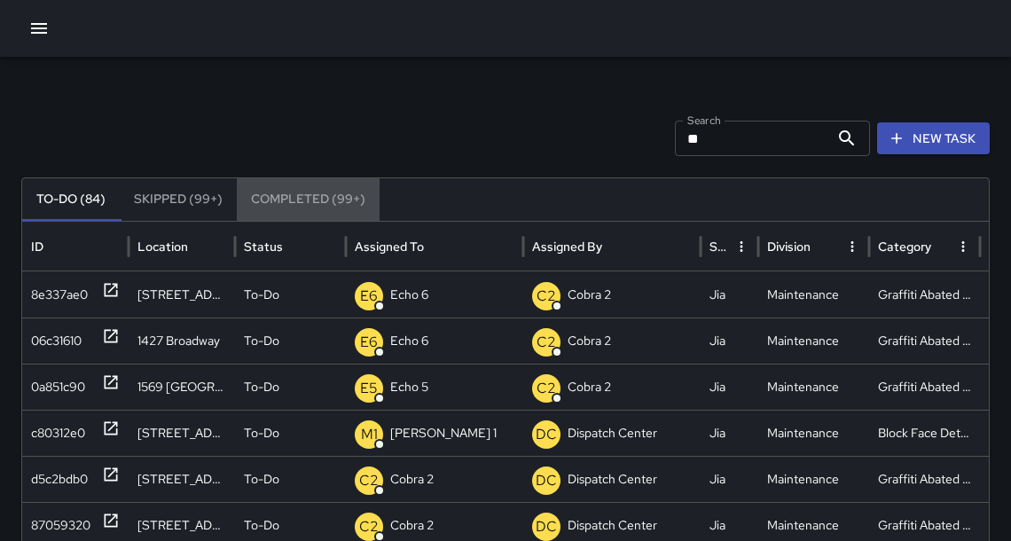
click at [299, 195] on button "Completed (99+)" at bounding box center [308, 199] width 143 height 43
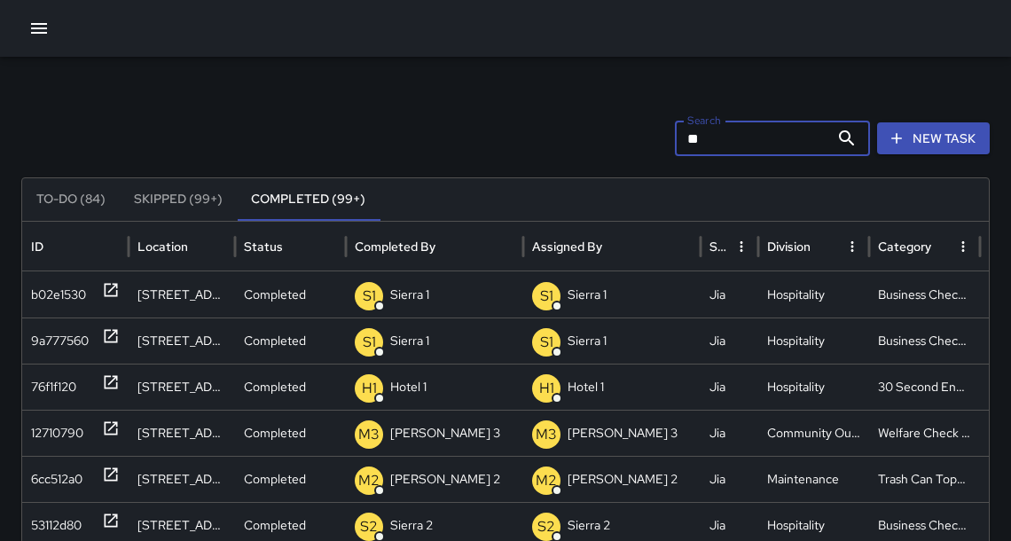
click at [731, 149] on input "**" at bounding box center [752, 138] width 154 height 35
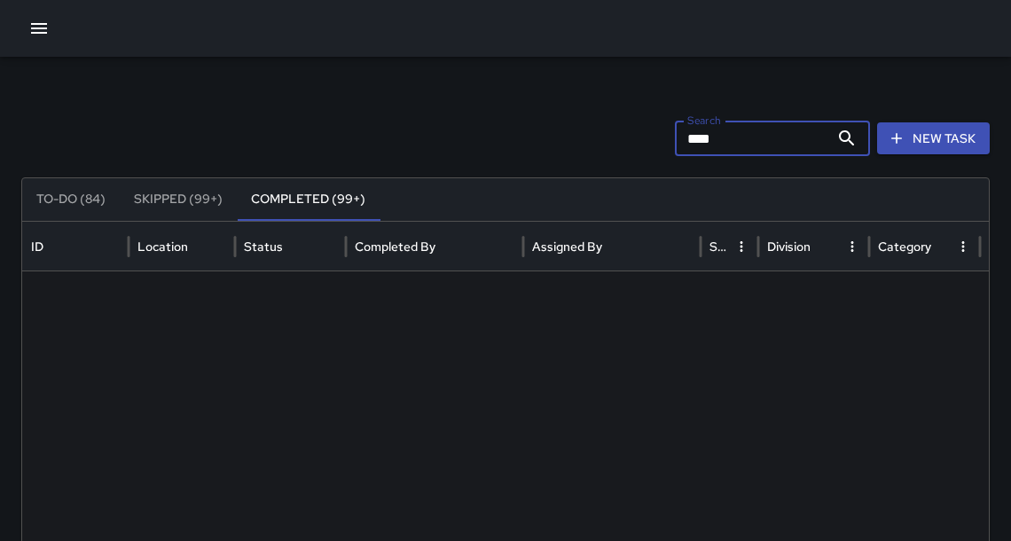
type input "****"
drag, startPoint x: 81, startPoint y: 203, endPoint x: 297, endPoint y: 205, distance: 216.3
click at [81, 203] on button "To-Do (84)" at bounding box center [71, 199] width 98 height 43
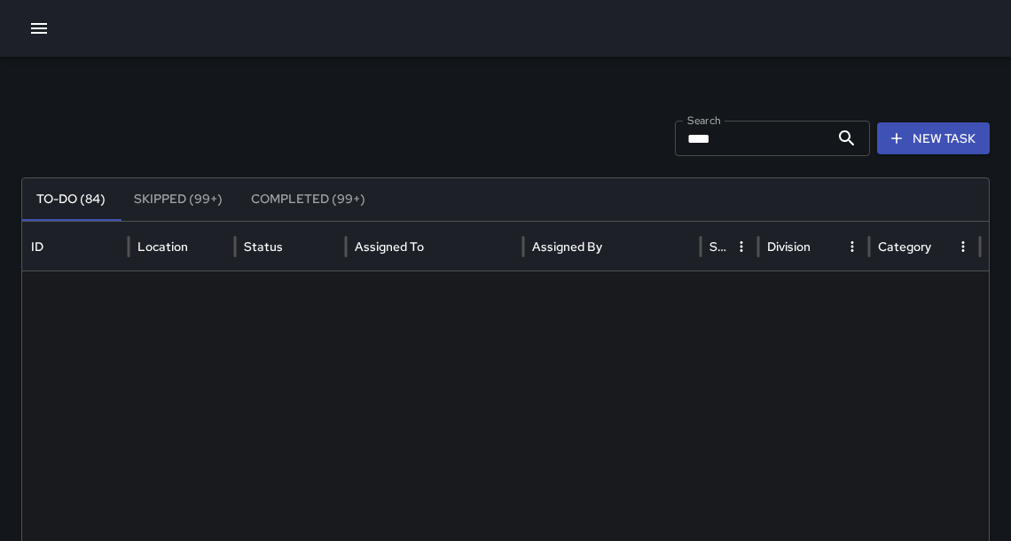
click at [765, 137] on input "****" at bounding box center [752, 138] width 154 height 35
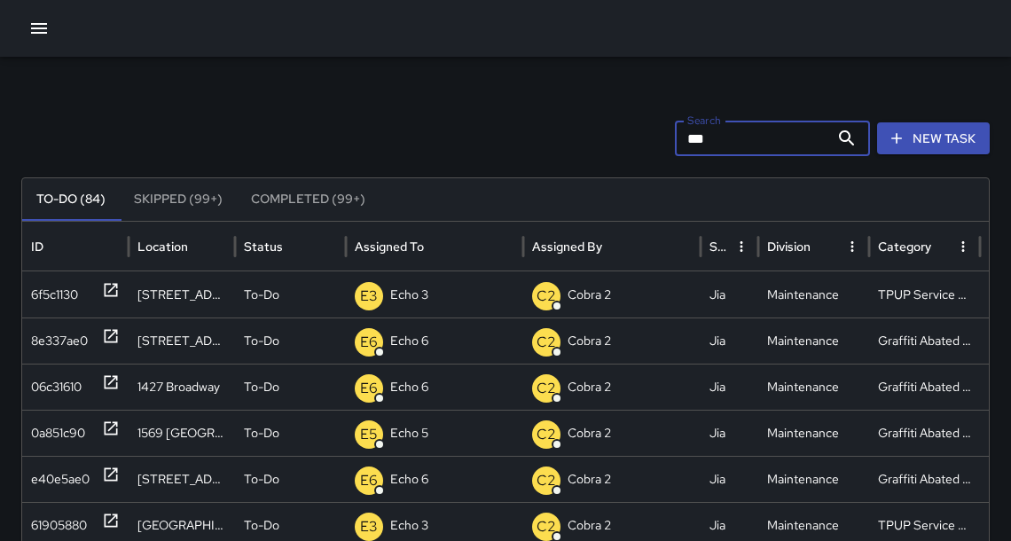
type input "****"
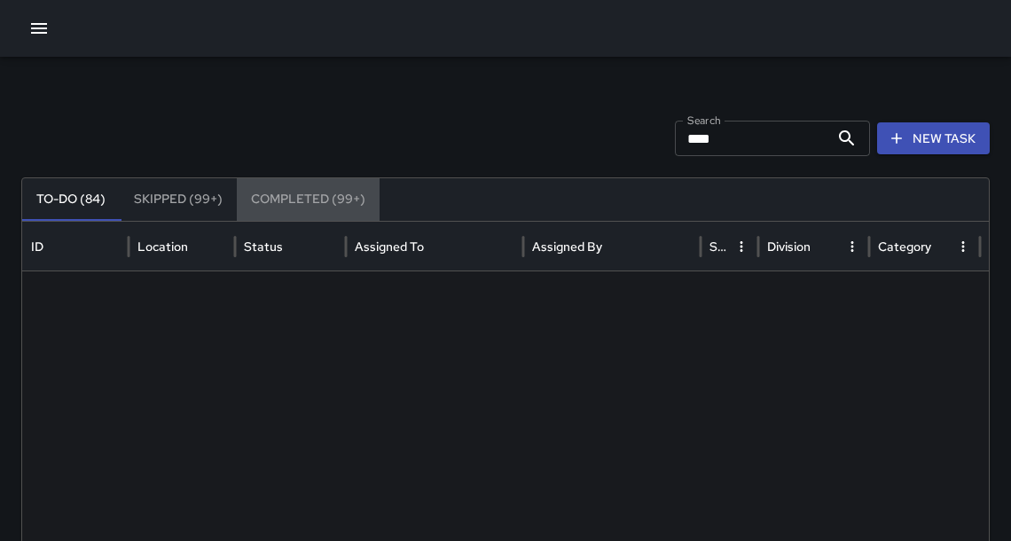
click at [299, 196] on button "Completed (99+)" at bounding box center [308, 199] width 143 height 43
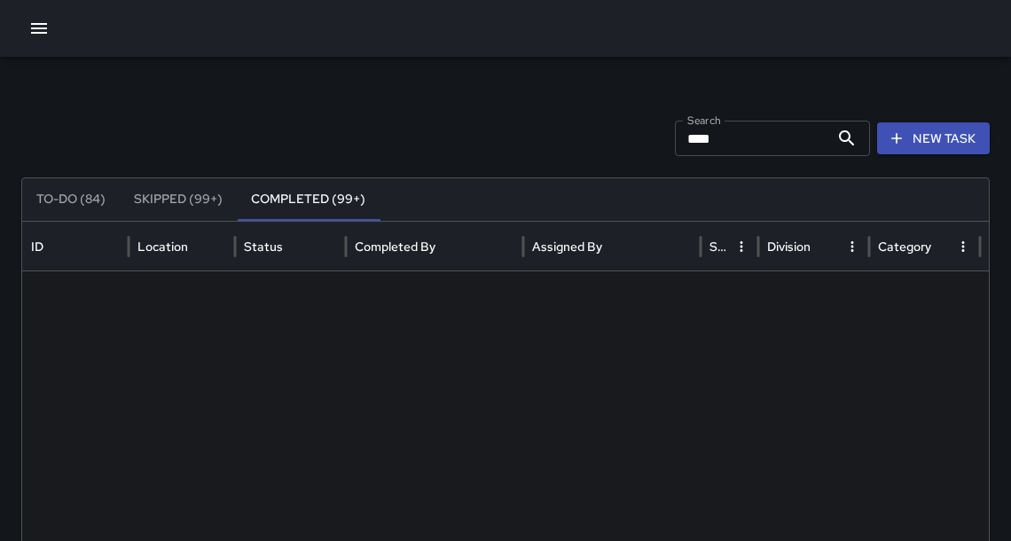
click at [785, 142] on input "****" at bounding box center [752, 138] width 154 height 35
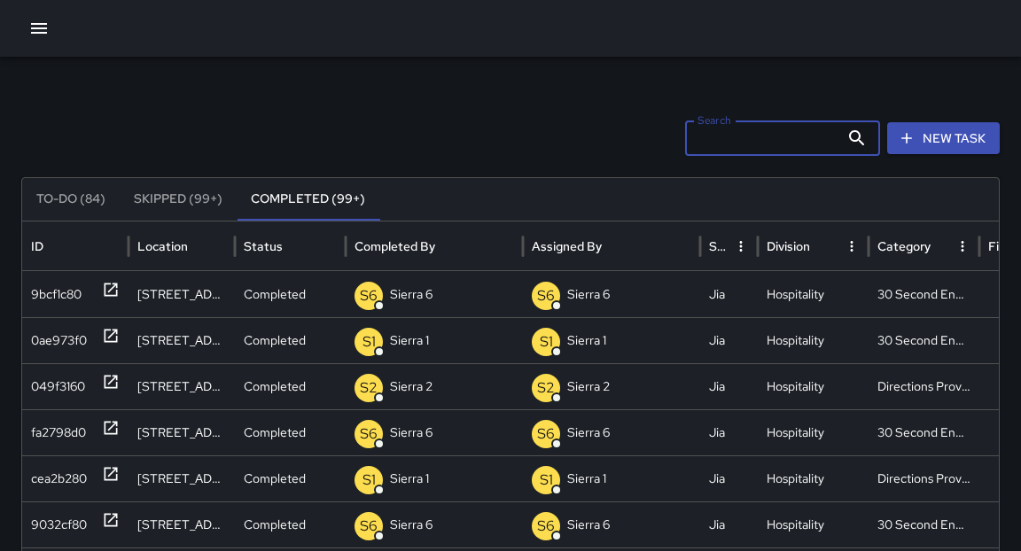
click at [40, 26] on icon "button" at bounding box center [38, 28] width 21 height 21
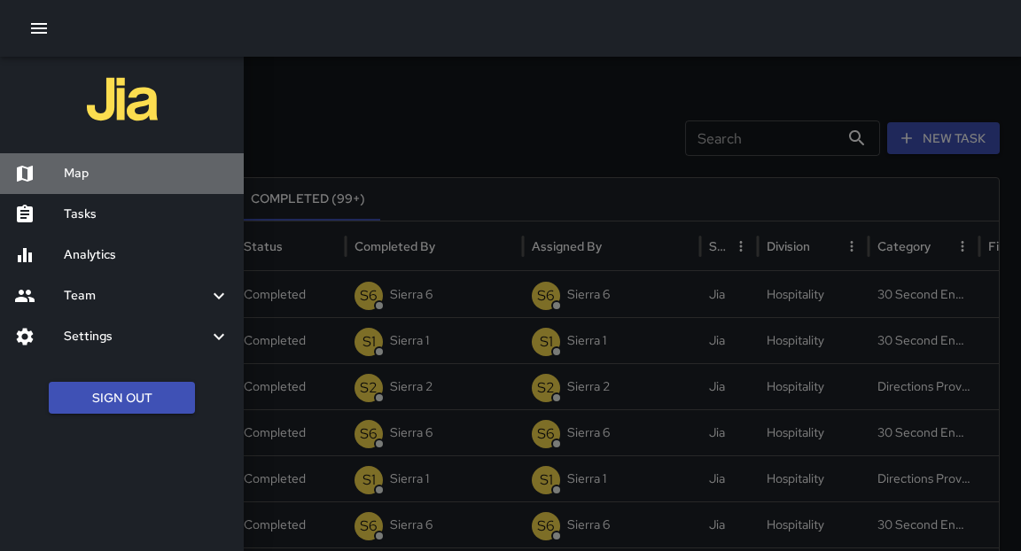
click at [98, 182] on h6 "Map" at bounding box center [147, 174] width 166 height 20
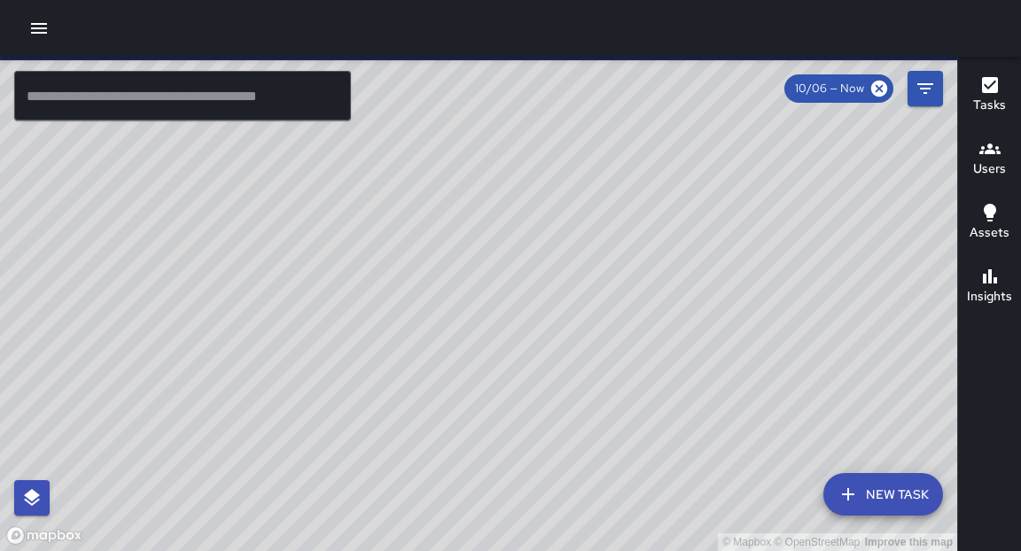
click at [254, 345] on div "© Mapbox © OpenStreetMap Improve this map" at bounding box center [479, 304] width 958 height 495
click at [165, 286] on div "© Mapbox © OpenStreetMap Improve this map" at bounding box center [479, 304] width 958 height 495
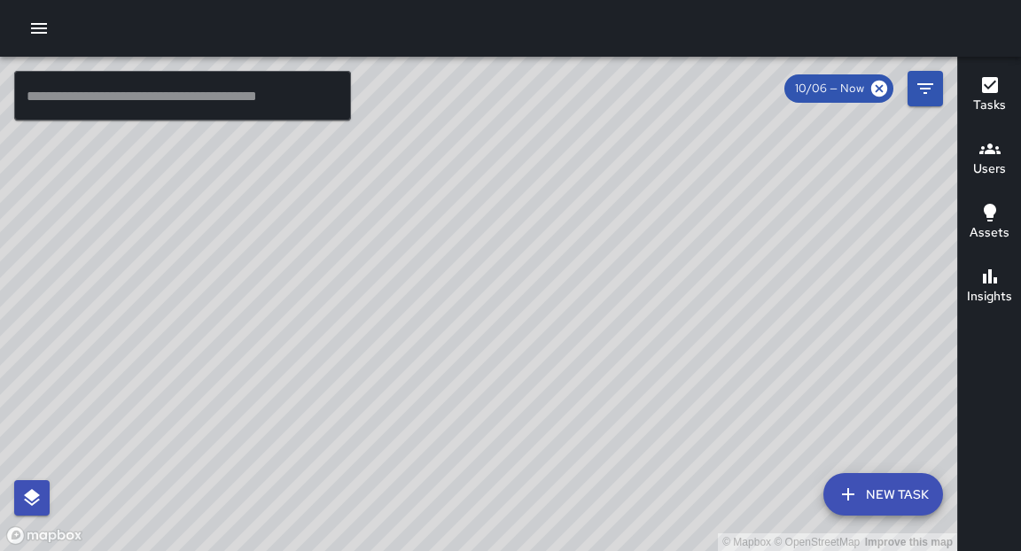
drag, startPoint x: 485, startPoint y: 321, endPoint x: 489, endPoint y: 279, distance: 41.8
click at [489, 279] on div "© Mapbox © OpenStreetMap Improve this map" at bounding box center [479, 304] width 958 height 495
click at [503, 348] on div "© Mapbox © OpenStreetMap Improve this map" at bounding box center [479, 304] width 958 height 495
click at [303, 340] on div "© Mapbox © OpenStreetMap Improve this map" at bounding box center [479, 304] width 958 height 495
click at [684, 324] on div "© Mapbox © OpenStreetMap Improve this map" at bounding box center [479, 304] width 958 height 495
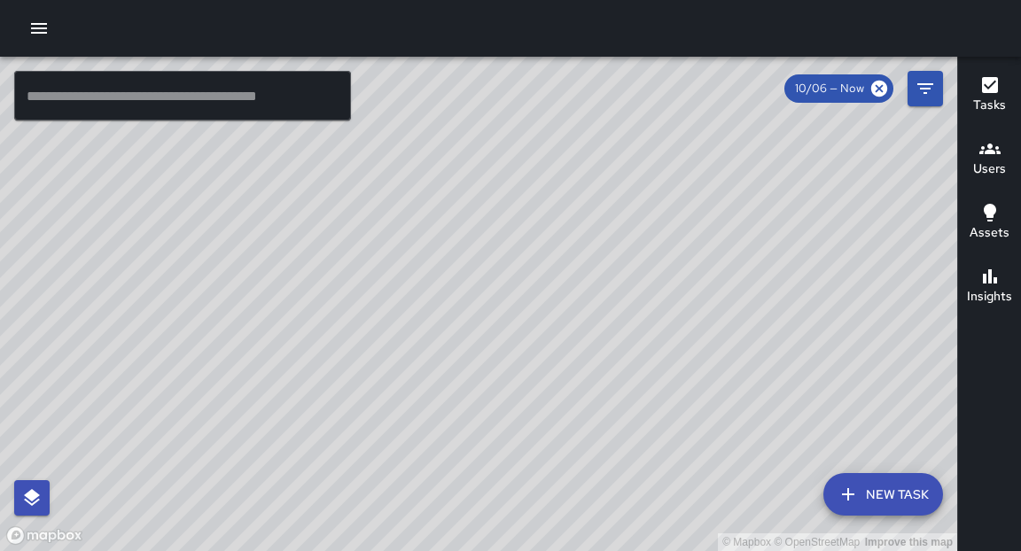
click at [700, 316] on div "© Mapbox © OpenStreetMap Improve this map" at bounding box center [479, 304] width 958 height 495
drag, startPoint x: 630, startPoint y: 328, endPoint x: 636, endPoint y: 320, distance: 9.6
click at [636, 317] on div "© Mapbox © OpenStreetMap Improve this map" at bounding box center [479, 304] width 958 height 495
